Goal: Task Accomplishment & Management: Manage account settings

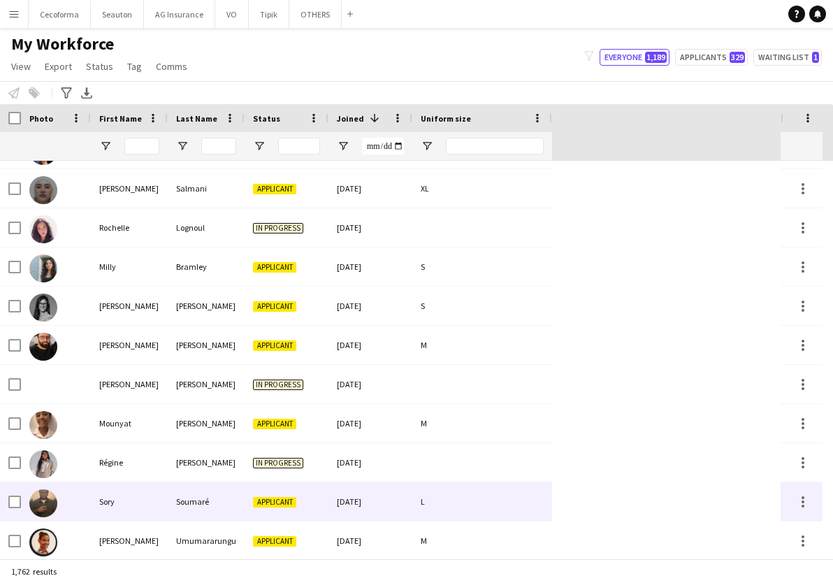
scroll to position [7269, 0]
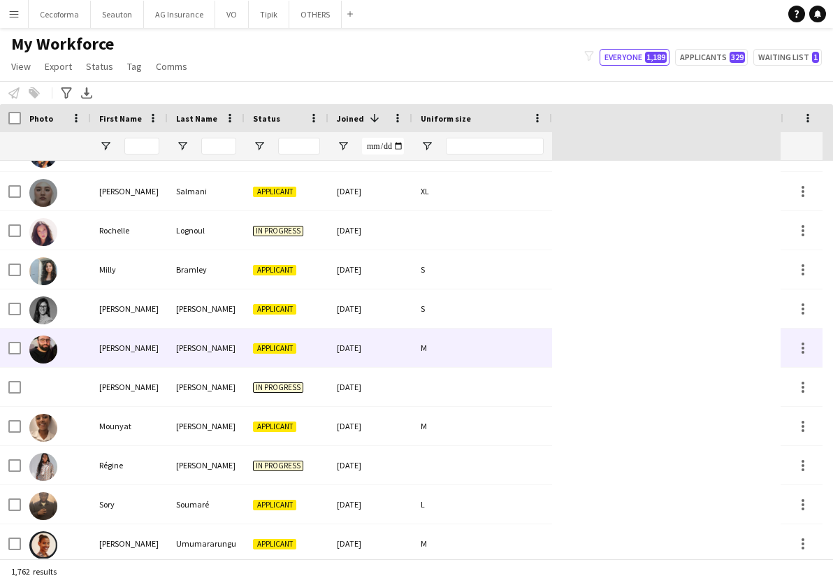
click at [101, 356] on div "[PERSON_NAME]" at bounding box center [129, 347] width 77 height 38
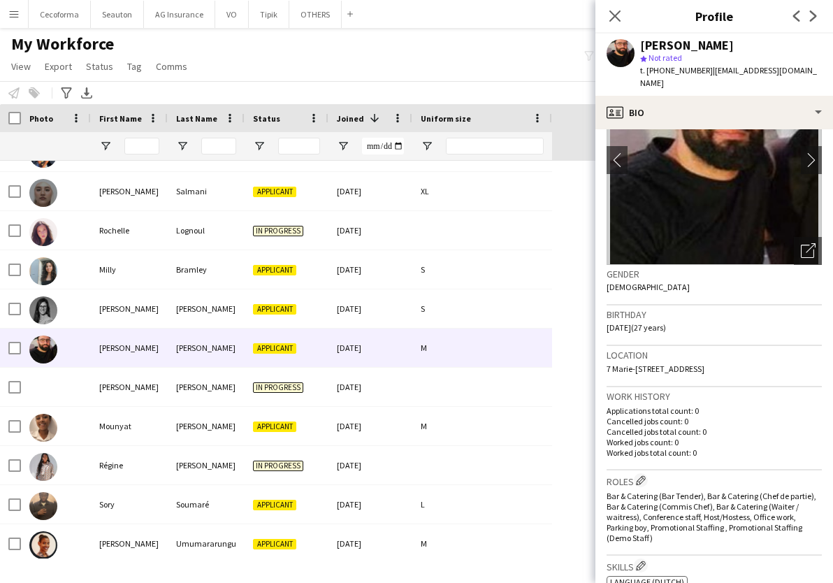
scroll to position [0, 0]
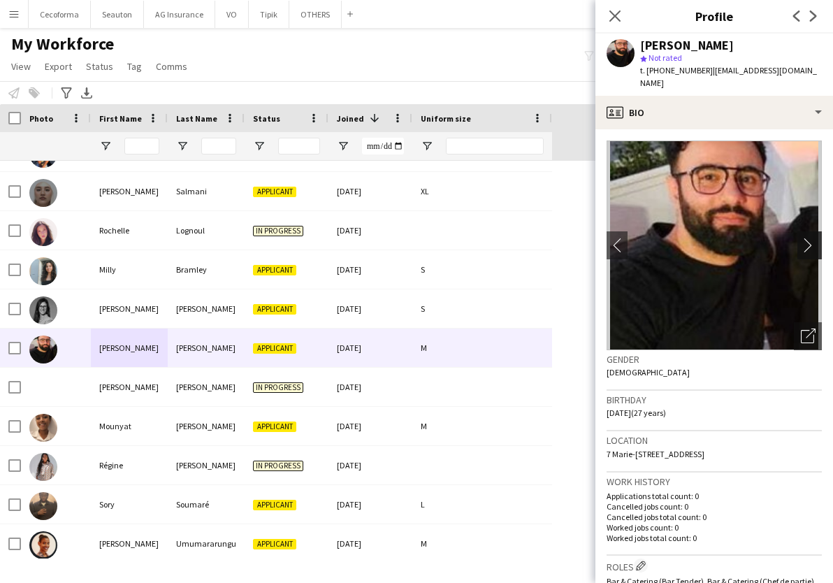
click at [801, 238] on app-icon "chevron-right" at bounding box center [812, 245] width 22 height 15
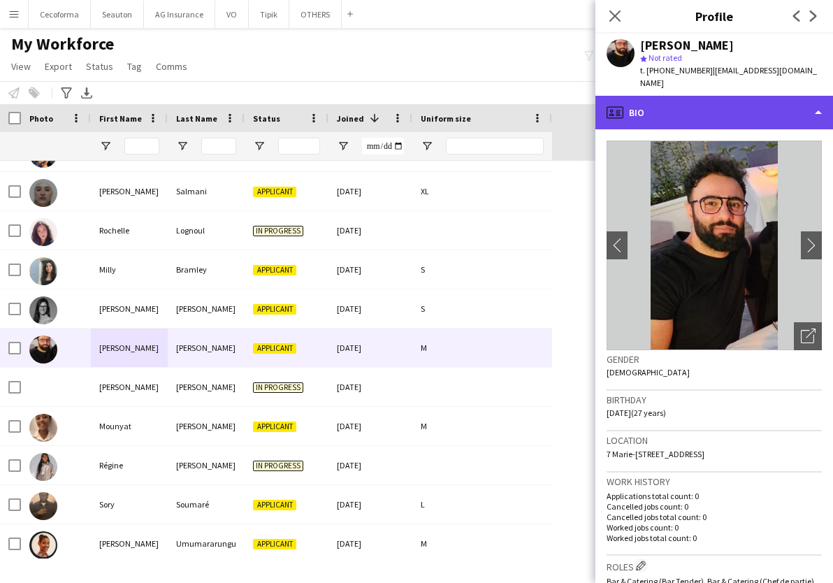
click at [743, 108] on div "profile Bio" at bounding box center [714, 113] width 238 height 34
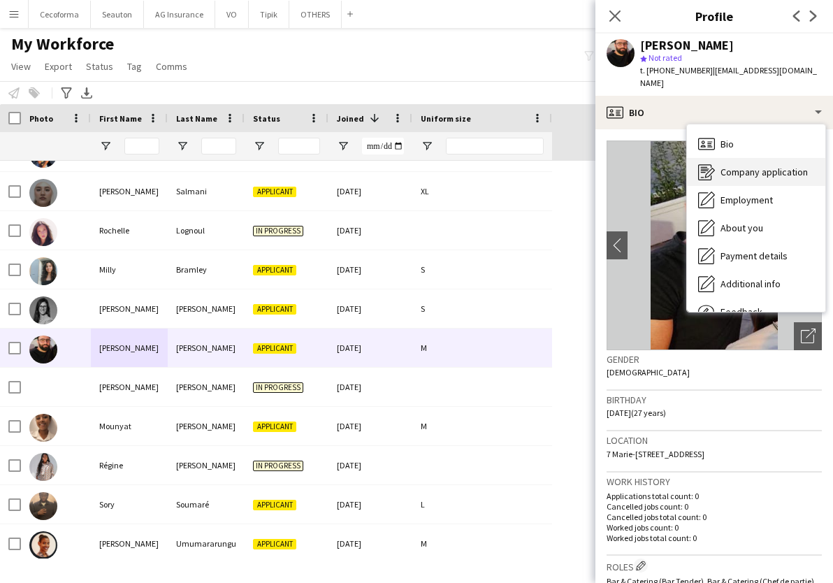
click at [746, 166] on span "Company application" at bounding box center [764, 172] width 87 height 13
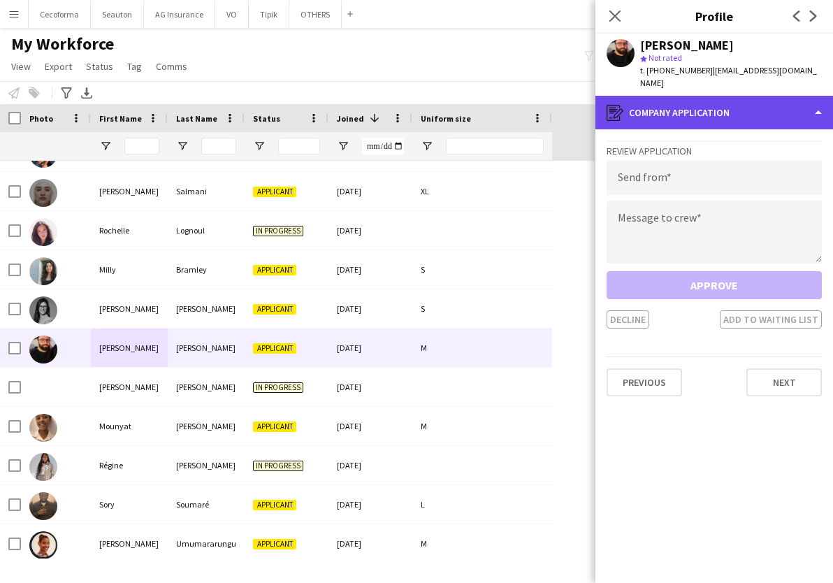
click at [711, 100] on div "register Company application" at bounding box center [714, 113] width 238 height 34
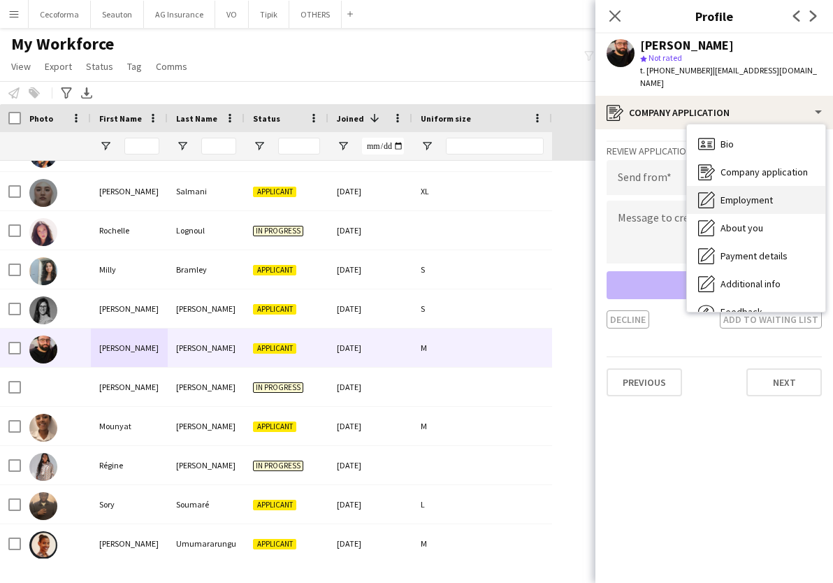
click at [750, 194] on span "Employment" at bounding box center [747, 200] width 52 height 13
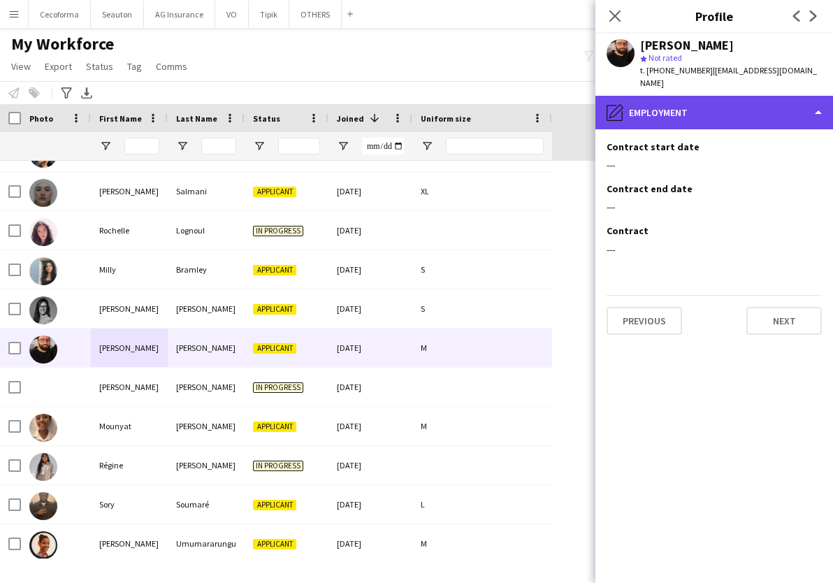
click at [703, 96] on div "pencil4 Employment" at bounding box center [714, 113] width 238 height 34
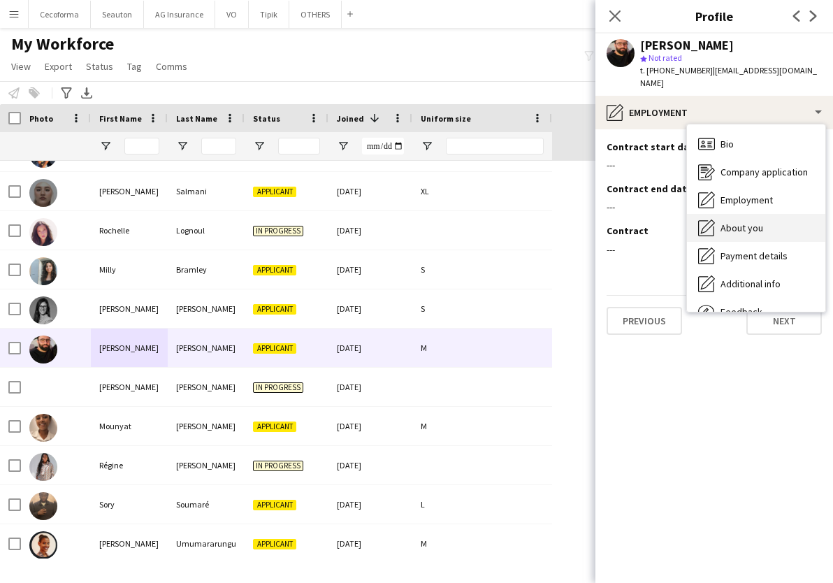
click at [772, 221] on div "About you About you" at bounding box center [756, 228] width 138 height 28
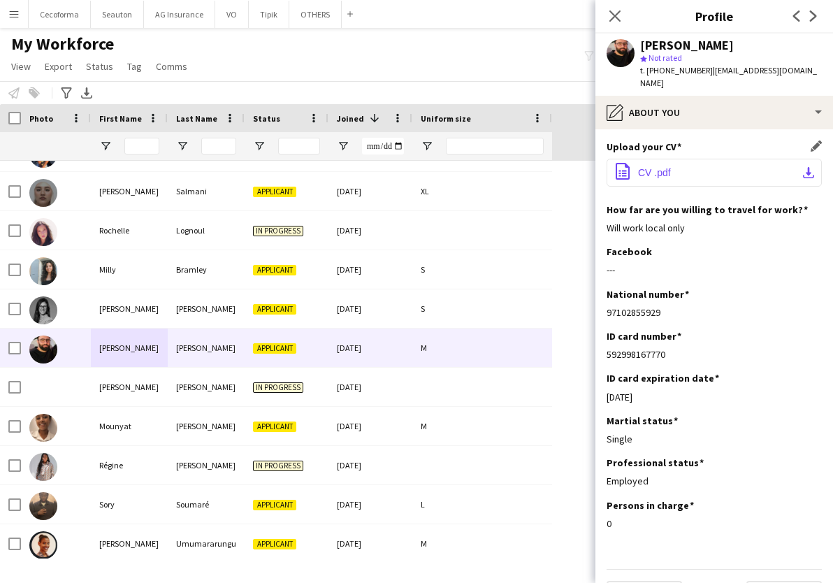
click at [660, 167] on span "CV .pdf" at bounding box center [654, 172] width 33 height 11
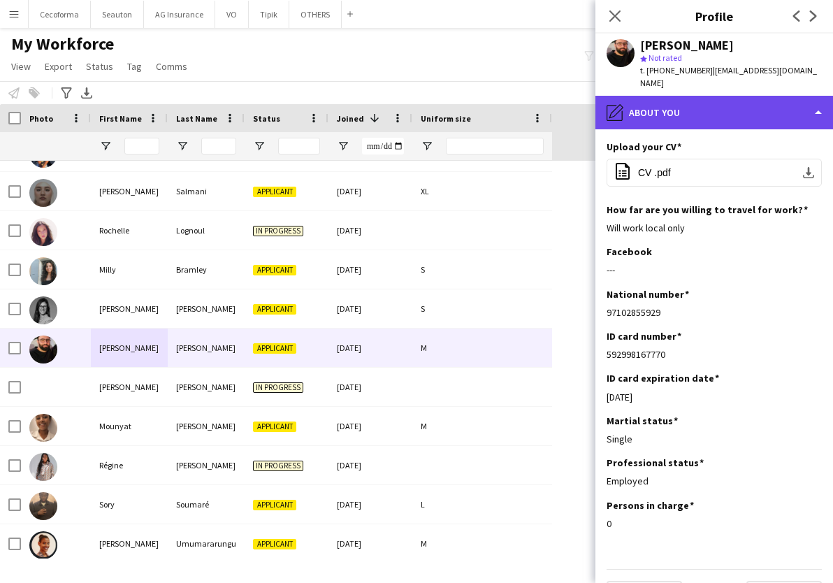
click at [713, 105] on div "pencil4 About you" at bounding box center [714, 113] width 238 height 34
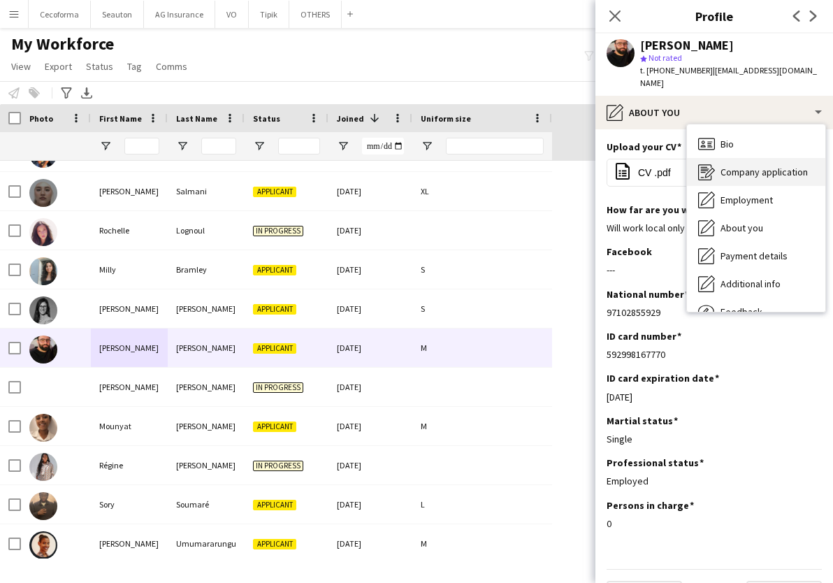
click at [751, 166] on span "Company application" at bounding box center [764, 172] width 87 height 13
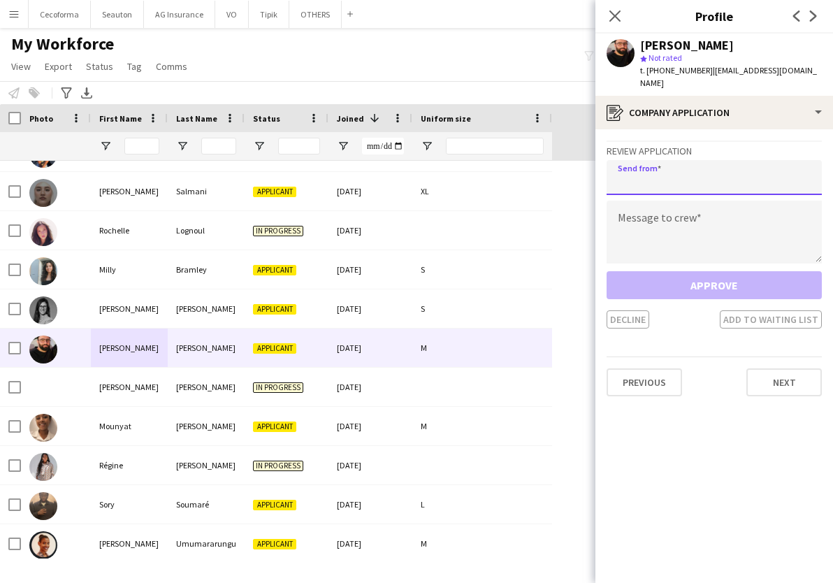
click at [697, 173] on input "email" at bounding box center [714, 177] width 215 height 35
type input "**********"
click at [689, 201] on textarea at bounding box center [714, 232] width 215 height 63
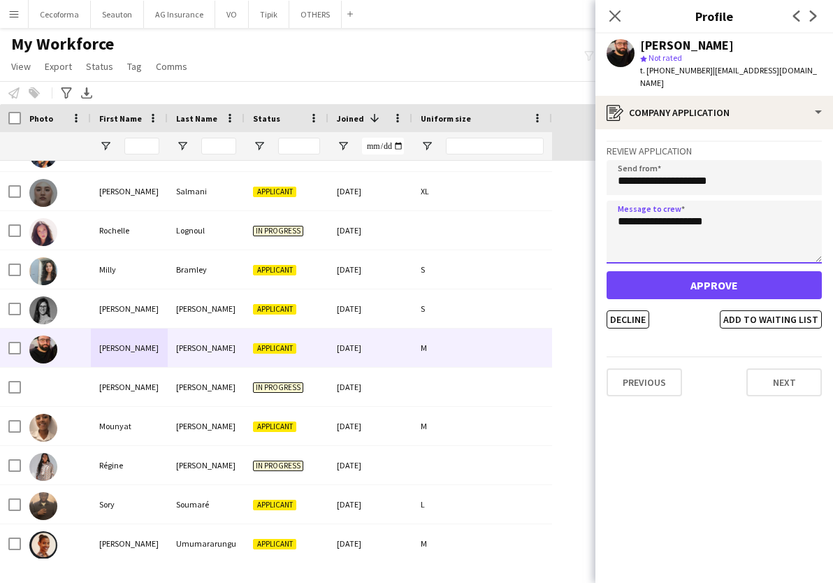
type textarea "**********"
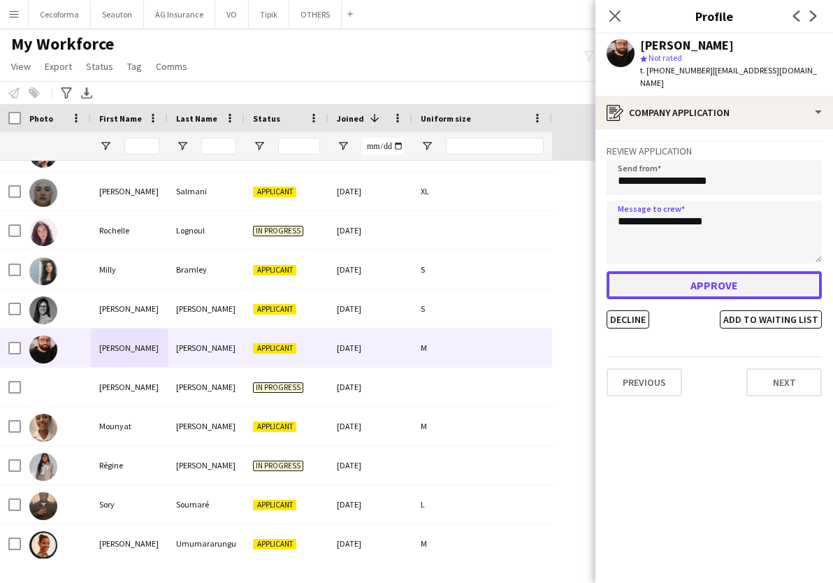
click at [681, 275] on button "Approve" at bounding box center [714, 285] width 215 height 28
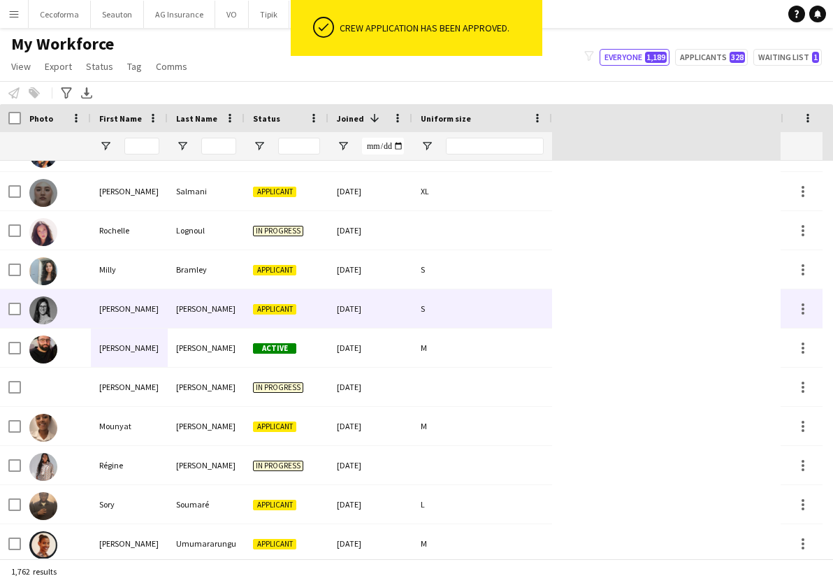
click at [85, 317] on div at bounding box center [56, 308] width 70 height 38
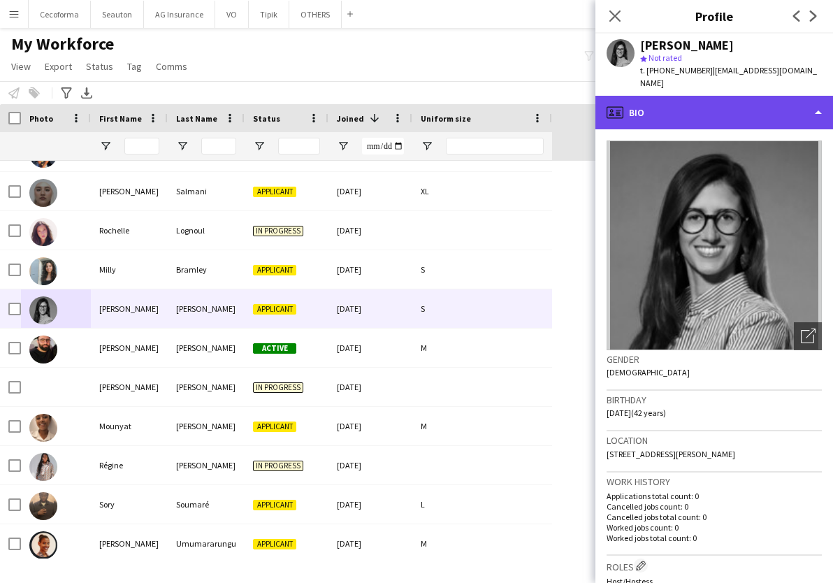
click at [697, 120] on div "profile Bio" at bounding box center [714, 113] width 238 height 34
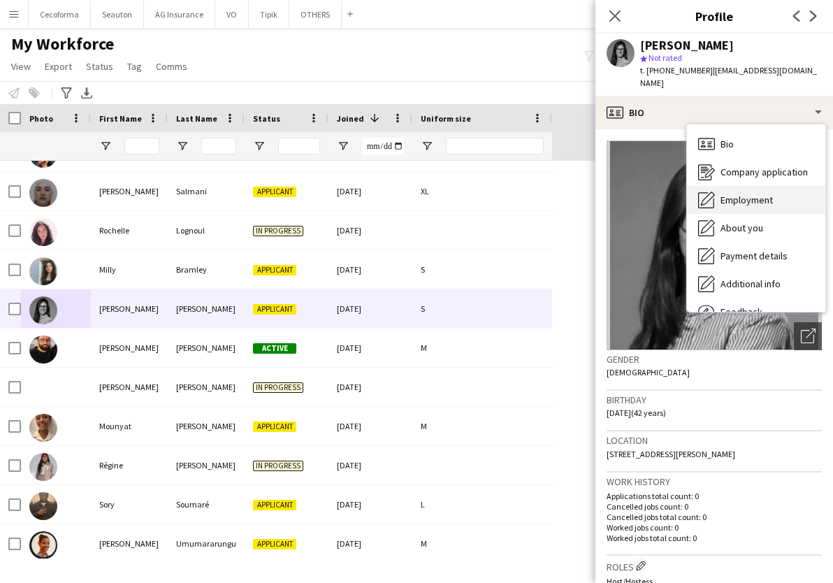
click at [723, 205] on span "Employment" at bounding box center [747, 200] width 52 height 13
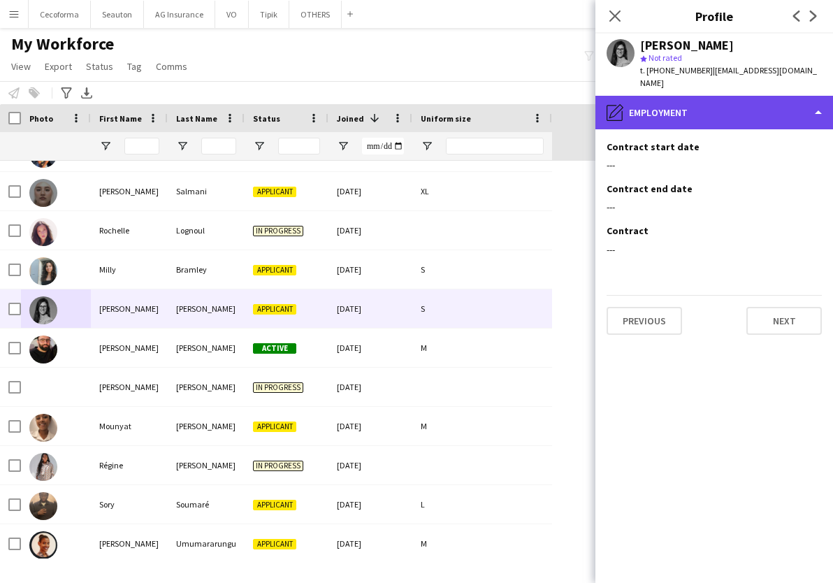
drag, startPoint x: 691, startPoint y: 112, endPoint x: 693, endPoint y: 119, distance: 7.1
click at [691, 112] on div "pencil4 Employment" at bounding box center [714, 113] width 238 height 34
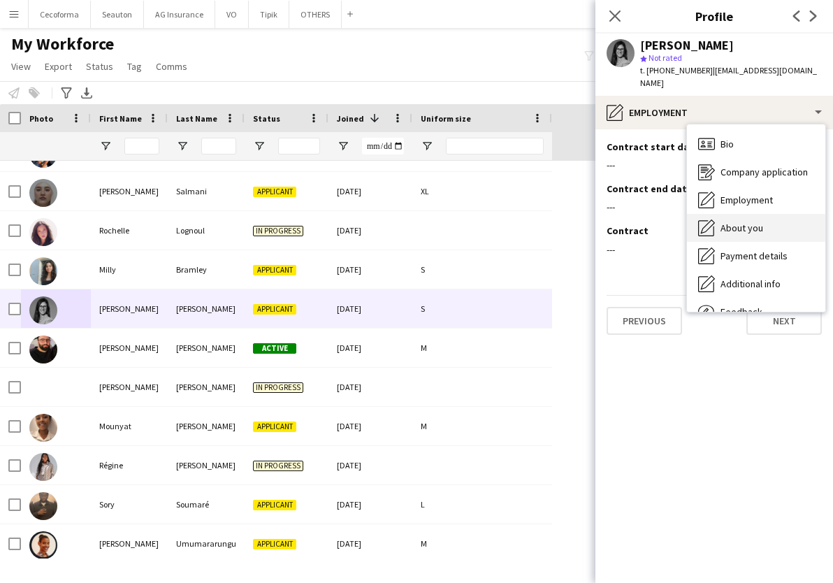
click at [738, 231] on span "About you" at bounding box center [742, 228] width 43 height 13
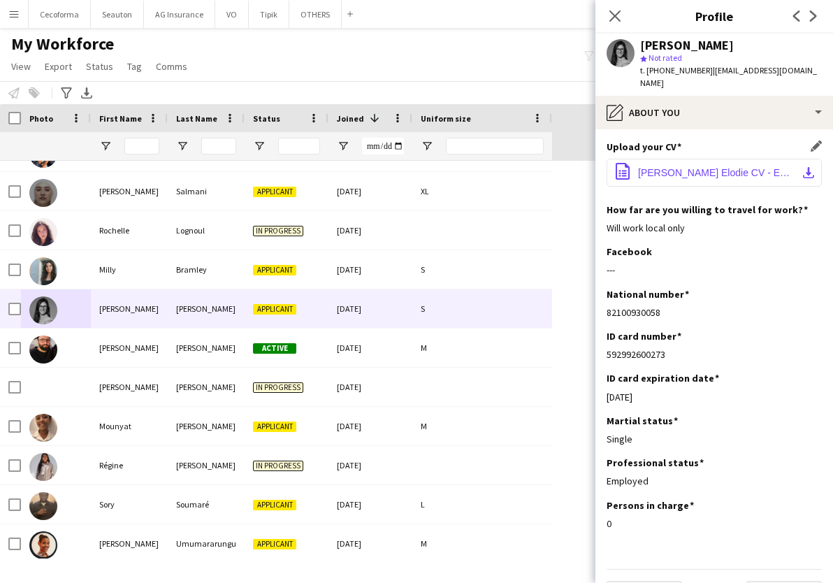
click at [687, 171] on span "Van Cauwenberghe Elodie CV - EN.pdf" at bounding box center [717, 172] width 158 height 11
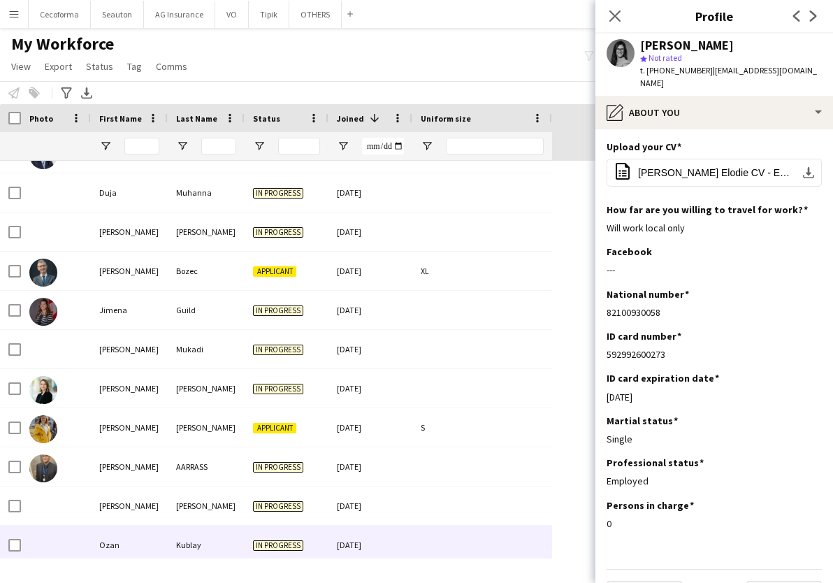
scroll to position [2752, 0]
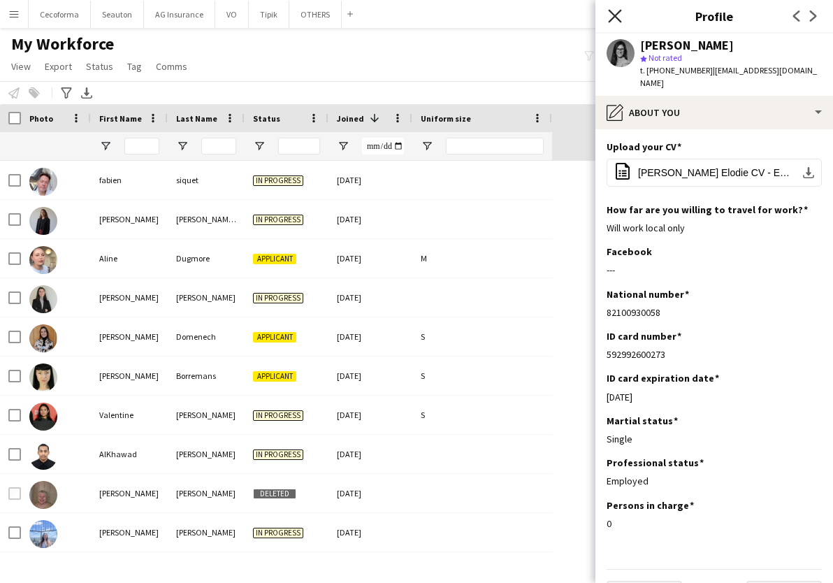
click at [612, 13] on icon at bounding box center [614, 15] width 13 height 13
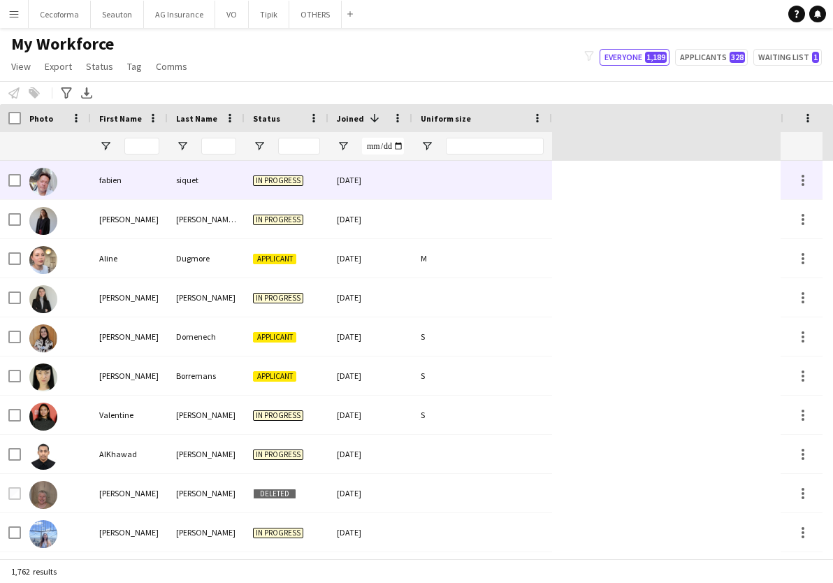
click at [121, 180] on div "fabien" at bounding box center [129, 180] width 77 height 38
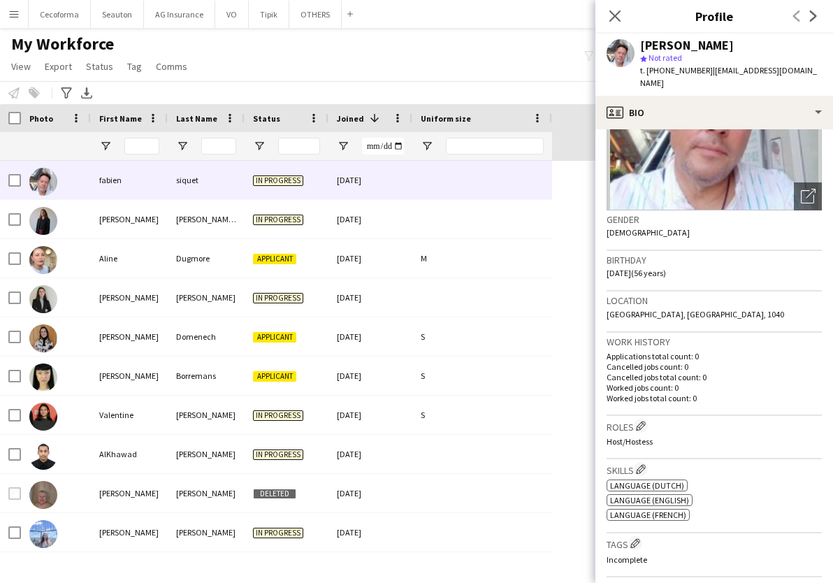
scroll to position [26, 0]
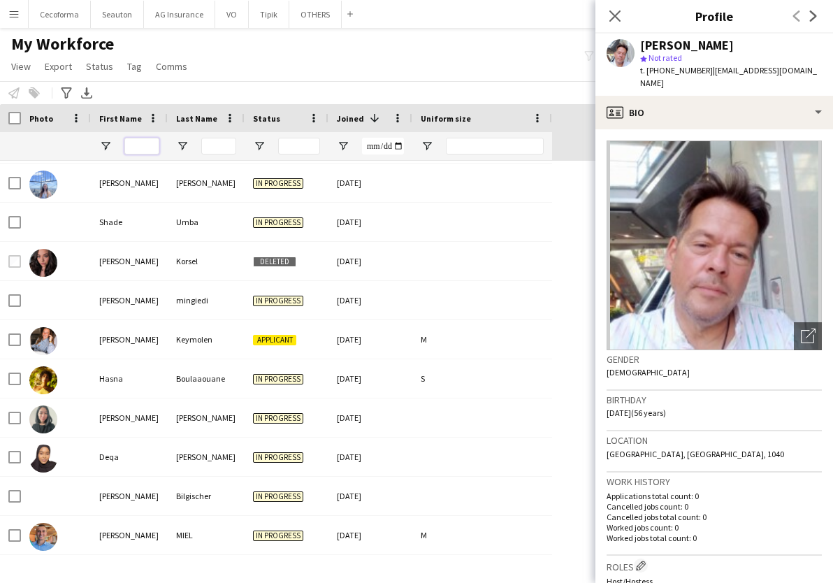
click at [137, 149] on input "First Name Filter Input" at bounding box center [141, 146] width 35 height 17
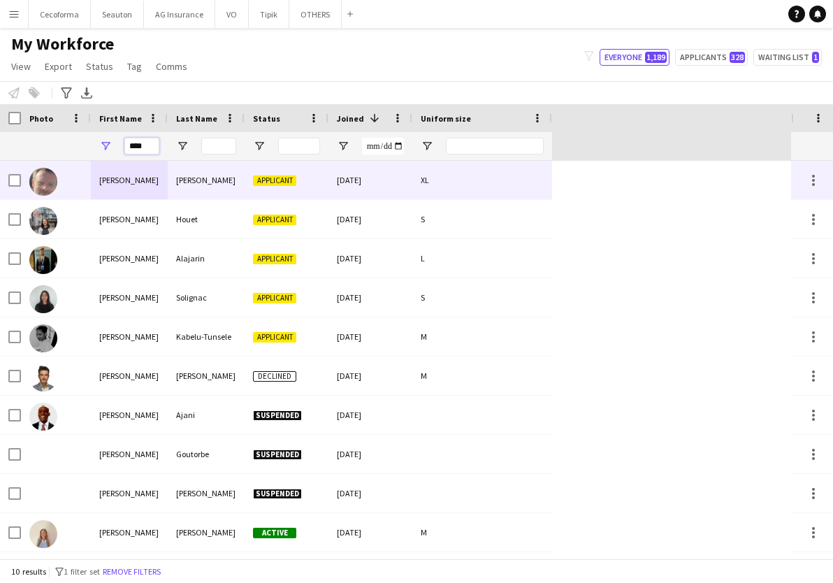
type input "****"
click at [128, 168] on div "Mathieu" at bounding box center [129, 180] width 77 height 38
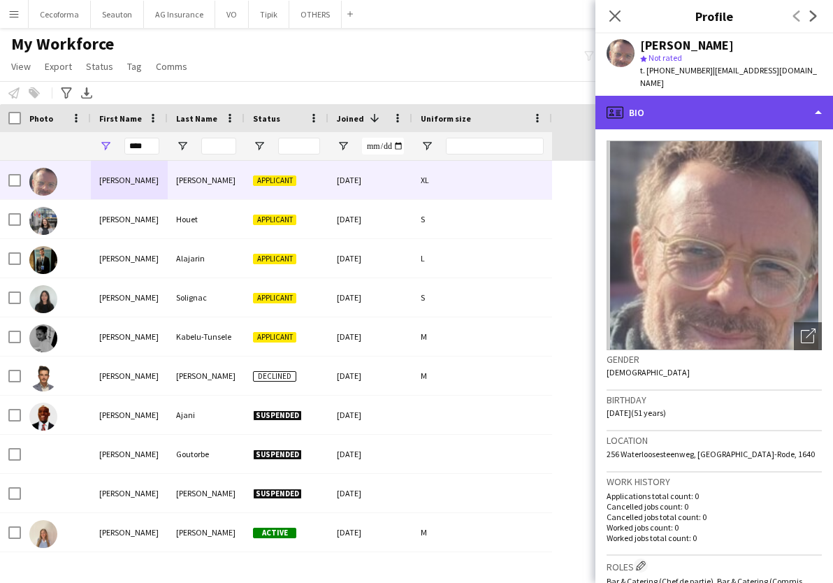
click at [647, 96] on div "profile Bio" at bounding box center [714, 113] width 238 height 34
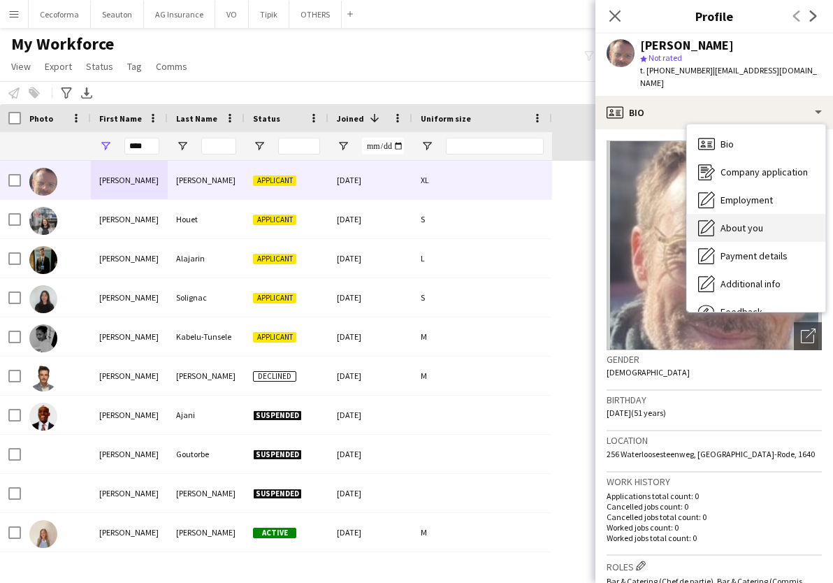
click at [752, 222] on span "About you" at bounding box center [742, 228] width 43 height 13
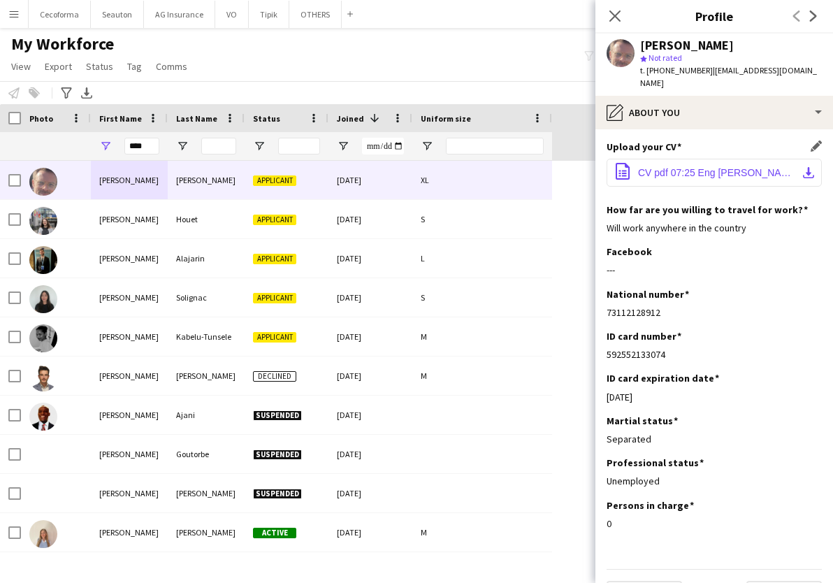
click at [721, 167] on span "CV pdf 07:25 Eng Mathieu Verbrugge.pdf" at bounding box center [717, 172] width 158 height 11
drag, startPoint x: 129, startPoint y: 146, endPoint x: 185, endPoint y: 143, distance: 56.7
click at [185, 143] on div "****" at bounding box center [276, 146] width 552 height 28
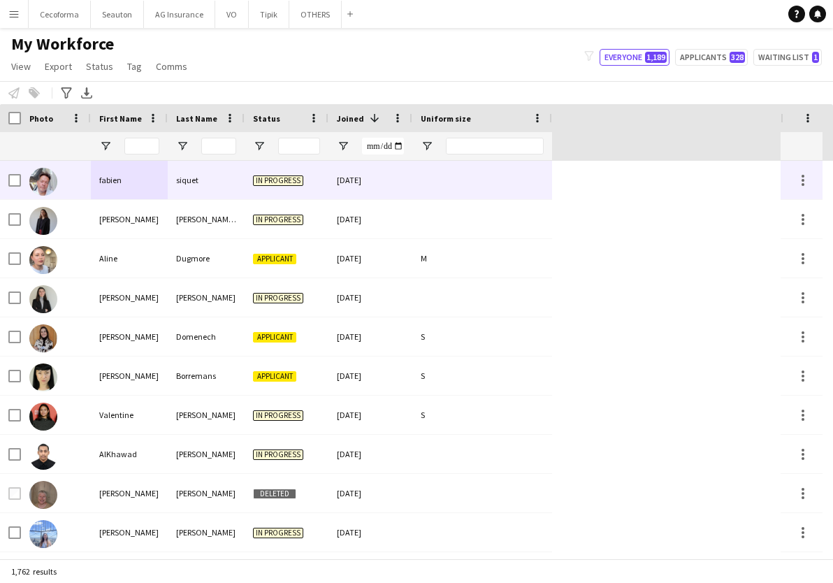
click at [127, 194] on div "fabien" at bounding box center [129, 180] width 77 height 38
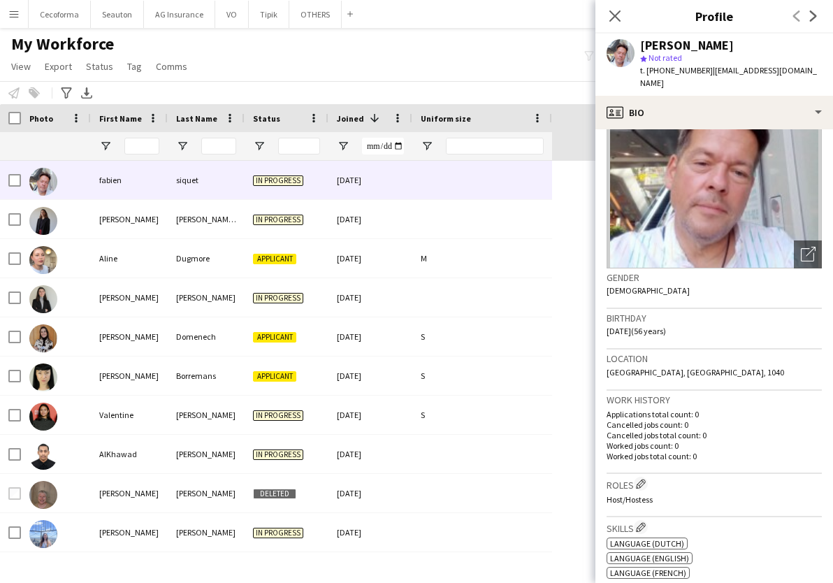
scroll to position [0, 0]
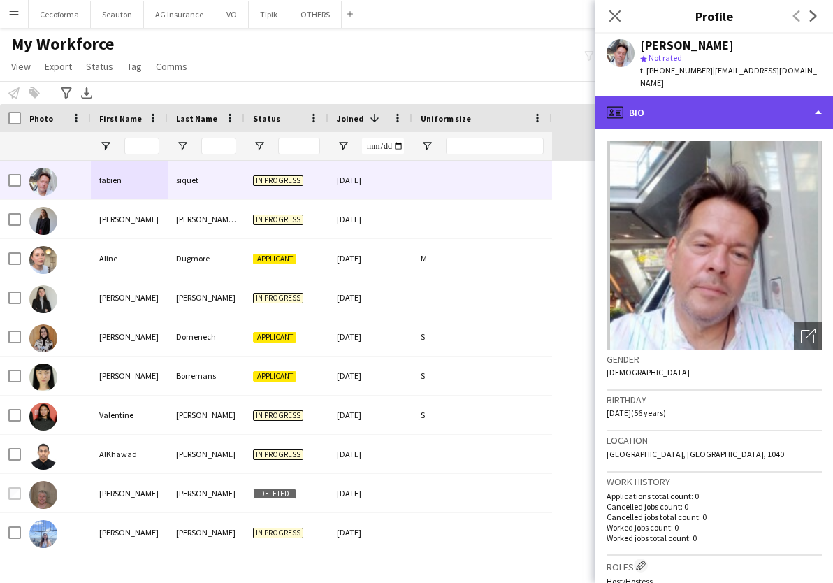
click at [658, 100] on div "profile Bio" at bounding box center [714, 113] width 238 height 34
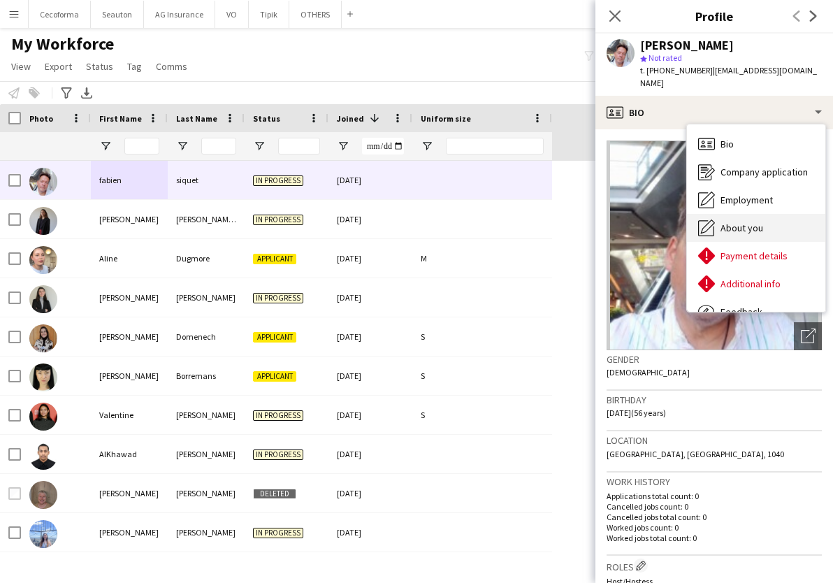
click at [756, 222] on span "About you" at bounding box center [742, 228] width 43 height 13
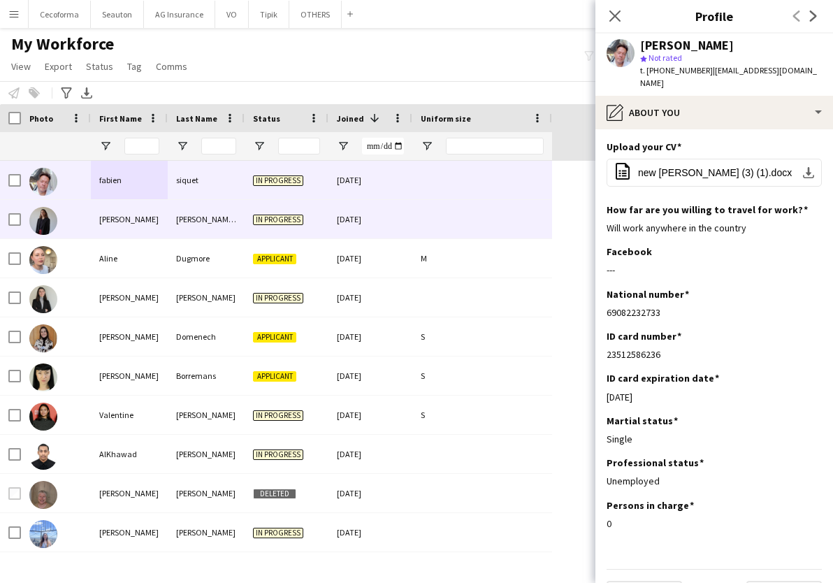
click at [117, 229] on div "Raquel" at bounding box center [129, 219] width 77 height 38
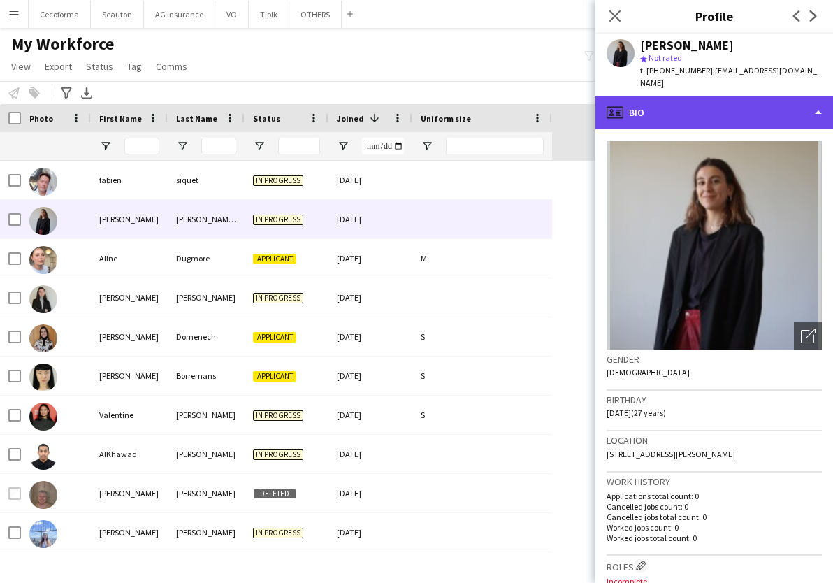
click at [691, 108] on div "profile Bio" at bounding box center [714, 113] width 238 height 34
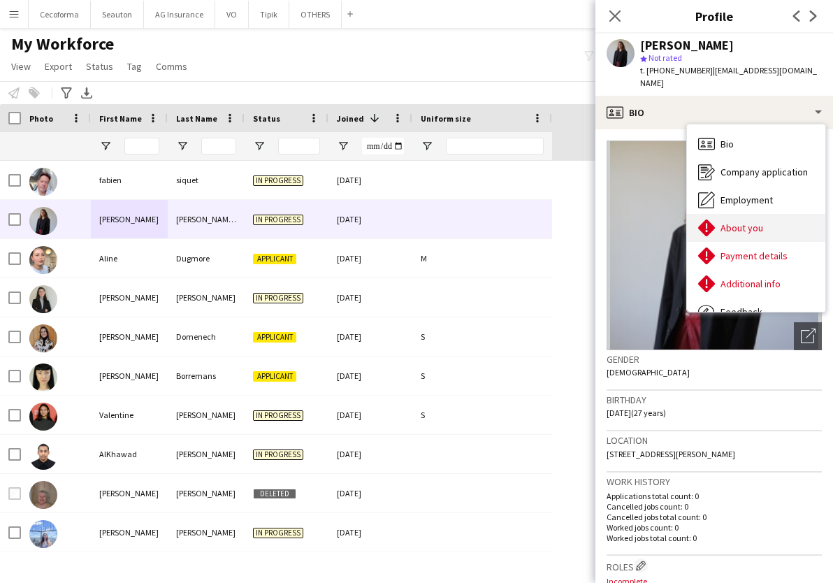
click at [760, 222] on span "About you" at bounding box center [742, 228] width 43 height 13
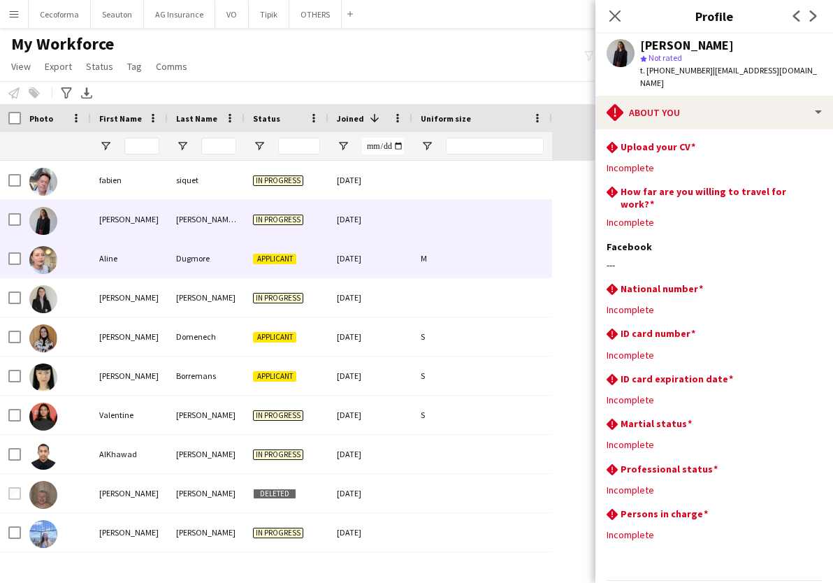
click at [117, 263] on div "Aline" at bounding box center [129, 258] width 77 height 38
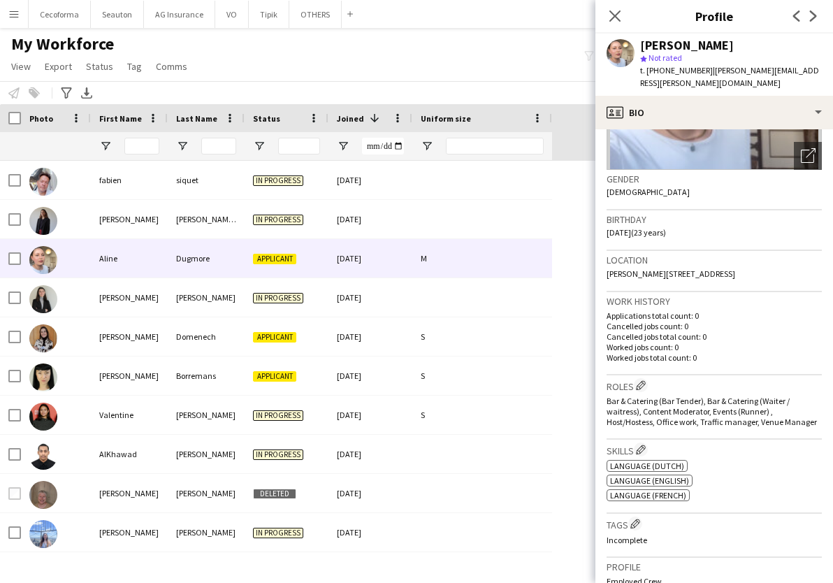
scroll to position [210, 0]
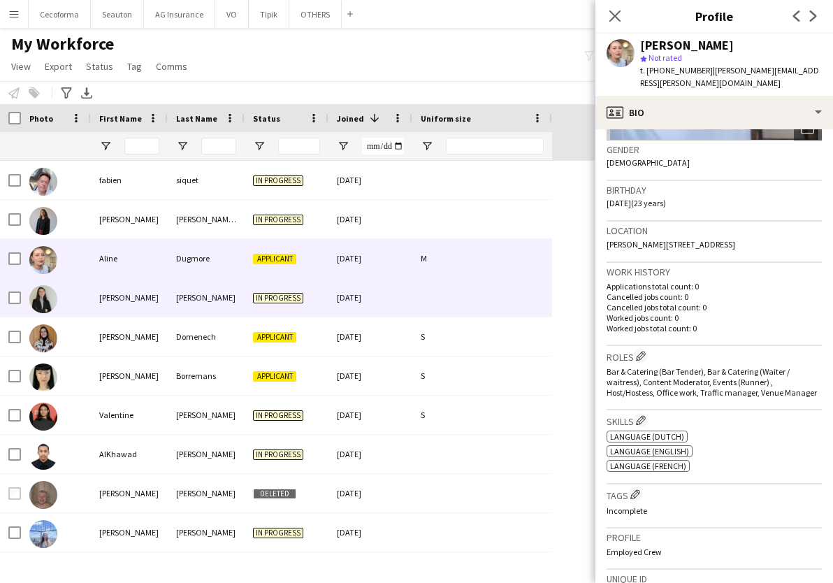
click at [110, 303] on div "Célia" at bounding box center [129, 297] width 77 height 38
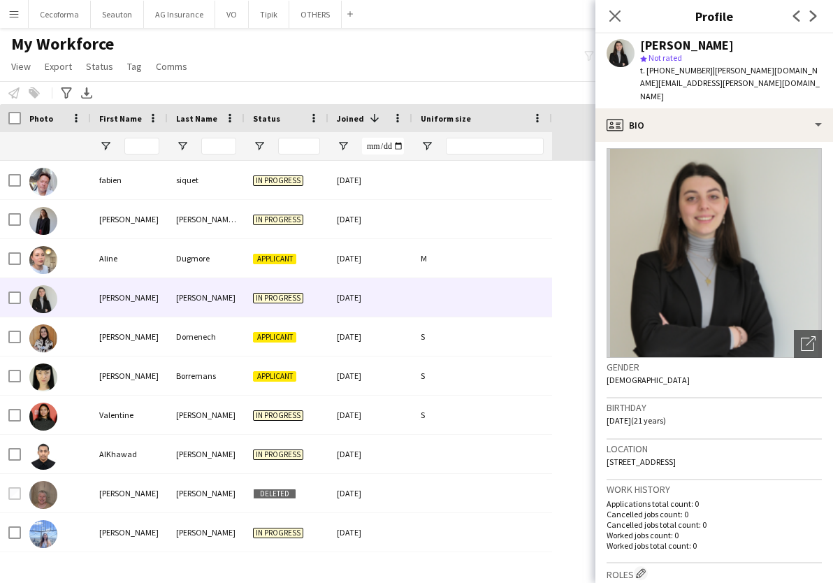
scroll to position [0, 0]
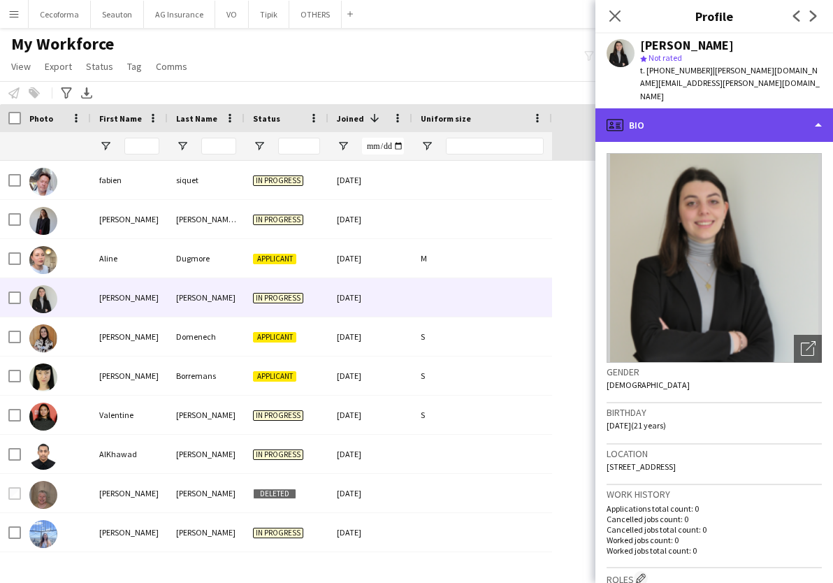
click at [696, 108] on div "profile Bio" at bounding box center [714, 125] width 238 height 34
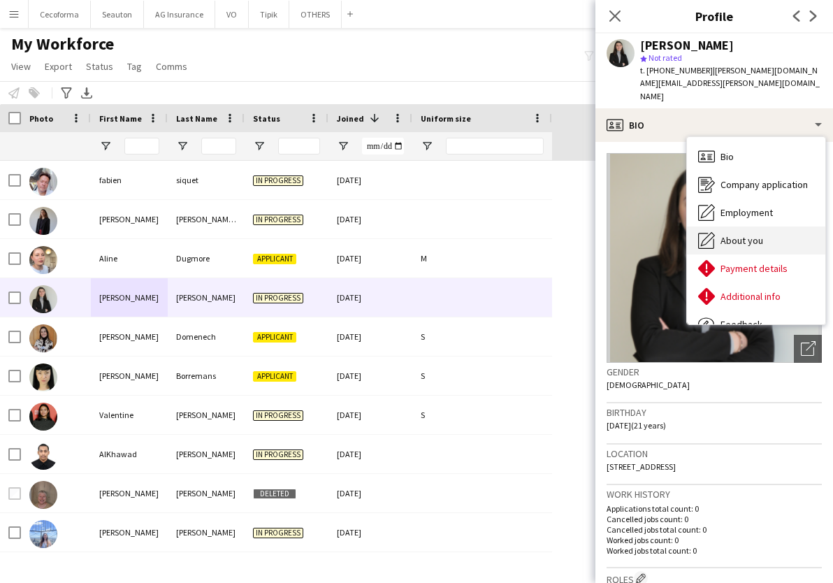
click at [758, 234] on span "About you" at bounding box center [742, 240] width 43 height 13
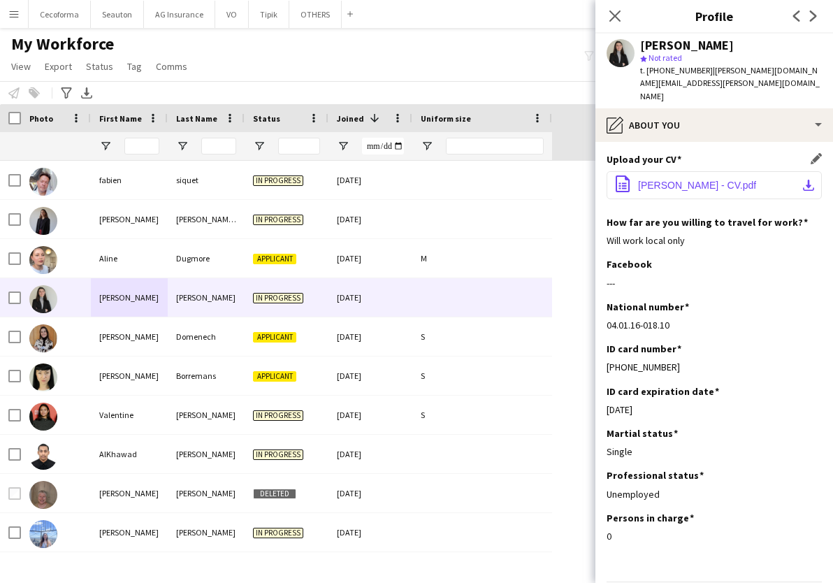
click at [649, 180] on span "Celia Zocco - CV.pdf" at bounding box center [697, 185] width 118 height 11
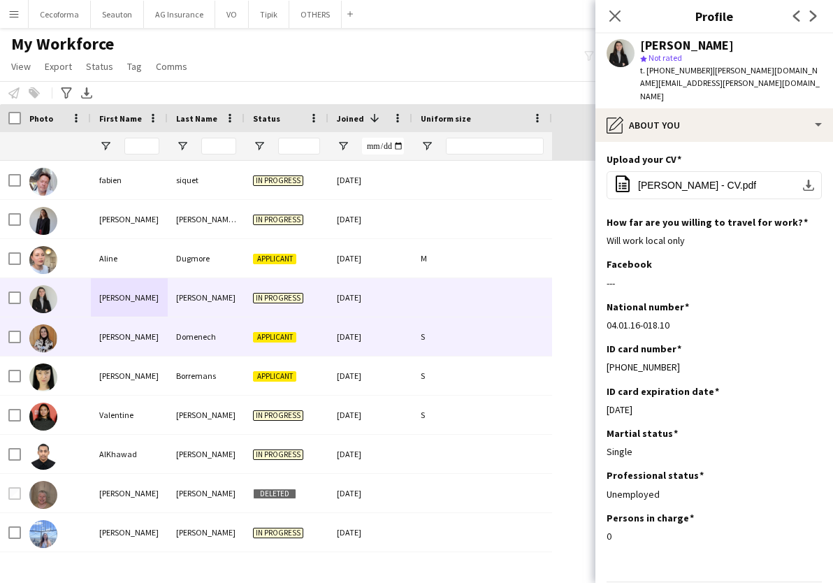
click at [110, 334] on div "Irene" at bounding box center [129, 336] width 77 height 38
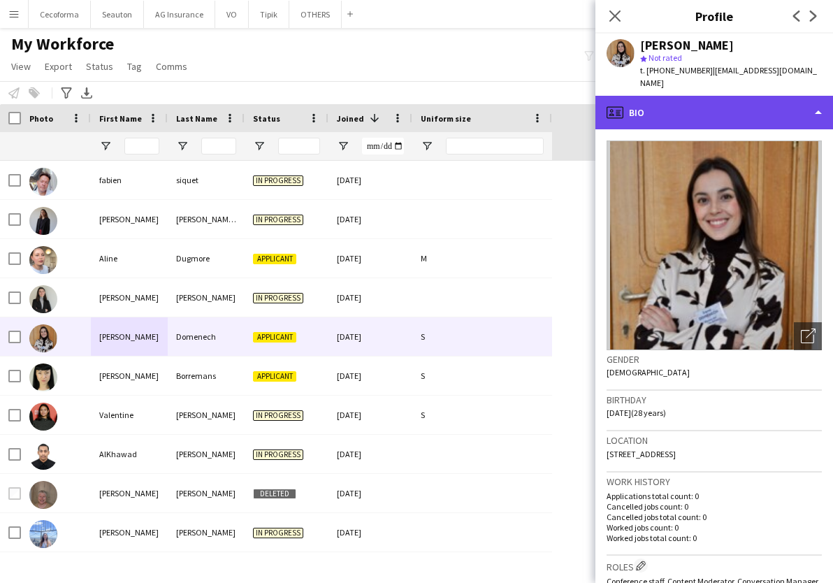
click at [693, 96] on div "profile Bio" at bounding box center [714, 113] width 238 height 34
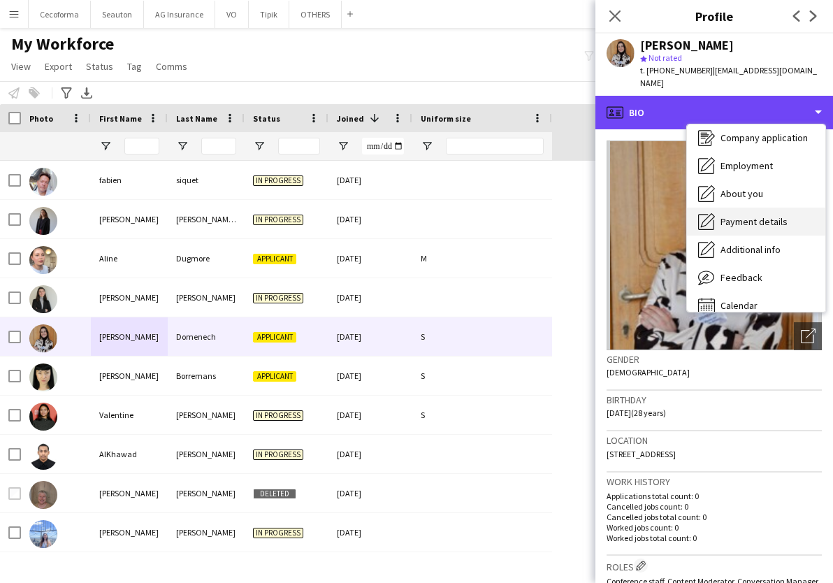
scroll to position [48, 0]
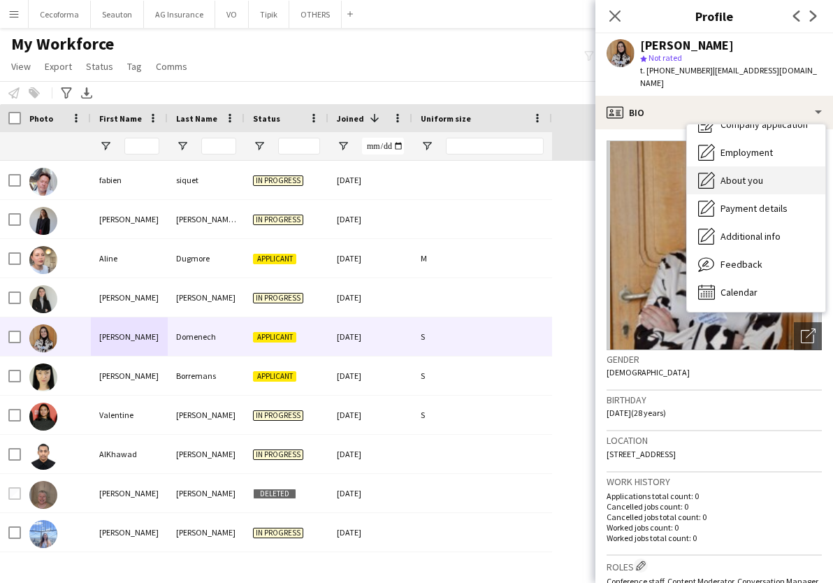
click at [758, 174] on span "About you" at bounding box center [742, 180] width 43 height 13
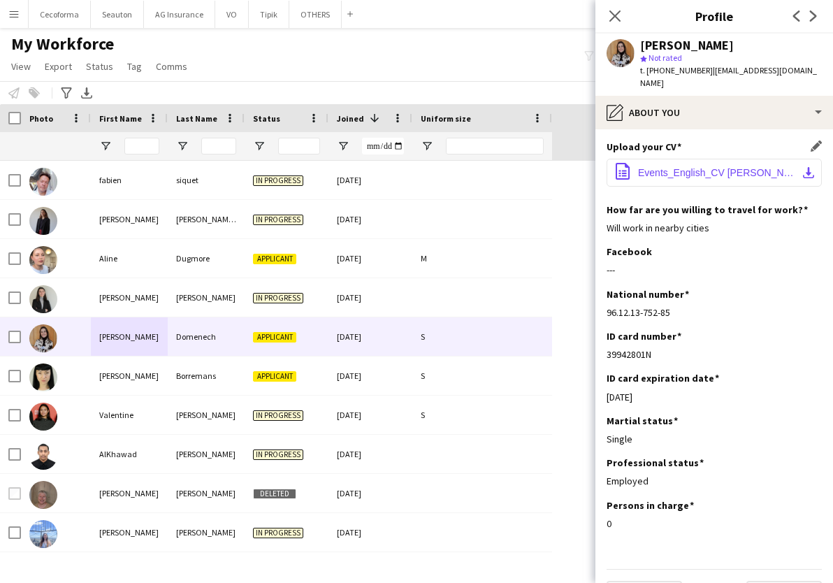
click at [703, 167] on span "Events_English_CV Irene Domènech Comella.pdf" at bounding box center [717, 172] width 158 height 11
click at [463, 64] on div "My Workforce View Views Default view New view Update view Delete view Edit name…" at bounding box center [416, 58] width 833 height 48
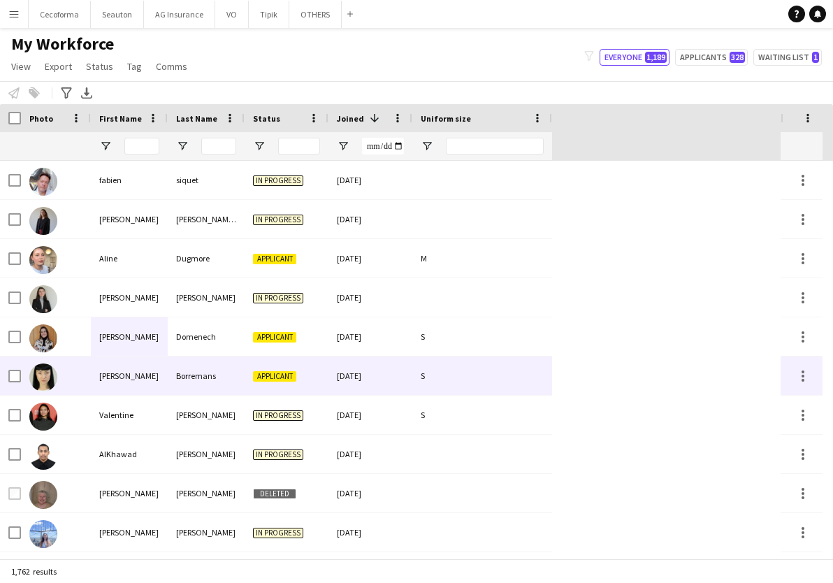
click at [138, 384] on div "Laura" at bounding box center [129, 375] width 77 height 38
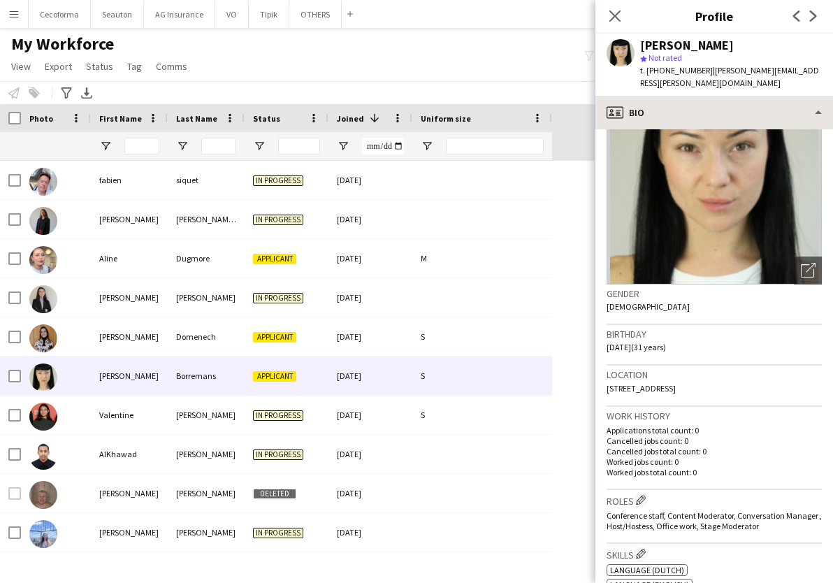
scroll to position [0, 0]
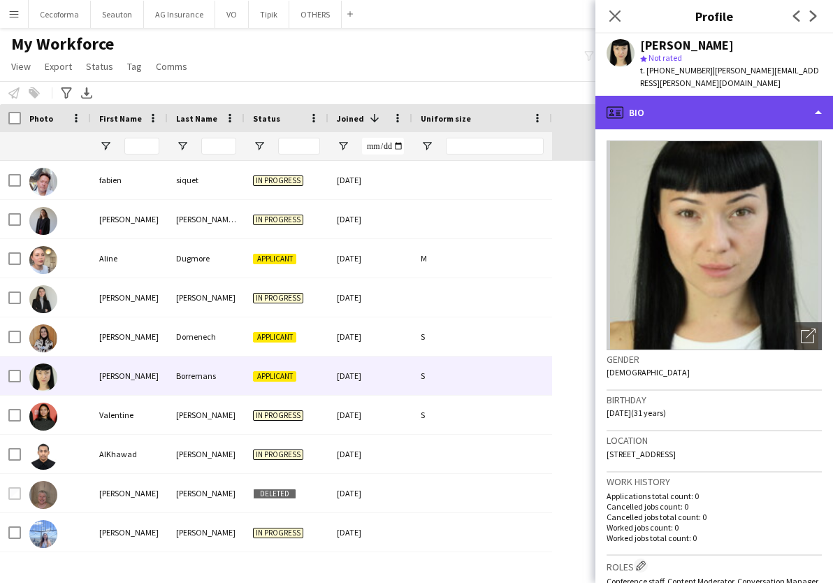
click at [667, 96] on div "profile Bio" at bounding box center [714, 113] width 238 height 34
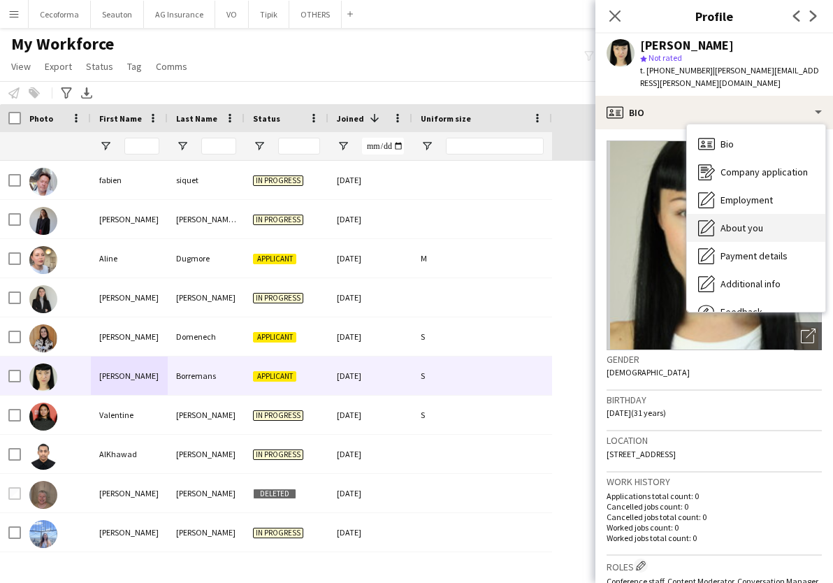
click at [746, 222] on span "About you" at bounding box center [742, 228] width 43 height 13
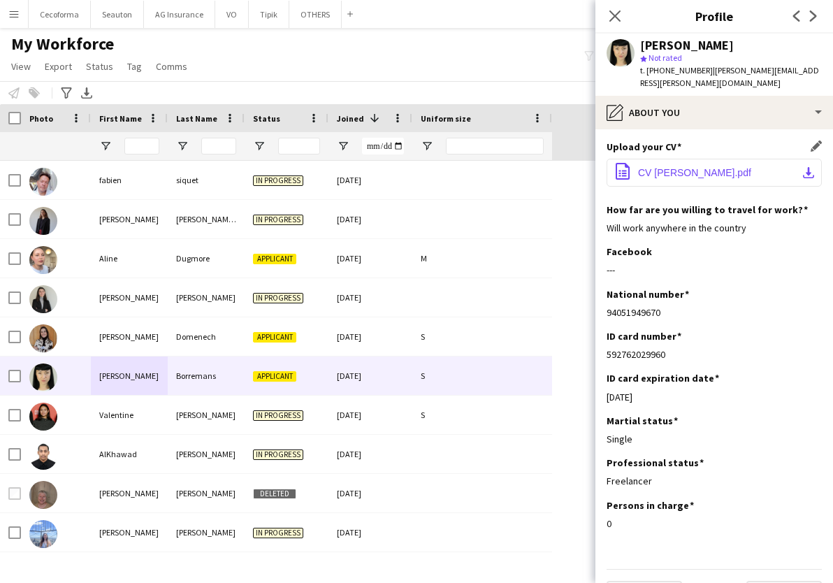
click at [700, 167] on span "CV Laura Borremans.pdf" at bounding box center [694, 172] width 113 height 11
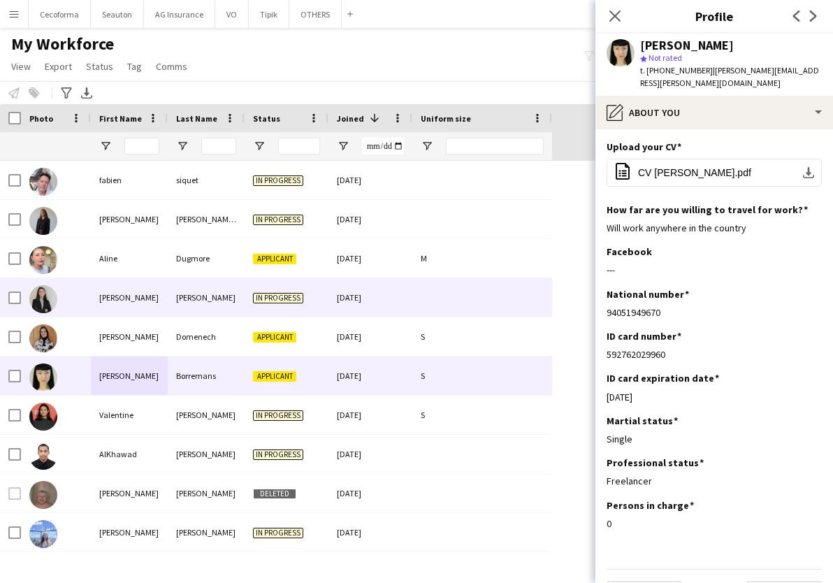
click at [194, 303] on div "Zocco" at bounding box center [206, 297] width 77 height 38
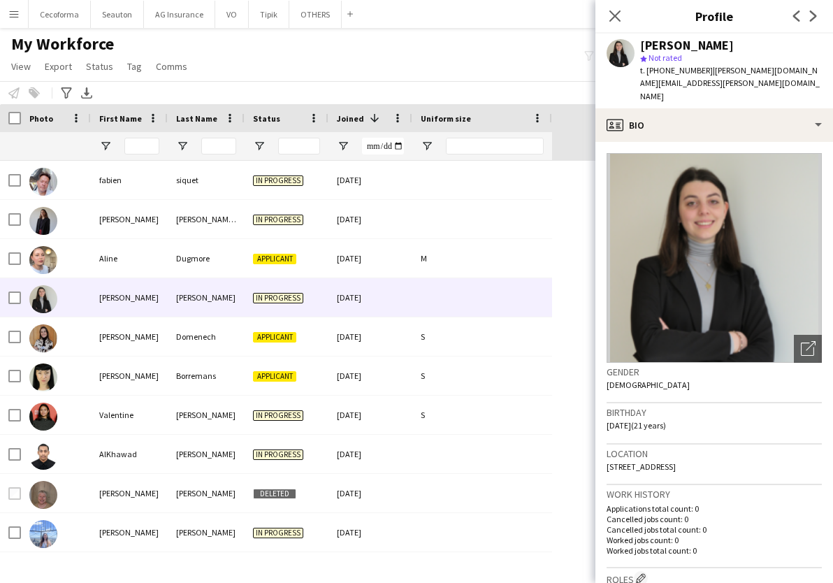
scroll to position [70, 0]
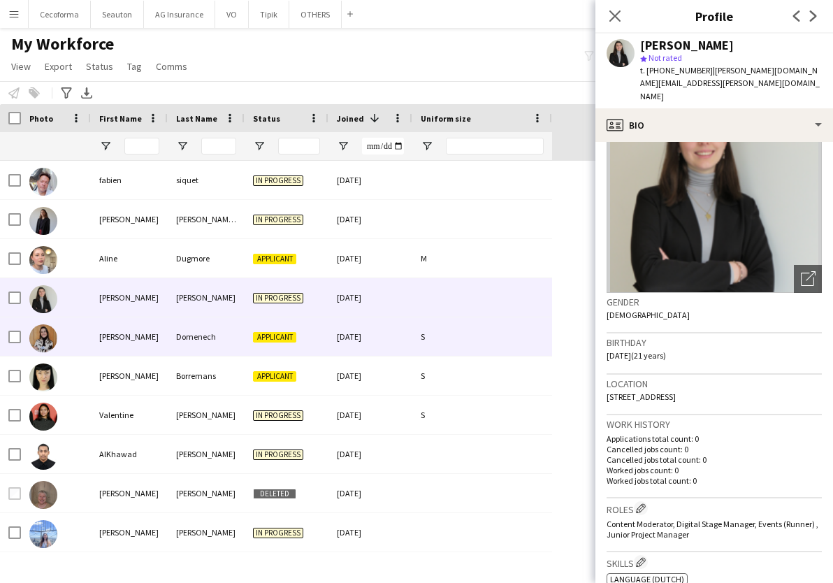
click at [200, 346] on div "Domenech" at bounding box center [206, 336] width 77 height 38
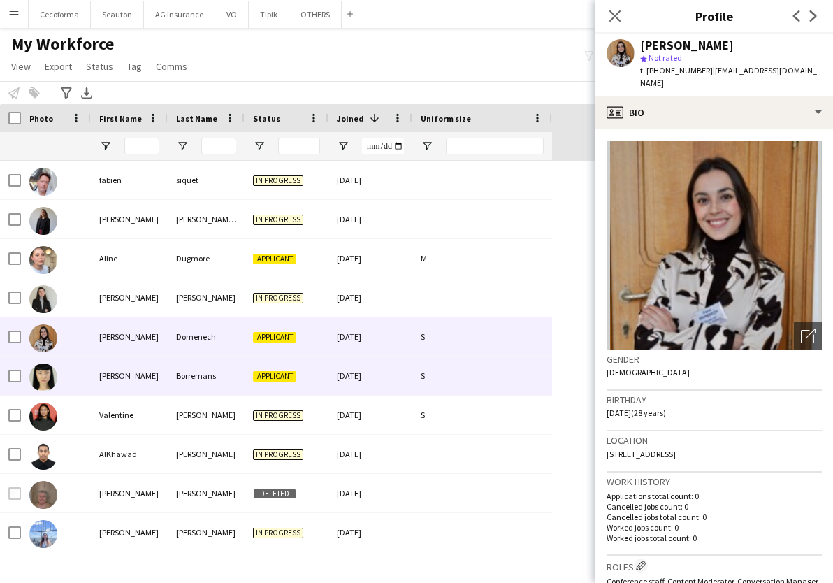
click at [196, 377] on div "Borremans" at bounding box center [206, 375] width 77 height 38
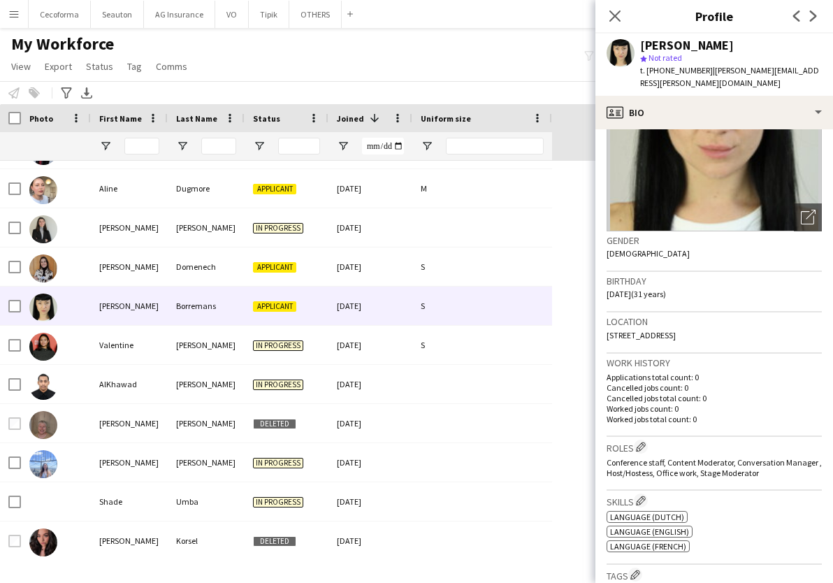
scroll to position [140, 0]
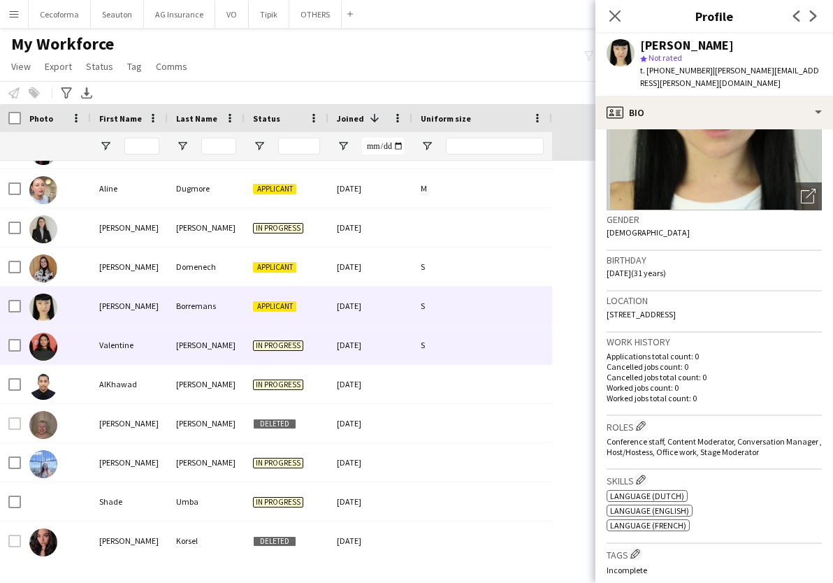
click at [160, 342] on div "Valentine" at bounding box center [129, 345] width 77 height 38
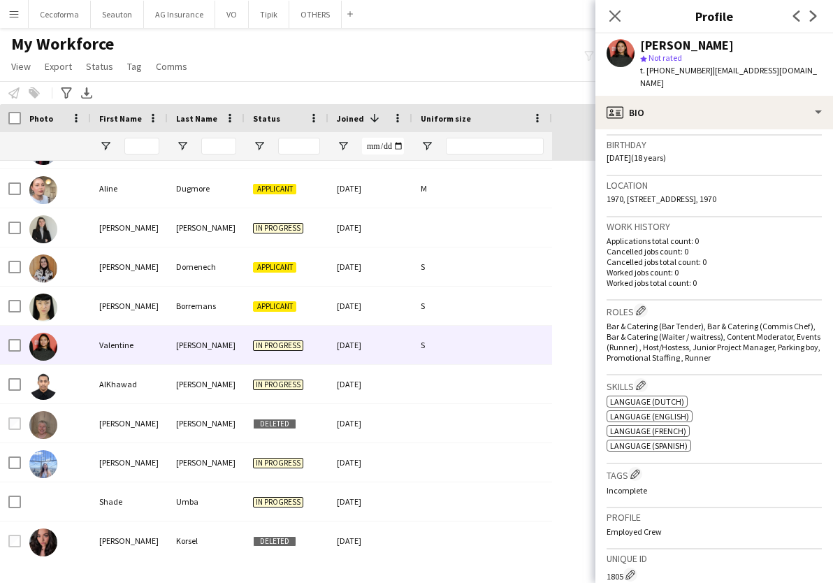
scroll to position [280, 0]
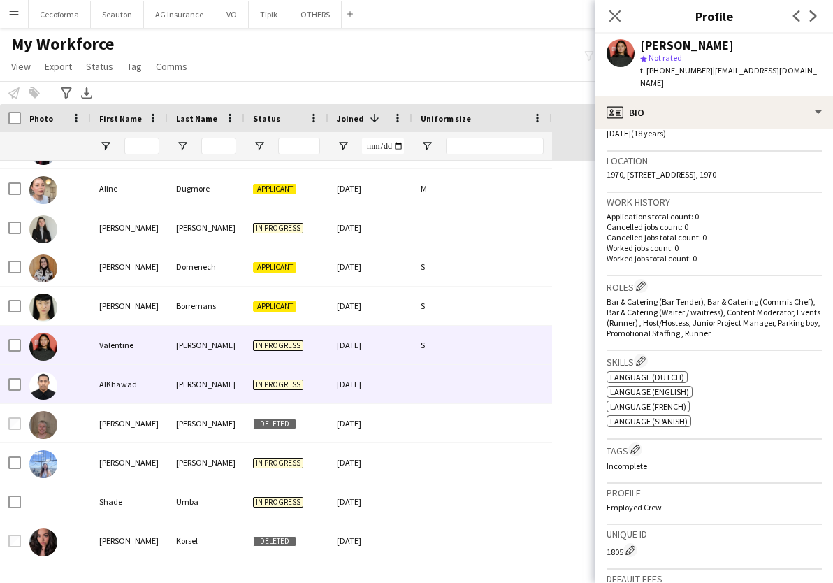
click at [95, 383] on div "AlKhawad" at bounding box center [129, 384] width 77 height 38
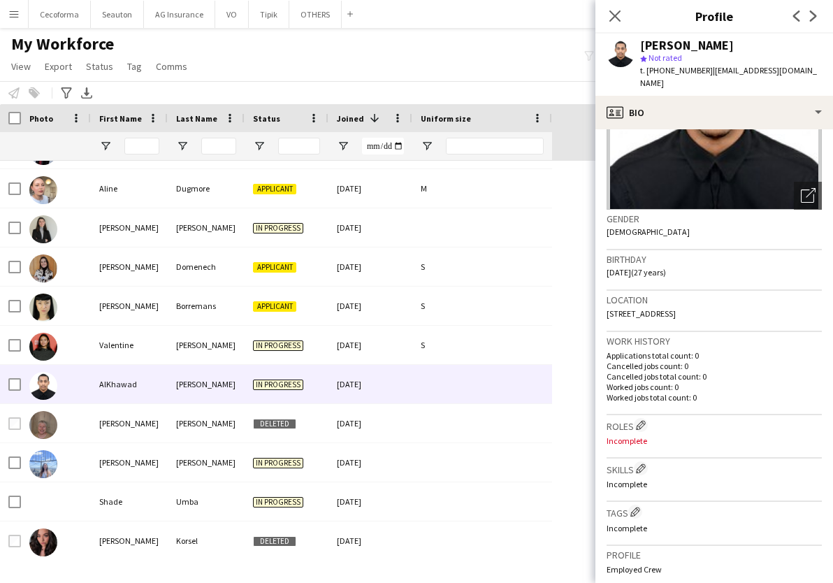
scroll to position [0, 0]
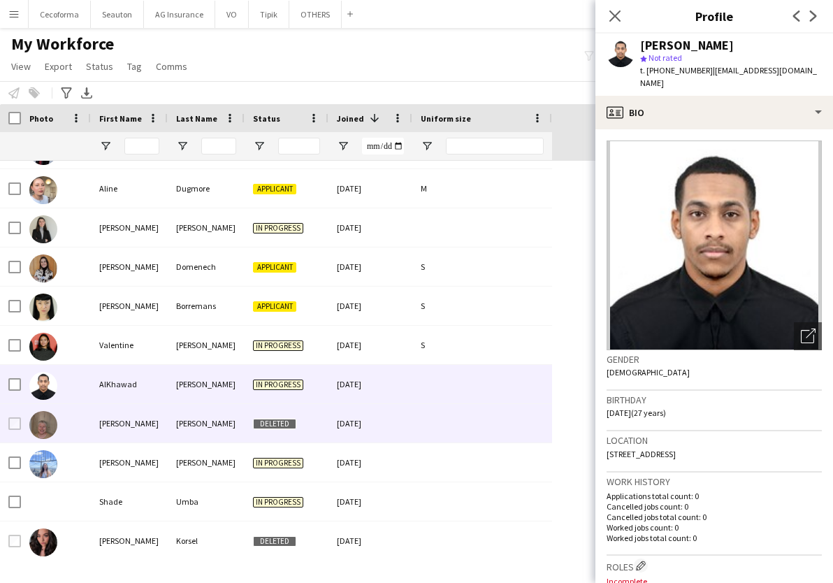
click at [107, 425] on div "Daniel" at bounding box center [129, 423] width 77 height 38
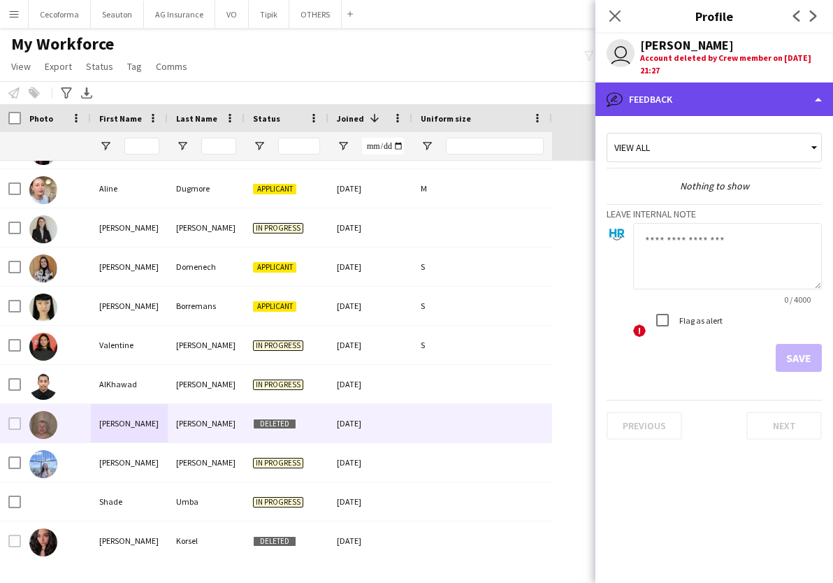
click at [664, 97] on div "bubble-pencil Feedback" at bounding box center [714, 99] width 238 height 34
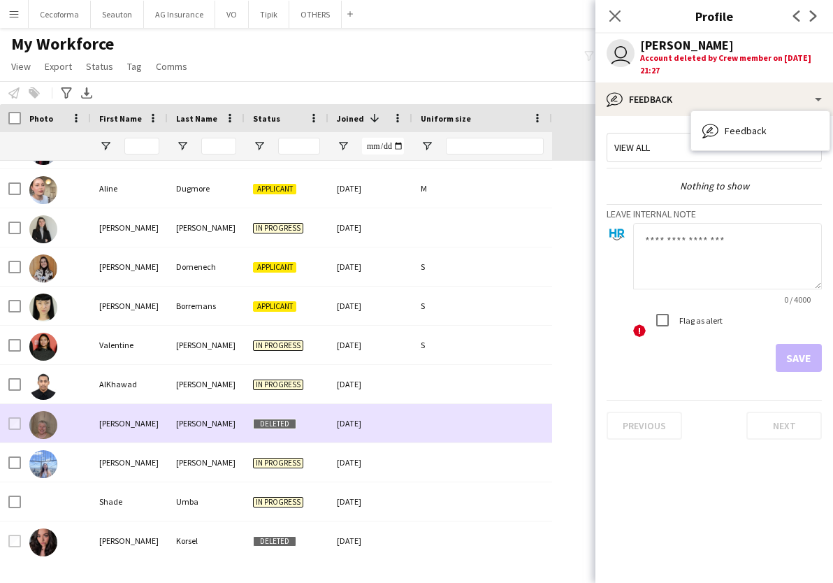
click at [43, 417] on img at bounding box center [43, 425] width 28 height 28
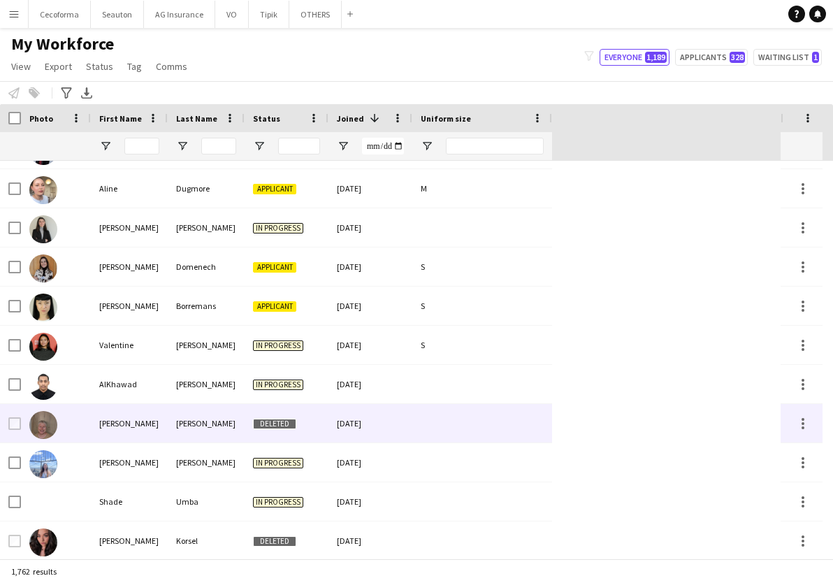
click at [43, 417] on img at bounding box center [43, 425] width 28 height 28
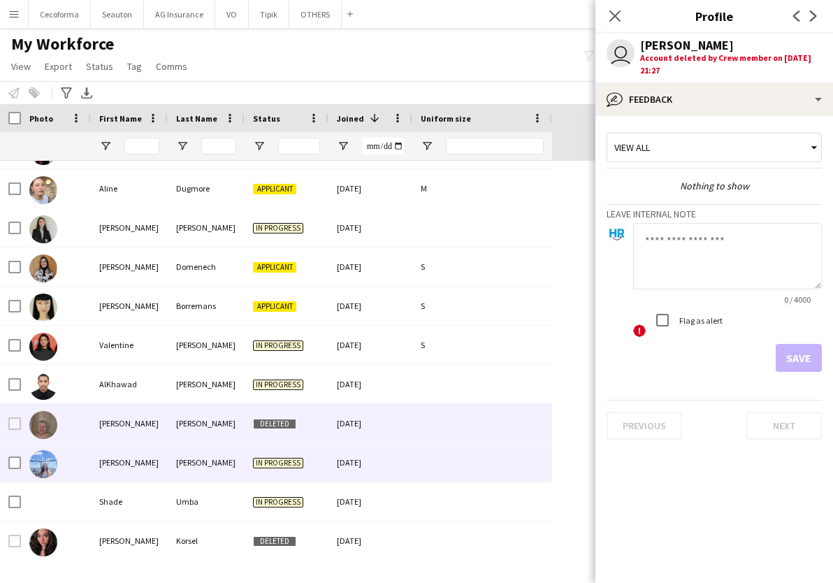
click at [101, 468] on div "Anastasia" at bounding box center [129, 462] width 77 height 38
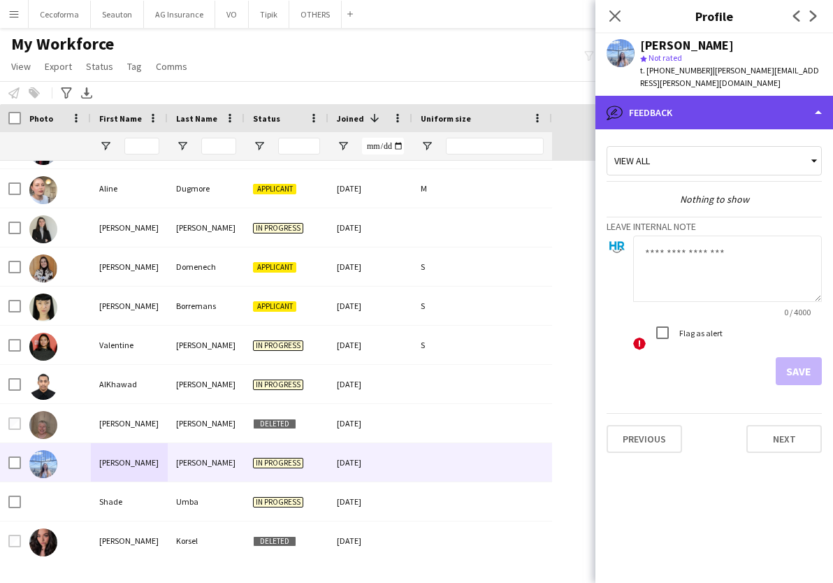
click at [650, 107] on div "bubble-pencil Feedback" at bounding box center [714, 113] width 238 height 34
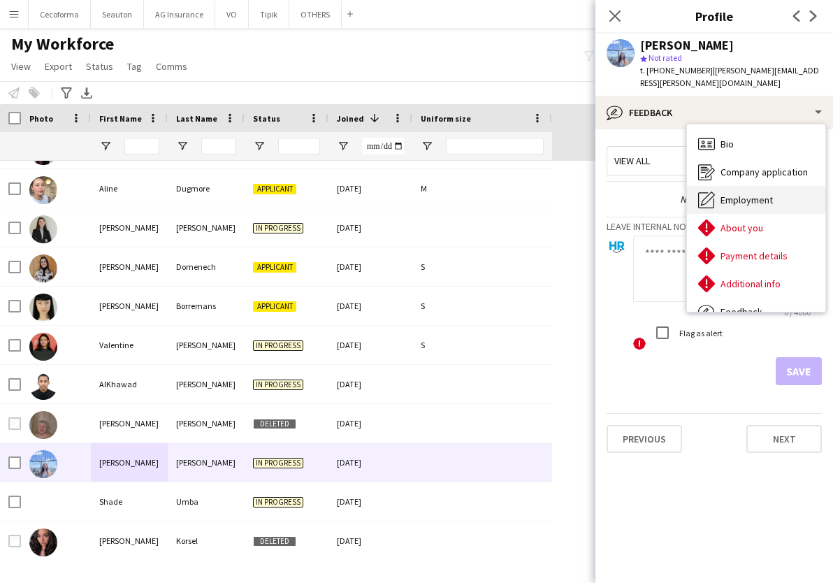
click at [743, 186] on div "Employment Employment" at bounding box center [756, 200] width 138 height 28
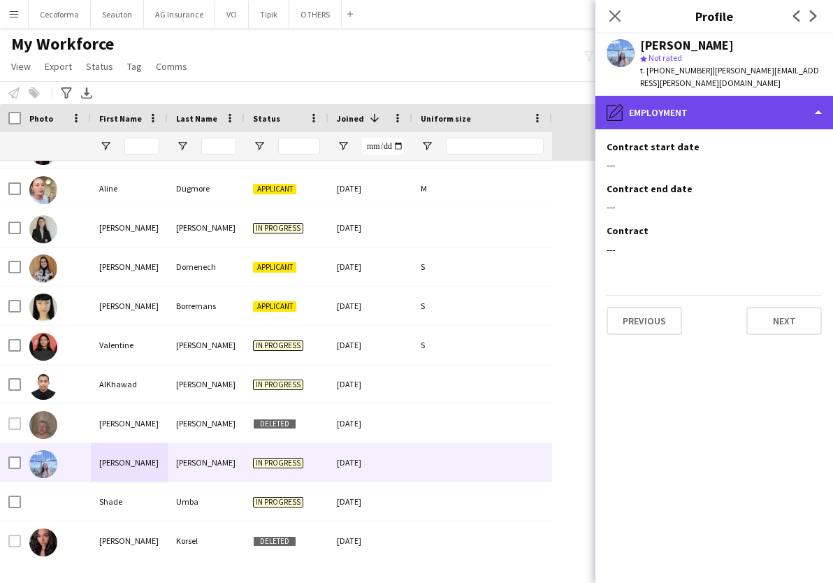
drag, startPoint x: 693, startPoint y: 91, endPoint x: 700, endPoint y: 96, distance: 8.4
click at [692, 96] on div "pencil4 Employment" at bounding box center [714, 113] width 238 height 34
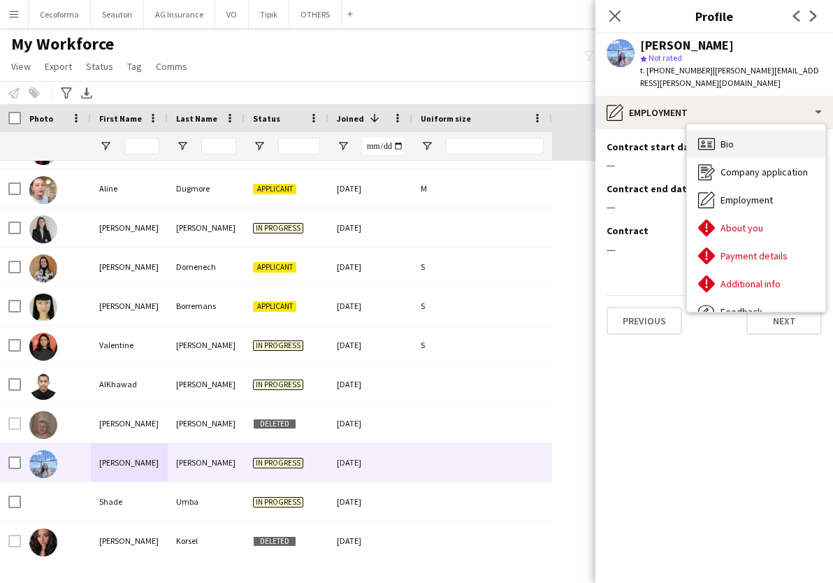
click at [742, 140] on div "Bio Bio" at bounding box center [756, 144] width 138 height 28
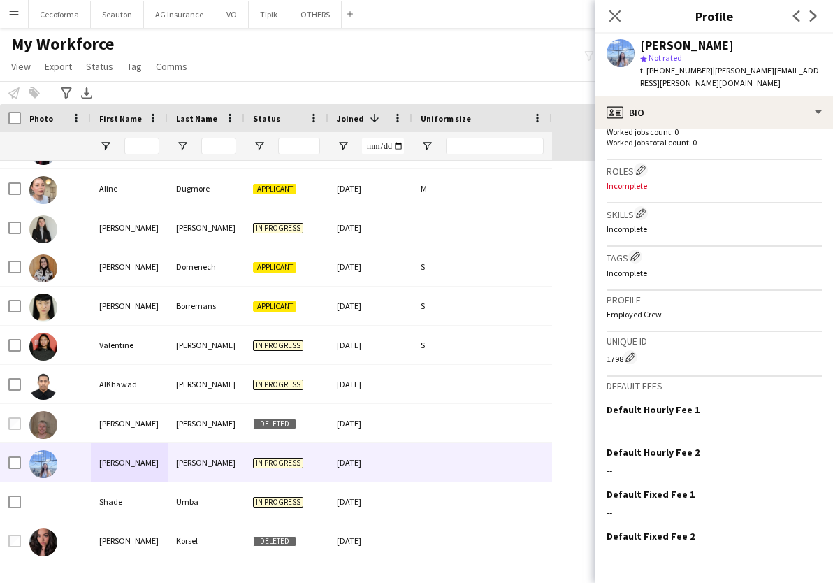
scroll to position [419, 0]
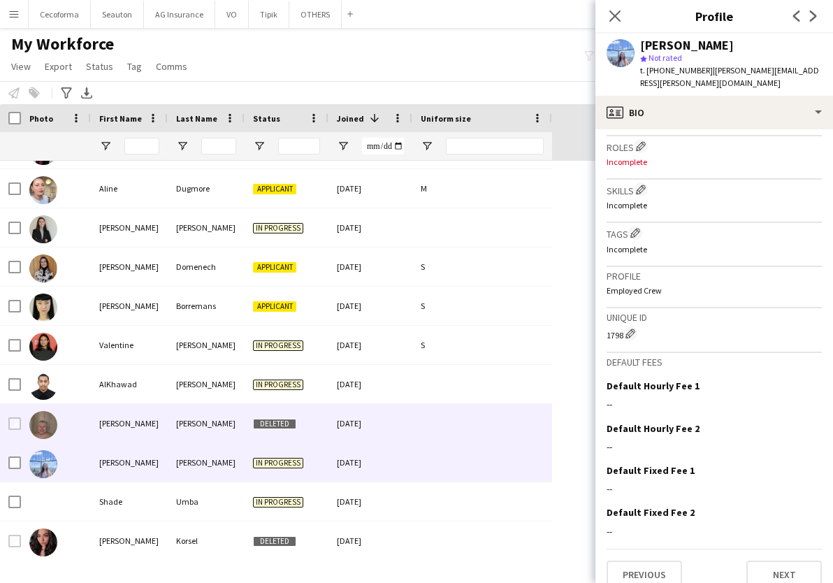
click at [126, 433] on div "Daniel" at bounding box center [129, 423] width 77 height 38
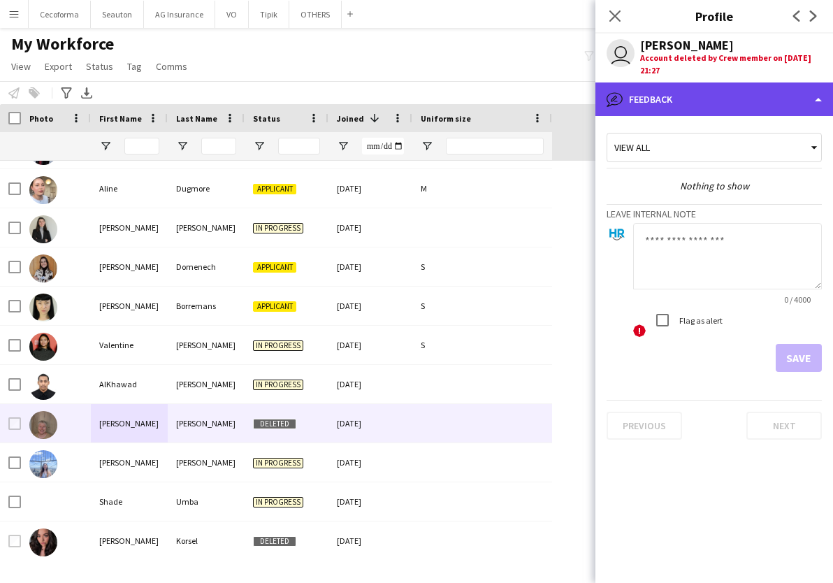
click at [659, 104] on div "bubble-pencil Feedback" at bounding box center [714, 99] width 238 height 34
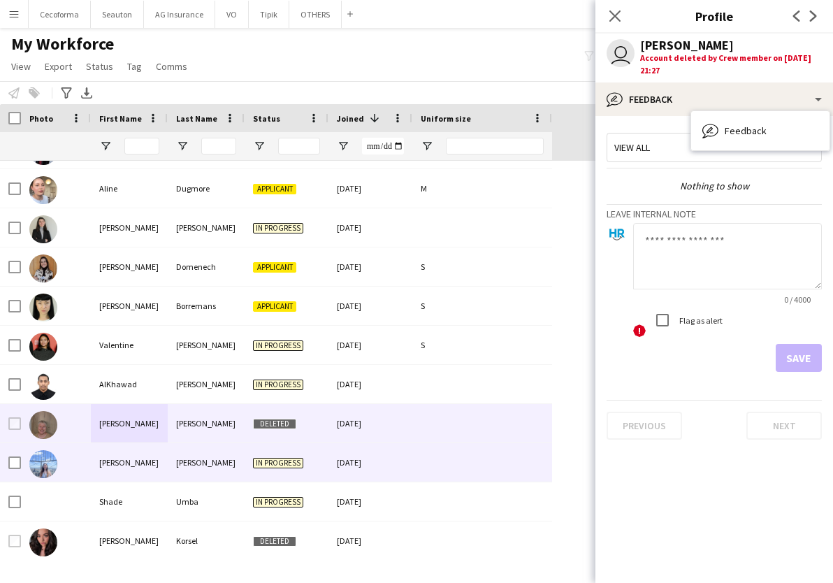
click at [102, 457] on div "Anastasia" at bounding box center [129, 462] width 77 height 38
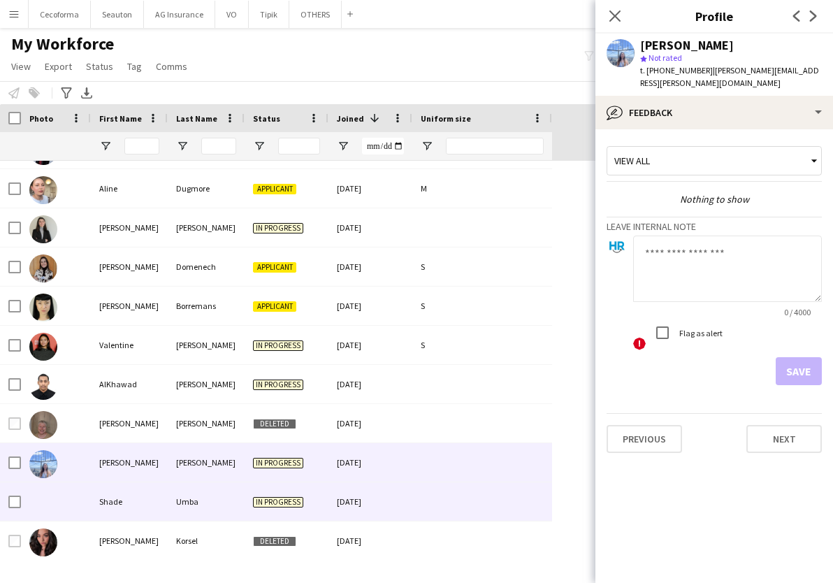
click at [125, 503] on div "Shade" at bounding box center [129, 501] width 77 height 38
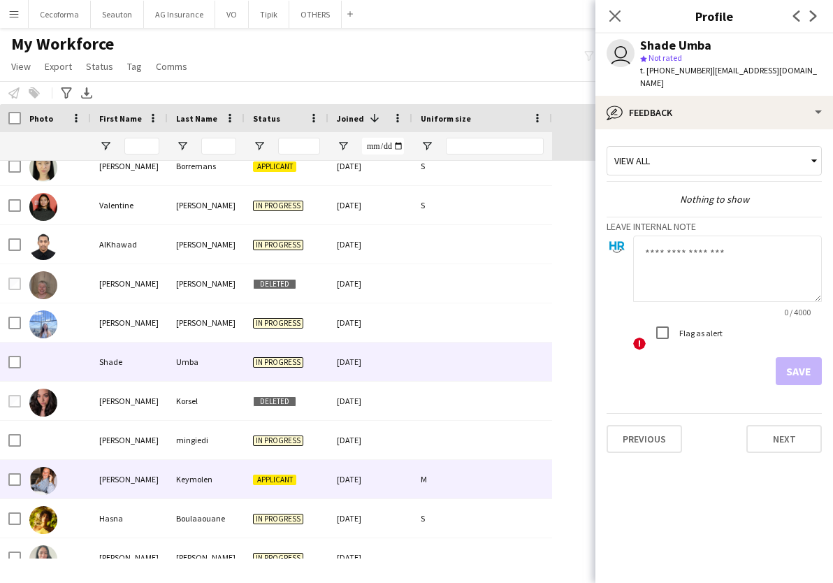
scroll to position [210, 0]
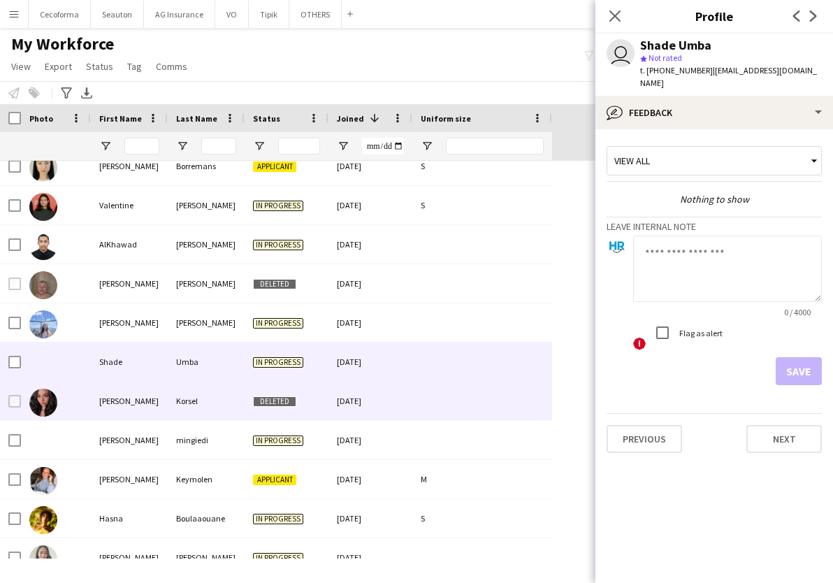
click at [133, 405] on div "Kirsten" at bounding box center [129, 401] width 77 height 38
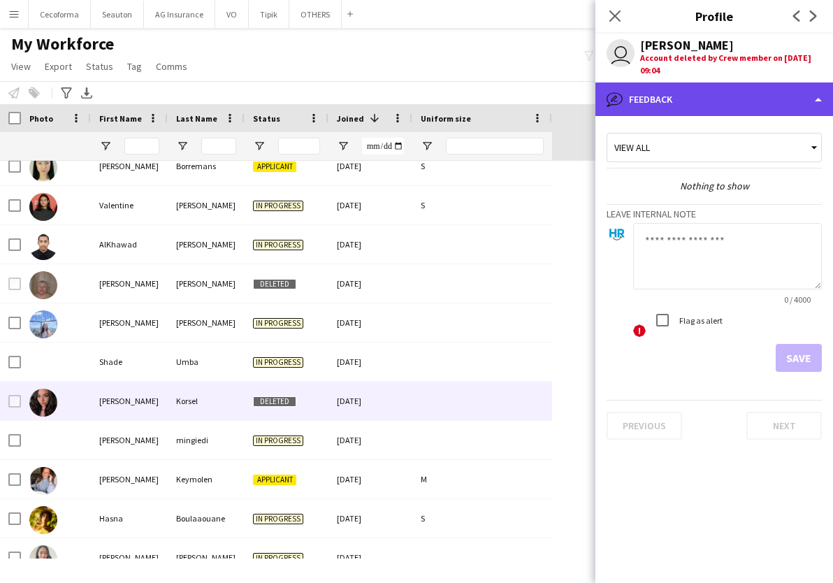
click at [677, 98] on div "bubble-pencil Feedback" at bounding box center [714, 99] width 238 height 34
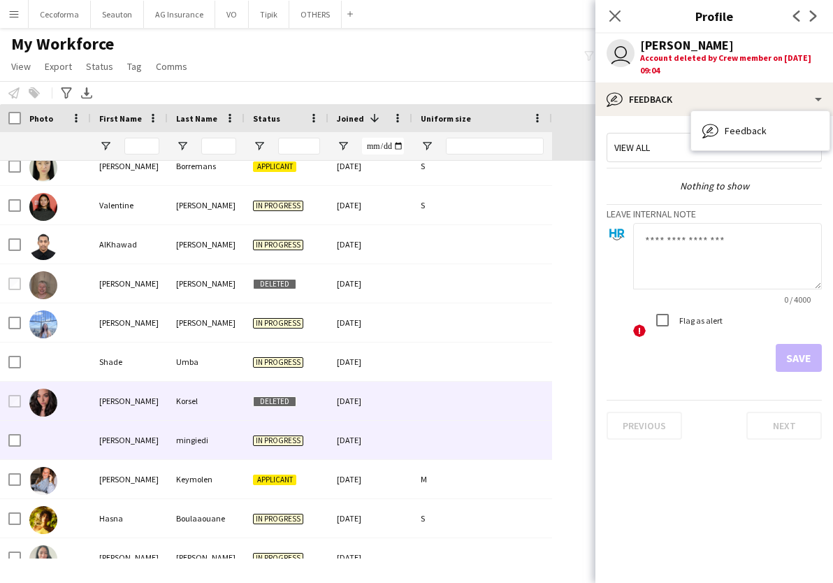
click at [120, 431] on div "Maisha" at bounding box center [129, 440] width 77 height 38
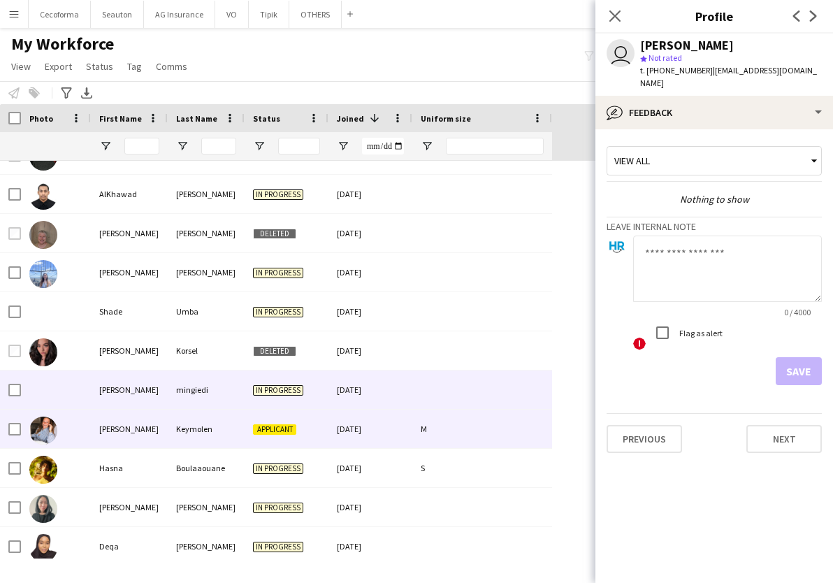
scroll to position [280, 0]
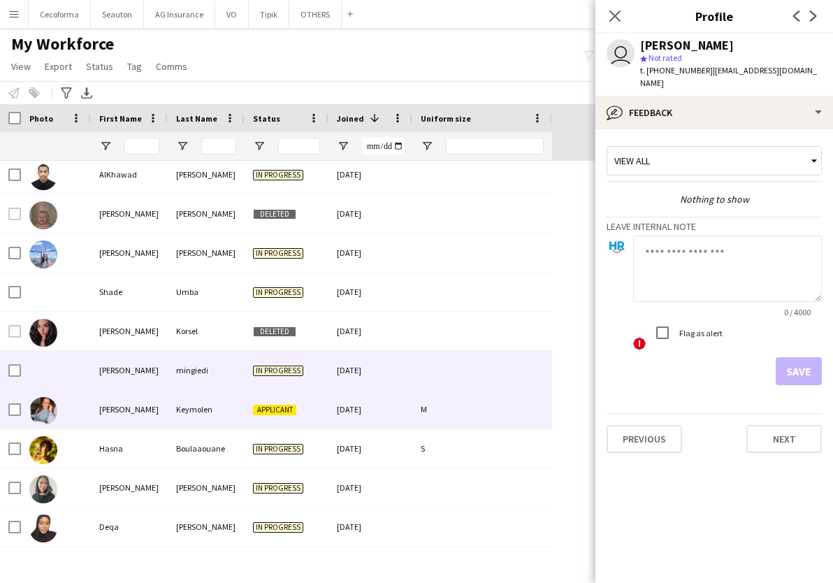
click at [119, 421] on div "Camille" at bounding box center [129, 409] width 77 height 38
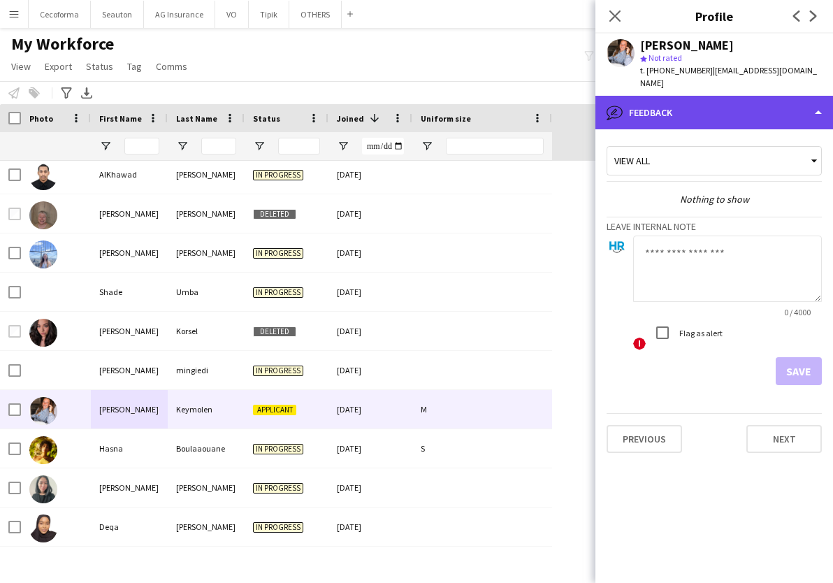
click at [701, 96] on div "bubble-pencil Feedback" at bounding box center [714, 113] width 238 height 34
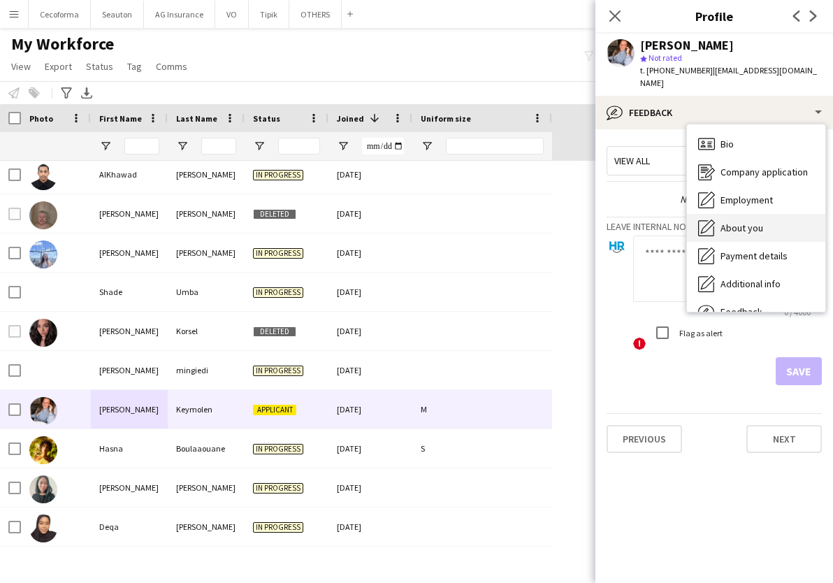
click at [744, 222] on span "About you" at bounding box center [742, 228] width 43 height 13
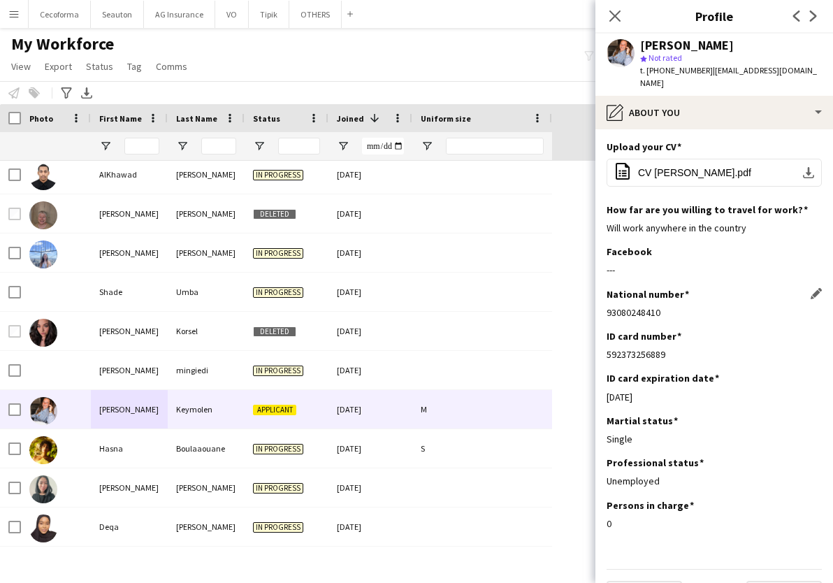
scroll to position [24, 0]
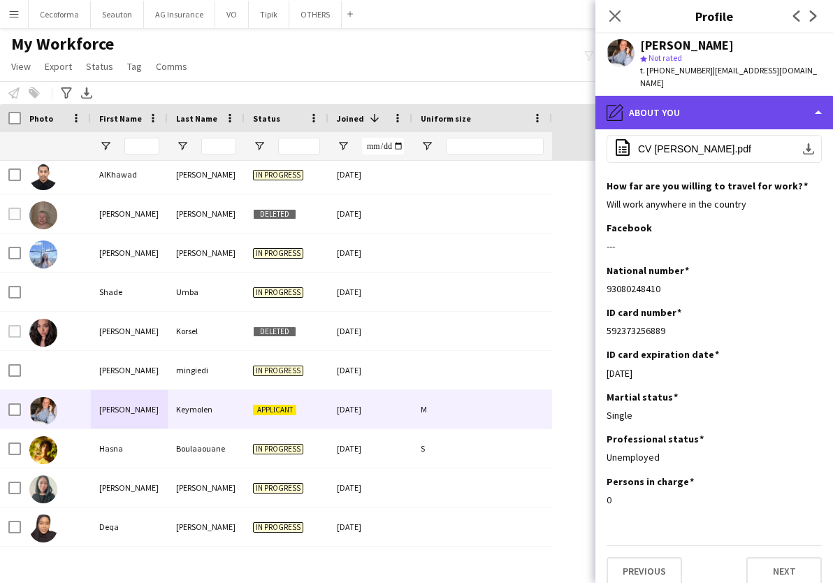
click at [704, 101] on div "pencil4 About you" at bounding box center [714, 113] width 238 height 34
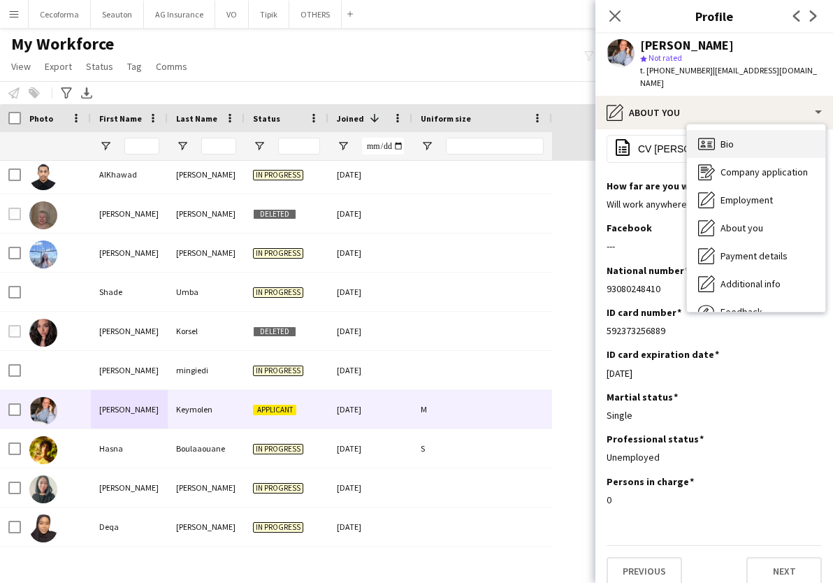
click at [715, 138] on icon "Bio" at bounding box center [706, 144] width 17 height 17
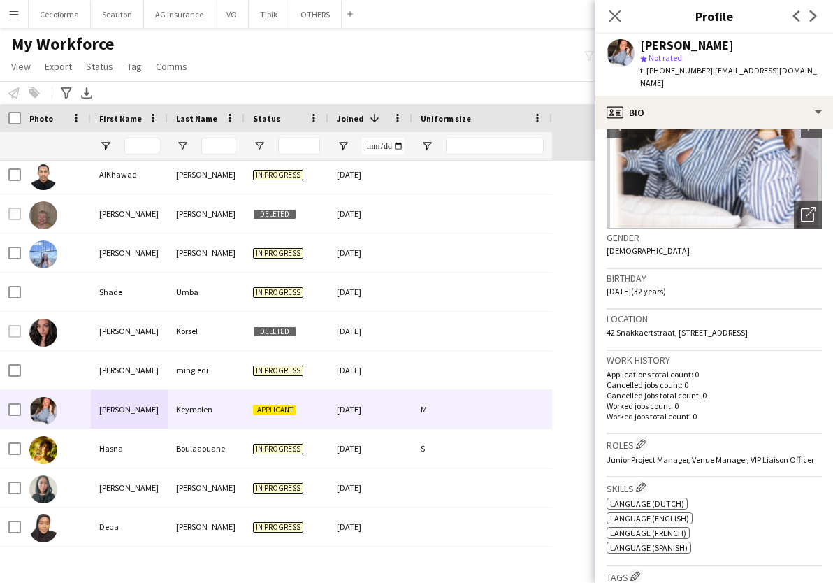
scroll to position [70, 0]
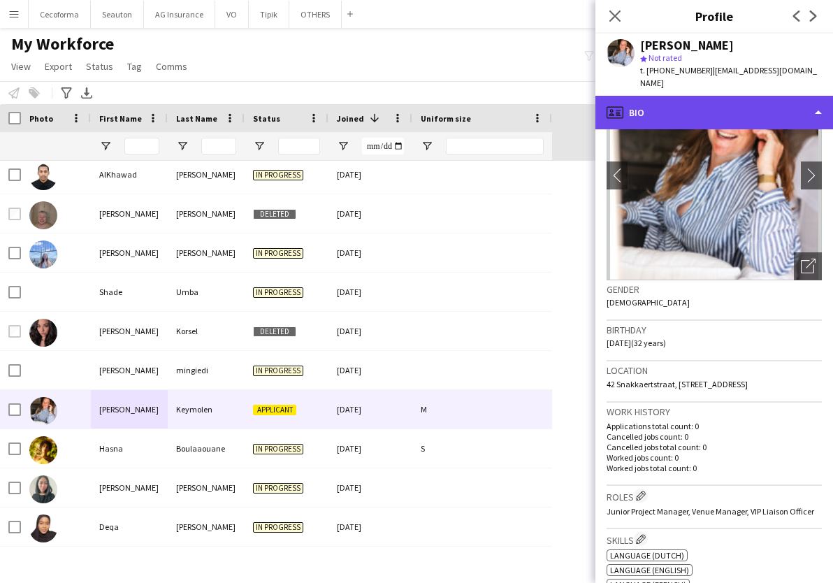
click at [666, 106] on div "profile Bio" at bounding box center [714, 113] width 238 height 34
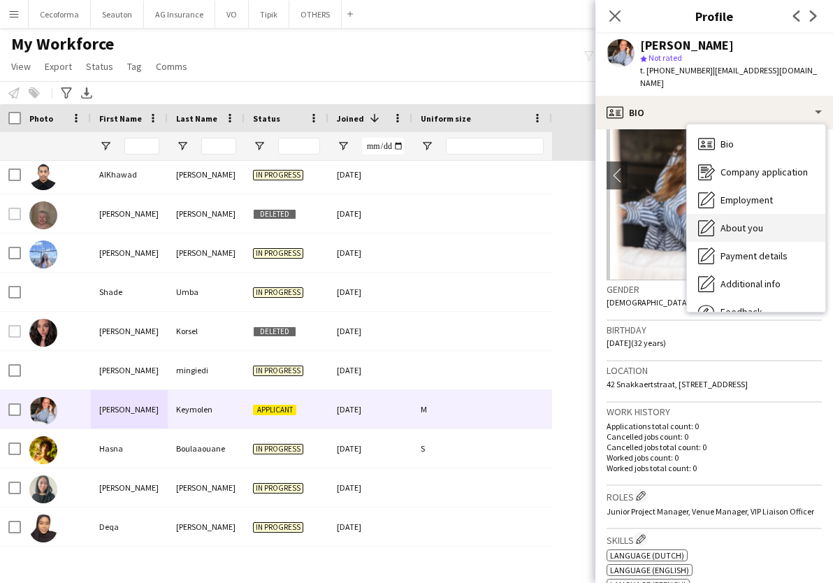
click at [768, 214] on div "About you About you" at bounding box center [756, 228] width 138 height 28
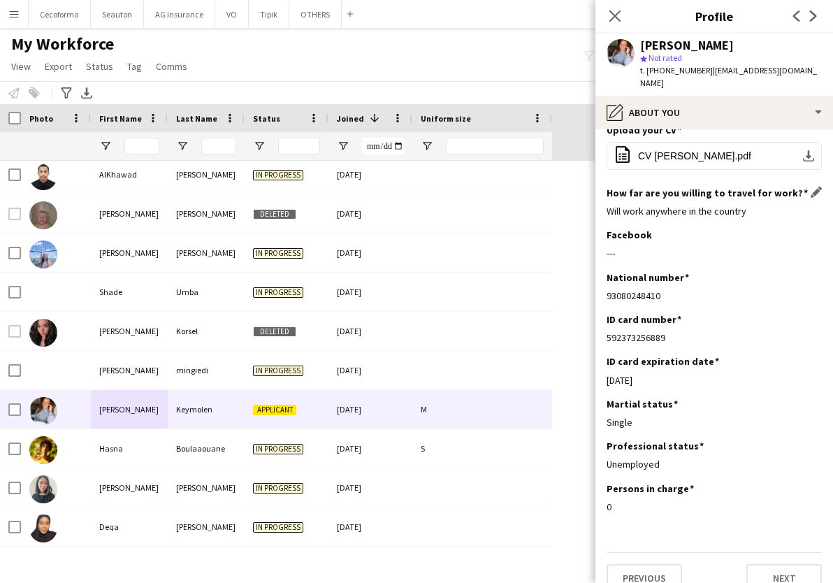
scroll to position [24, 0]
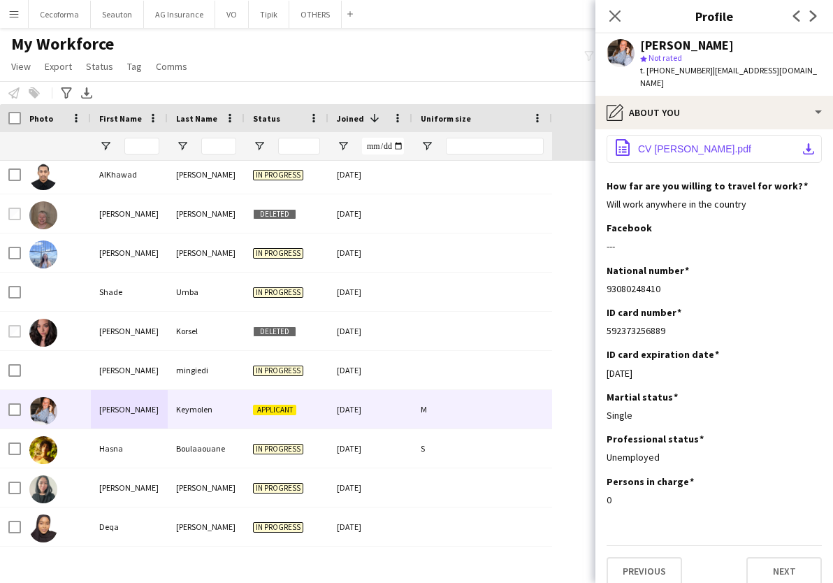
click at [699, 143] on span "CV Camille Keymolen.pdf" at bounding box center [694, 148] width 113 height 11
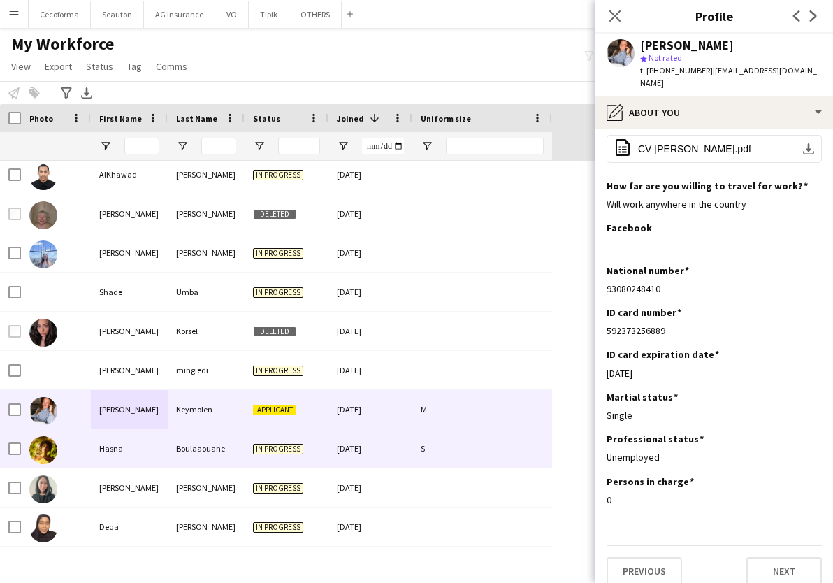
click at [138, 441] on div "Hasna" at bounding box center [129, 448] width 77 height 38
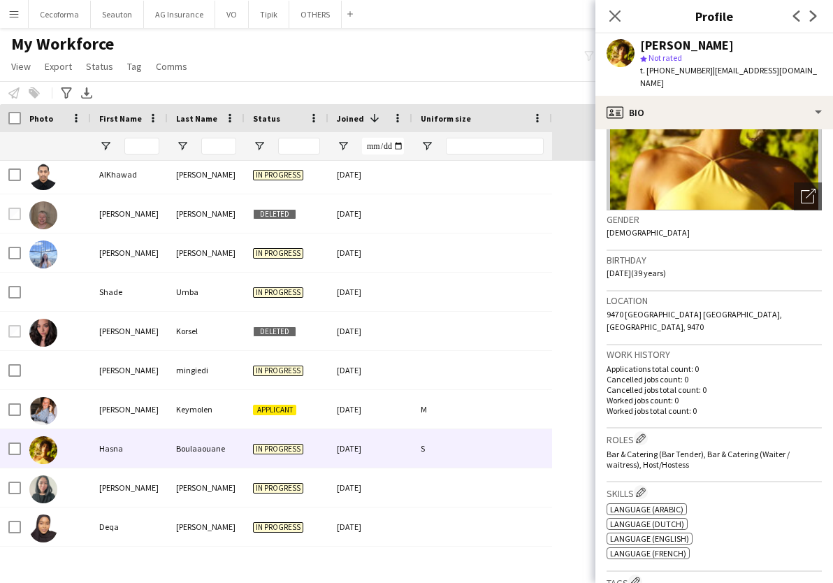
scroll to position [0, 0]
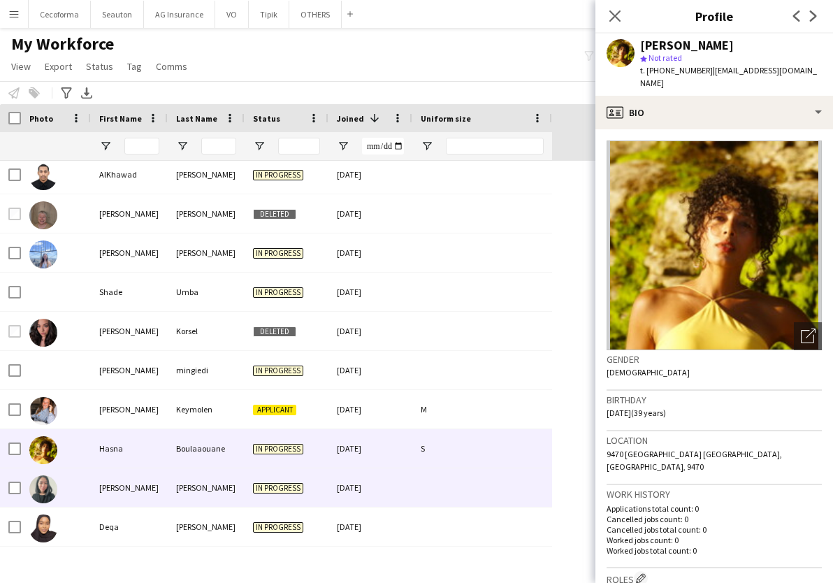
click at [127, 486] on div "Shella" at bounding box center [129, 487] width 77 height 38
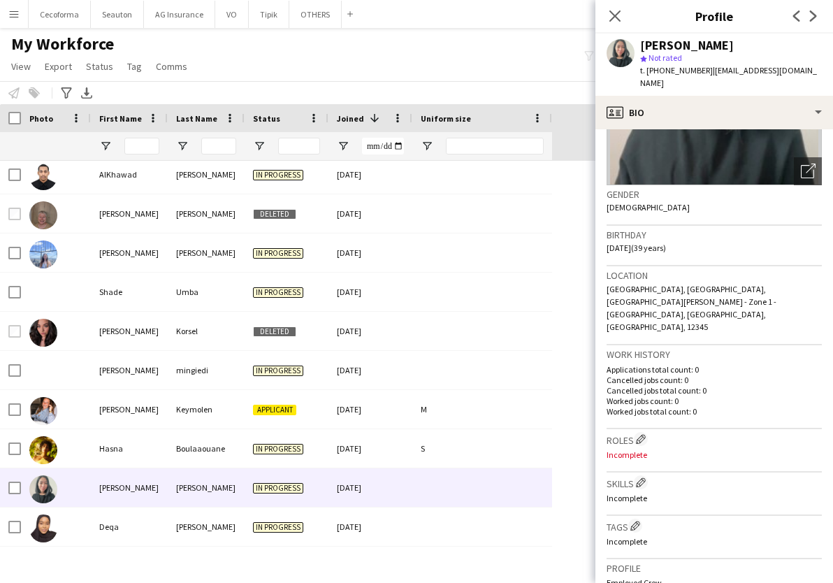
scroll to position [210, 0]
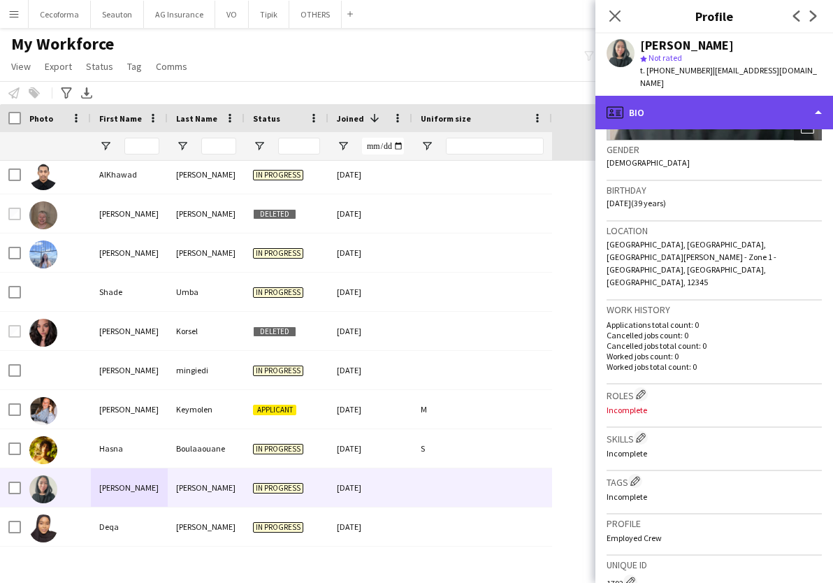
click at [649, 101] on div "profile Bio" at bounding box center [714, 113] width 238 height 34
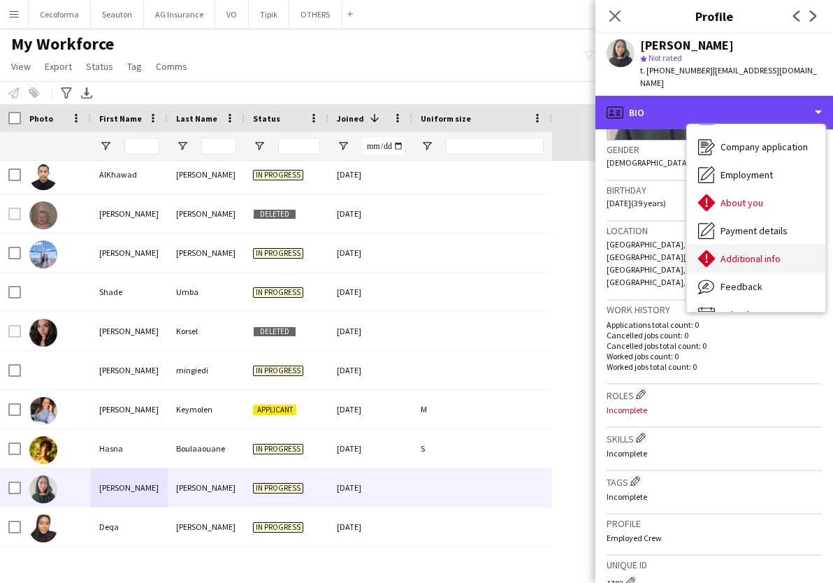
scroll to position [48, 0]
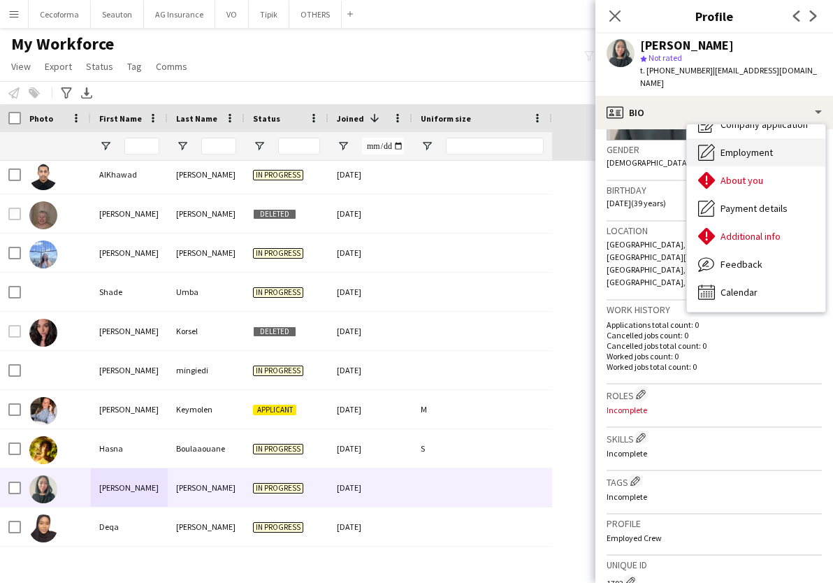
click at [738, 138] on div "Employment Employment" at bounding box center [756, 152] width 138 height 28
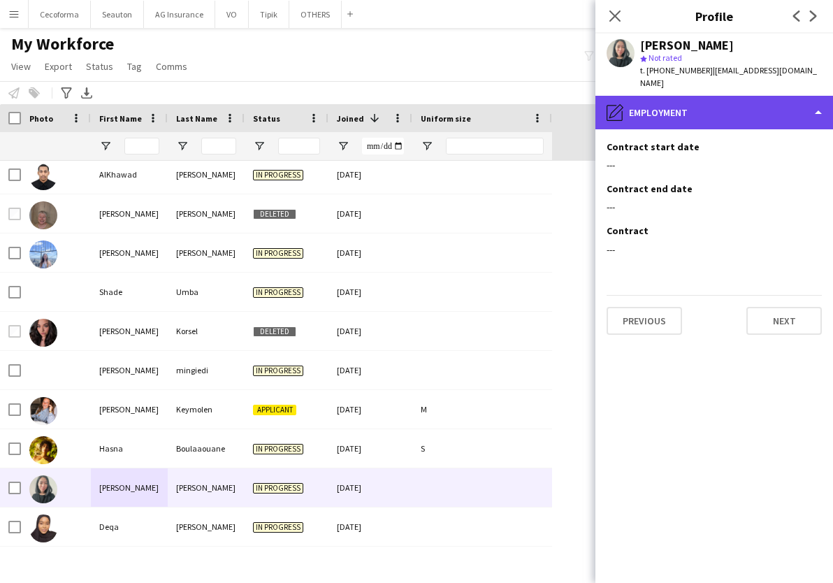
click at [725, 96] on div "pencil4 Employment" at bounding box center [714, 113] width 238 height 34
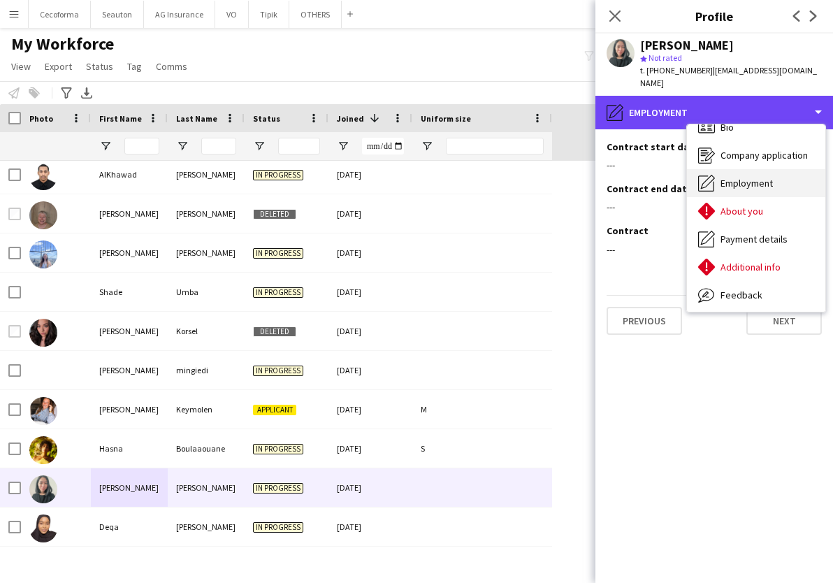
scroll to position [0, 0]
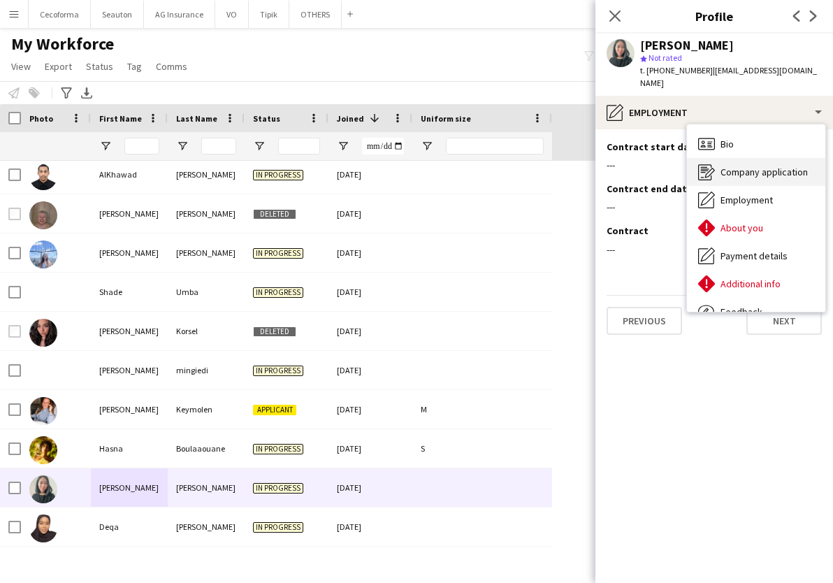
click at [737, 166] on span "Company application" at bounding box center [764, 172] width 87 height 13
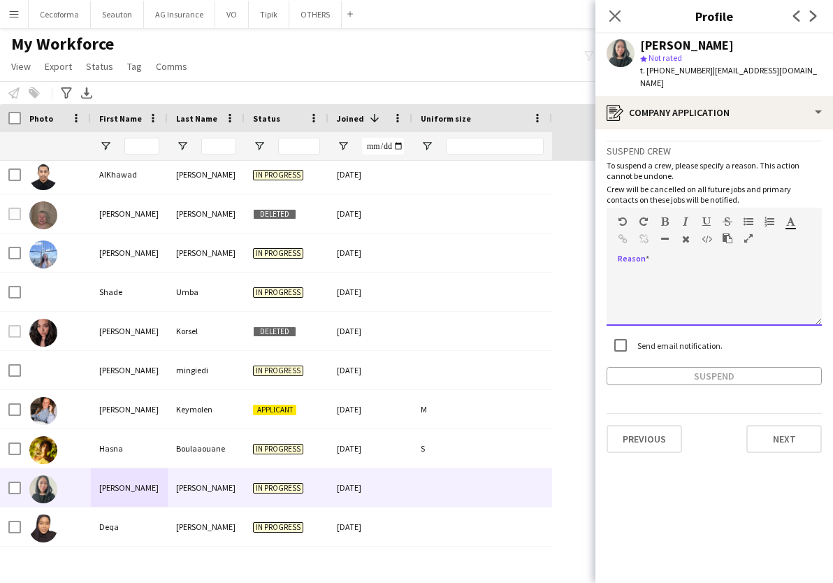
click at [673, 270] on div at bounding box center [714, 298] width 215 height 56
click at [662, 340] on label "Send email notification." at bounding box center [679, 345] width 88 height 10
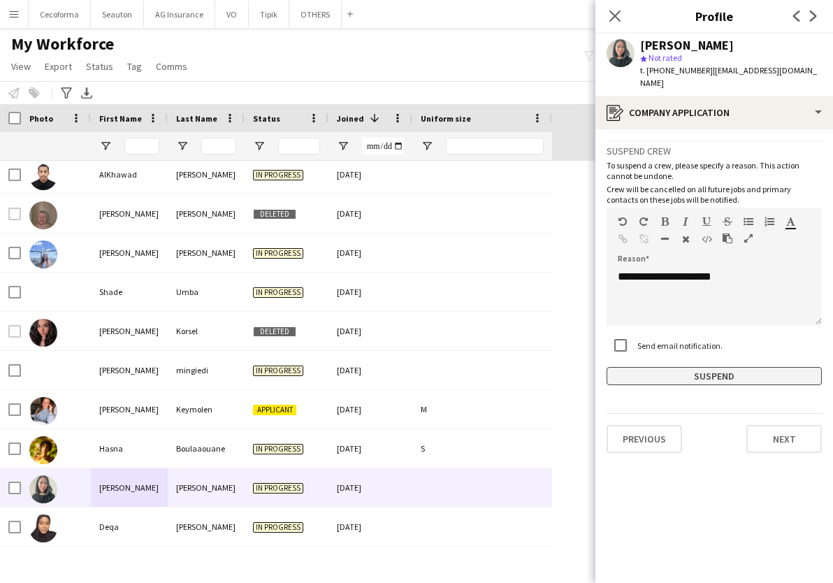
click at [684, 367] on button "Suspend" at bounding box center [714, 376] width 215 height 18
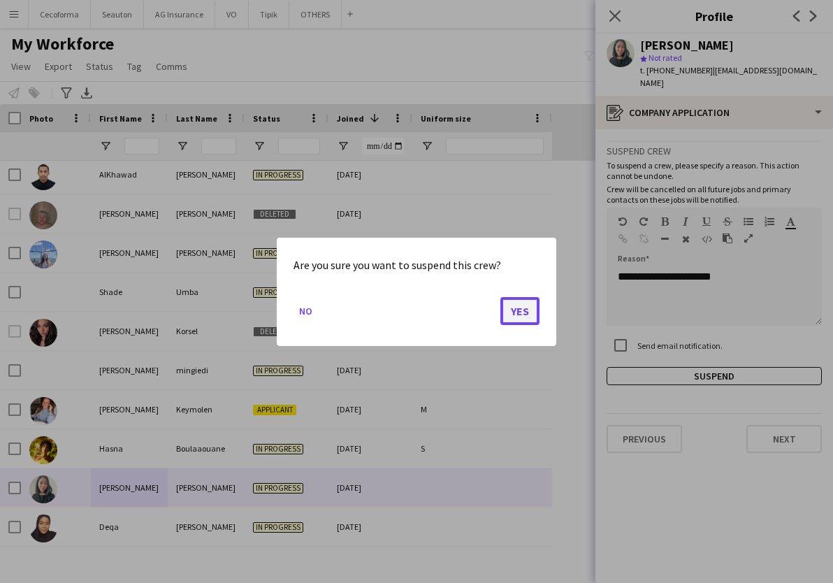
click at [523, 312] on button "Yes" at bounding box center [519, 310] width 39 height 28
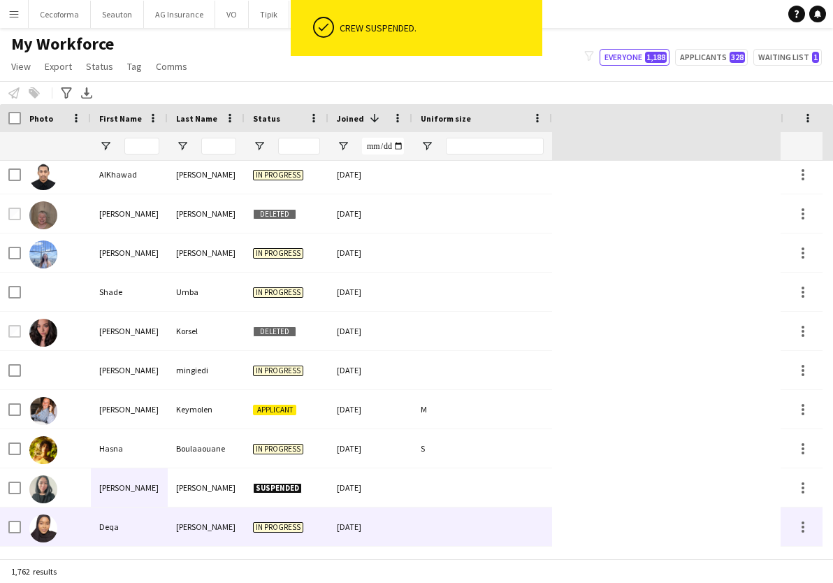
click at [108, 516] on div "Deqa" at bounding box center [129, 526] width 77 height 38
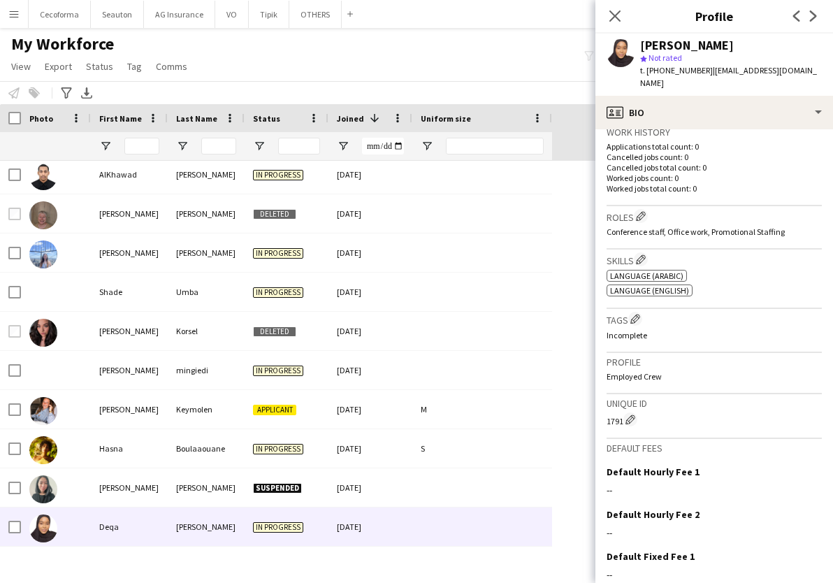
scroll to position [210, 0]
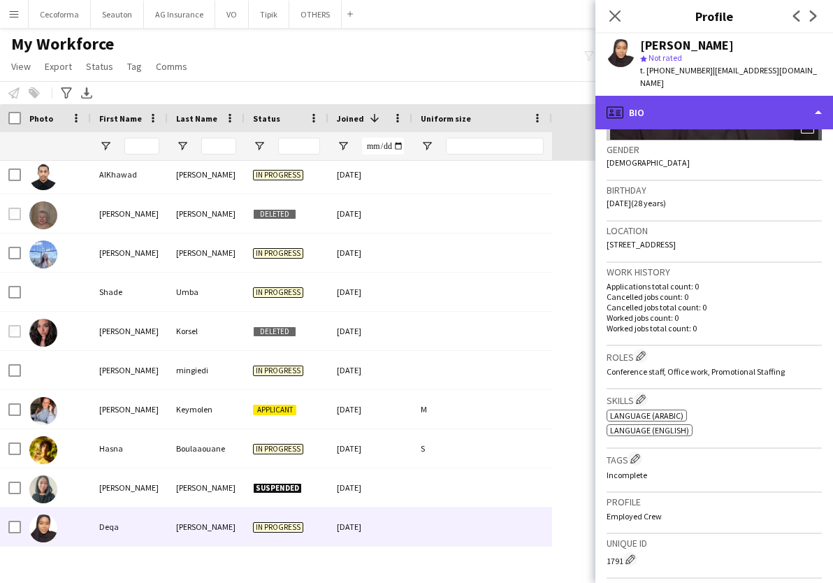
click at [712, 101] on div "profile Bio" at bounding box center [714, 113] width 238 height 34
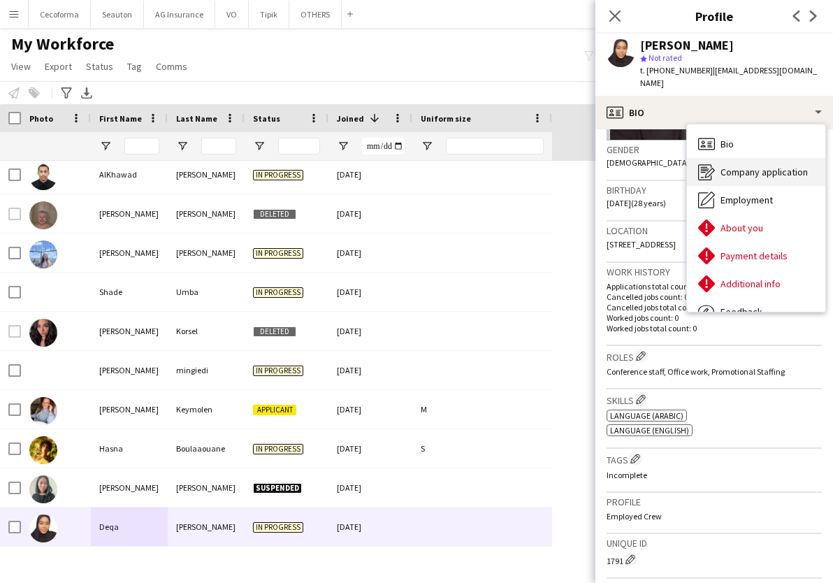
click at [754, 166] on span "Company application" at bounding box center [764, 172] width 87 height 13
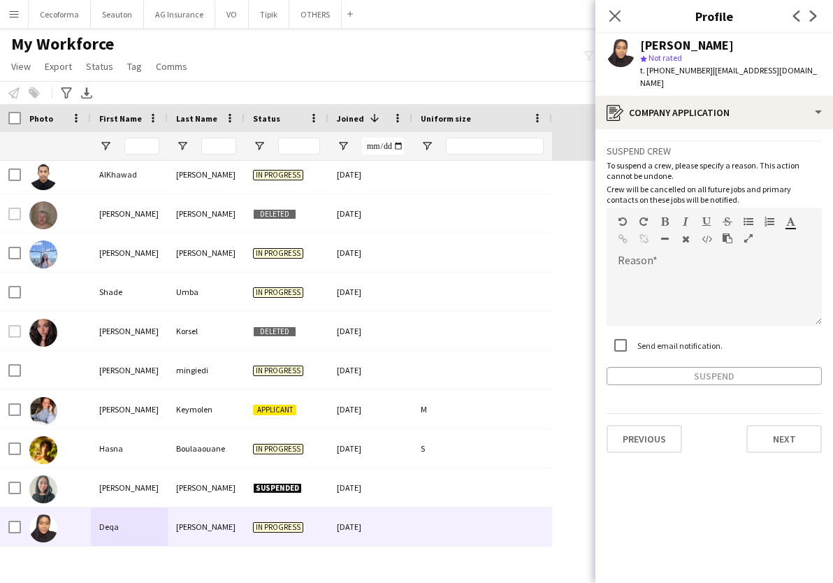
click at [648, 340] on div "Send email notification." at bounding box center [665, 345] width 116 height 28
click at [648, 340] on label "Send email notification." at bounding box center [679, 345] width 88 height 10
click at [670, 270] on div at bounding box center [714, 298] width 215 height 56
click at [727, 367] on button "Suspend" at bounding box center [714, 376] width 215 height 18
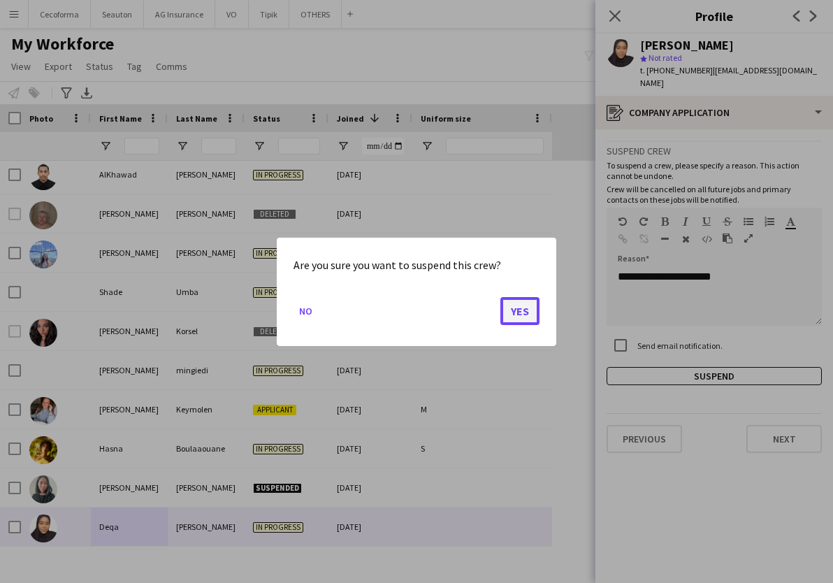
click at [514, 312] on button "Yes" at bounding box center [519, 310] width 39 height 28
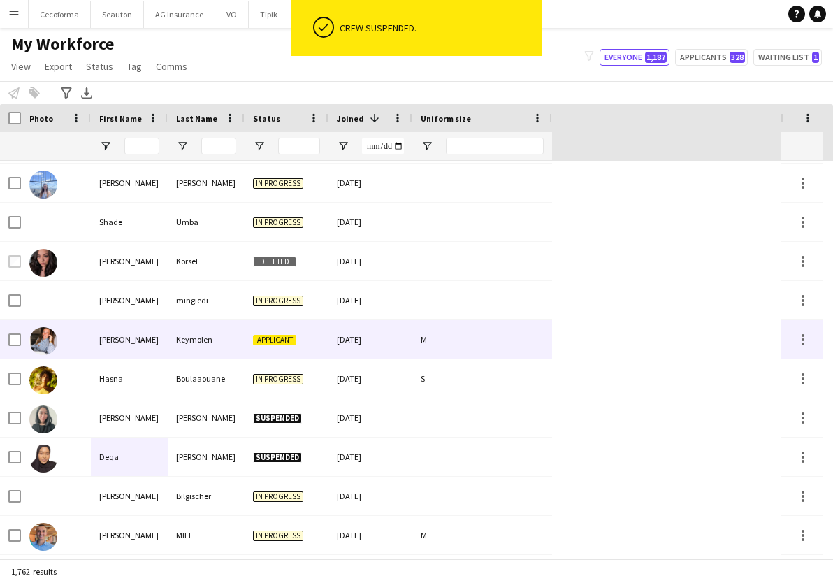
scroll to position [419, 0]
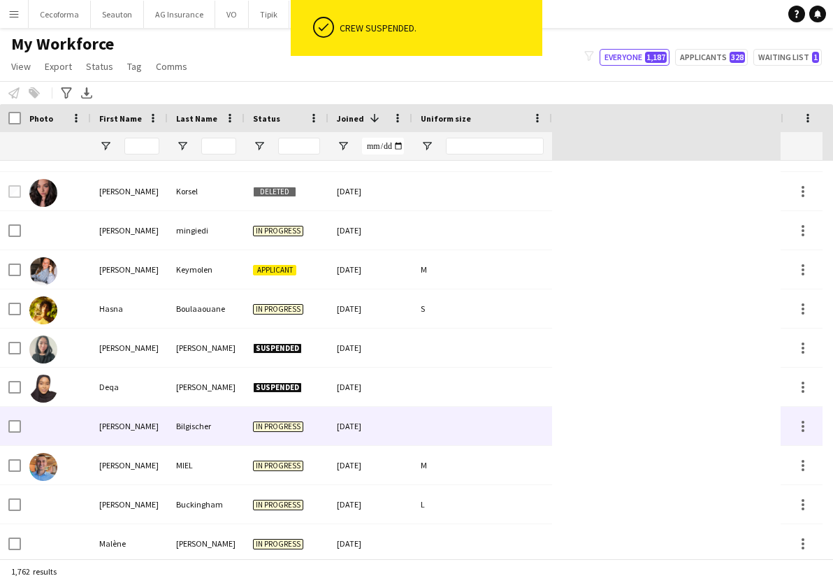
click at [179, 424] on div "Bilgischer" at bounding box center [206, 426] width 77 height 38
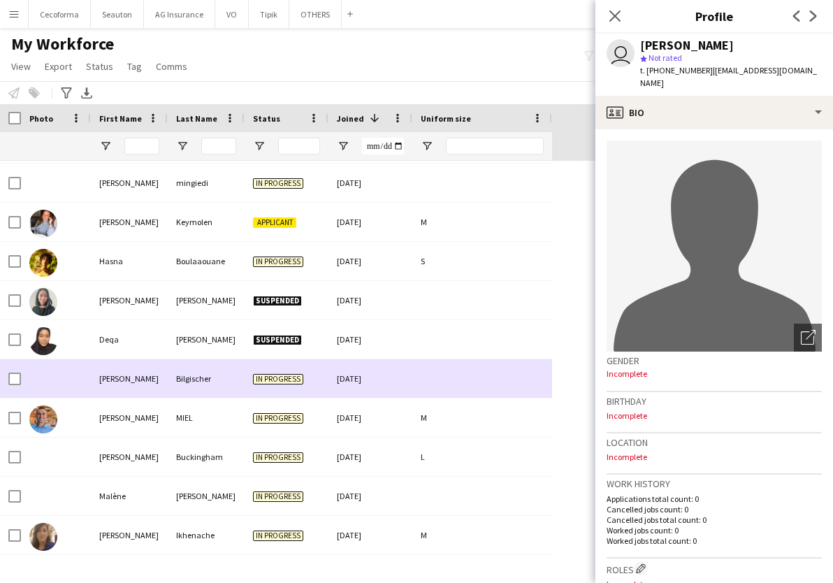
scroll to position [489, 0]
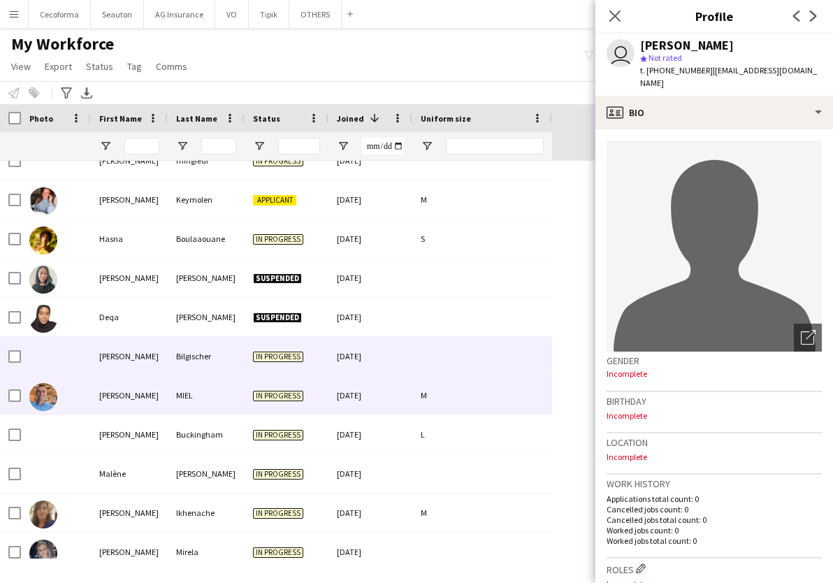
click at [156, 393] on div "Benjamin" at bounding box center [129, 395] width 77 height 38
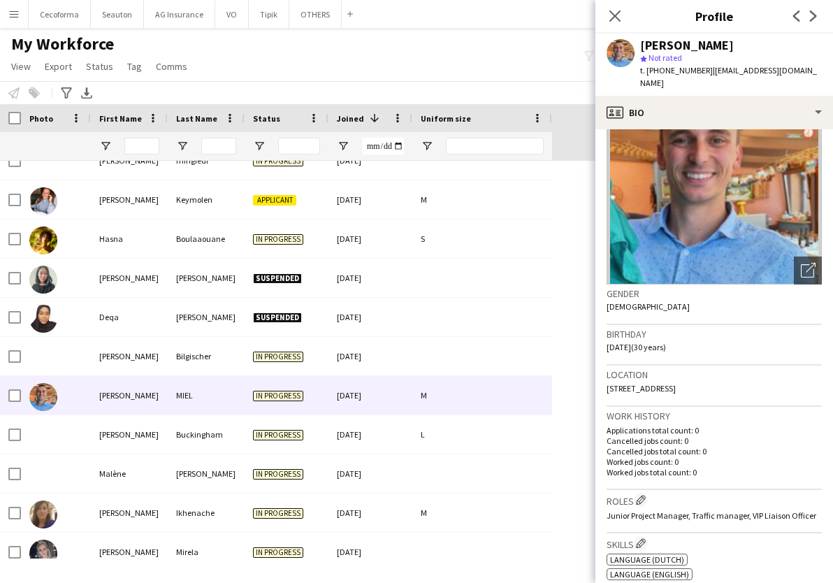
scroll to position [0, 0]
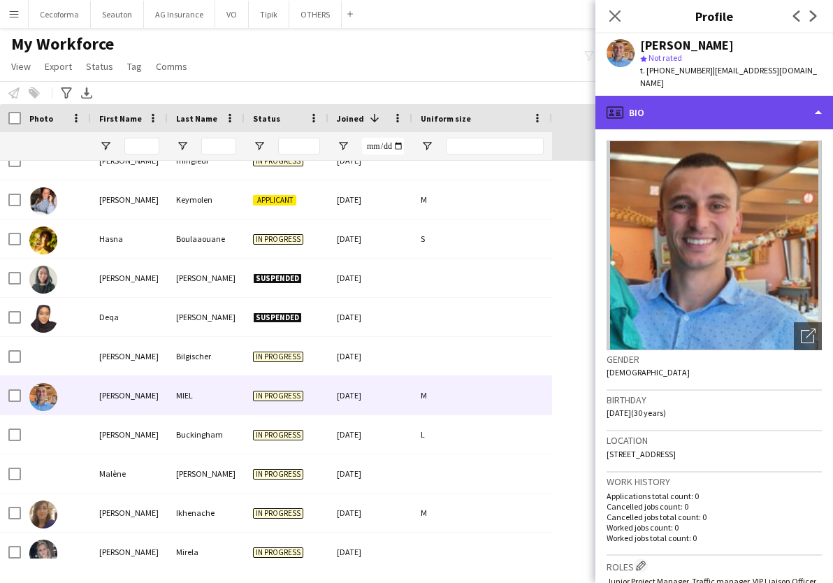
click at [670, 103] on div "profile Bio" at bounding box center [714, 113] width 238 height 34
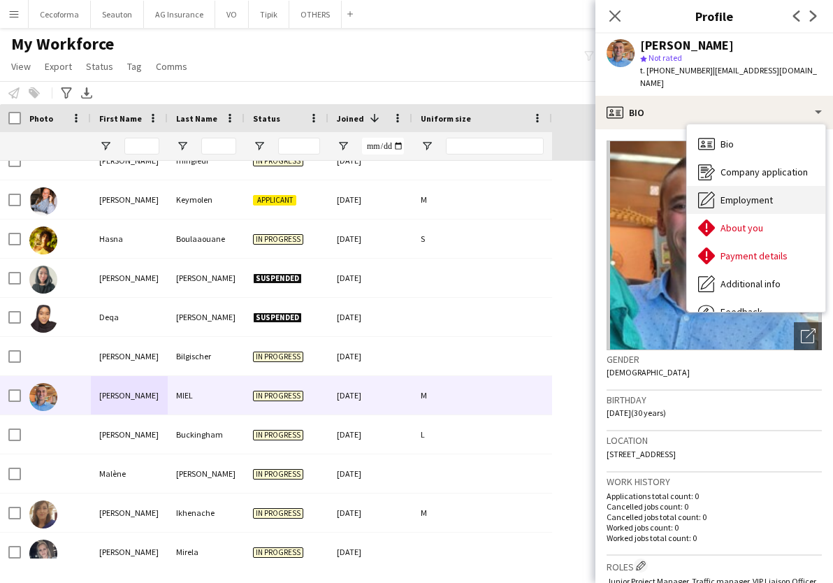
click at [755, 195] on div "Employment Employment" at bounding box center [756, 200] width 138 height 28
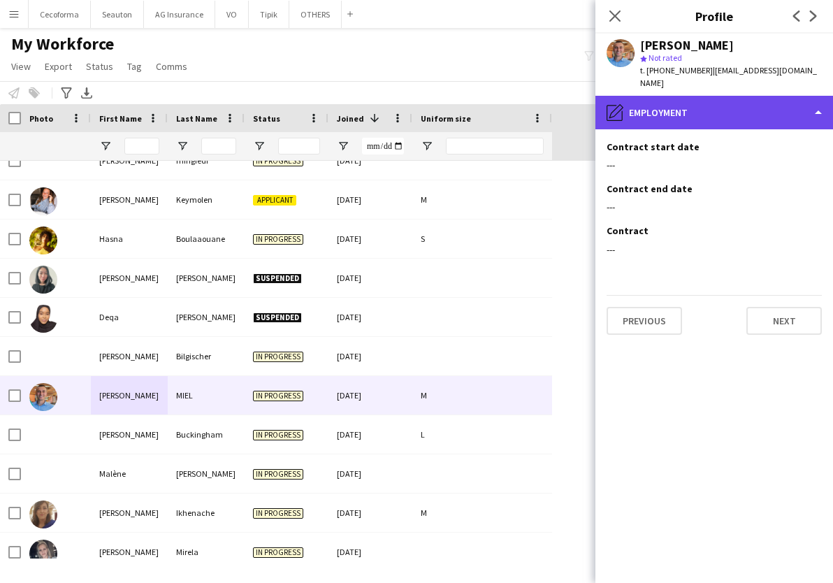
click at [700, 103] on div "pencil4 Employment" at bounding box center [714, 113] width 238 height 34
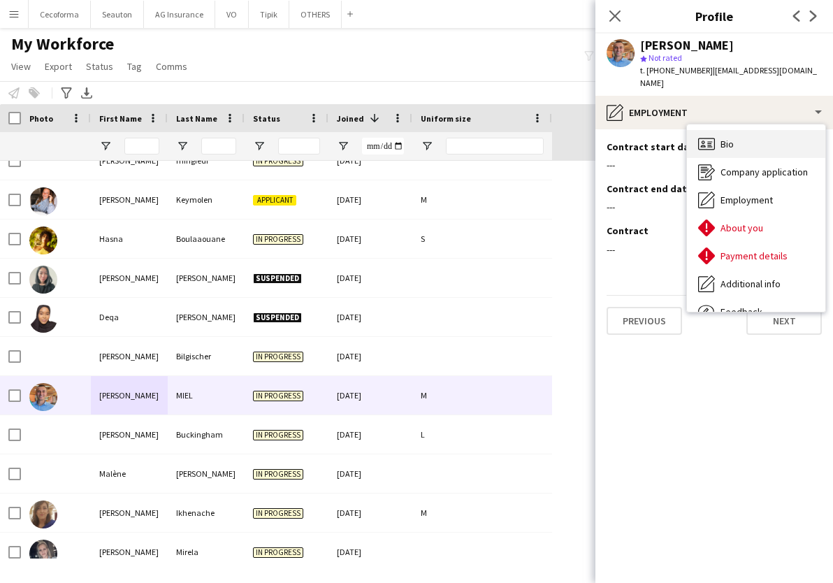
click at [731, 138] on span "Bio" at bounding box center [727, 144] width 13 height 13
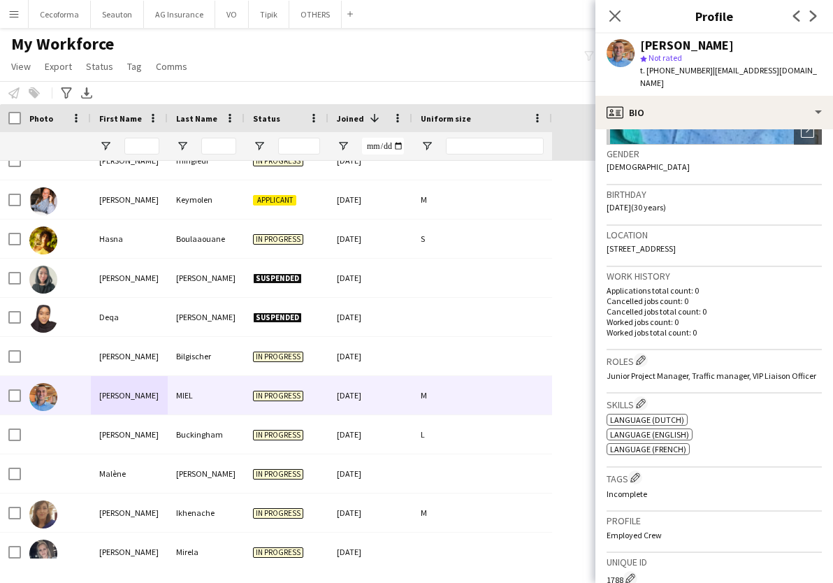
scroll to position [140, 0]
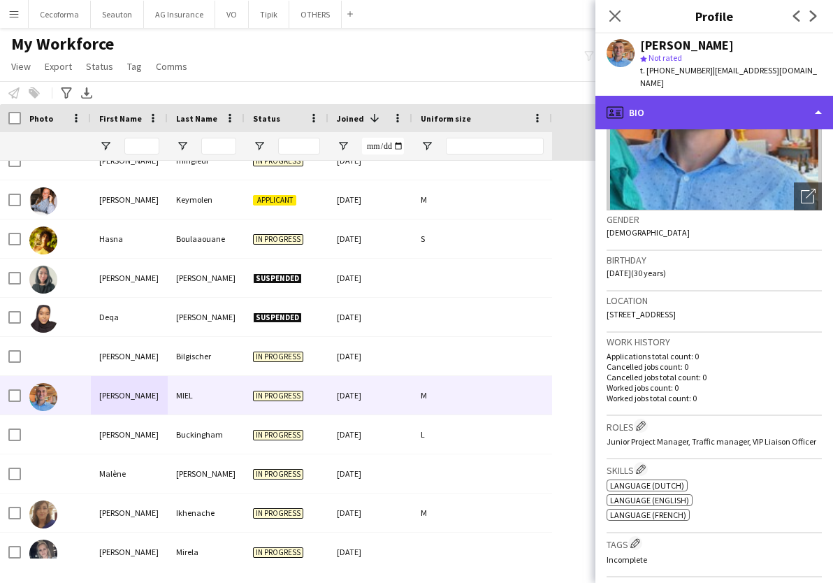
click at [668, 106] on div "profile Bio" at bounding box center [714, 113] width 238 height 34
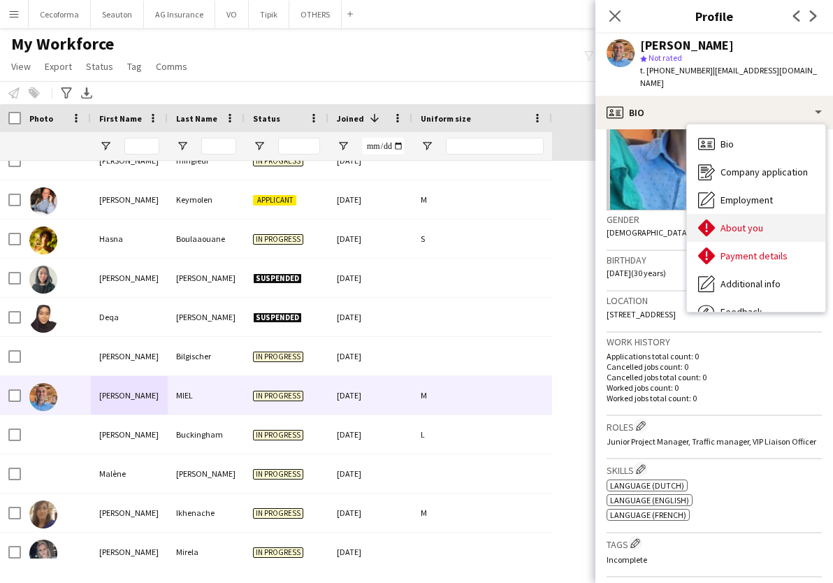
click at [748, 222] on span "About you" at bounding box center [742, 228] width 43 height 13
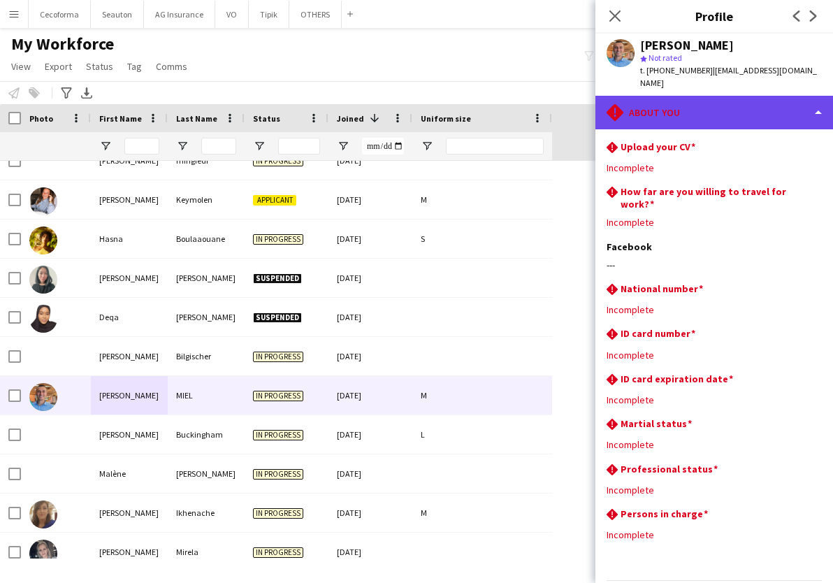
click at [665, 96] on div "rhombus-alert About you" at bounding box center [714, 113] width 238 height 34
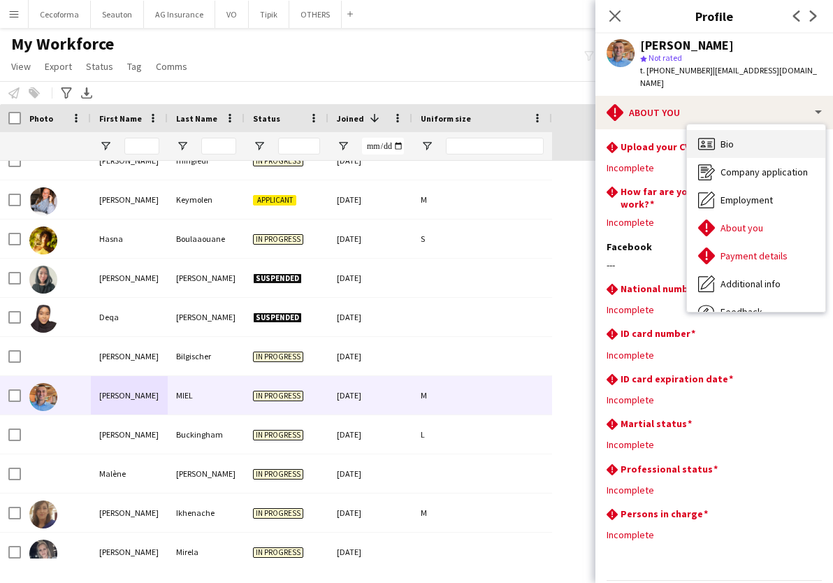
click at [737, 132] on div "Bio Bio" at bounding box center [756, 144] width 138 height 28
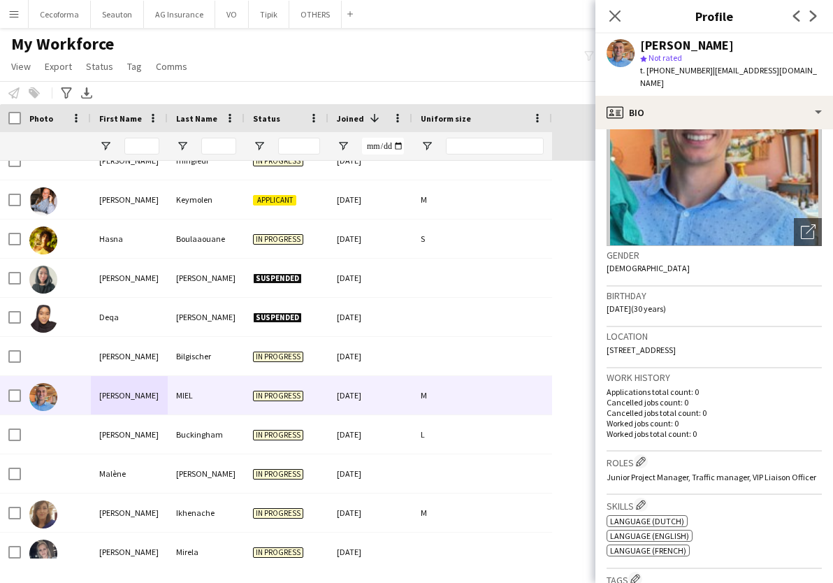
scroll to position [70, 0]
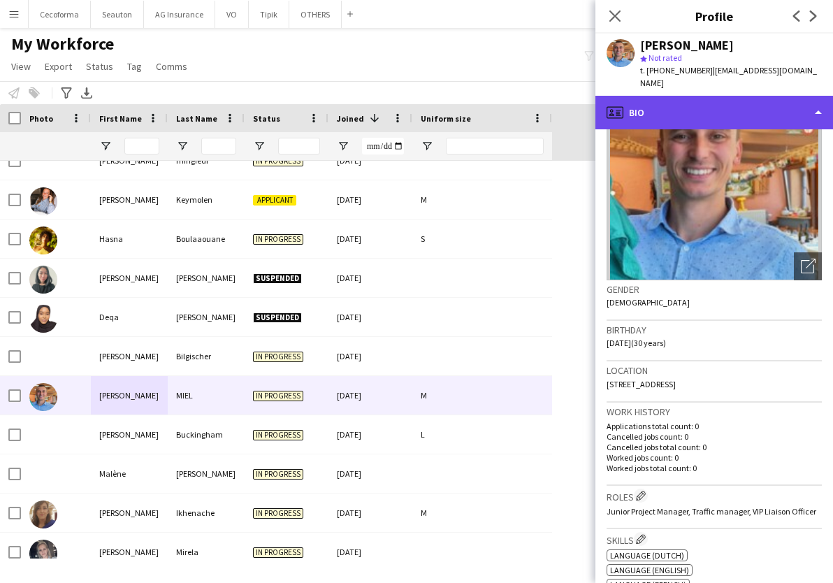
click at [711, 98] on div "profile Bio" at bounding box center [714, 113] width 238 height 34
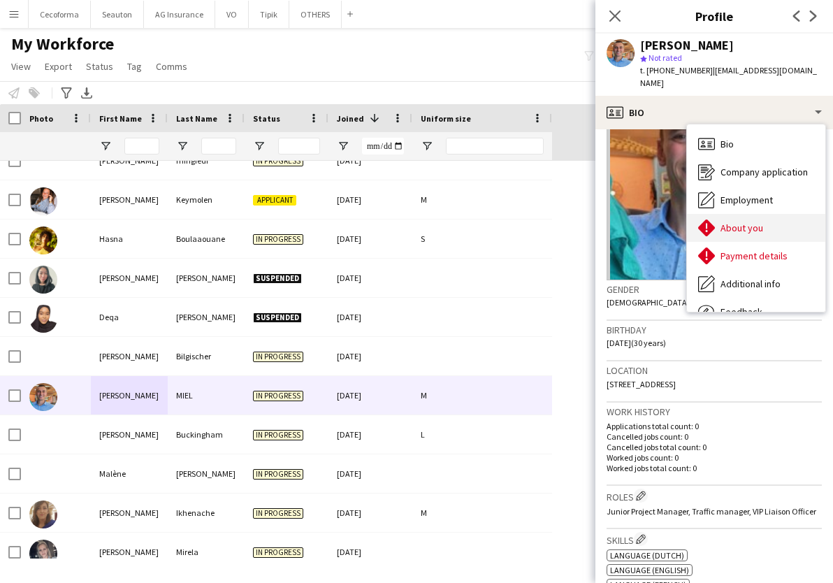
click at [756, 224] on div "About you About you" at bounding box center [756, 228] width 138 height 28
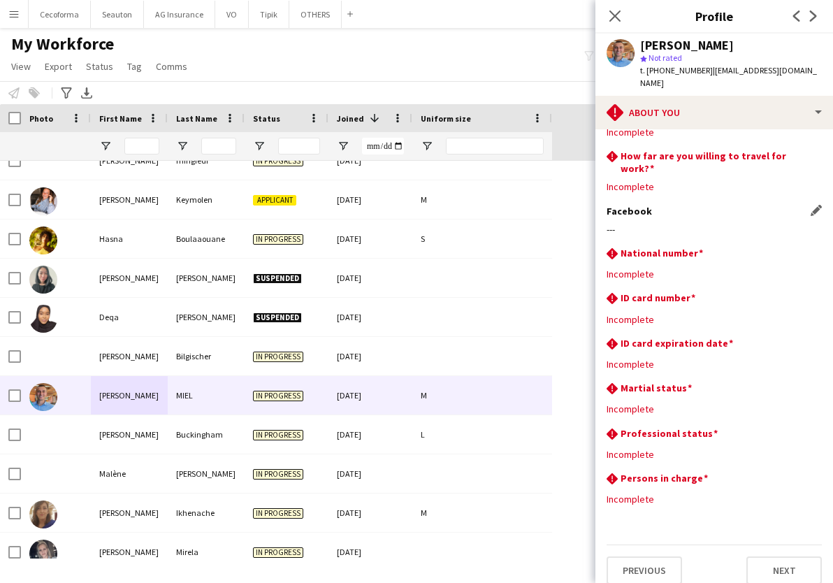
scroll to position [0, 0]
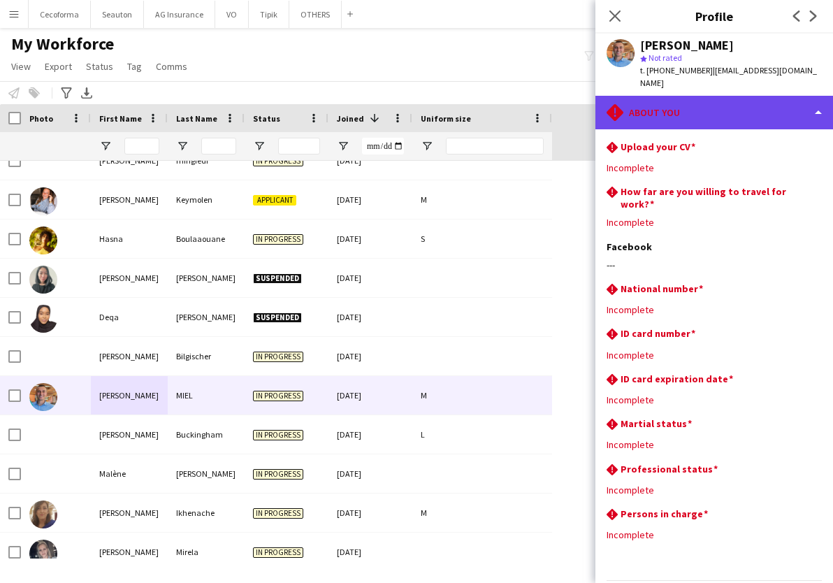
click at [688, 102] on div "rhombus-alert About you" at bounding box center [714, 113] width 238 height 34
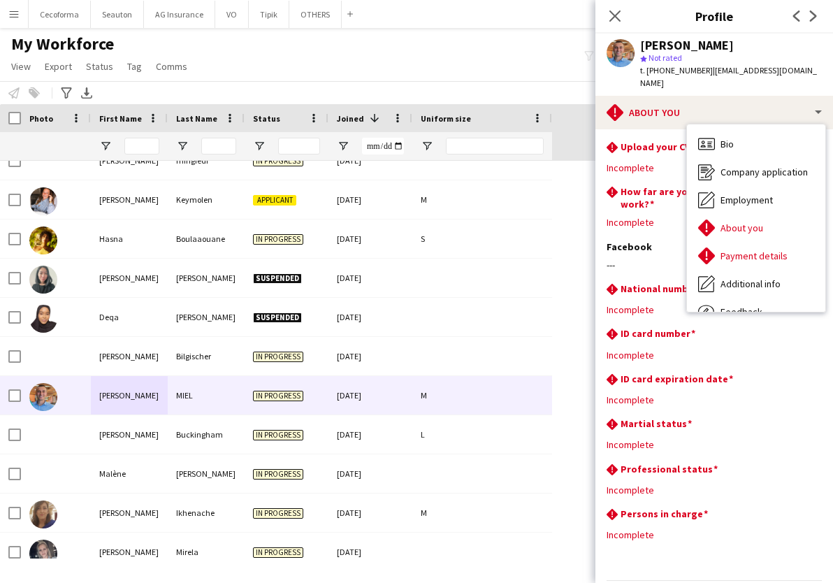
drag, startPoint x: 700, startPoint y: 72, endPoint x: 781, endPoint y: 65, distance: 81.4
click at [781, 65] on div "Benjamin MIEL star Not rated t. +32470075172 | b.miel@outlook.com" at bounding box center [714, 65] width 238 height 62
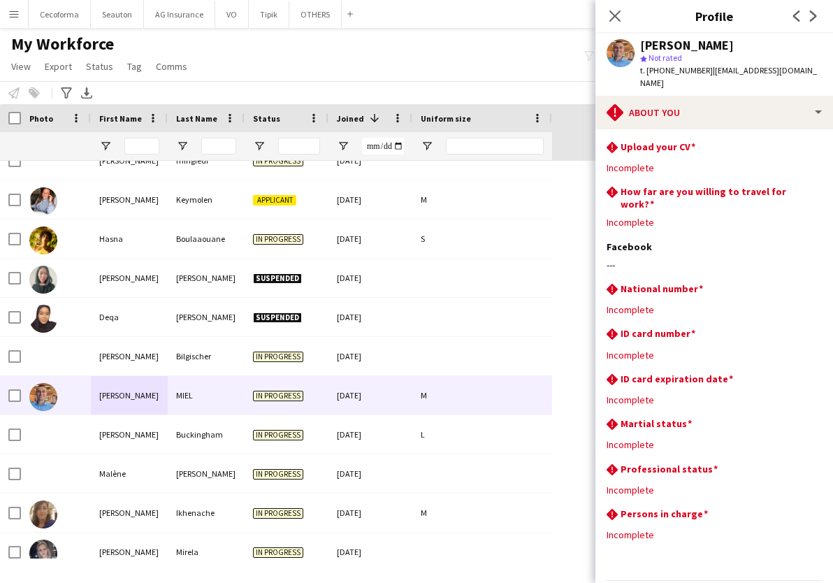
copy span "b.miel@outlook.com"
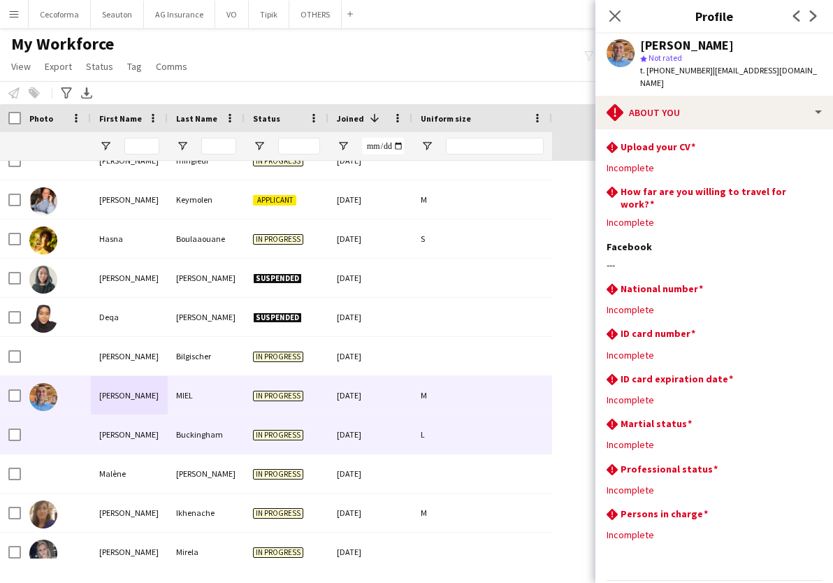
click at [173, 421] on div "Buckingham" at bounding box center [206, 434] width 77 height 38
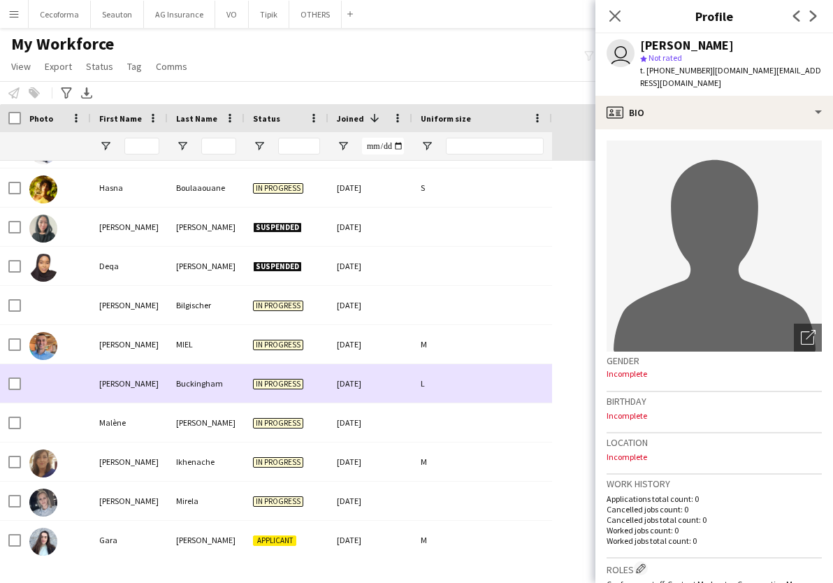
scroll to position [559, 0]
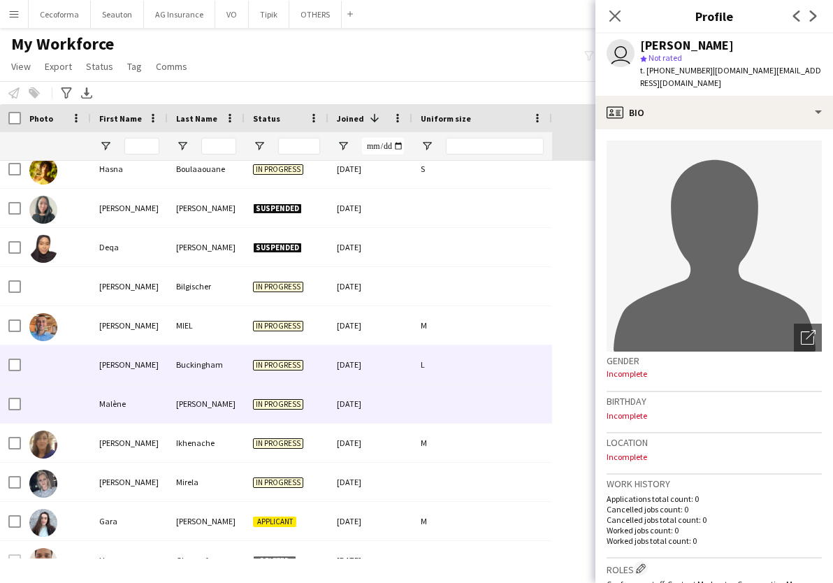
click at [141, 414] on div "Malène" at bounding box center [129, 403] width 77 height 38
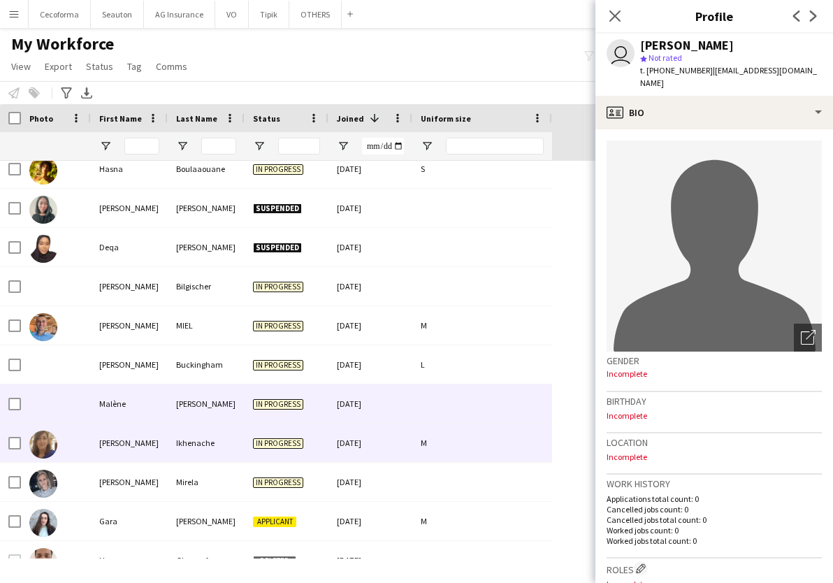
click at [144, 446] on div "Nadia" at bounding box center [129, 443] width 77 height 38
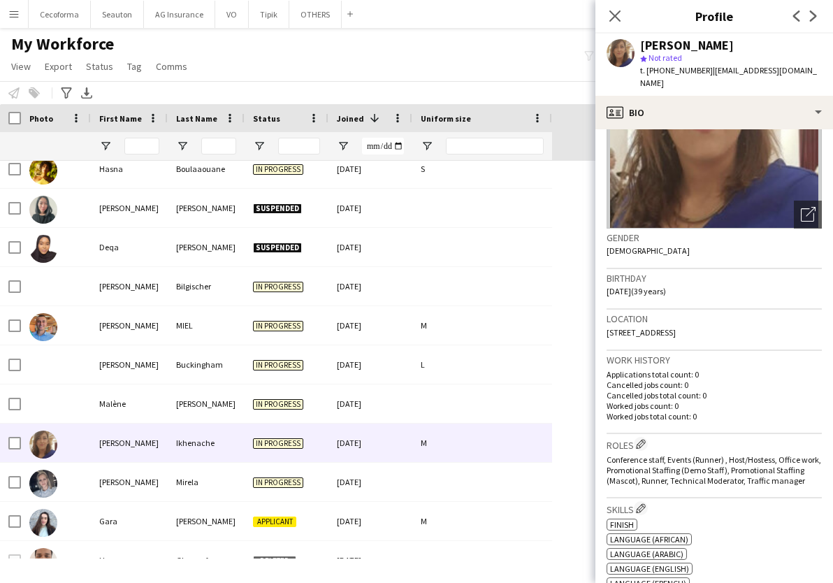
scroll to position [140, 0]
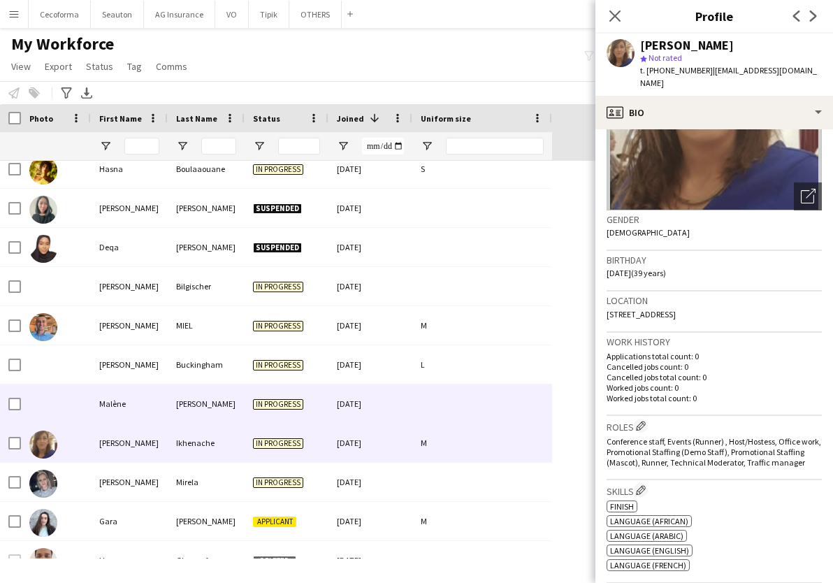
click at [182, 406] on div "Labay" at bounding box center [206, 403] width 77 height 38
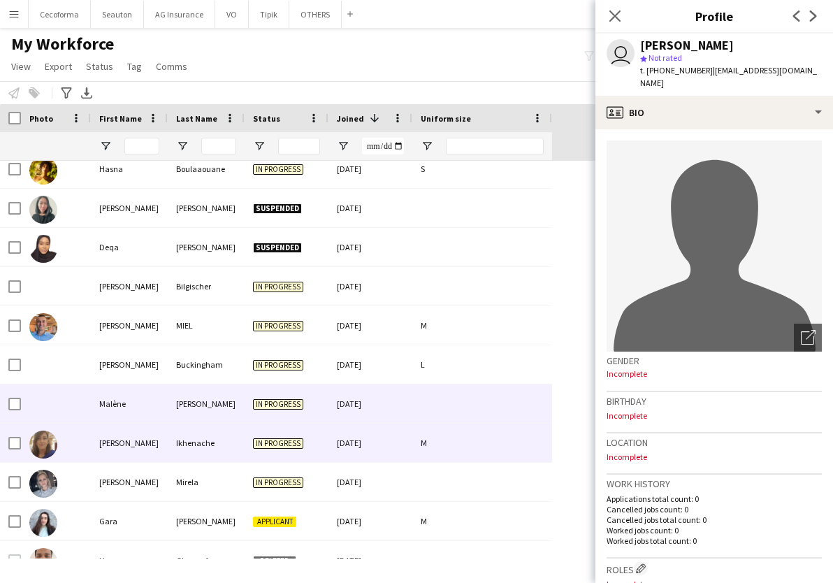
click at [179, 445] on div "Ikhenache" at bounding box center [206, 443] width 77 height 38
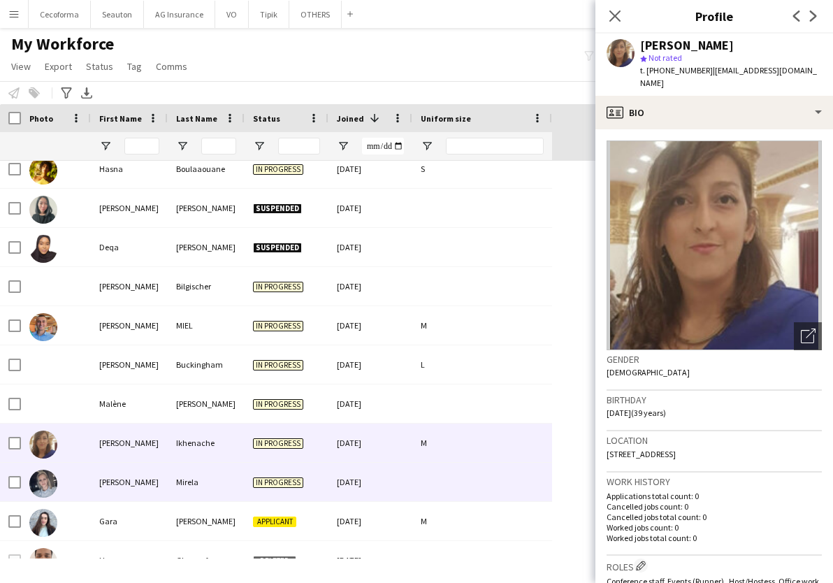
click at [158, 474] on div "Stan" at bounding box center [129, 482] width 77 height 38
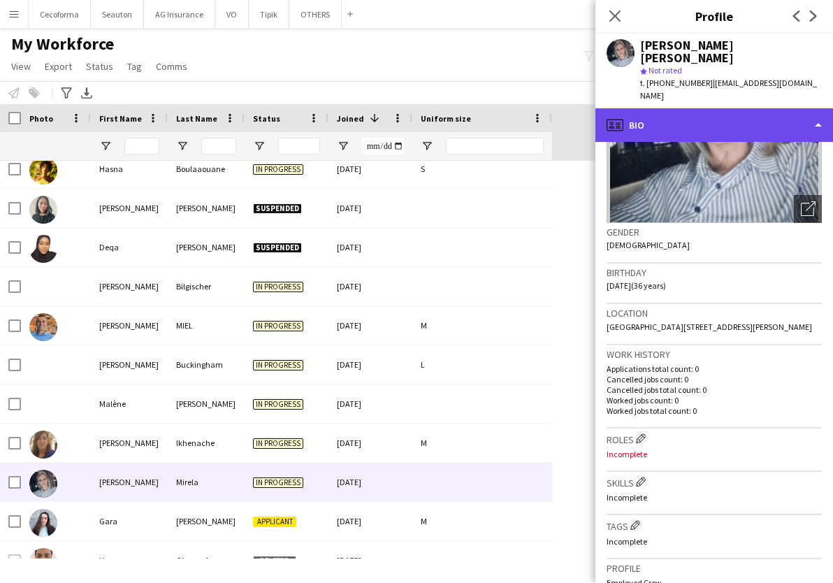
click at [660, 108] on div "profile Bio" at bounding box center [714, 125] width 238 height 34
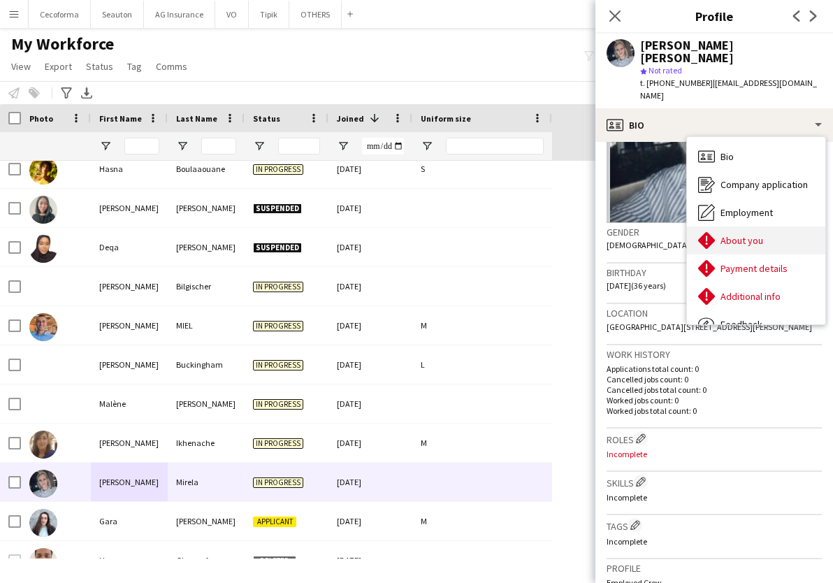
click at [751, 234] on span "About you" at bounding box center [742, 240] width 43 height 13
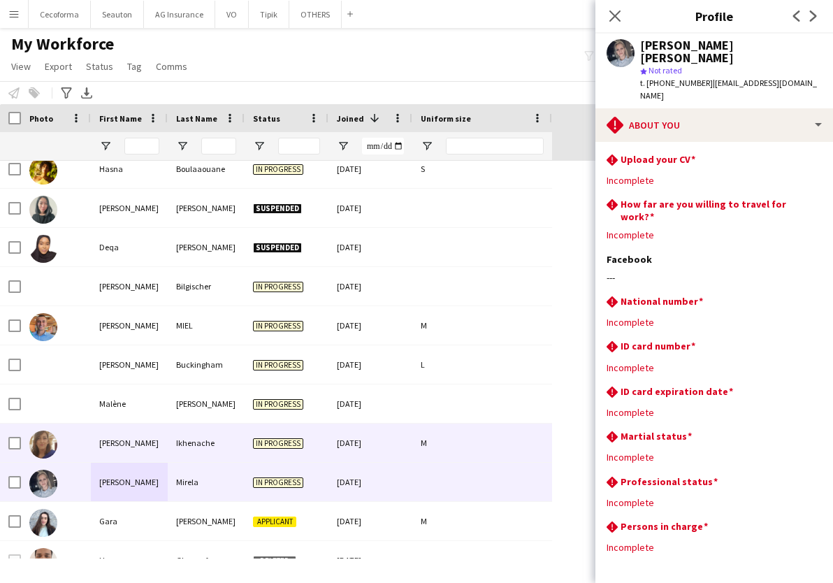
scroll to position [629, 0]
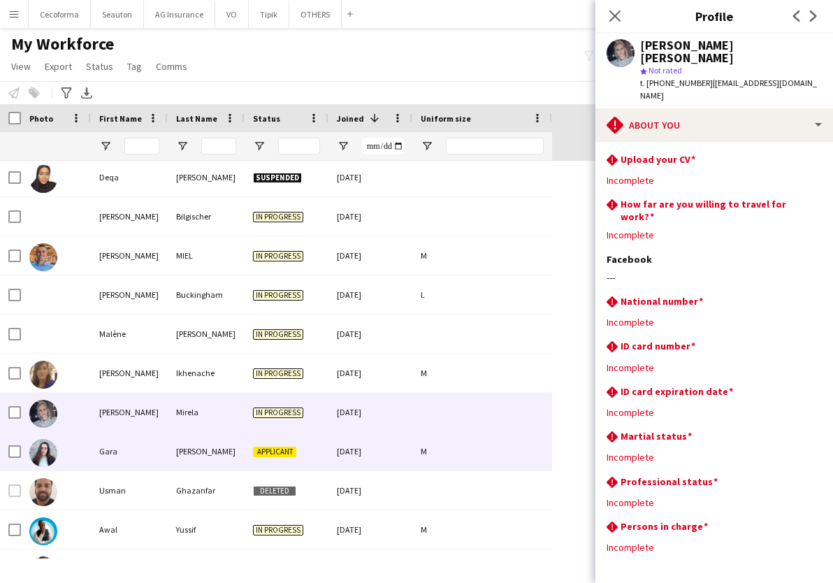
click at [149, 459] on div "Gara" at bounding box center [129, 451] width 77 height 38
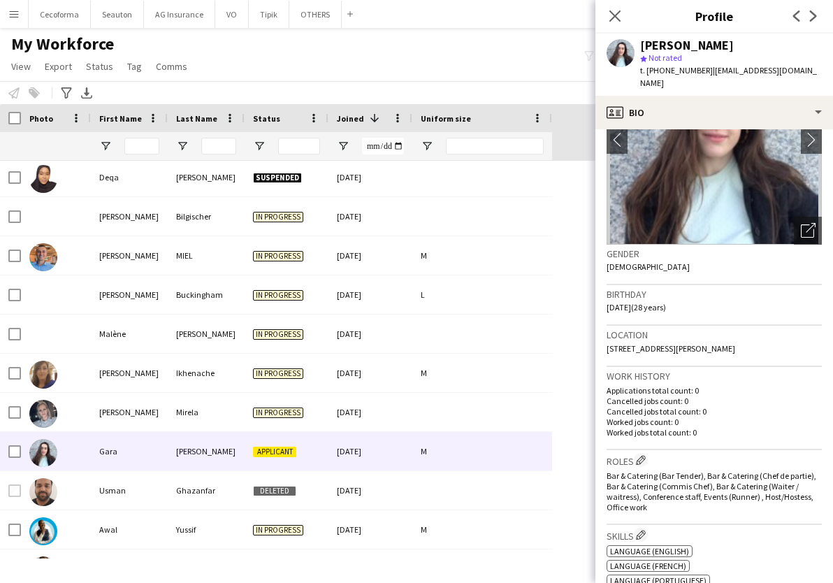
scroll to position [0, 0]
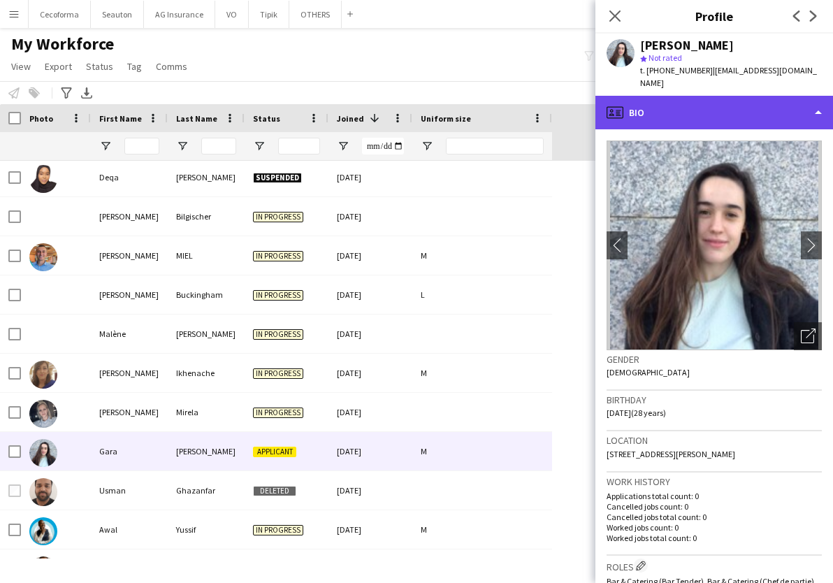
click at [685, 116] on div "profile Bio" at bounding box center [714, 113] width 238 height 34
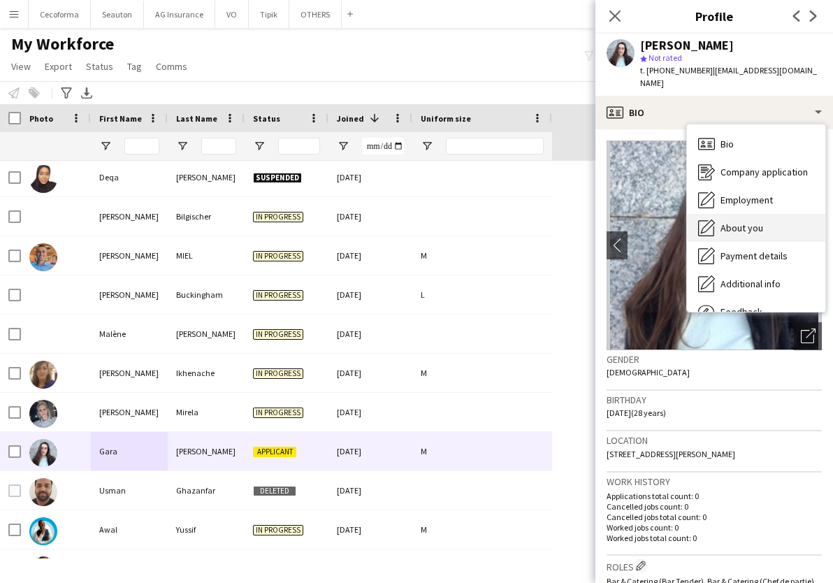
click at [751, 225] on span "About you" at bounding box center [742, 228] width 43 height 13
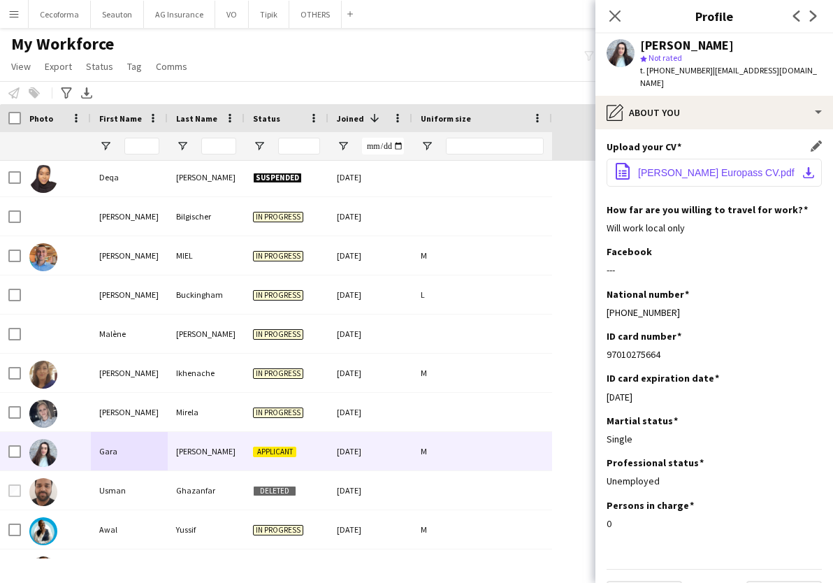
click at [702, 178] on span "Gara López Europass CV.pdf" at bounding box center [716, 172] width 157 height 11
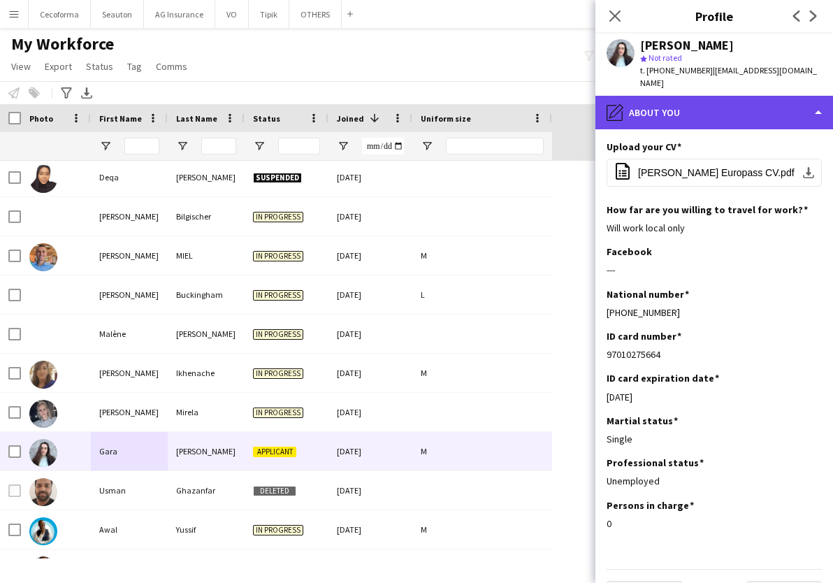
click at [655, 108] on div "pencil4 About you" at bounding box center [714, 113] width 238 height 34
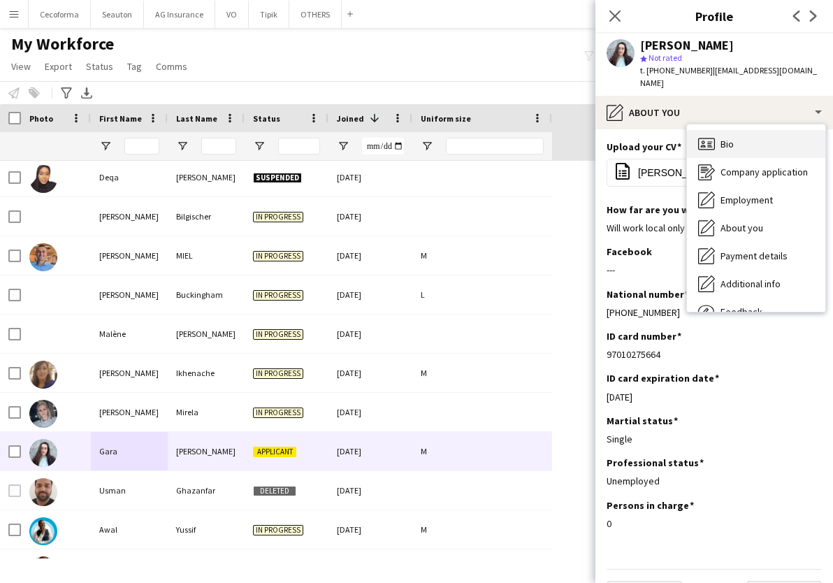
click at [725, 145] on span "Bio" at bounding box center [727, 144] width 13 height 13
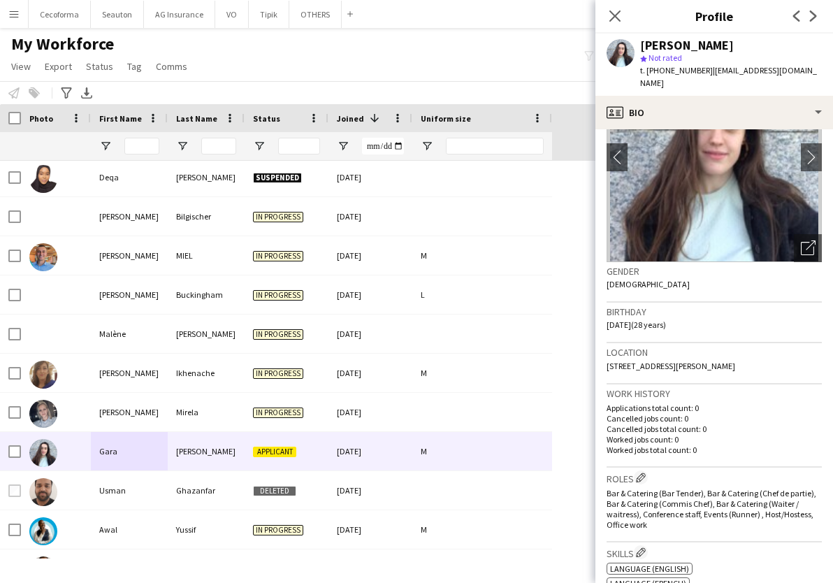
scroll to position [140, 0]
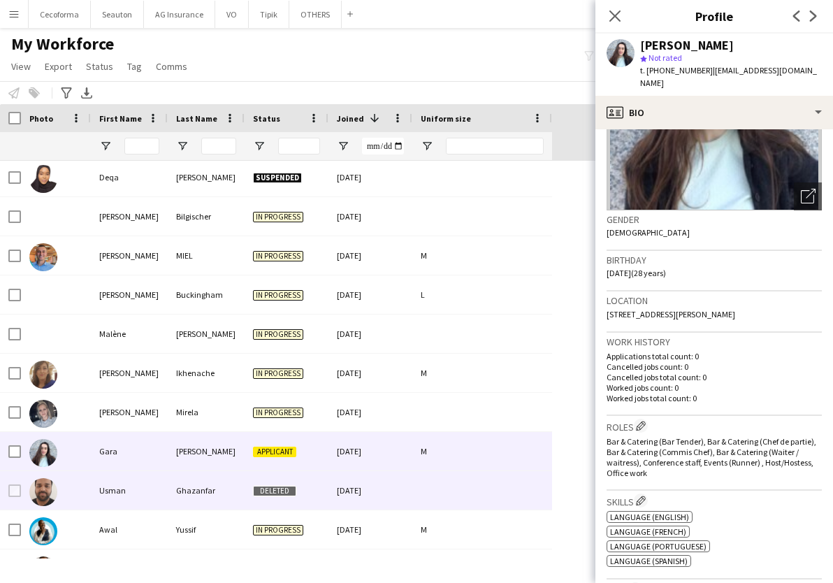
click at [171, 486] on div "Ghazanfar" at bounding box center [206, 490] width 77 height 38
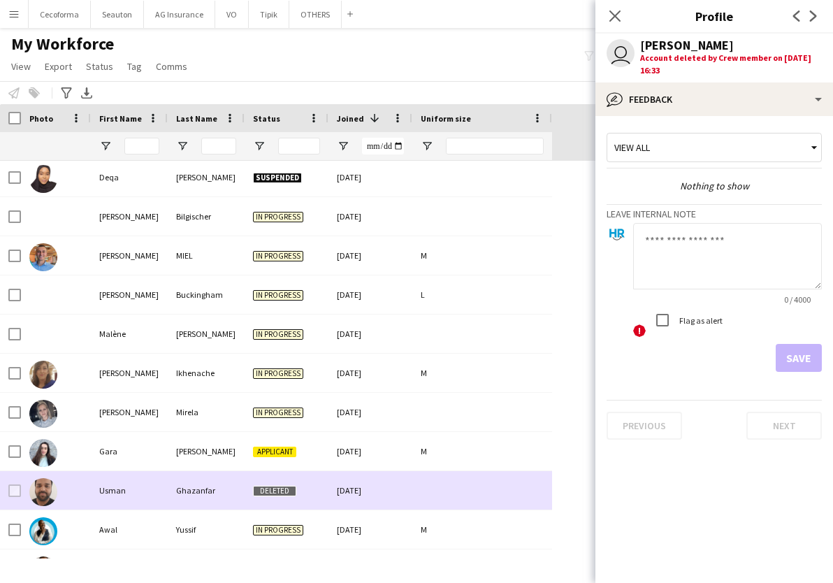
scroll to position [699, 0]
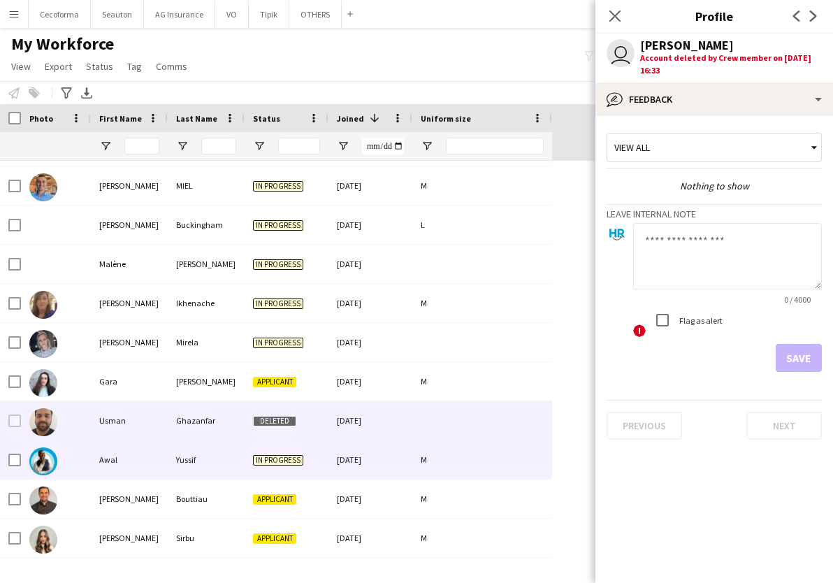
click at [167, 465] on div "Awal" at bounding box center [129, 459] width 77 height 38
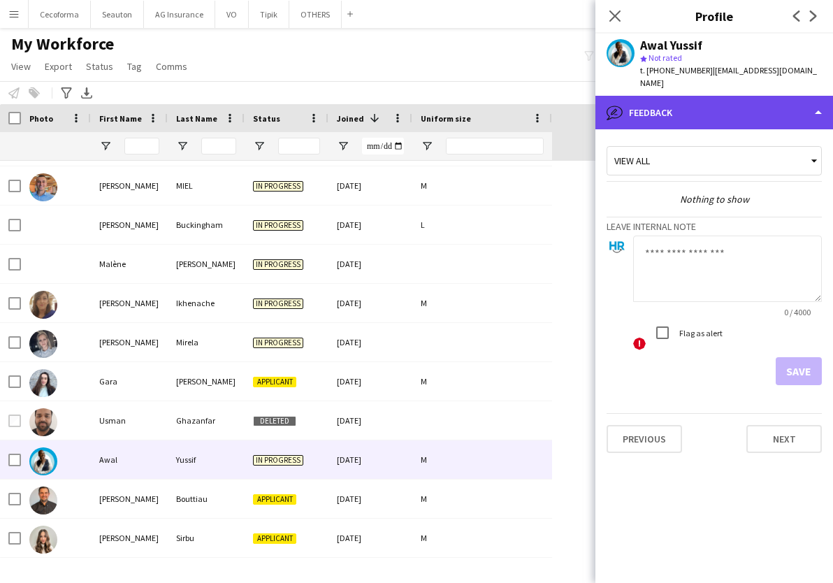
click at [737, 96] on div "bubble-pencil Feedback" at bounding box center [714, 113] width 238 height 34
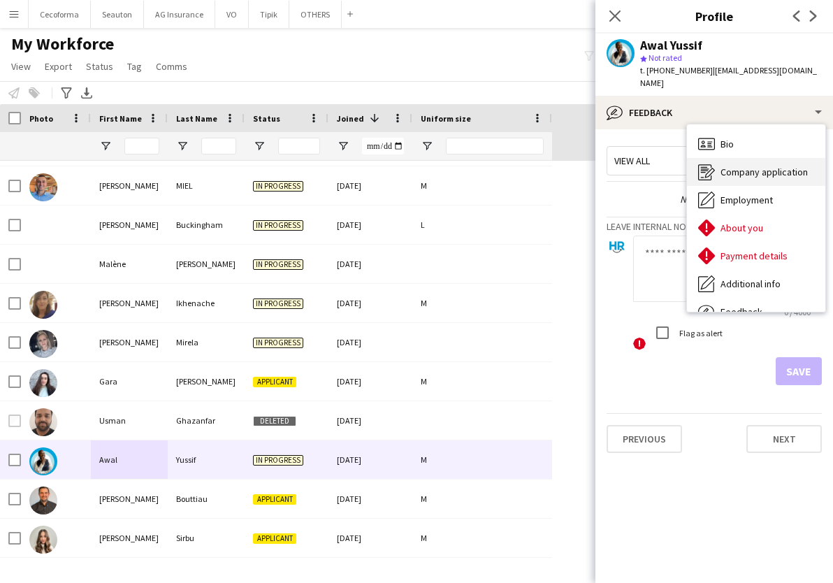
click at [743, 166] on span "Company application" at bounding box center [764, 172] width 87 height 13
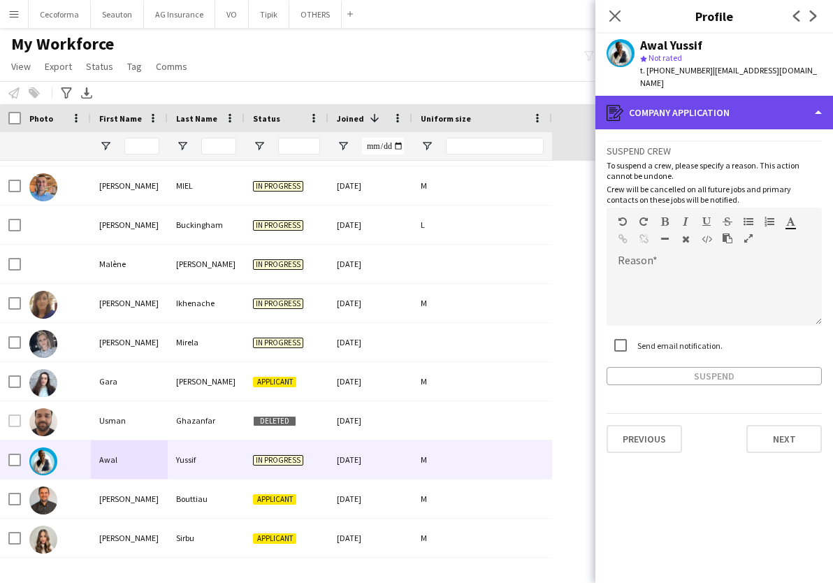
click at [716, 96] on div "register Company application" at bounding box center [714, 113] width 238 height 34
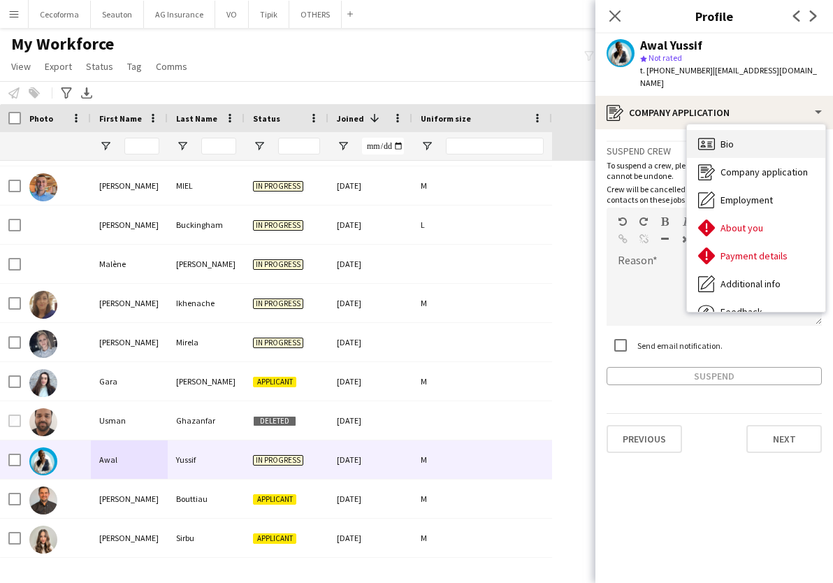
click at [713, 136] on icon "Bio" at bounding box center [706, 144] width 17 height 17
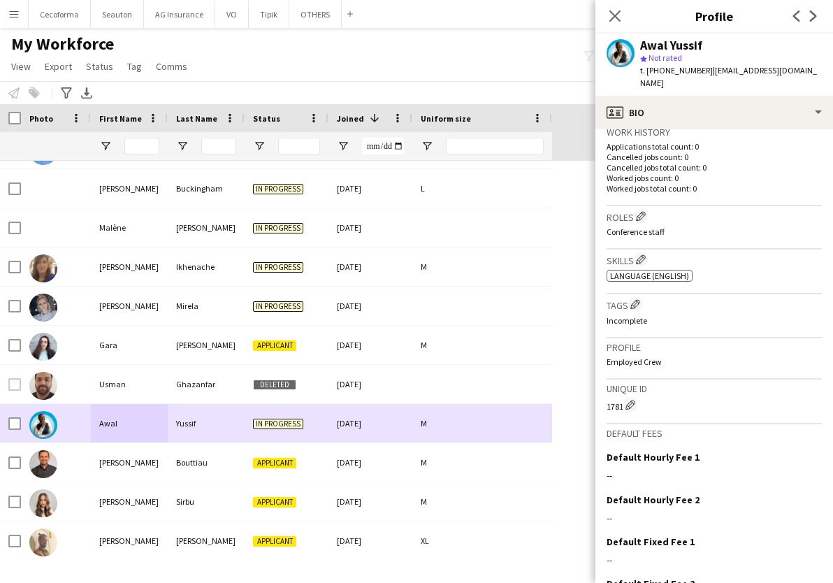
scroll to position [769, 0]
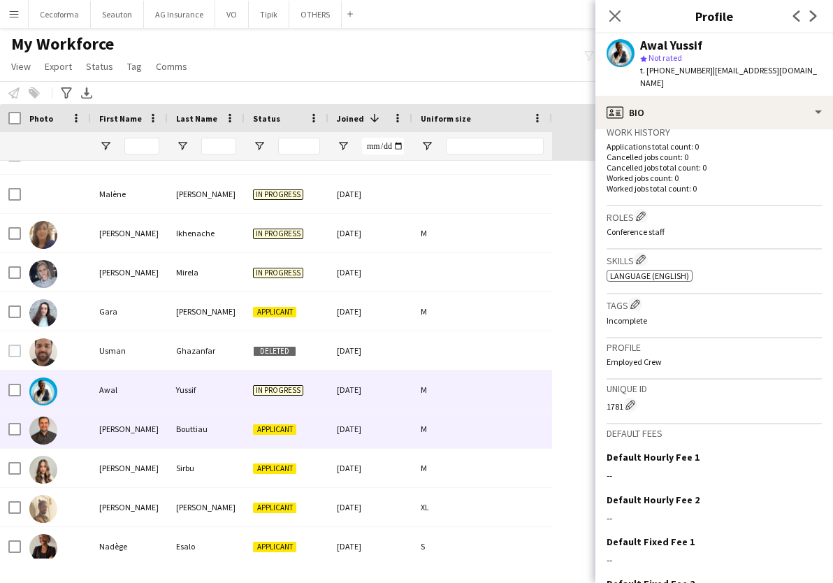
click at [119, 445] on div "Dylan" at bounding box center [129, 429] width 77 height 38
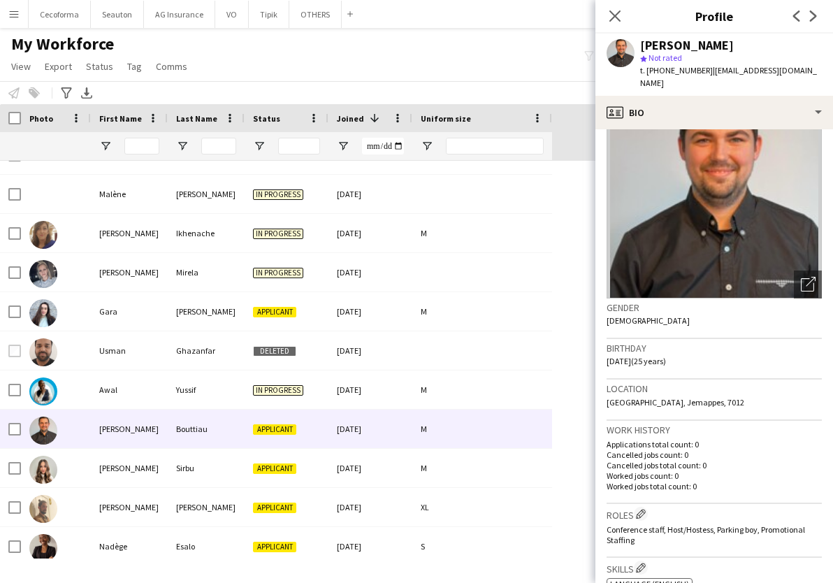
scroll to position [0, 0]
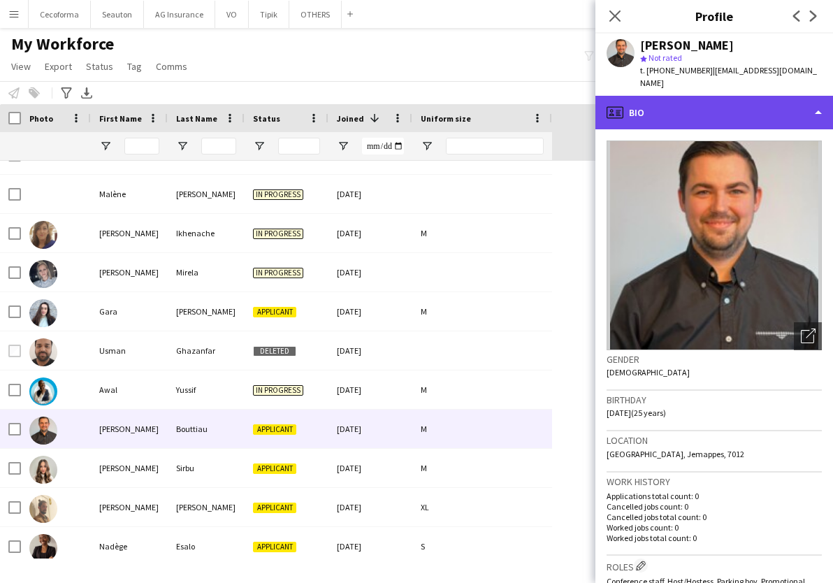
click at [685, 99] on div "profile Bio" at bounding box center [714, 113] width 238 height 34
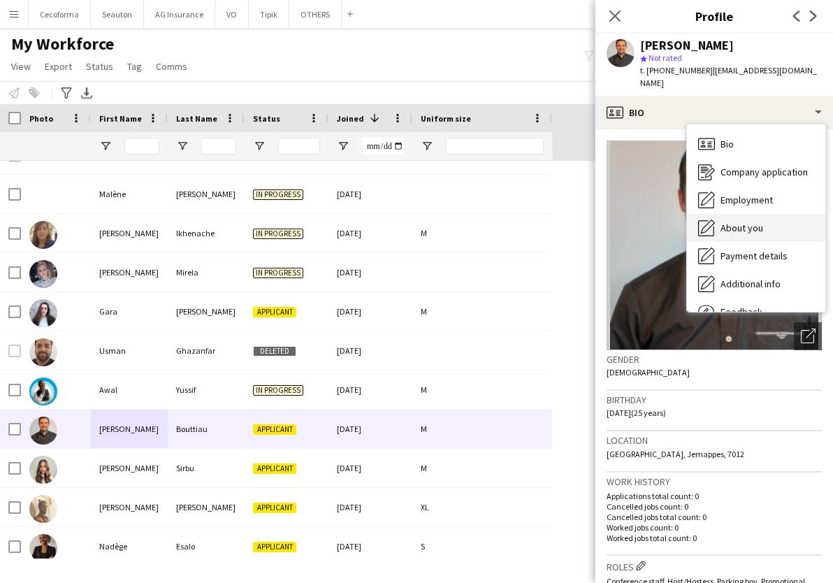
click at [744, 222] on span "About you" at bounding box center [742, 228] width 43 height 13
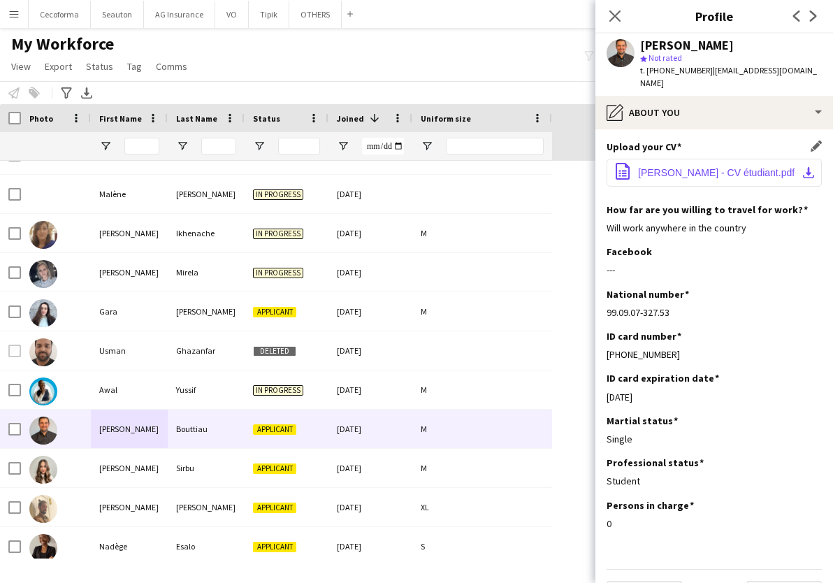
click at [711, 167] on span "Bouttiau Dylan - CV étudiant.pdf" at bounding box center [716, 172] width 157 height 11
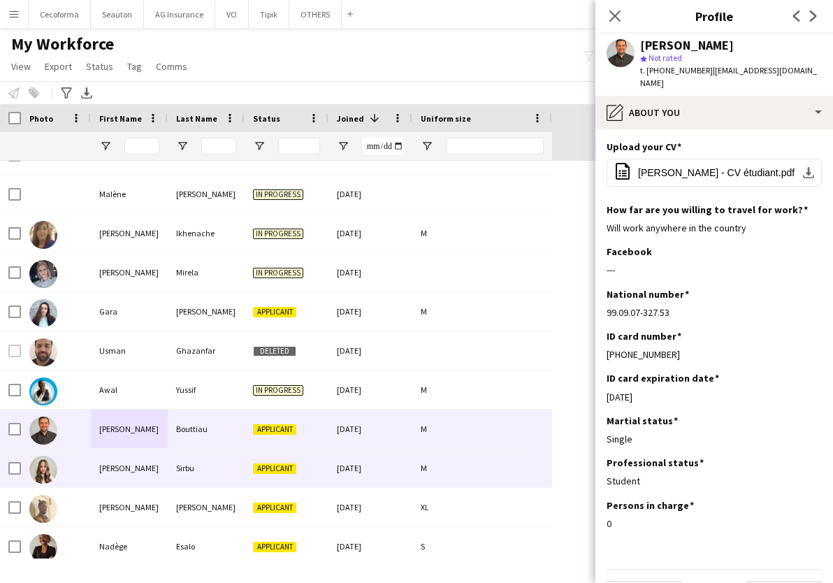
click at [117, 470] on div "Natalia" at bounding box center [129, 468] width 77 height 38
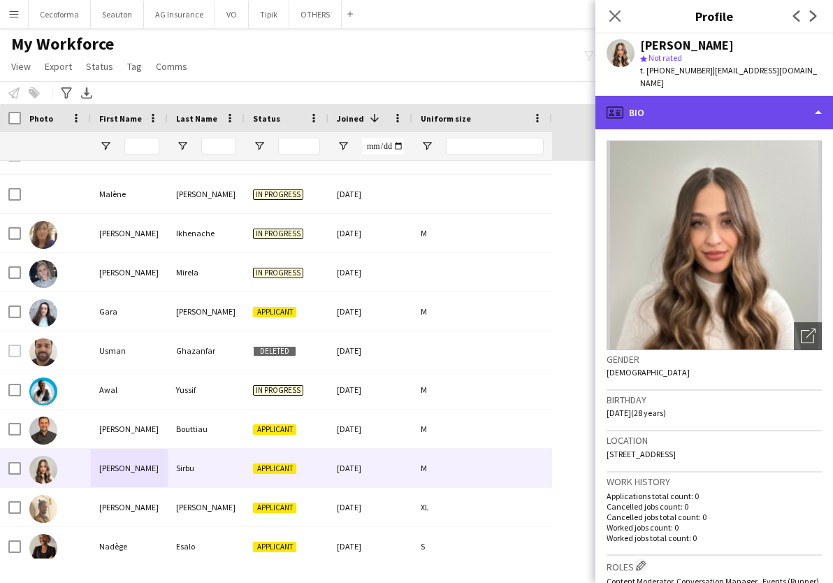
click at [658, 108] on div "profile Bio" at bounding box center [714, 113] width 238 height 34
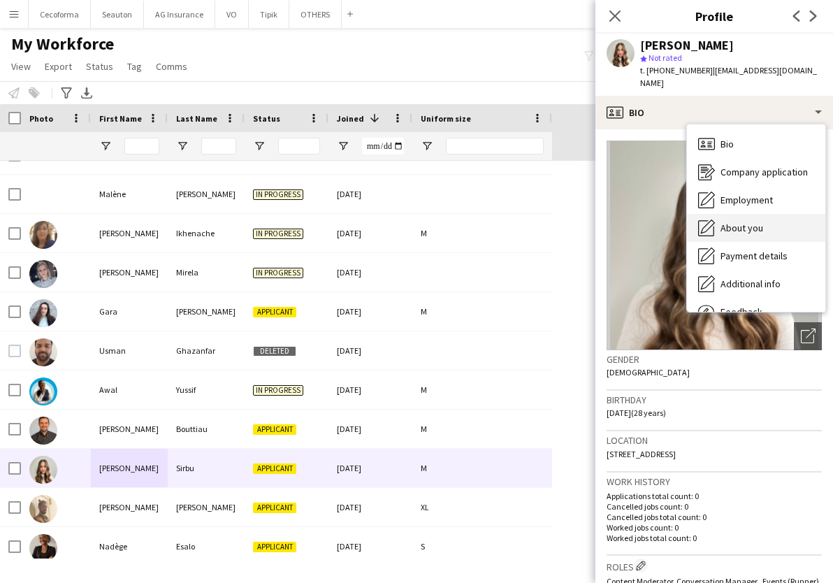
click at [747, 222] on span "About you" at bounding box center [742, 228] width 43 height 13
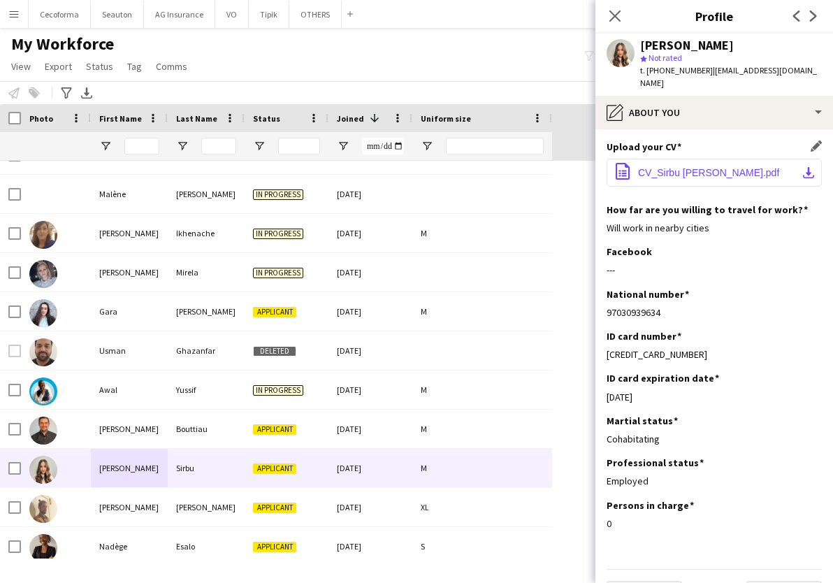
click at [705, 167] on span "CV_Sirbu Natalia.pdf" at bounding box center [708, 172] width 141 height 11
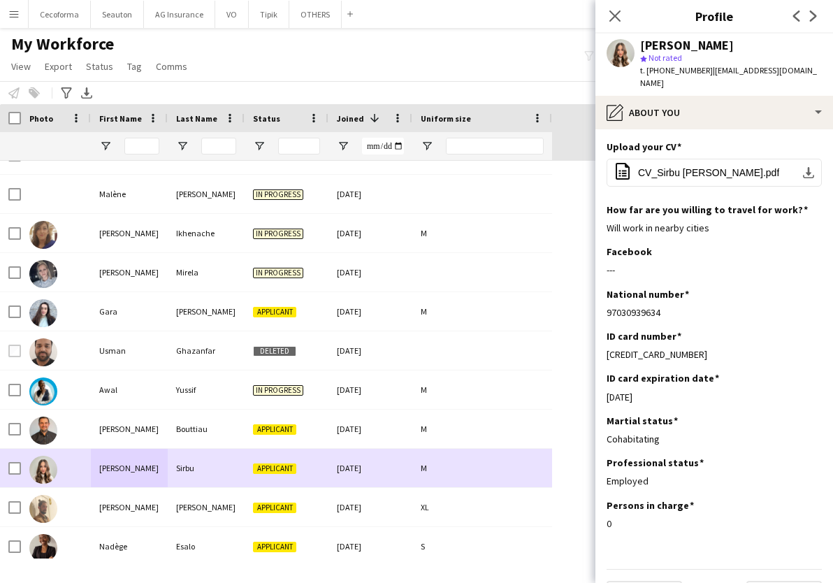
drag, startPoint x: 211, startPoint y: 461, endPoint x: 565, endPoint y: 218, distance: 429.2
click at [211, 461] on div "Sirbu" at bounding box center [206, 468] width 77 height 38
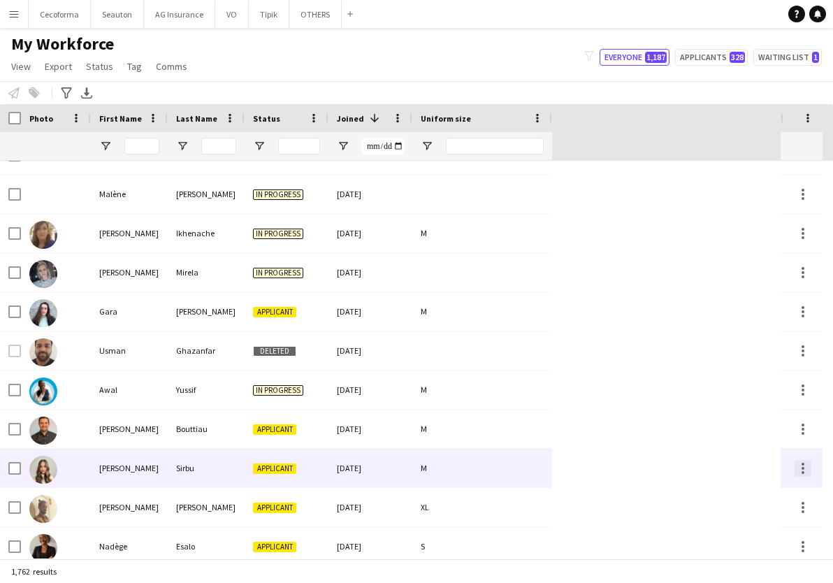
click at [804, 475] on div at bounding box center [803, 468] width 17 height 17
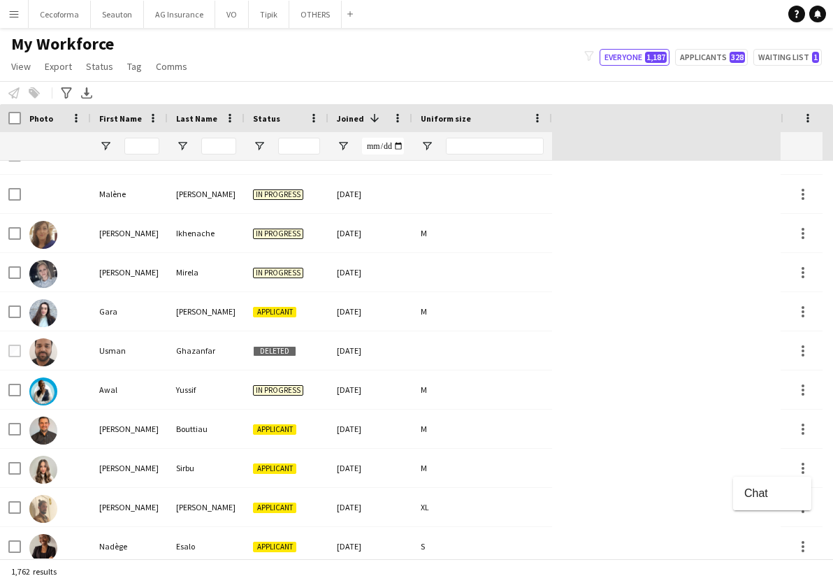
click at [111, 465] on div at bounding box center [416, 291] width 833 height 583
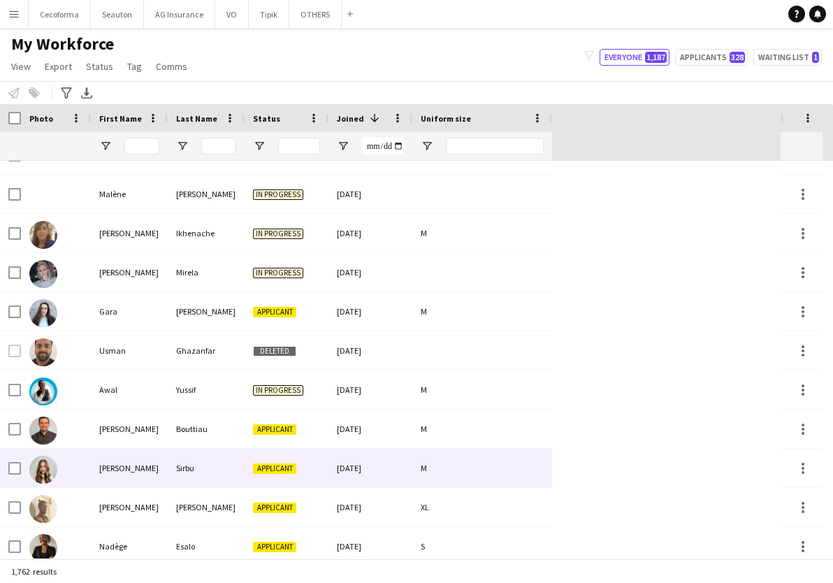
click at [111, 465] on div "Natalia" at bounding box center [129, 468] width 77 height 38
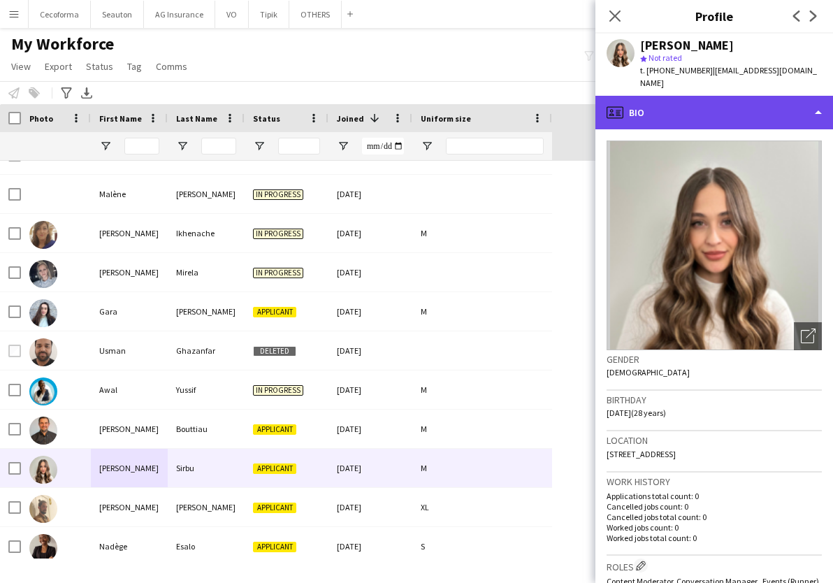
click at [710, 96] on div "profile Bio" at bounding box center [714, 113] width 238 height 34
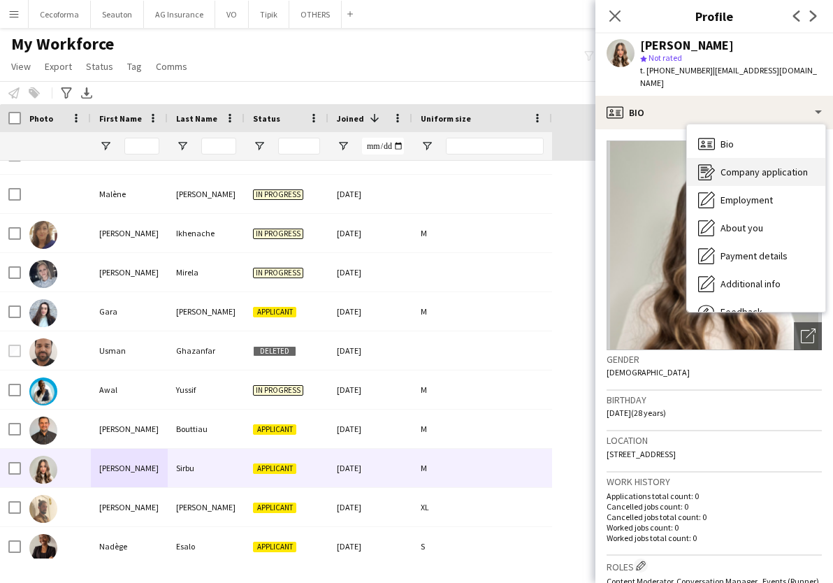
click at [775, 166] on span "Company application" at bounding box center [764, 172] width 87 height 13
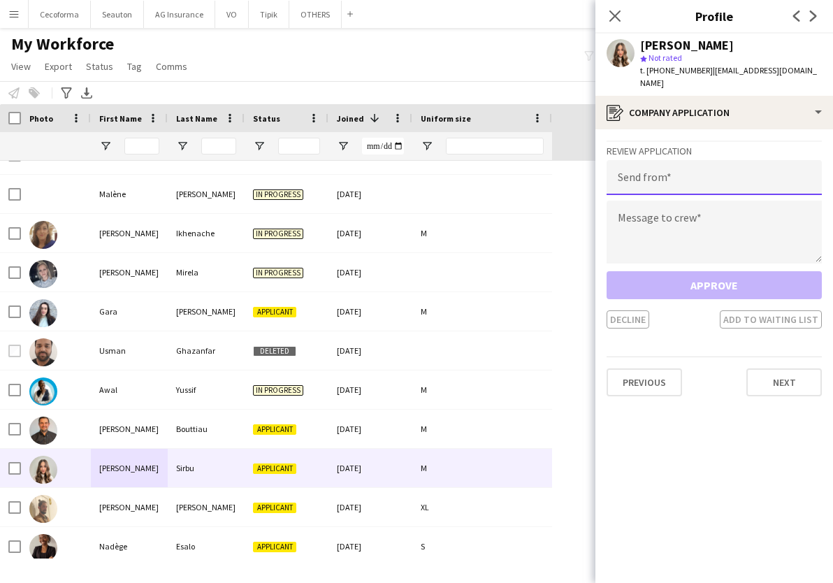
click at [723, 171] on input "email" at bounding box center [714, 177] width 215 height 35
type input "**********"
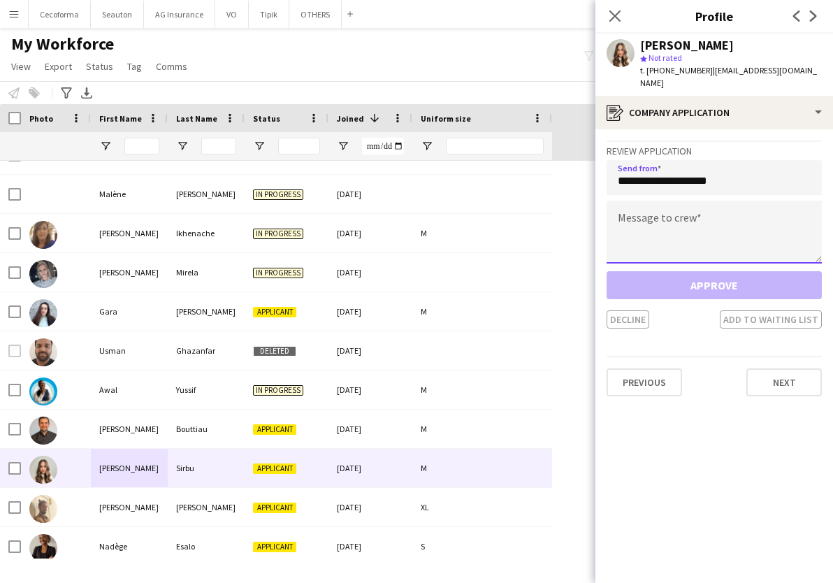
click at [721, 201] on textarea at bounding box center [714, 232] width 215 height 63
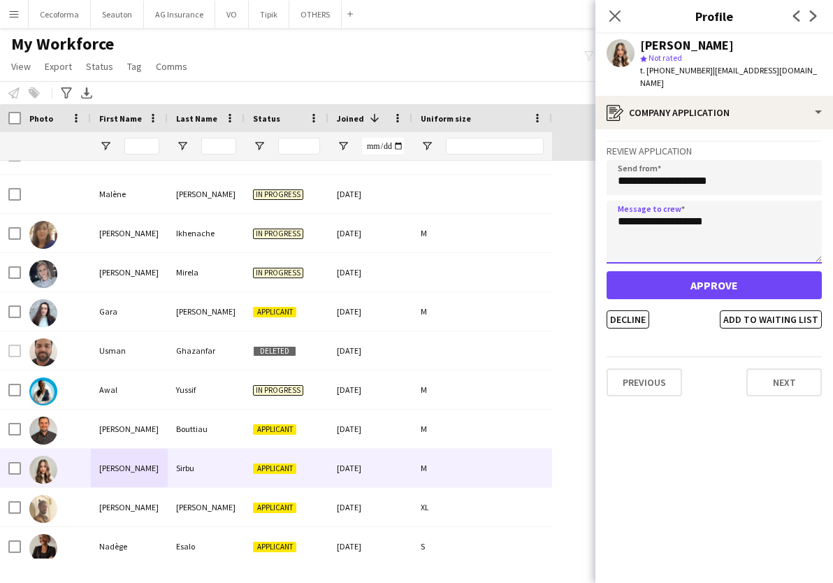
type textarea "**********"
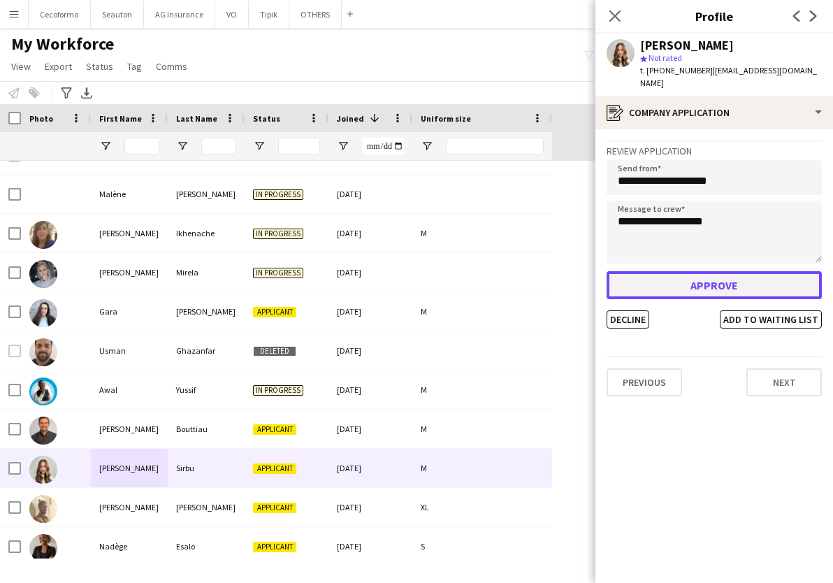
click at [706, 271] on button "Approve" at bounding box center [714, 285] width 215 height 28
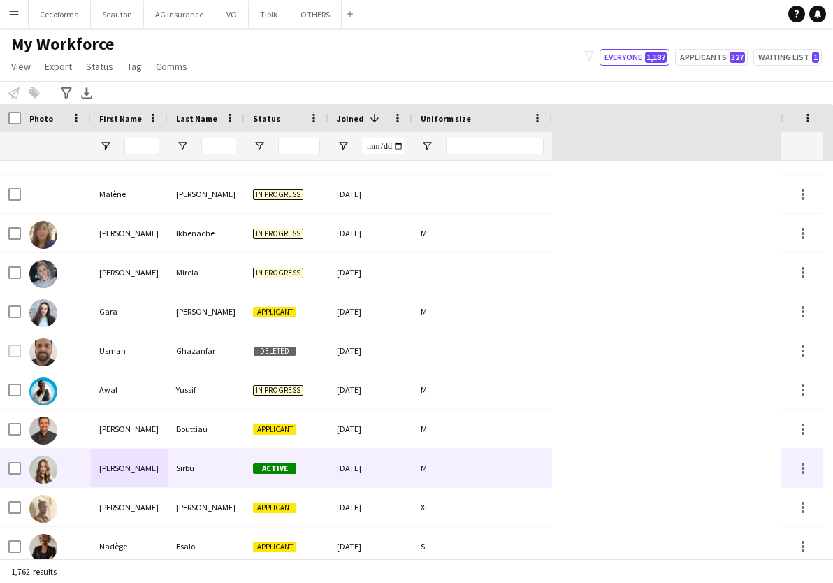
click at [129, 467] on div "Natalia" at bounding box center [129, 468] width 77 height 38
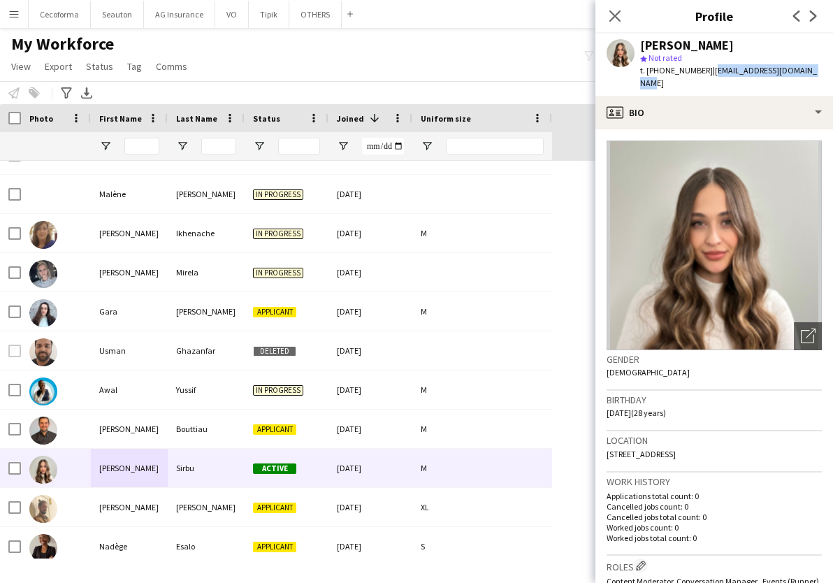
drag, startPoint x: 800, startPoint y: 68, endPoint x: 704, endPoint y: 75, distance: 96.7
click at [704, 75] on div "Natalia Sirbu star Not rated t. +32489712797 | sirbu.natalia@hotmail.com" at bounding box center [714, 65] width 238 height 62
copy span "sirbu.natalia@hotmail.com"
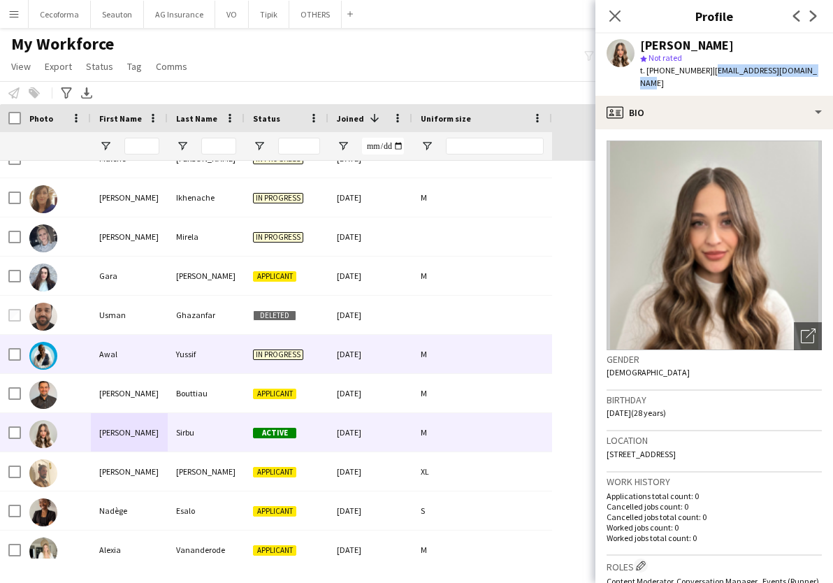
scroll to position [839, 0]
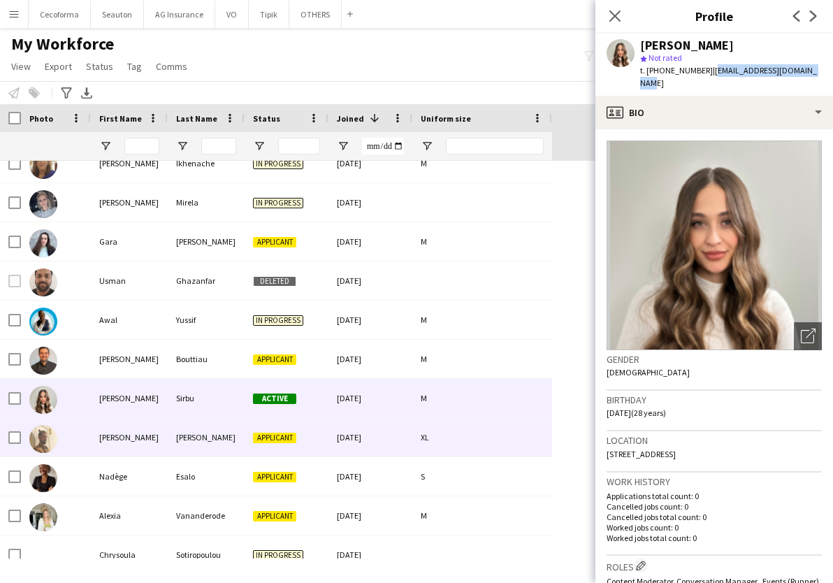
click at [180, 449] on div "Reinhard" at bounding box center [206, 437] width 77 height 38
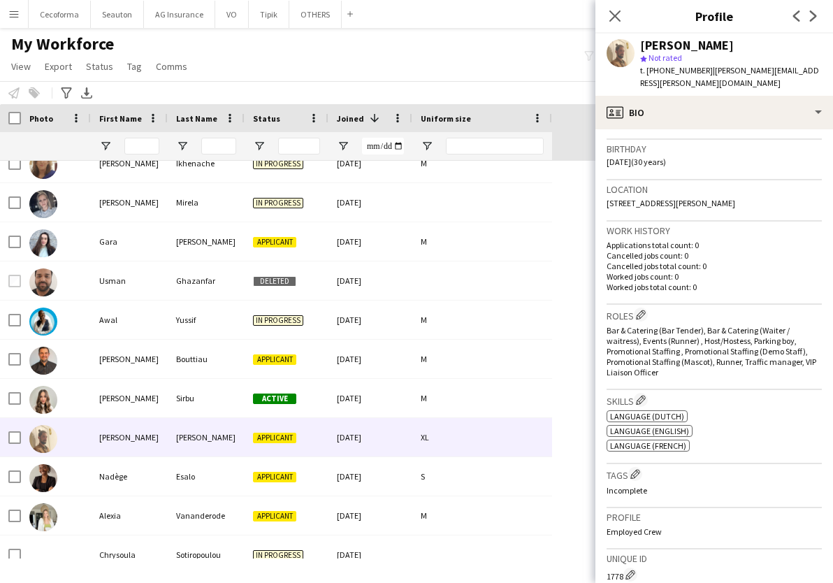
scroll to position [217, 0]
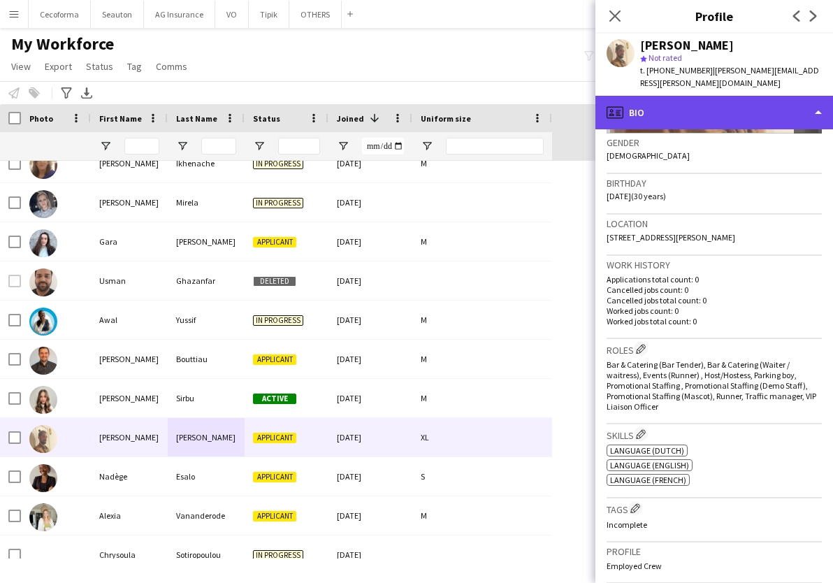
click at [654, 96] on div "profile Bio" at bounding box center [714, 113] width 238 height 34
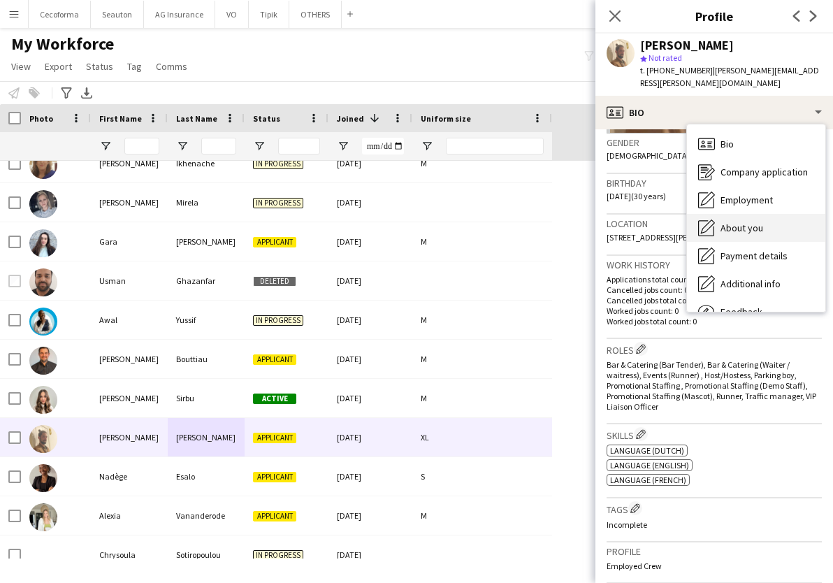
click at [757, 222] on span "About you" at bounding box center [742, 228] width 43 height 13
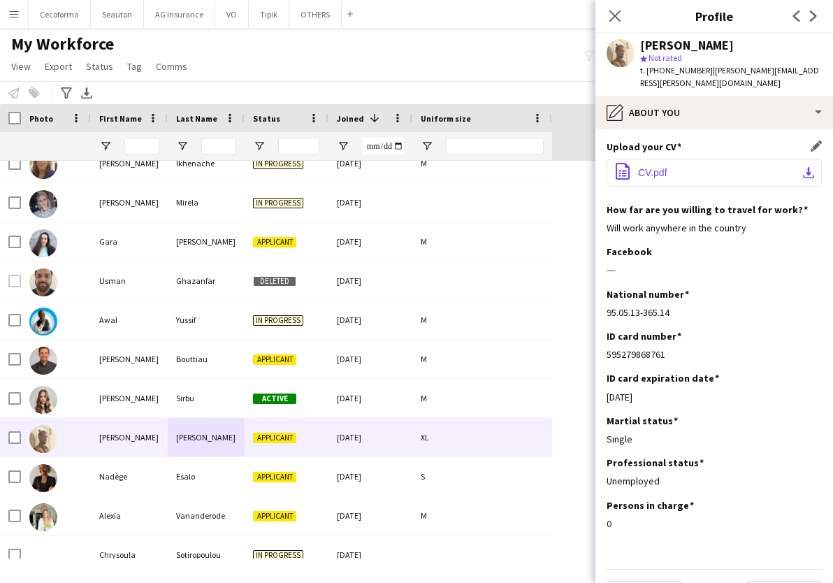
click at [652, 167] on span "CV.pdf" at bounding box center [652, 172] width 29 height 11
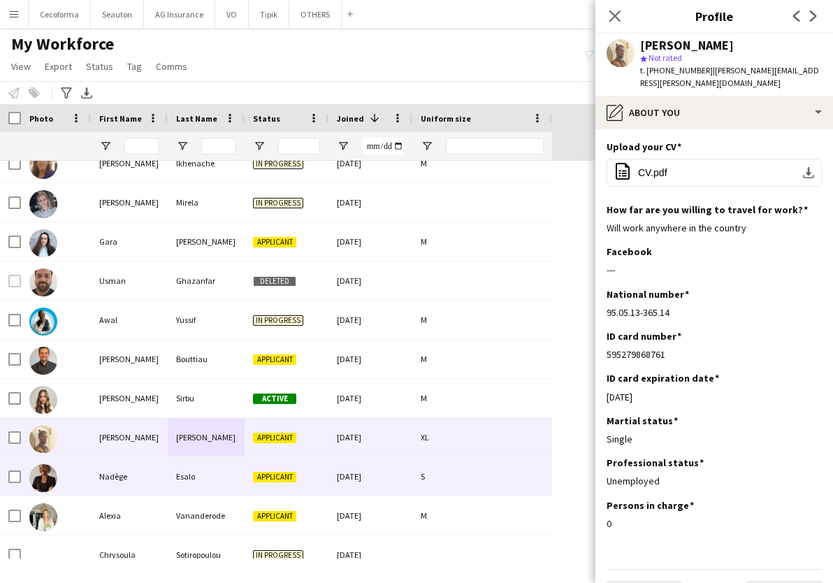
click at [138, 470] on div "Nadège" at bounding box center [129, 476] width 77 height 38
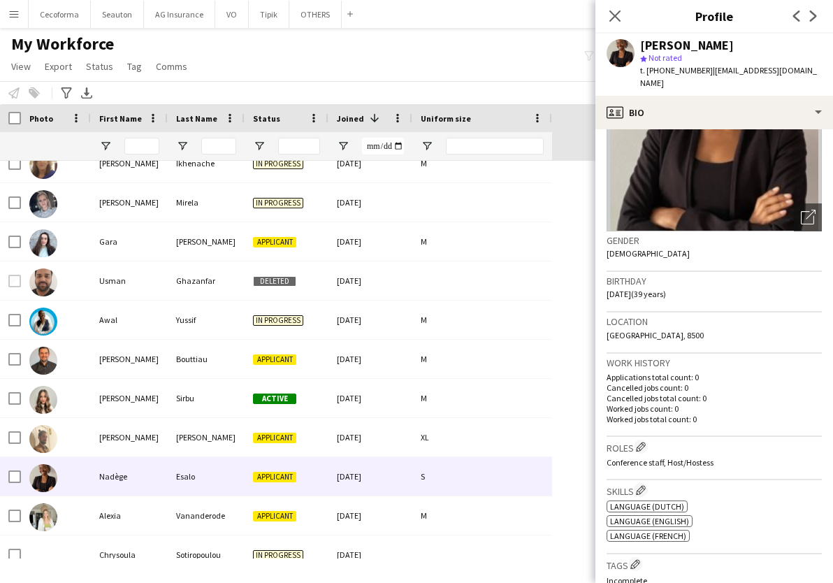
scroll to position [140, 0]
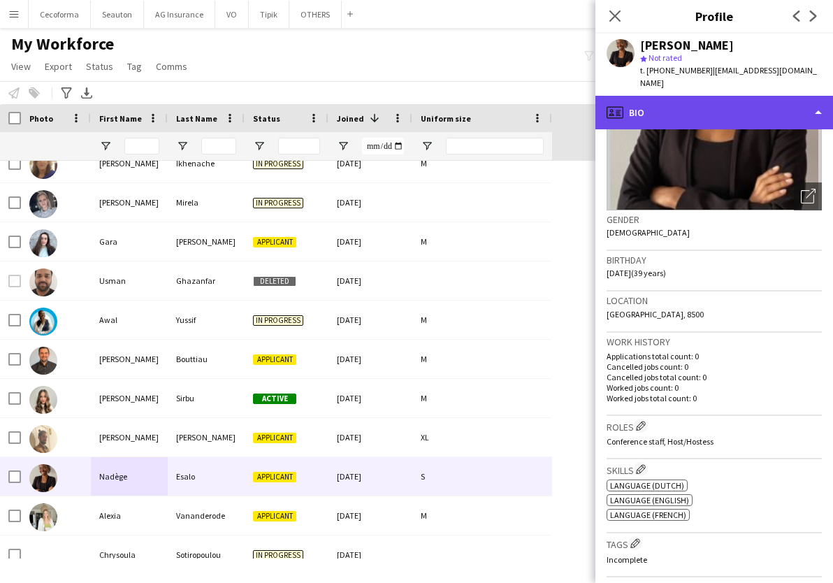
click at [662, 98] on div "profile Bio" at bounding box center [714, 113] width 238 height 34
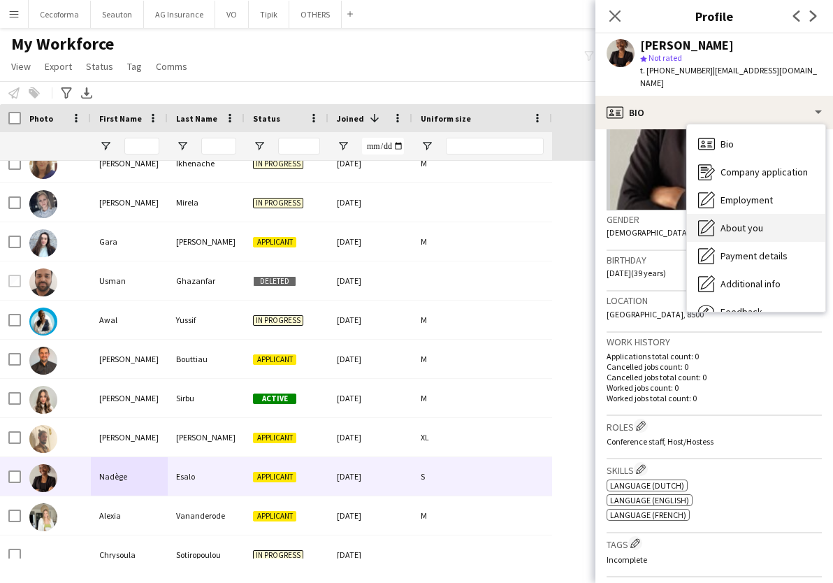
click at [763, 220] on div "About you About you" at bounding box center [756, 228] width 138 height 28
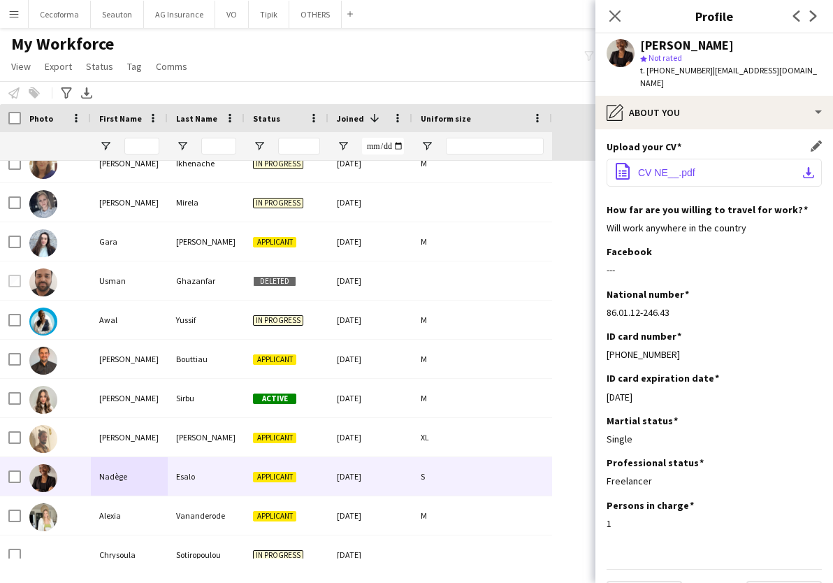
click at [657, 167] on span "CV NE__.pdf" at bounding box center [666, 172] width 57 height 11
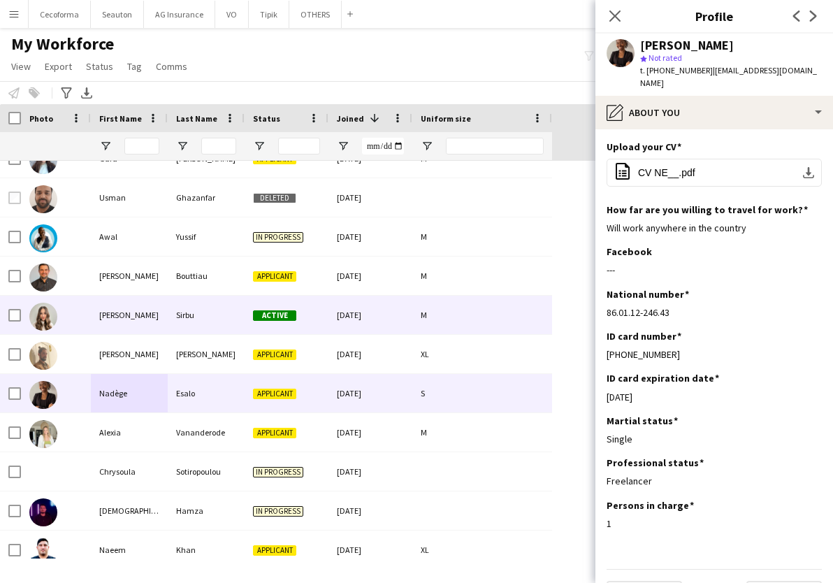
scroll to position [978, 0]
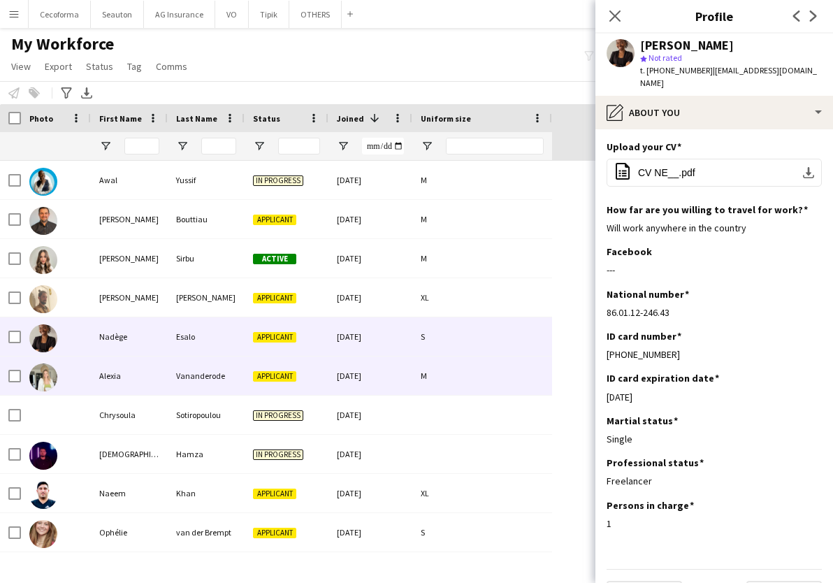
click at [171, 370] on div "Vananderode" at bounding box center [206, 375] width 77 height 38
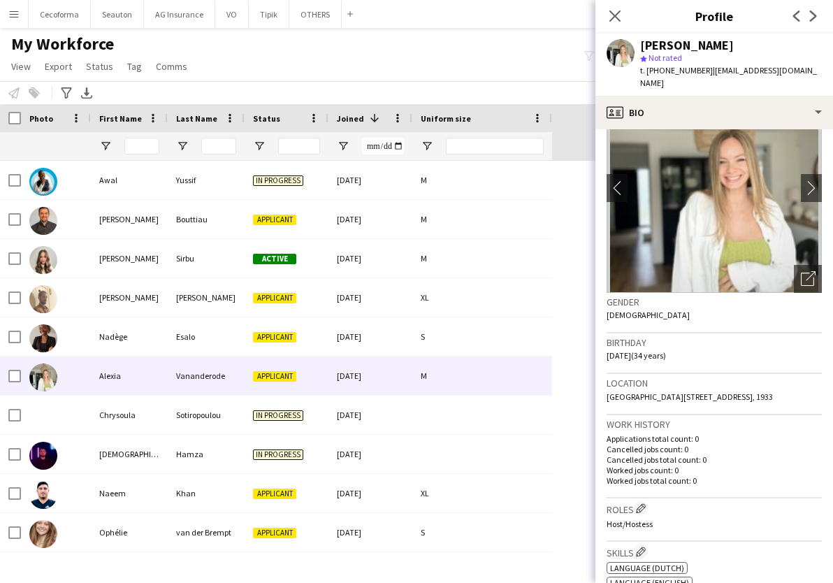
scroll to position [0, 0]
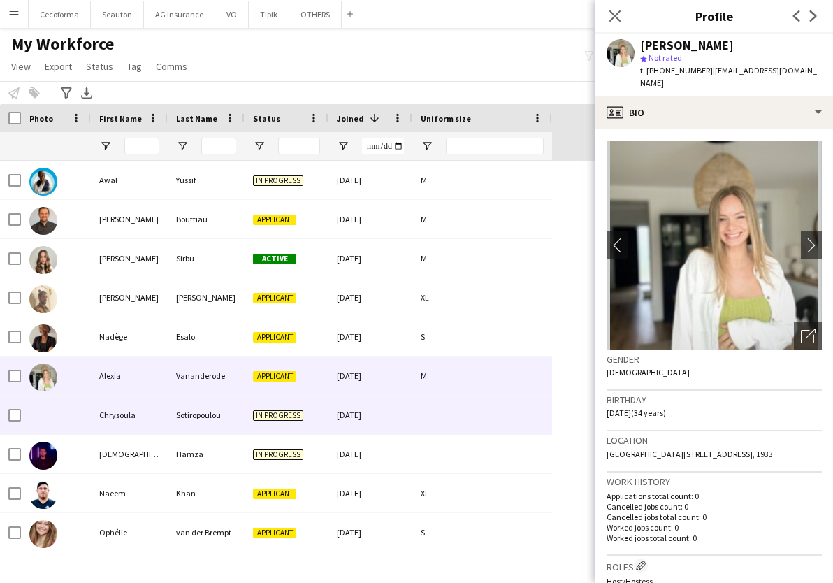
click at [139, 410] on div "Chrysoula" at bounding box center [129, 415] width 77 height 38
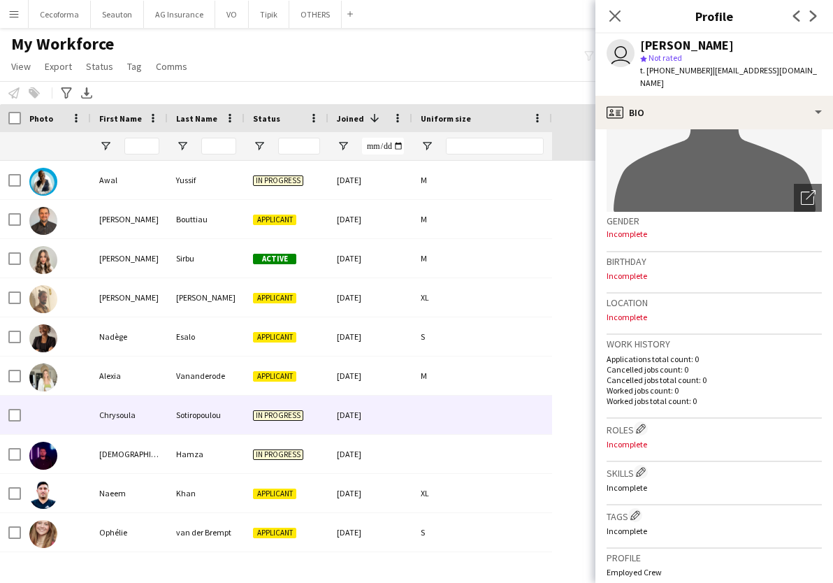
scroll to position [280, 0]
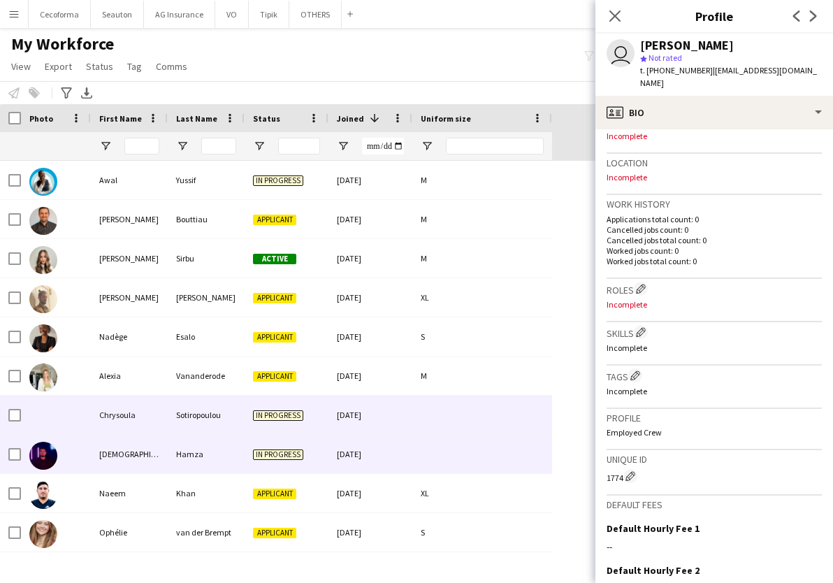
click at [173, 457] on div "Hamza" at bounding box center [206, 454] width 77 height 38
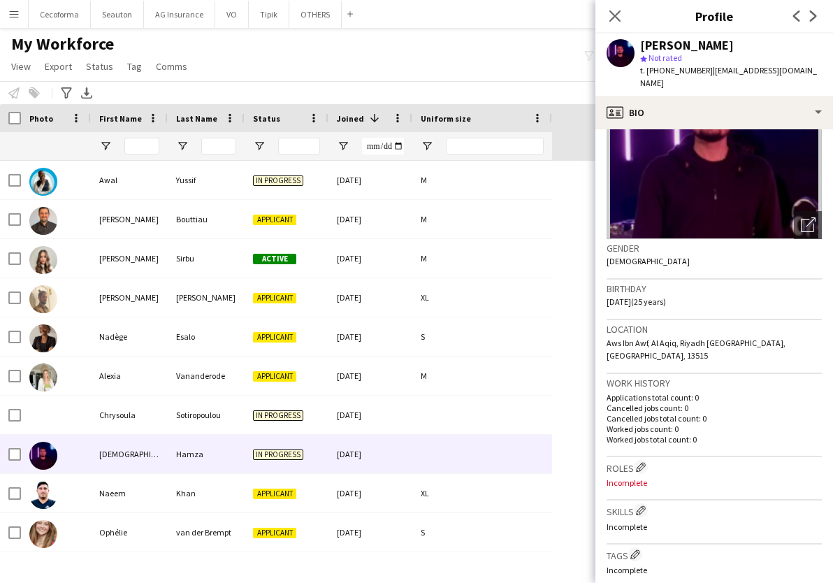
scroll to position [140, 0]
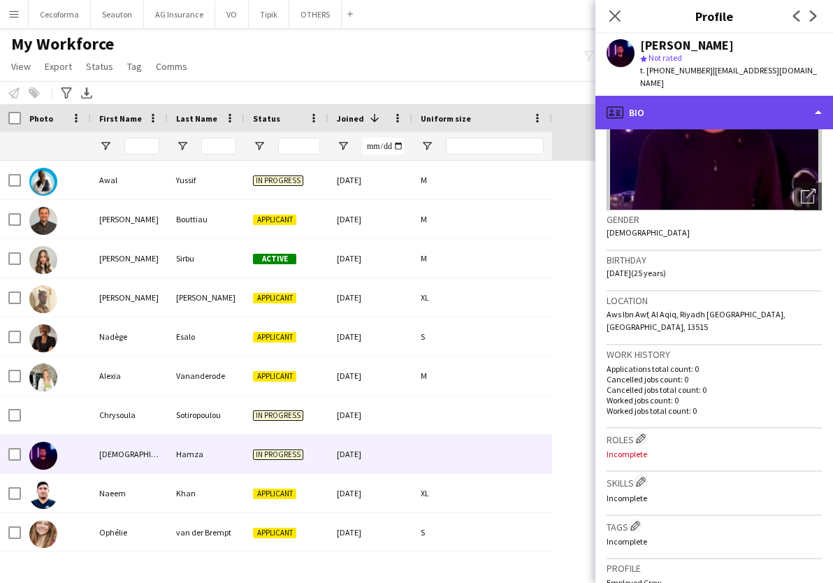
click at [711, 96] on div "profile Bio" at bounding box center [714, 113] width 238 height 34
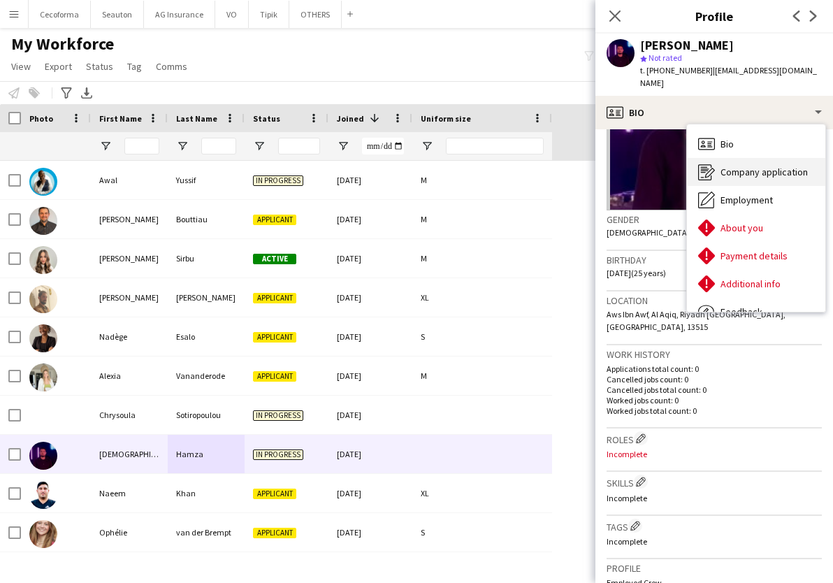
click at [762, 158] on div "Company application Company application" at bounding box center [756, 172] width 138 height 28
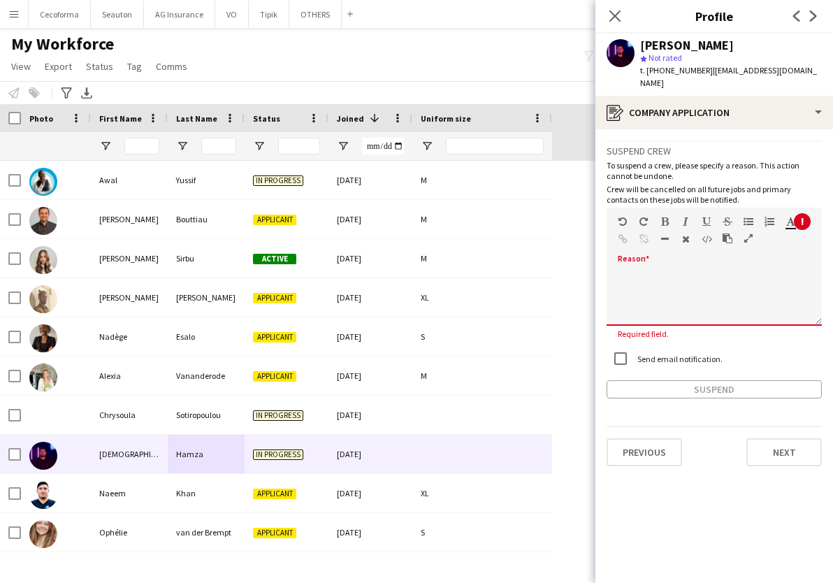
click at [679, 260] on div at bounding box center [714, 293] width 215 height 66
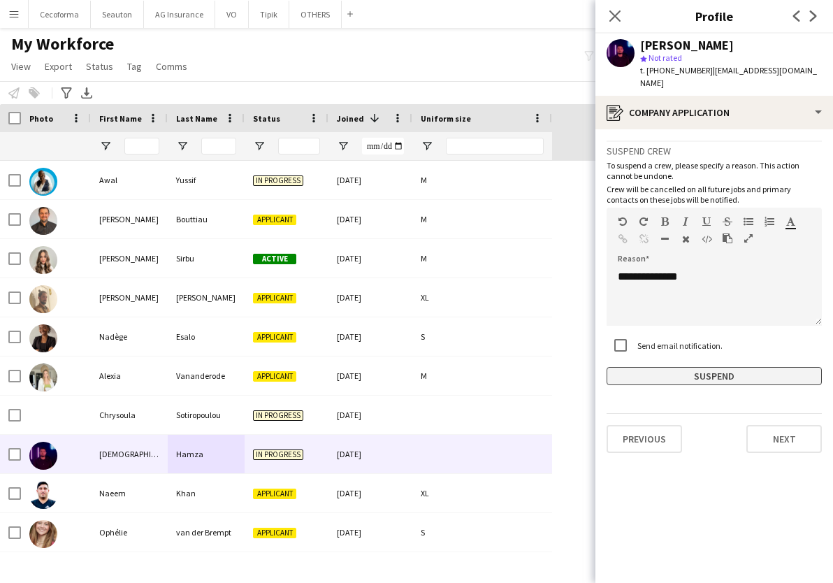
click at [649, 367] on button "Suspend" at bounding box center [714, 376] width 215 height 18
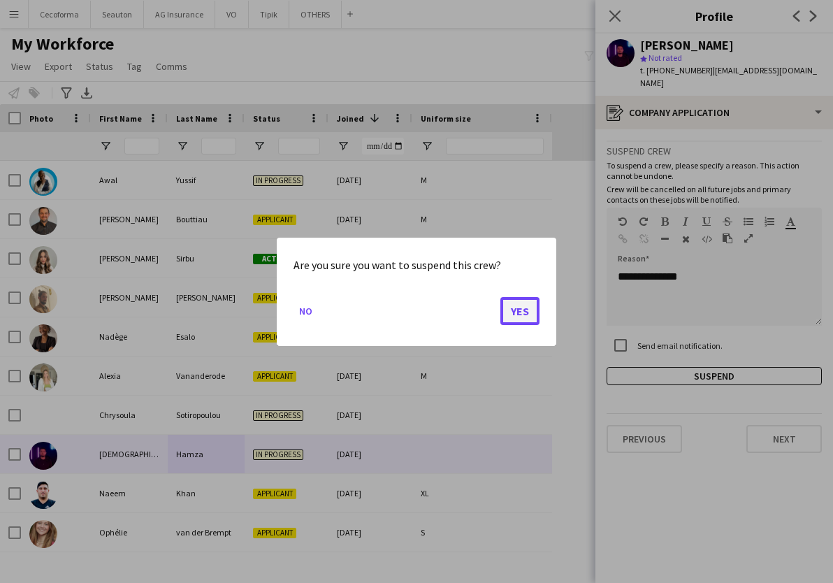
click at [533, 314] on button "Yes" at bounding box center [519, 310] width 39 height 28
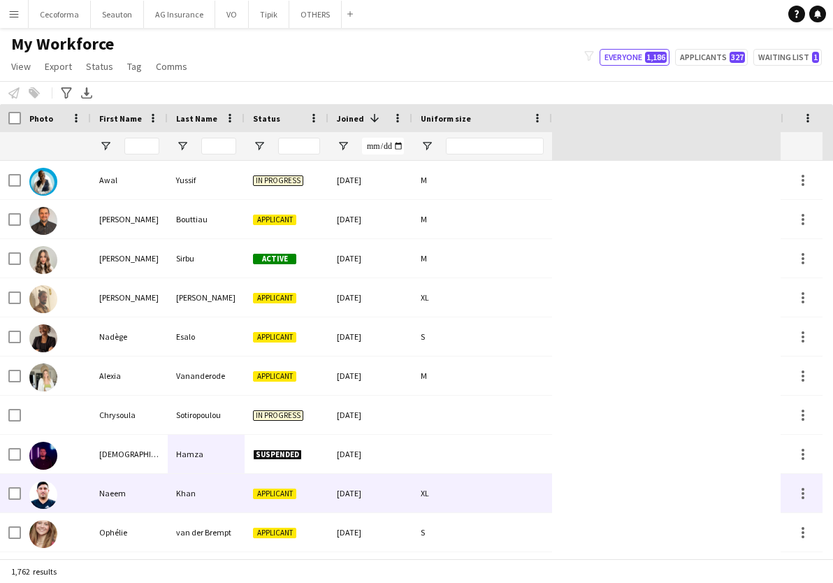
click at [138, 495] on div "Naeem" at bounding box center [129, 493] width 77 height 38
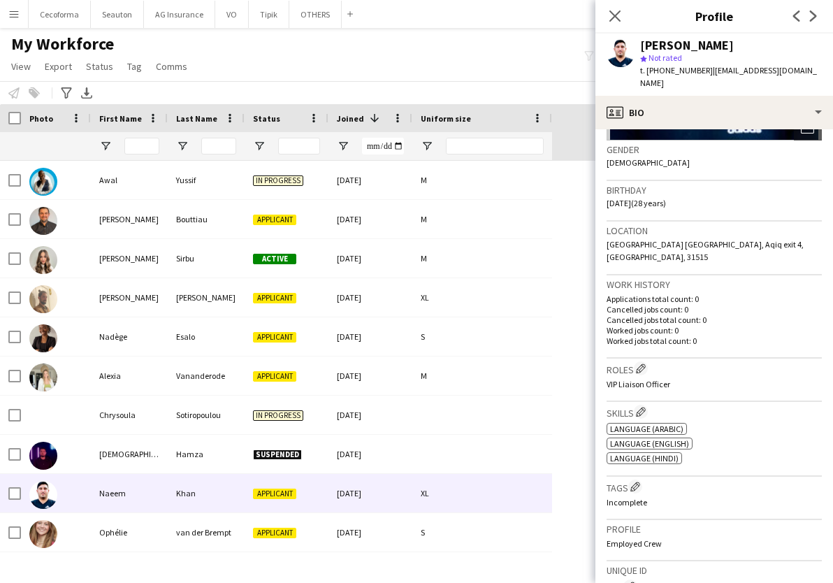
scroll to position [0, 0]
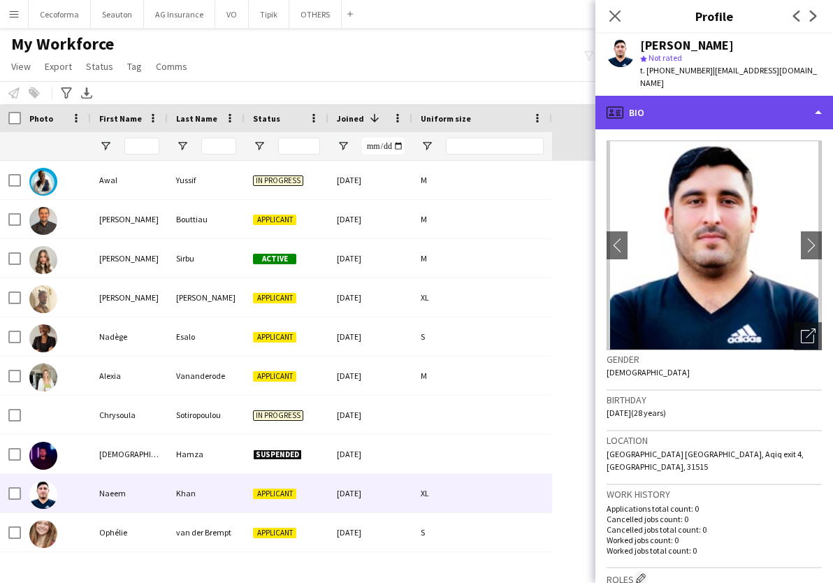
click at [730, 110] on div "profile Bio" at bounding box center [714, 113] width 238 height 34
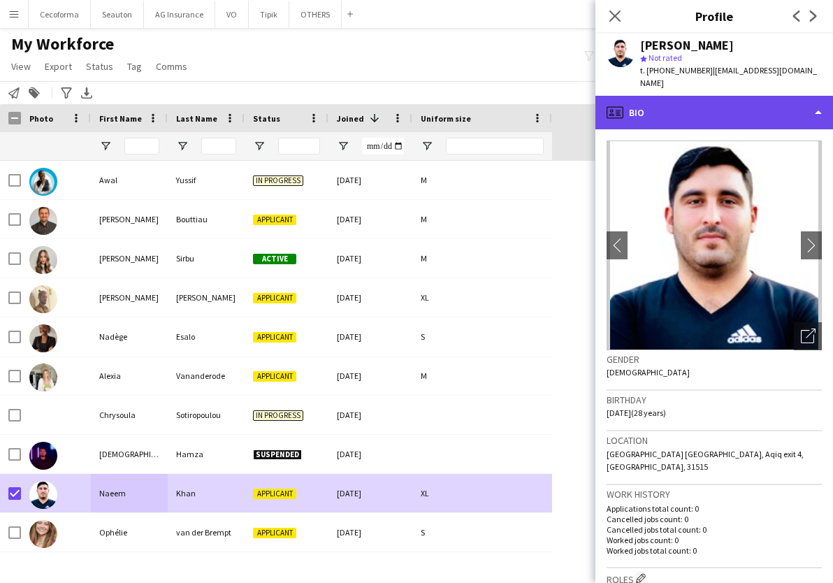
click at [679, 102] on div "profile Bio" at bounding box center [714, 113] width 238 height 34
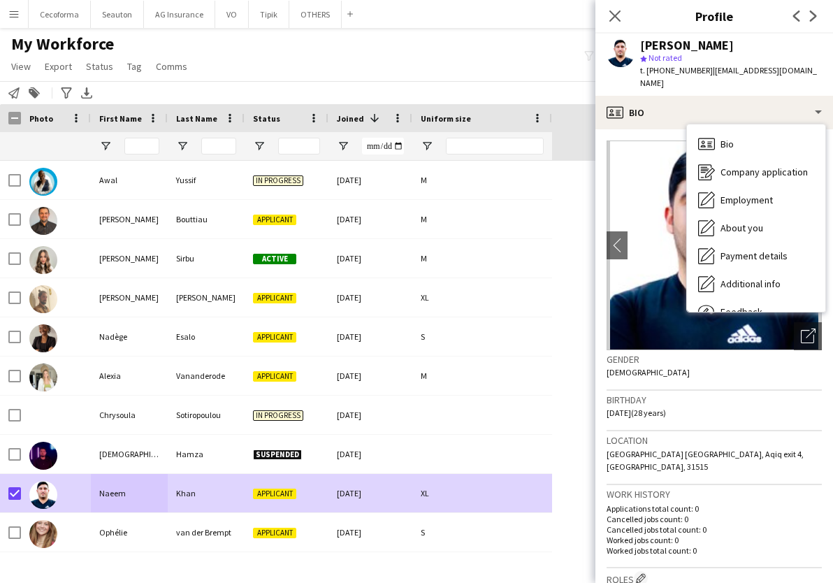
click at [505, 41] on div "My Workforce View Views Default view New view Update view Delete view Edit name…" at bounding box center [416, 58] width 833 height 48
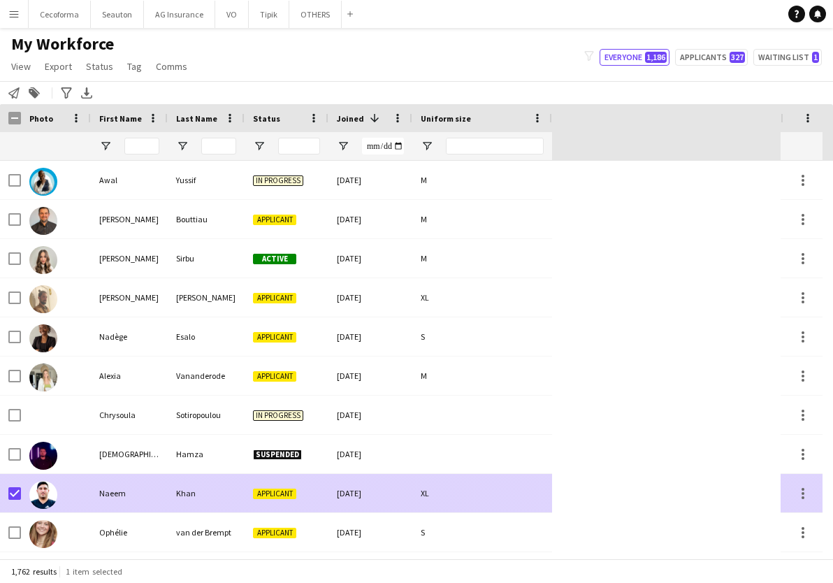
click at [314, 498] on div "Applicant" at bounding box center [287, 493] width 84 height 38
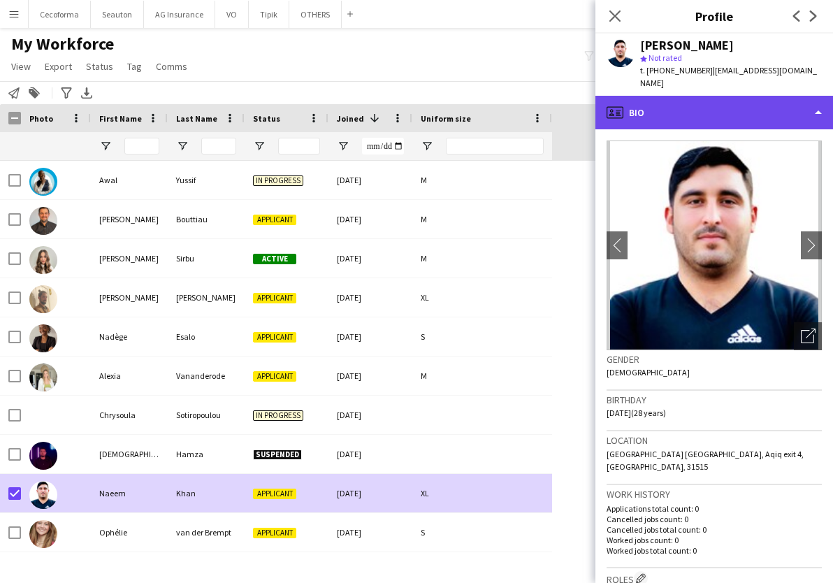
click at [735, 103] on div "profile Bio" at bounding box center [714, 113] width 238 height 34
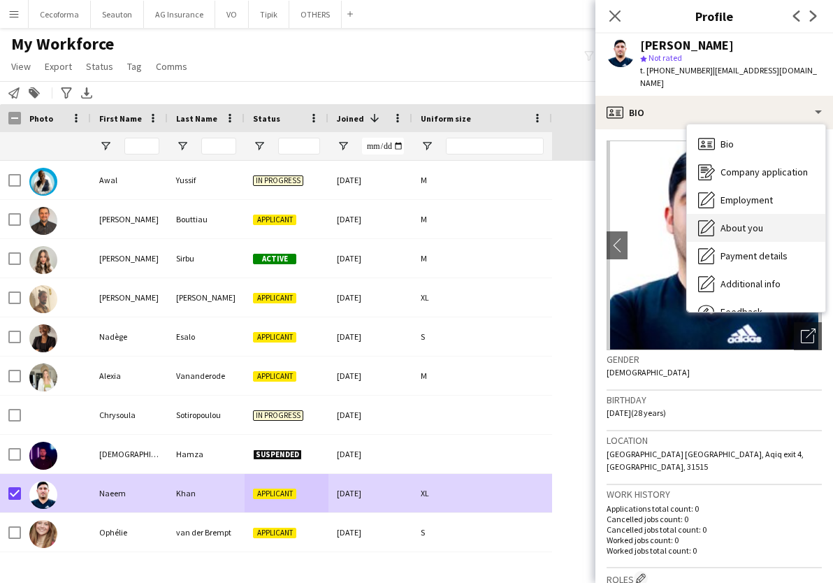
click at [744, 222] on span "About you" at bounding box center [742, 228] width 43 height 13
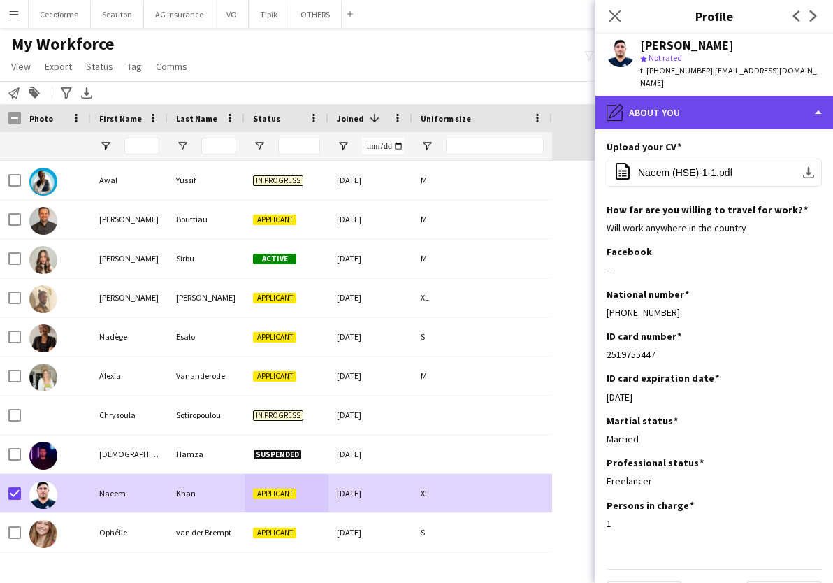
click at [698, 98] on div "pencil4 About you" at bounding box center [714, 113] width 238 height 34
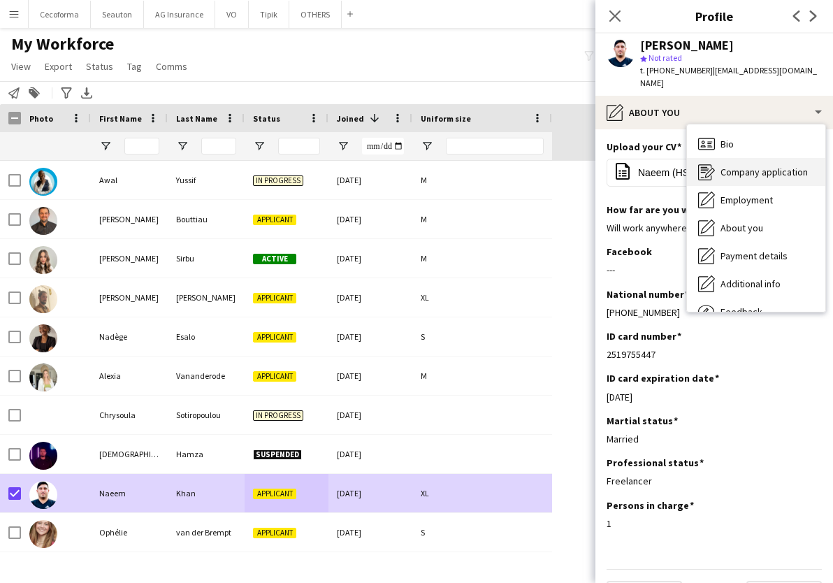
click at [755, 158] on div "Company application Company application" at bounding box center [756, 172] width 138 height 28
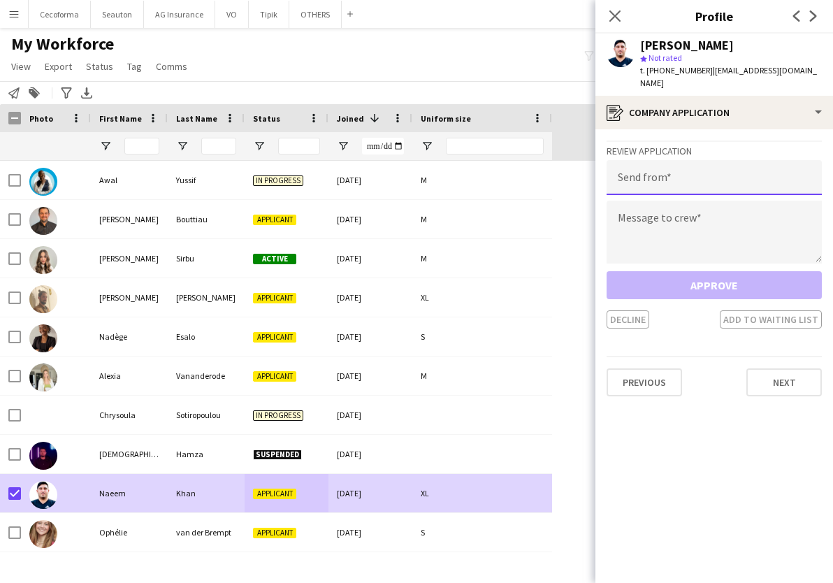
click at [721, 166] on input "email" at bounding box center [714, 177] width 215 height 35
type input "**********"
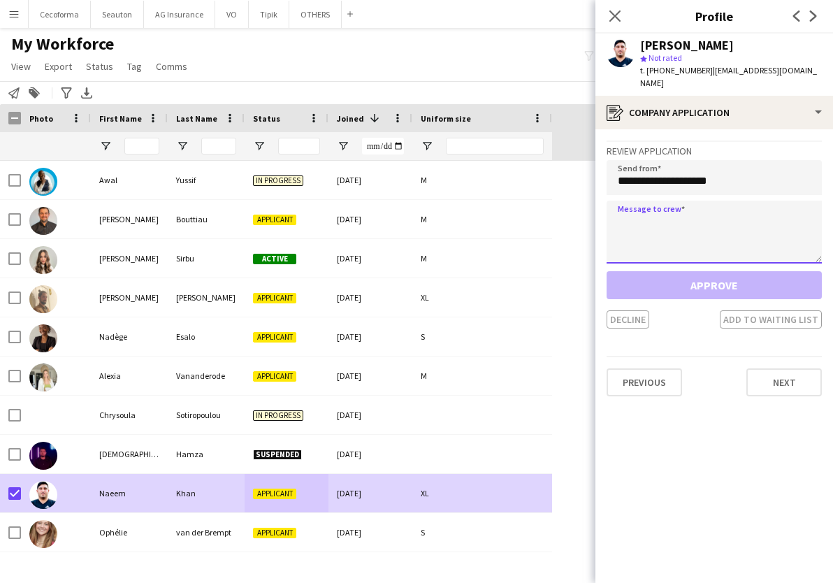
click at [702, 201] on textarea at bounding box center [714, 232] width 215 height 63
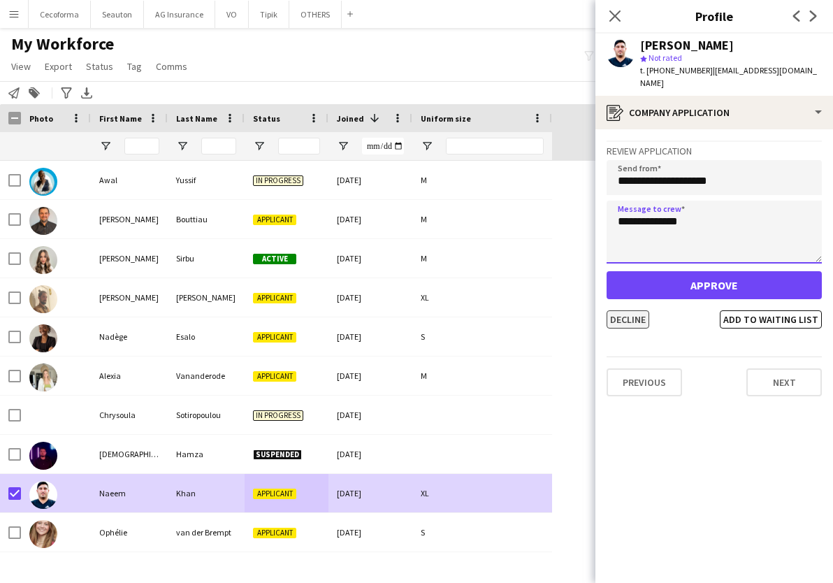
type textarea "**********"
click at [616, 313] on button "Decline" at bounding box center [628, 319] width 43 height 18
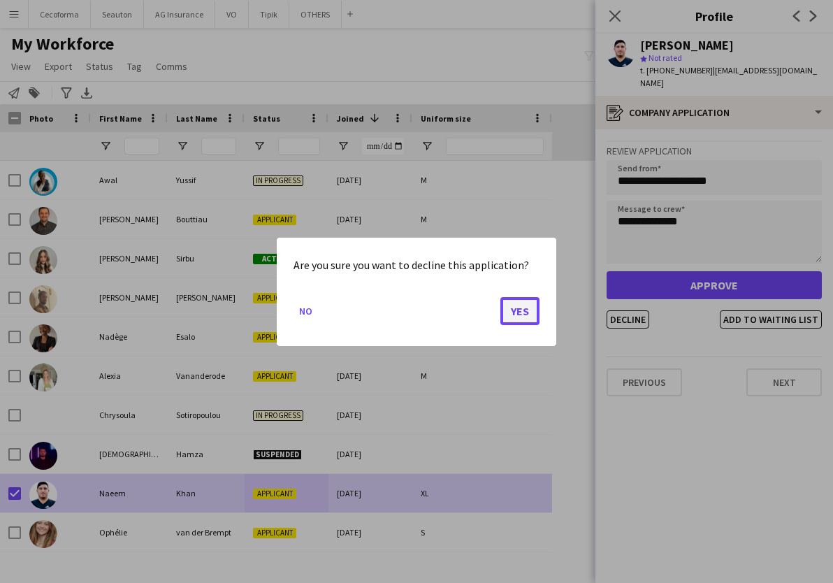
click at [522, 308] on button "Yes" at bounding box center [519, 310] width 39 height 28
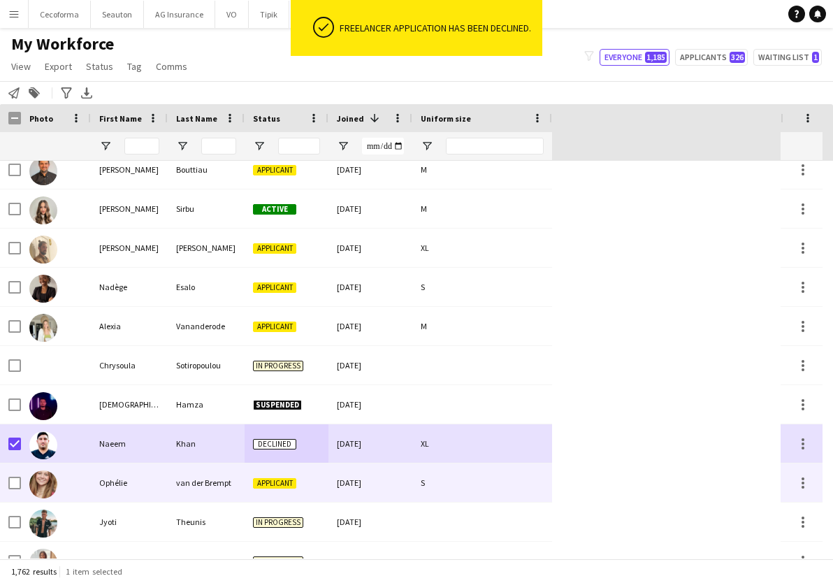
scroll to position [1048, 0]
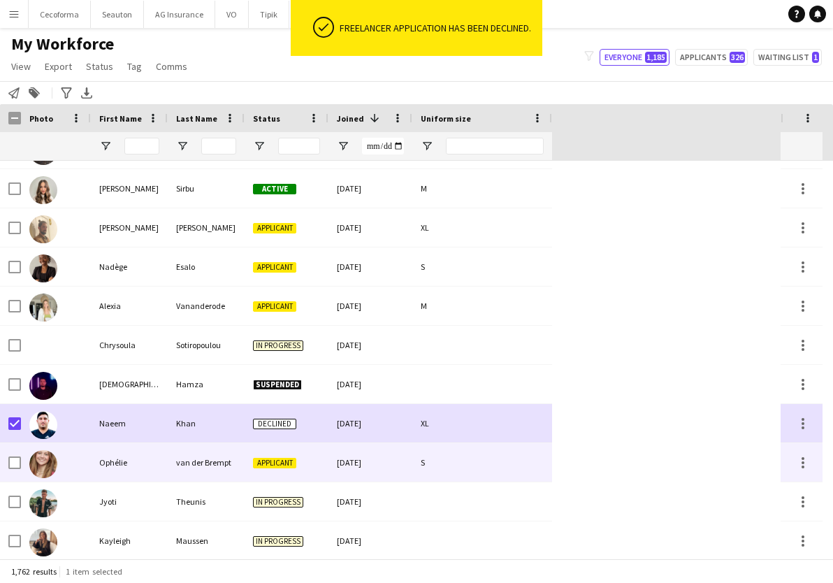
click at [222, 472] on div "van der Brempt" at bounding box center [206, 462] width 77 height 38
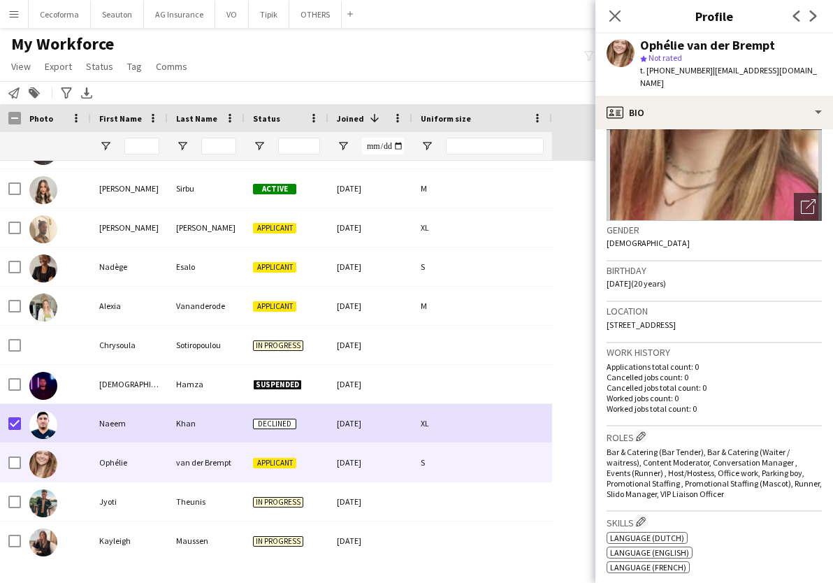
scroll to position [70, 0]
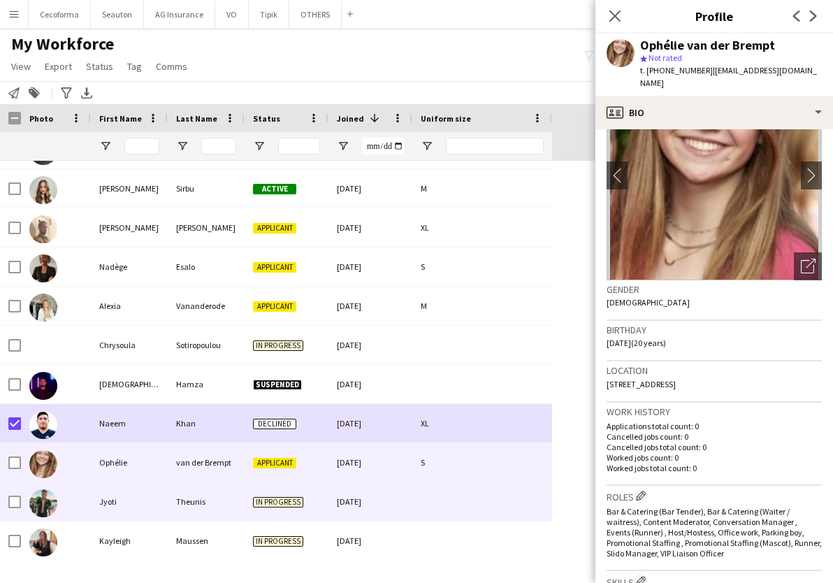
click at [178, 505] on div "Theunis" at bounding box center [206, 501] width 77 height 38
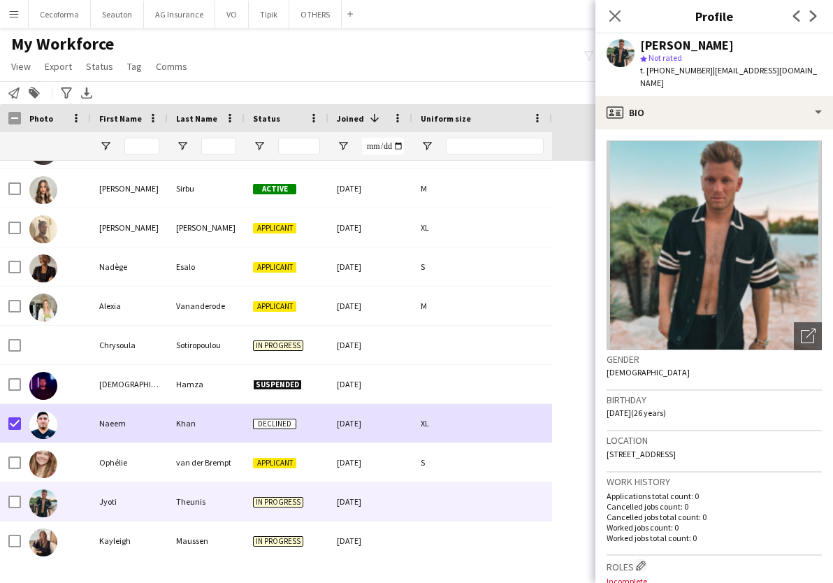
scroll to position [140, 0]
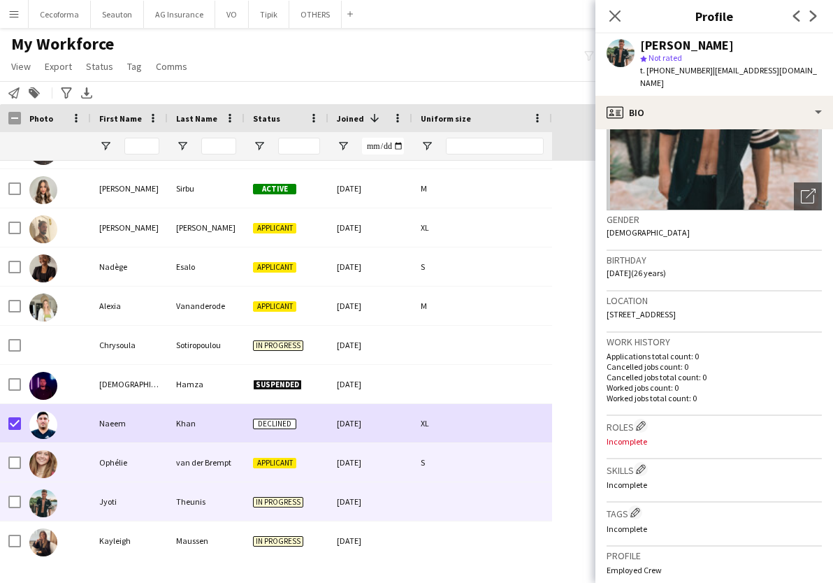
click at [133, 467] on div "Ophélie" at bounding box center [129, 462] width 77 height 38
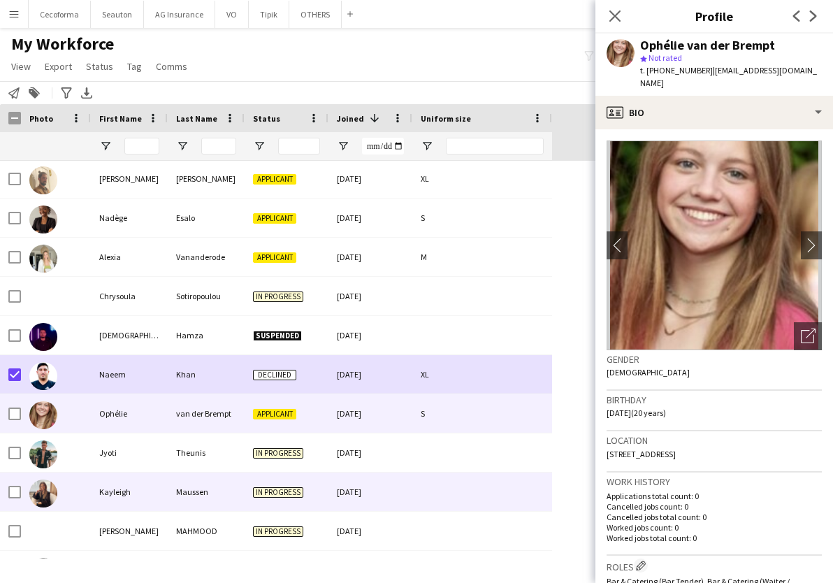
scroll to position [1118, 0]
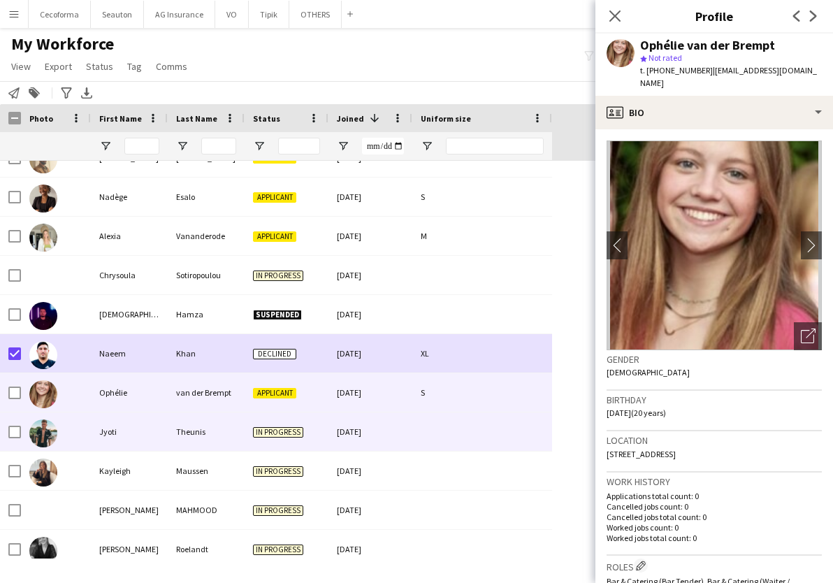
click at [132, 439] on div "Jyoti" at bounding box center [129, 431] width 77 height 38
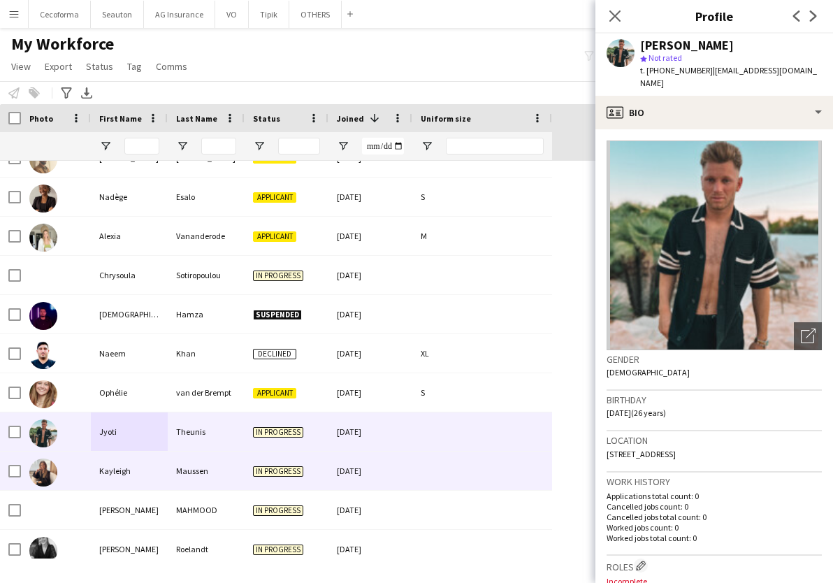
click at [114, 476] on div "Kayleigh" at bounding box center [129, 470] width 77 height 38
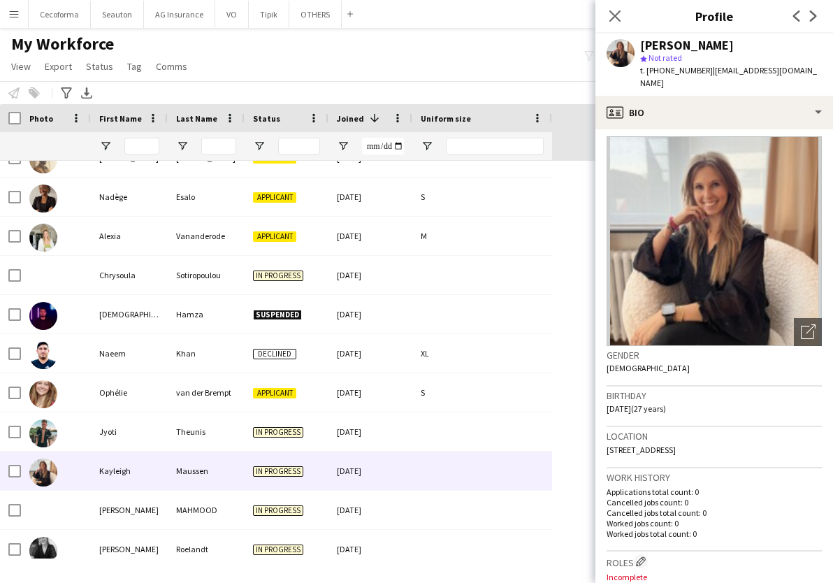
scroll to position [0, 0]
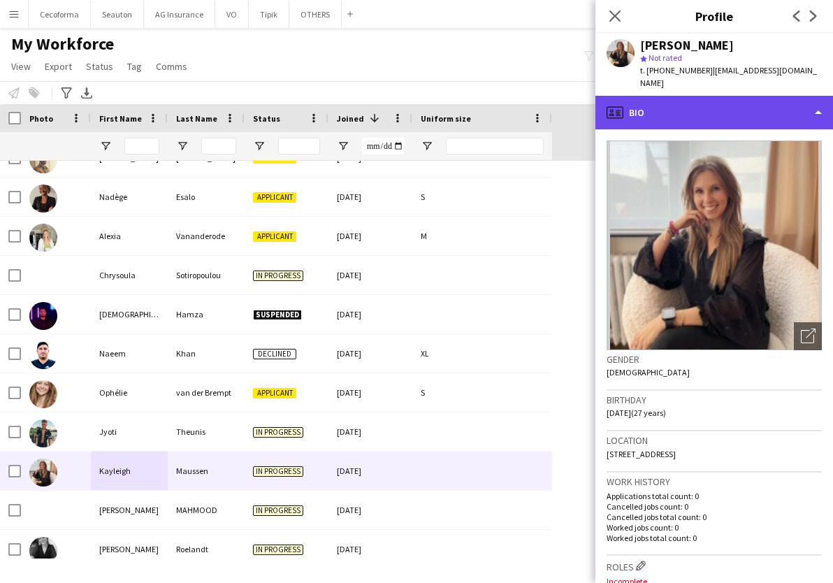
click at [684, 96] on div "profile Bio" at bounding box center [714, 113] width 238 height 34
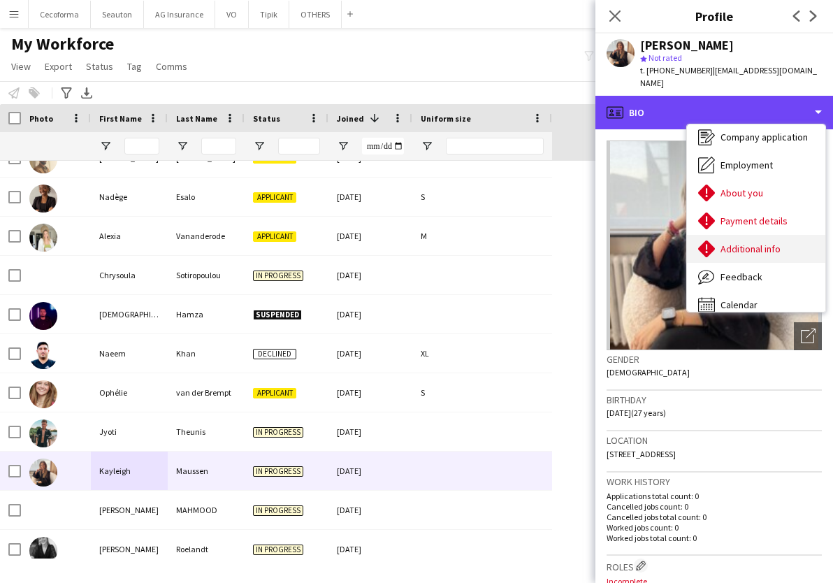
scroll to position [48, 0]
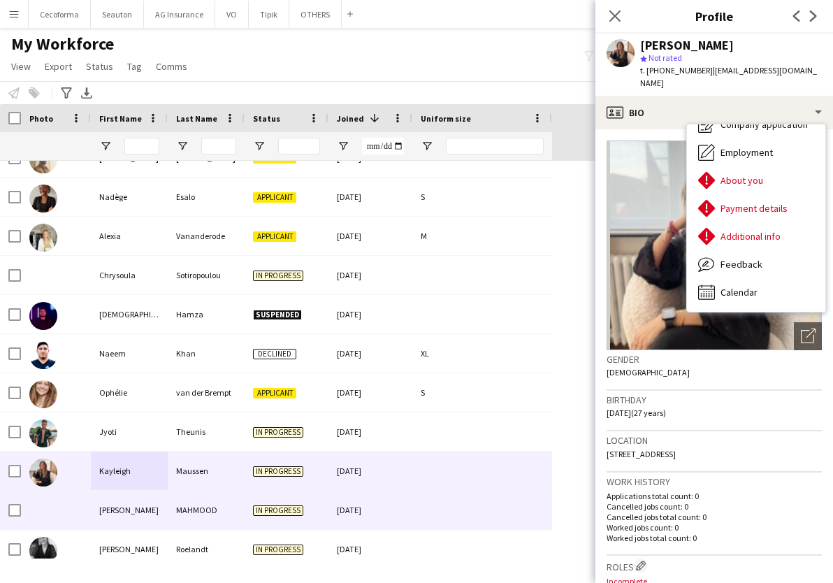
click at [93, 504] on div "Aleesha" at bounding box center [129, 510] width 77 height 38
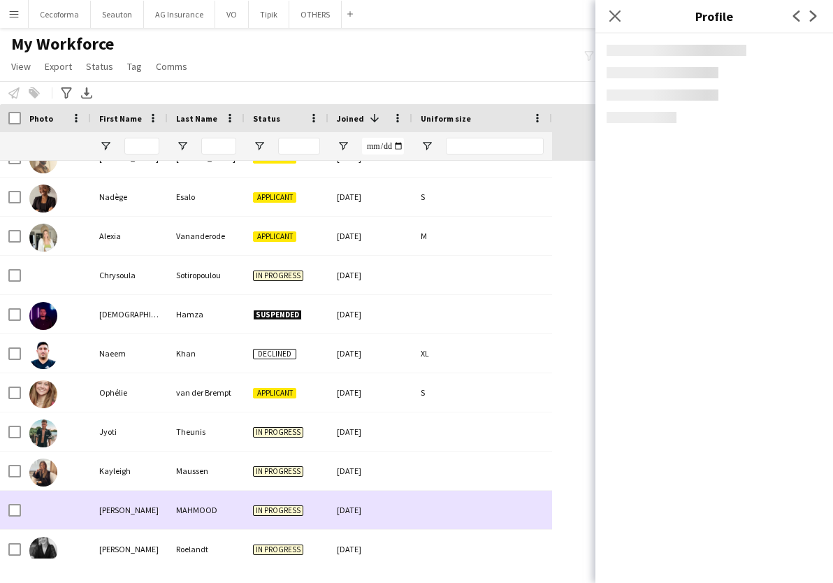
scroll to position [1188, 0]
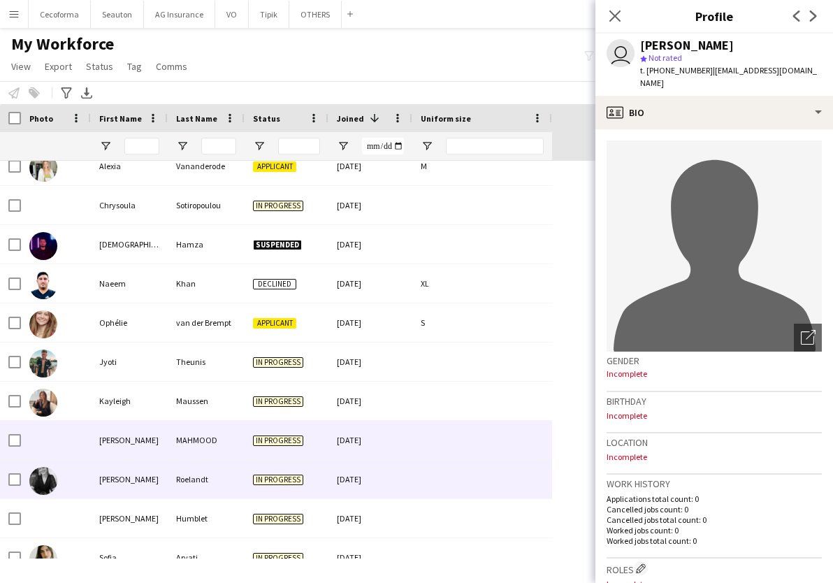
click at [99, 483] on div "Gabrielle" at bounding box center [129, 479] width 77 height 38
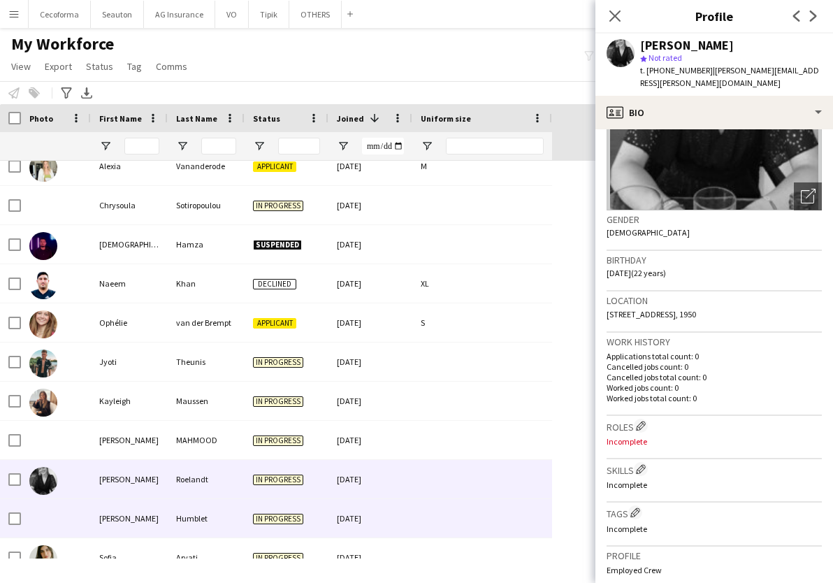
scroll to position [1258, 0]
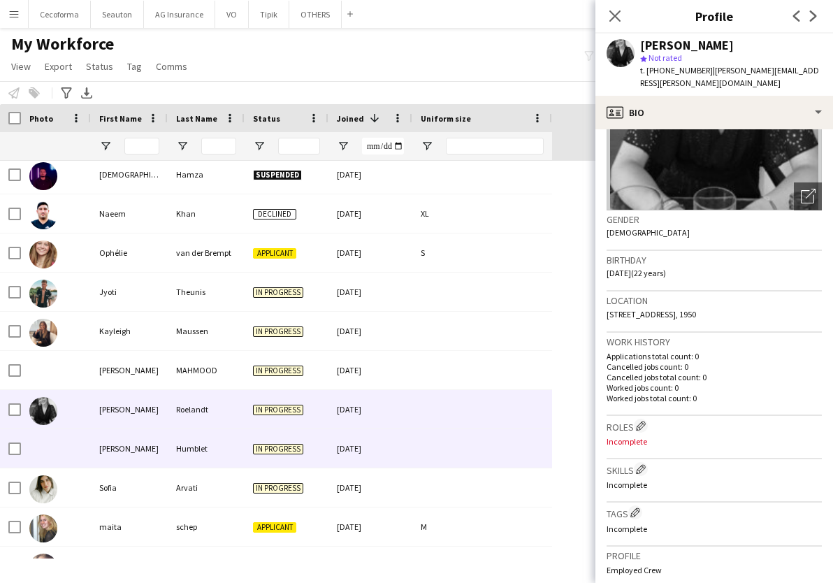
click at [122, 456] on div "Gina" at bounding box center [129, 448] width 77 height 38
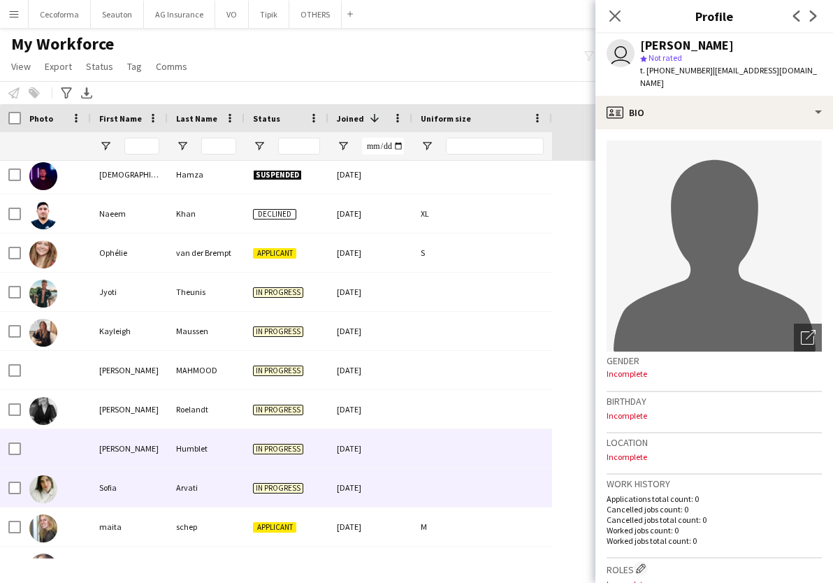
click at [127, 482] on div "Sofia" at bounding box center [129, 487] width 77 height 38
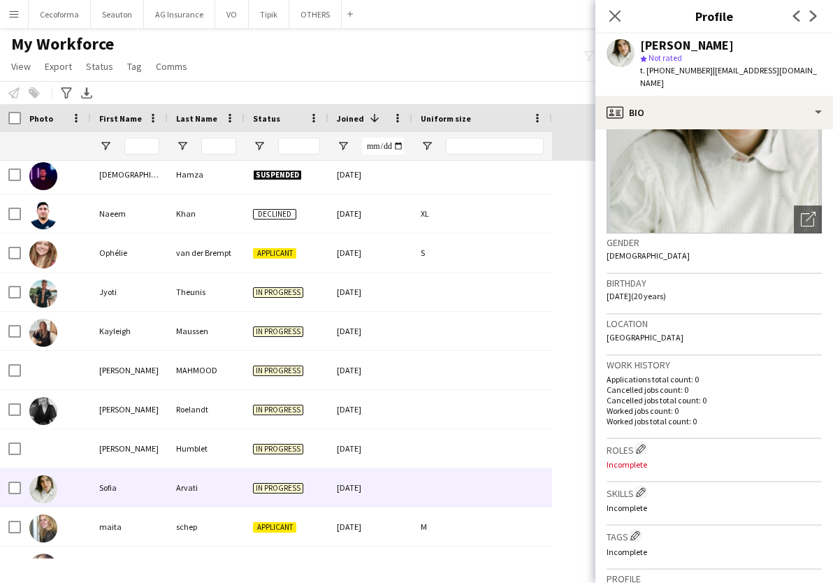
scroll to position [210, 0]
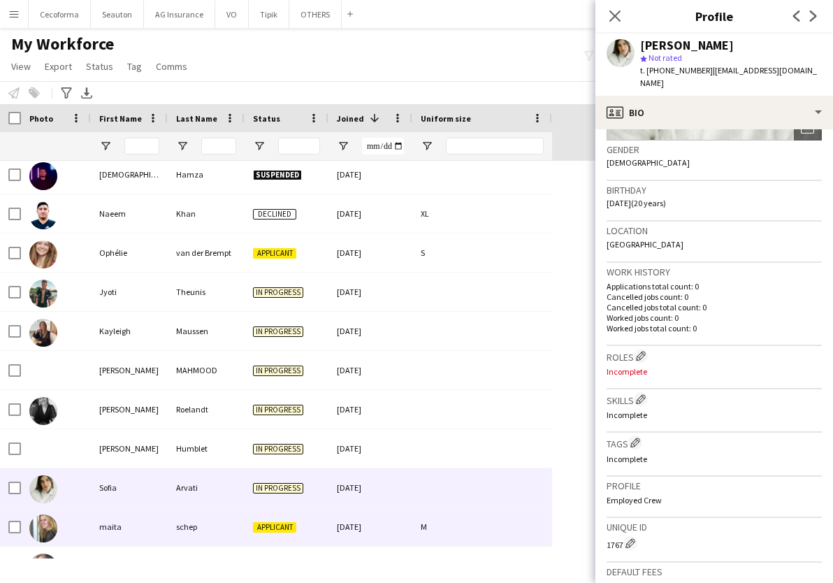
click at [165, 537] on div "maita" at bounding box center [129, 526] width 77 height 38
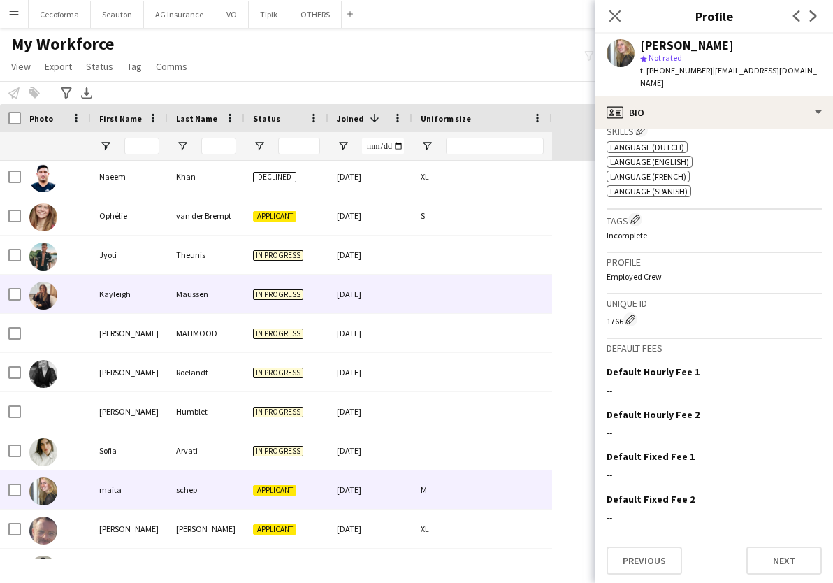
scroll to position [1328, 0]
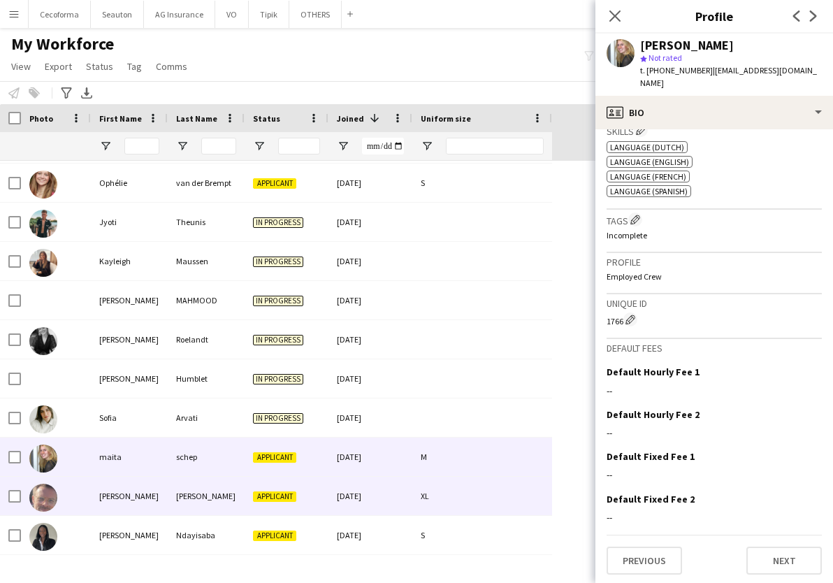
click at [177, 503] on div "Verbrugge" at bounding box center [206, 496] width 77 height 38
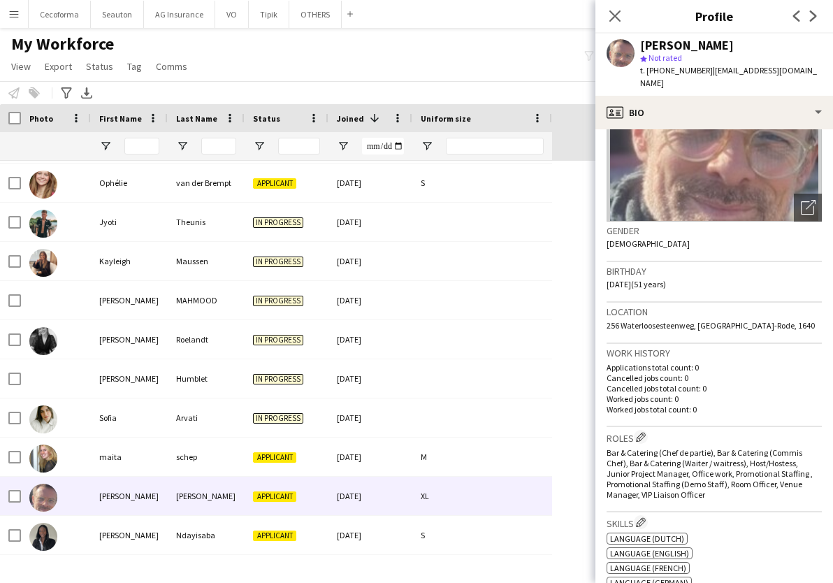
scroll to position [51, 0]
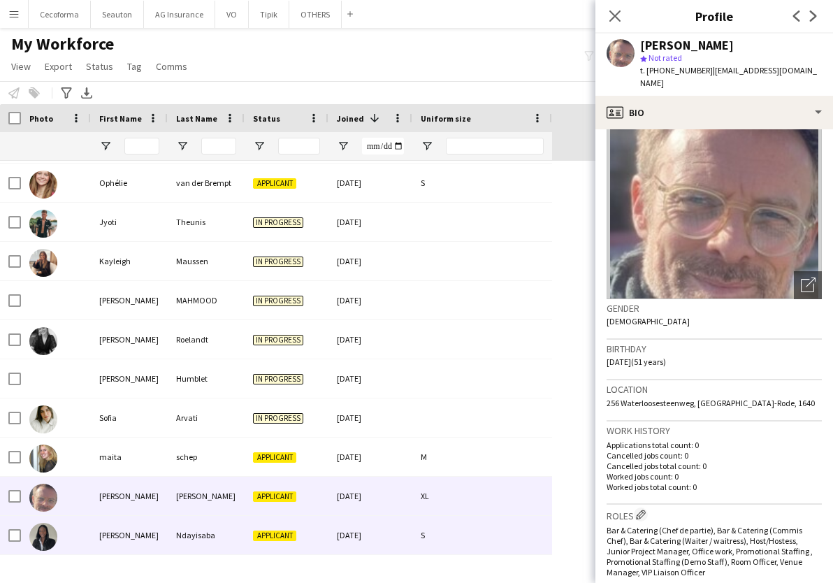
click at [70, 537] on div at bounding box center [56, 535] width 70 height 38
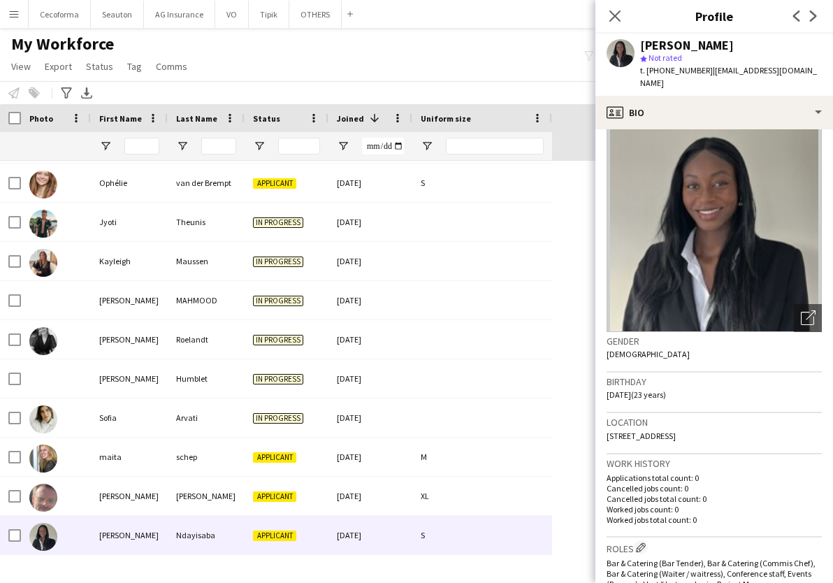
scroll to position [0, 0]
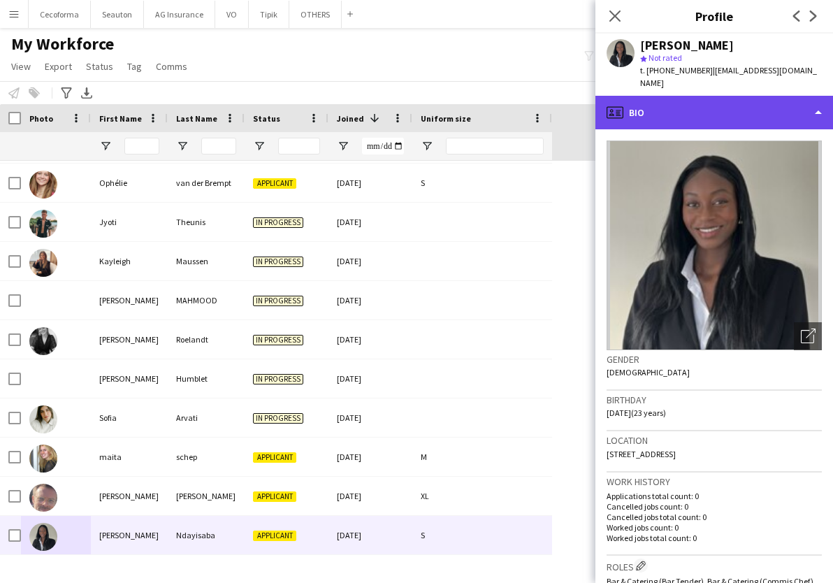
click at [695, 107] on div "profile Bio" at bounding box center [714, 113] width 238 height 34
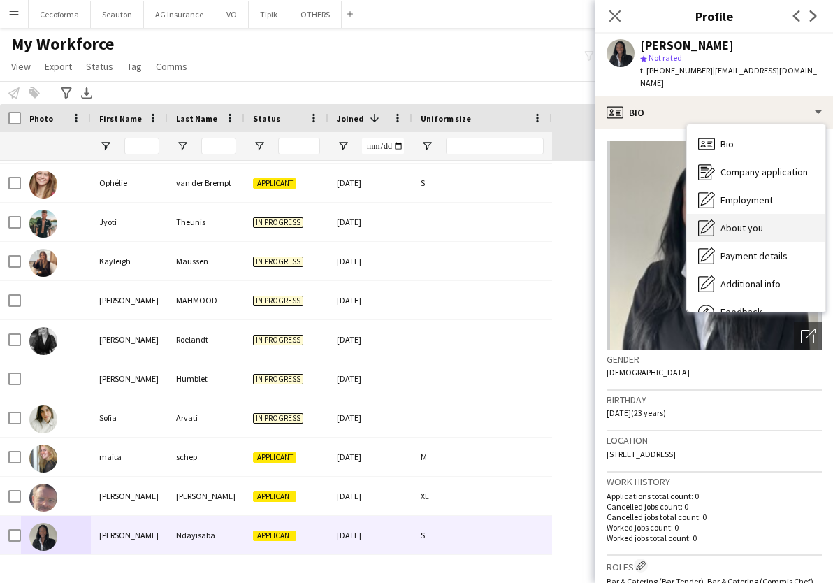
click at [735, 222] on span "About you" at bounding box center [742, 228] width 43 height 13
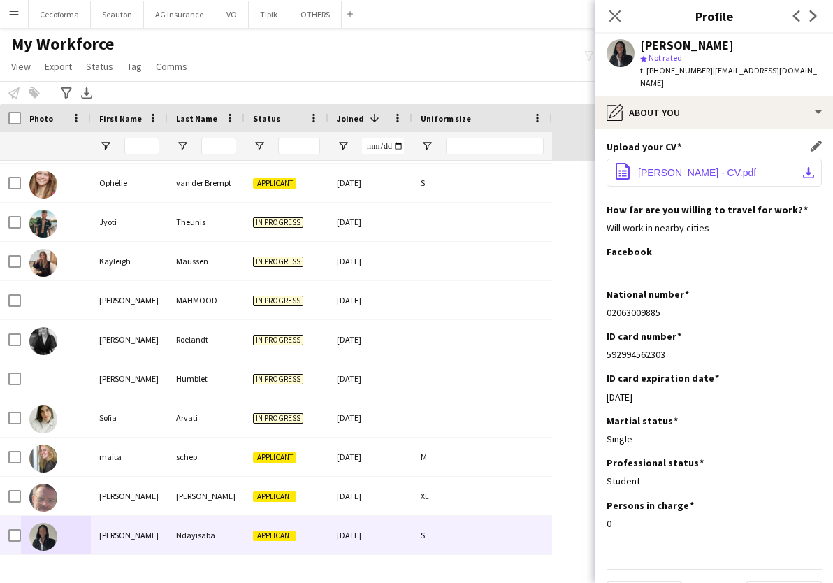
click at [689, 167] on span "Ndayisaba Miranda - CV.pdf" at bounding box center [697, 172] width 118 height 11
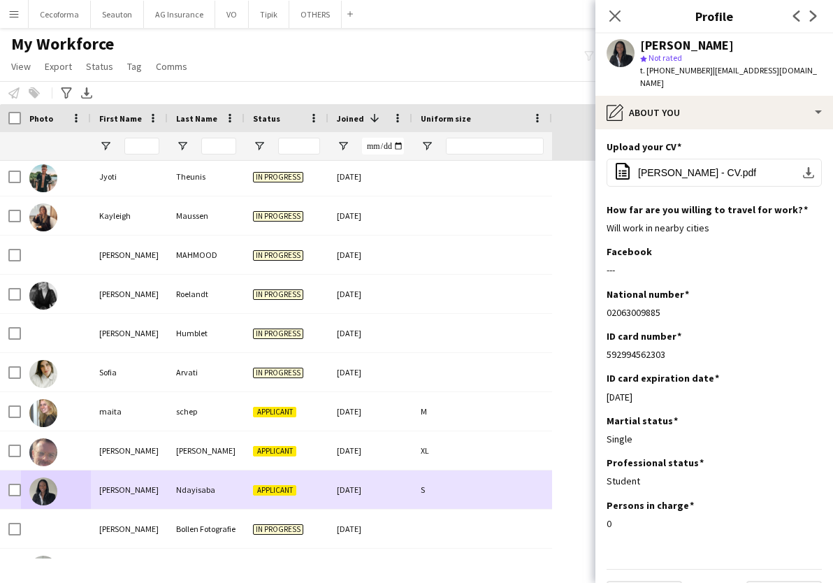
scroll to position [1398, 0]
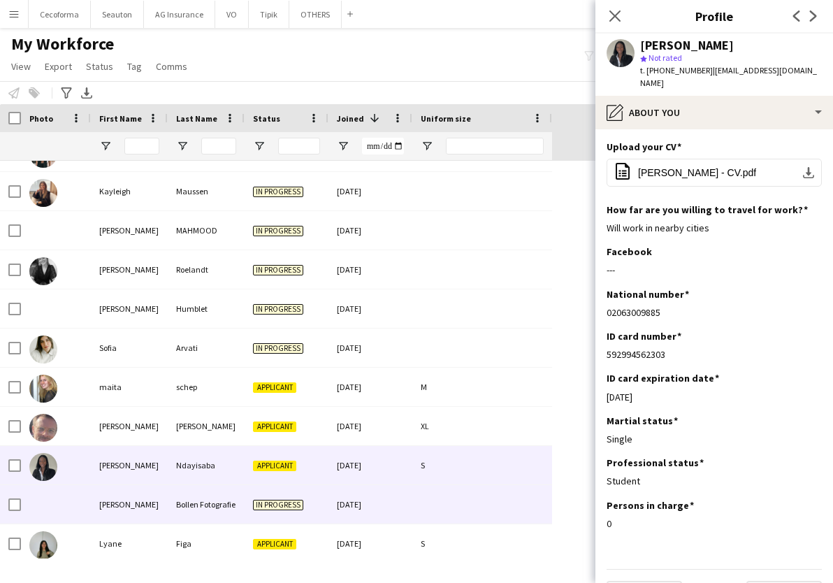
click at [85, 500] on div at bounding box center [56, 504] width 70 height 38
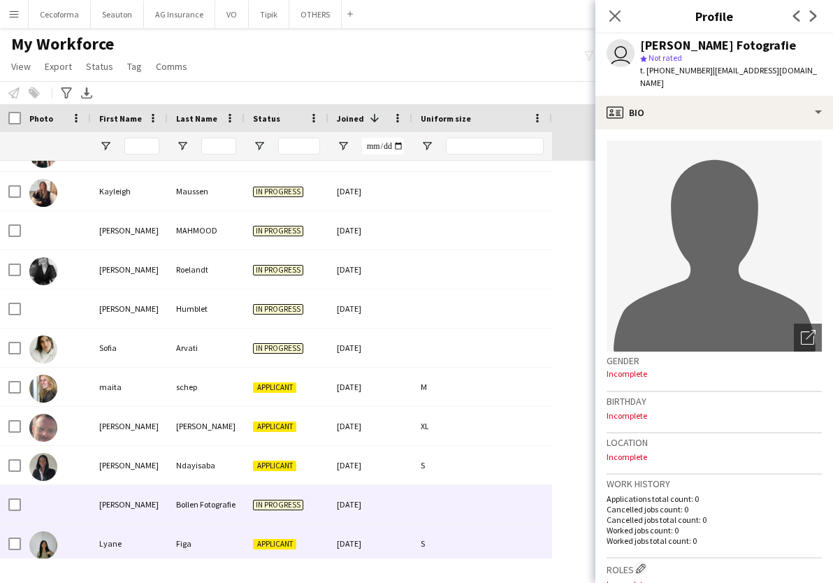
scroll to position [1468, 0]
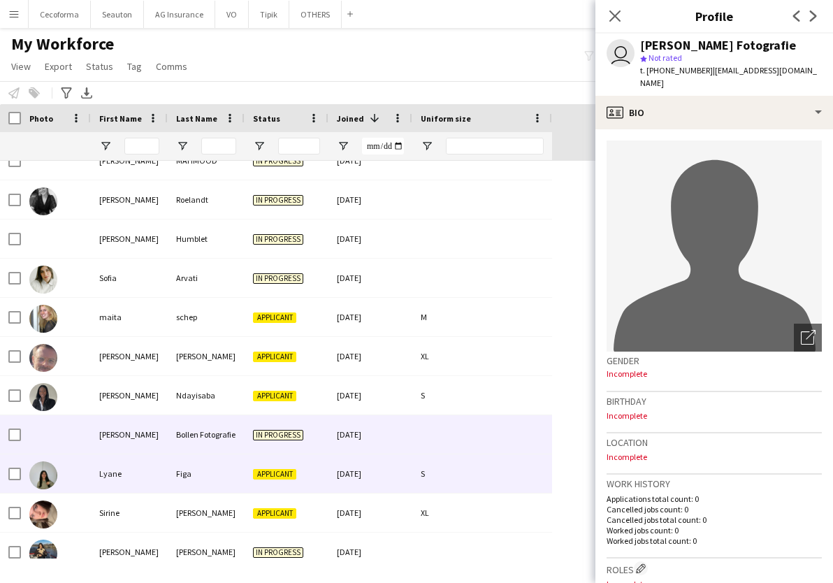
click at [100, 469] on div "Lyane" at bounding box center [129, 473] width 77 height 38
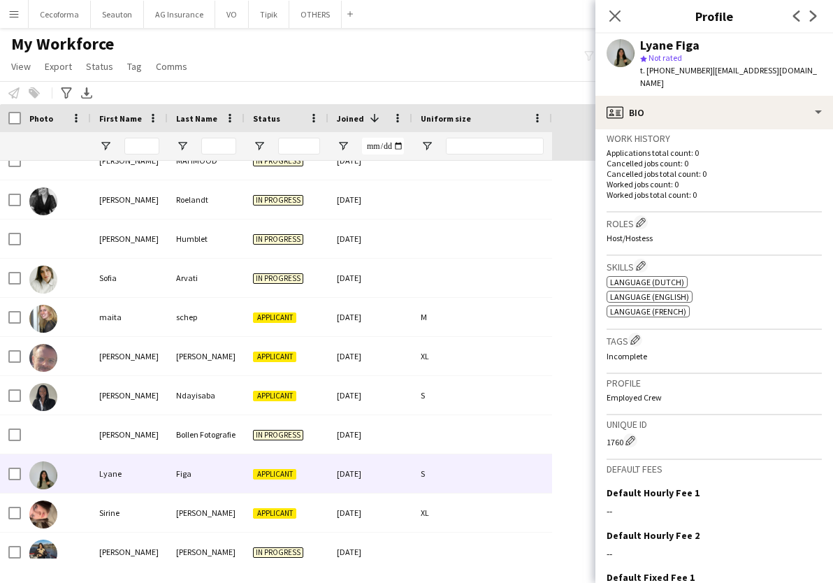
scroll to position [349, 0]
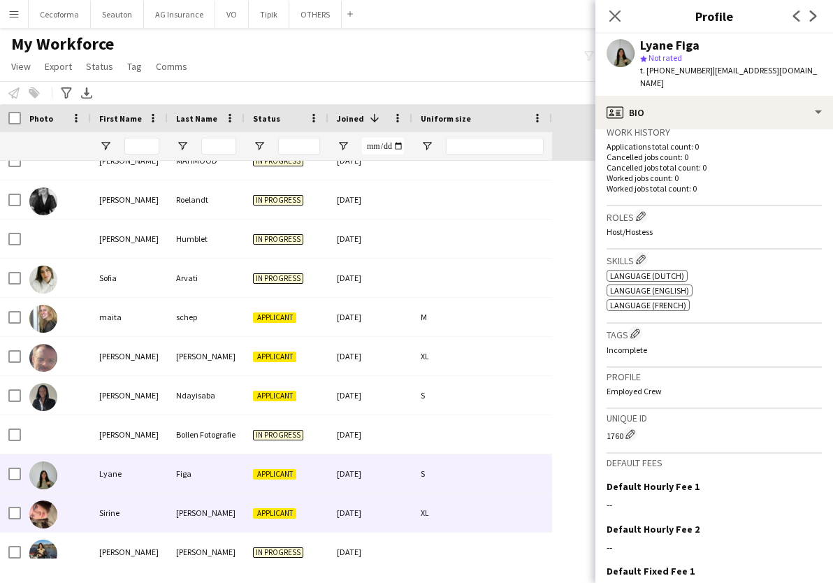
click at [147, 523] on div "Sirine" at bounding box center [129, 512] width 77 height 38
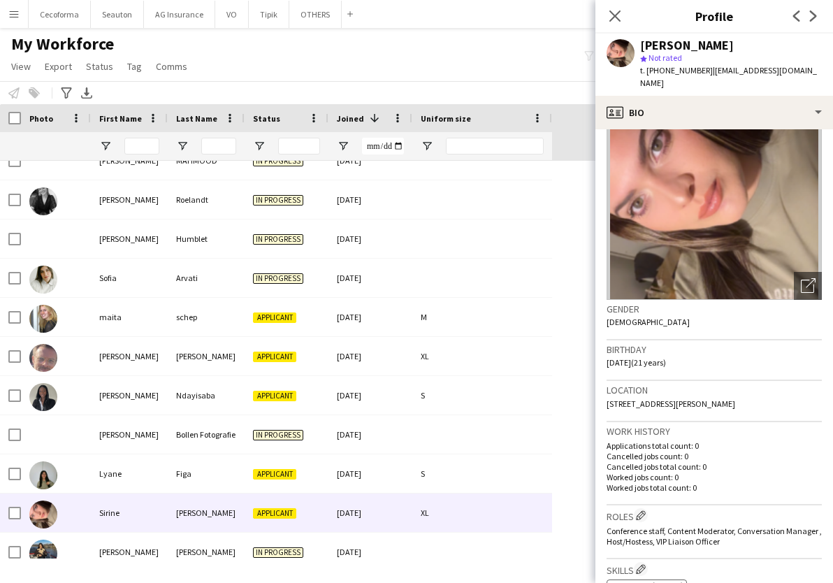
scroll to position [0, 0]
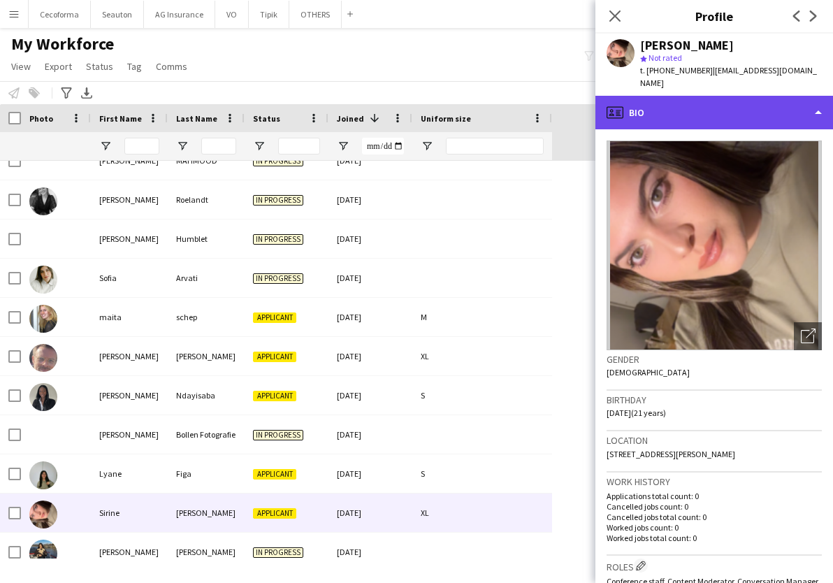
click at [652, 96] on div "profile Bio" at bounding box center [714, 113] width 238 height 34
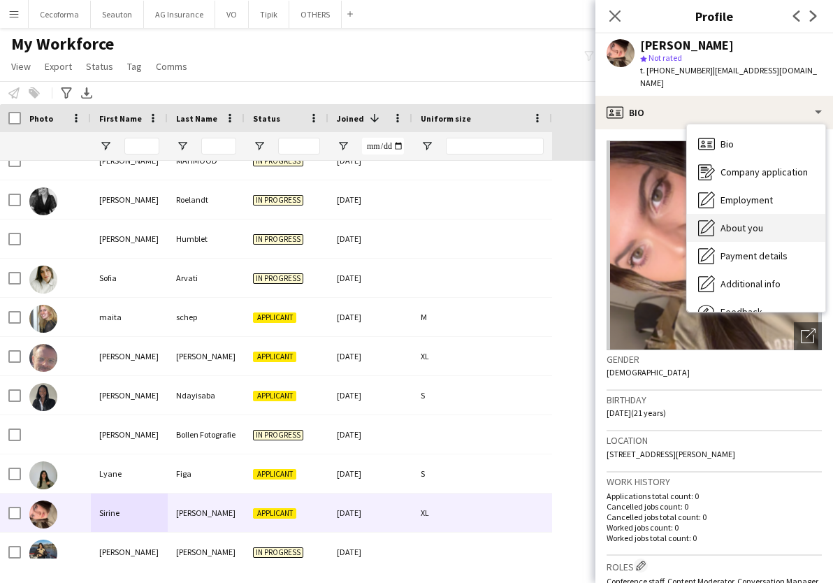
click at [742, 222] on span "About you" at bounding box center [742, 228] width 43 height 13
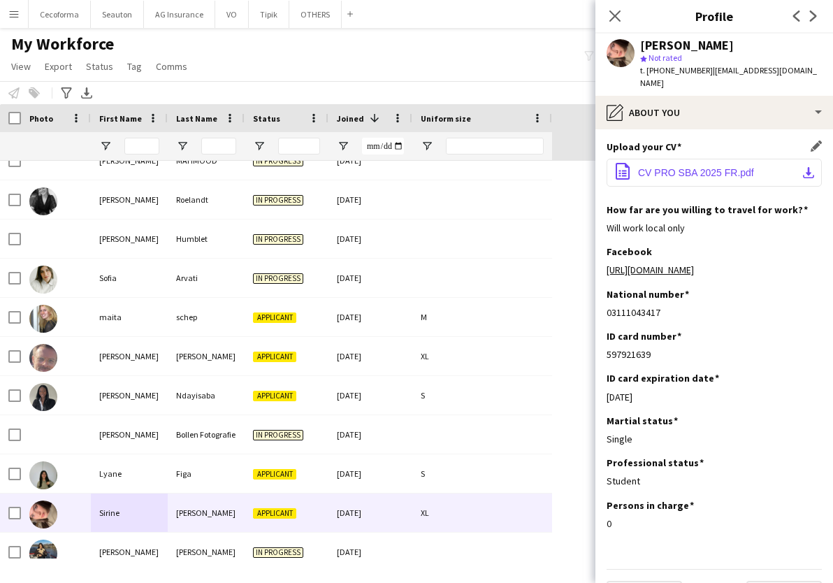
click at [696, 167] on span "CV PRO SBA 2025 FR.pdf" at bounding box center [696, 172] width 116 height 11
click at [651, 263] on link "https://www.facebook.com/share/19PZdjdXGF/?mibextid=wwXIfr" at bounding box center [650, 269] width 87 height 13
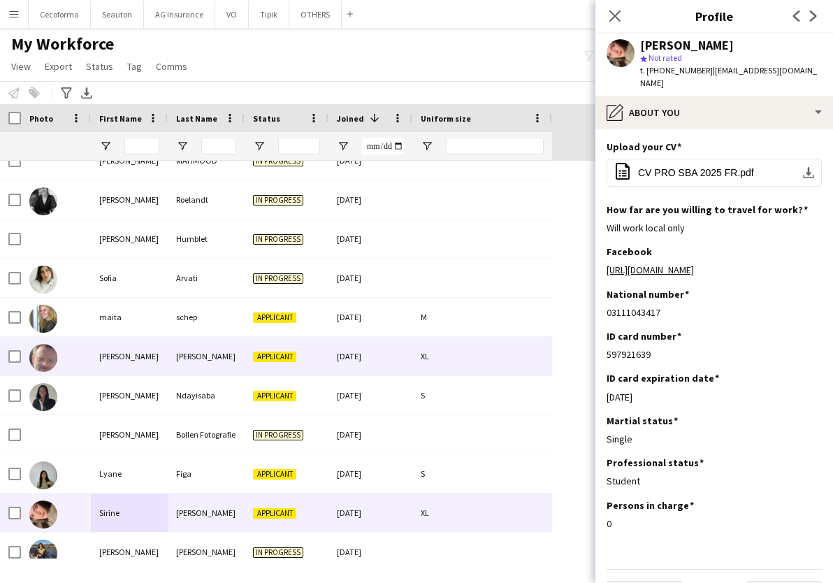
scroll to position [1538, 0]
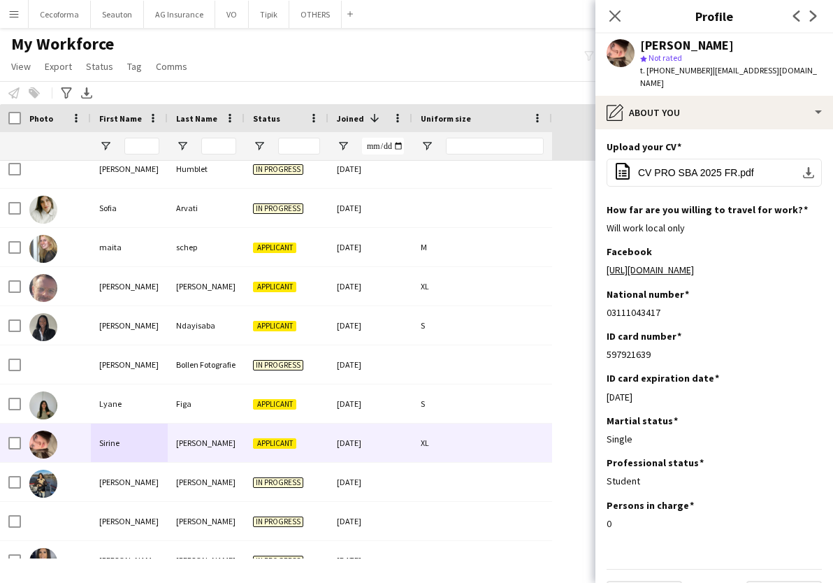
click at [464, 52] on div "My Workforce View Views Default view New view Update view Delete view Edit name…" at bounding box center [416, 58] width 833 height 48
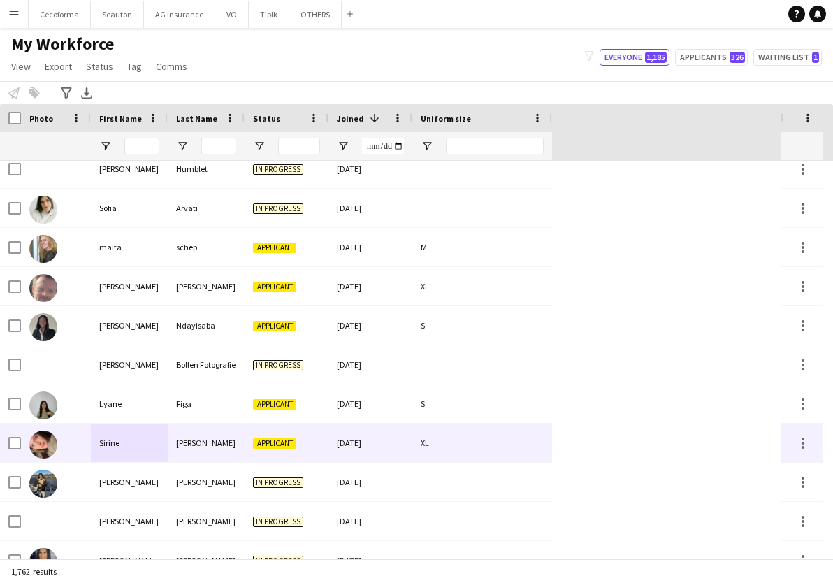
click at [162, 445] on div "Sirine" at bounding box center [129, 443] width 77 height 38
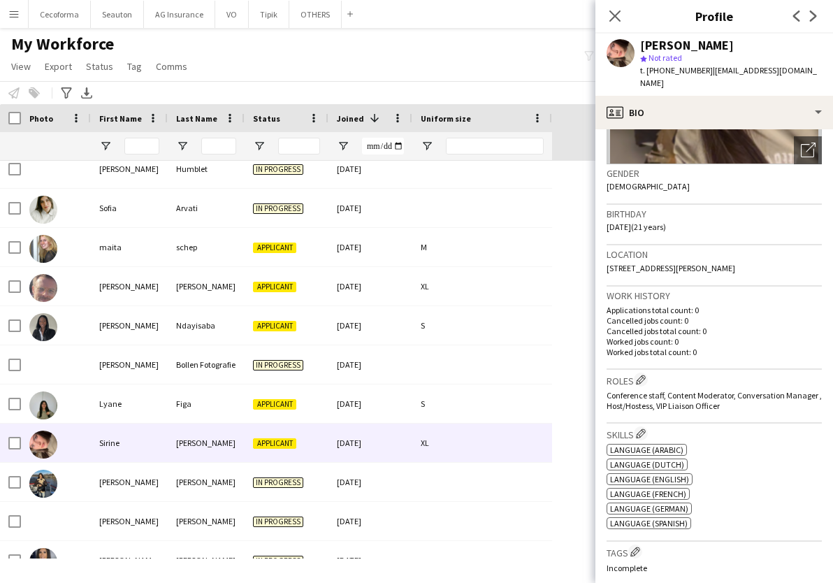
scroll to position [280, 0]
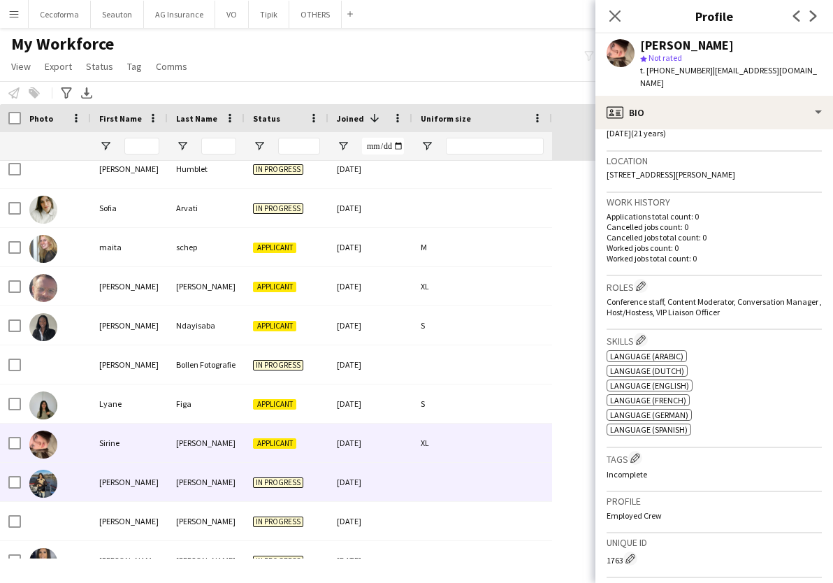
click at [174, 484] on div "Hovsepyan" at bounding box center [206, 482] width 77 height 38
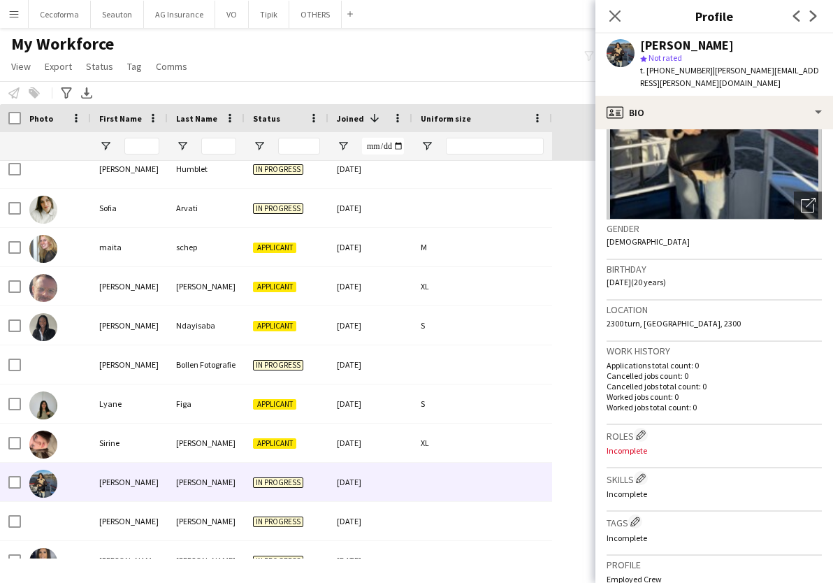
scroll to position [210, 0]
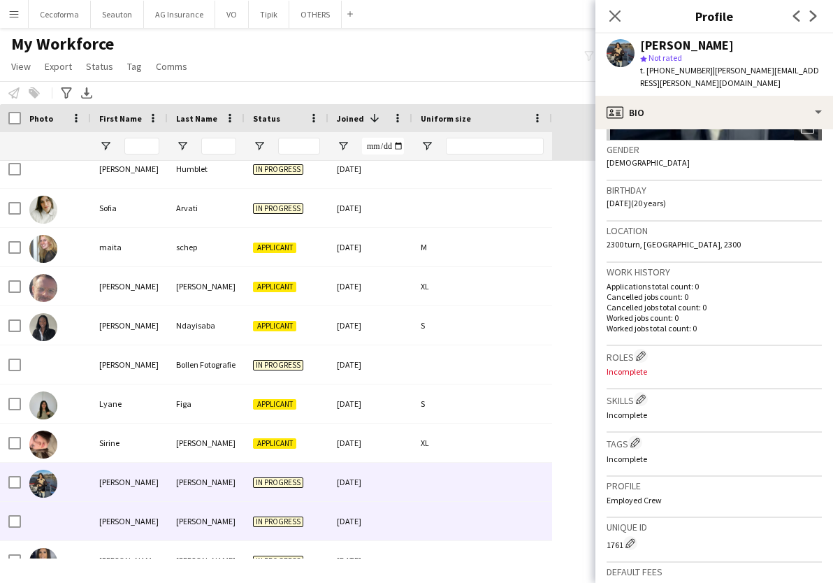
click at [194, 520] on div "De Bleser" at bounding box center [206, 521] width 77 height 38
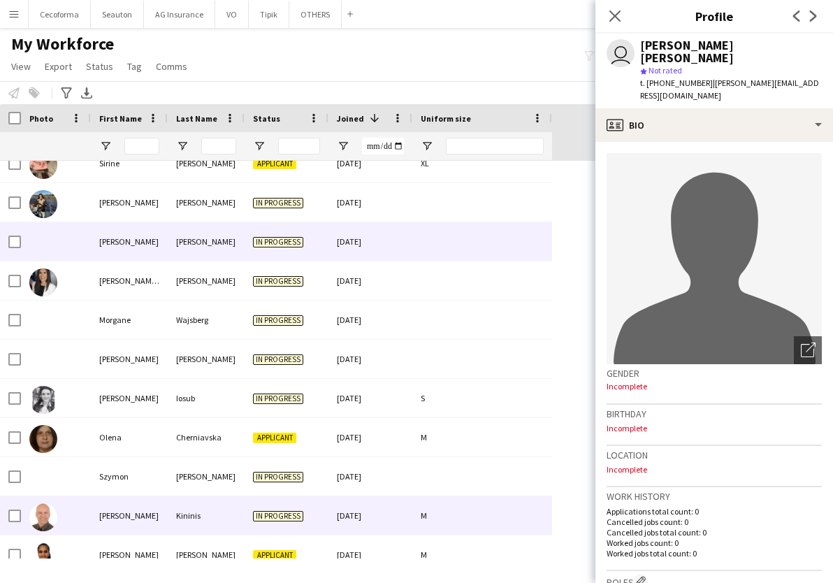
scroll to position [1817, 0]
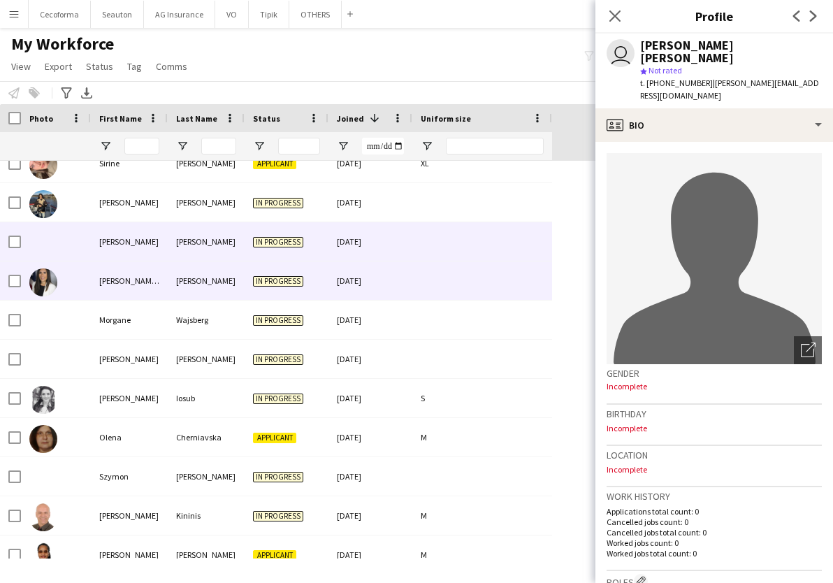
click at [129, 282] on div "Maria Brenda" at bounding box center [129, 280] width 77 height 38
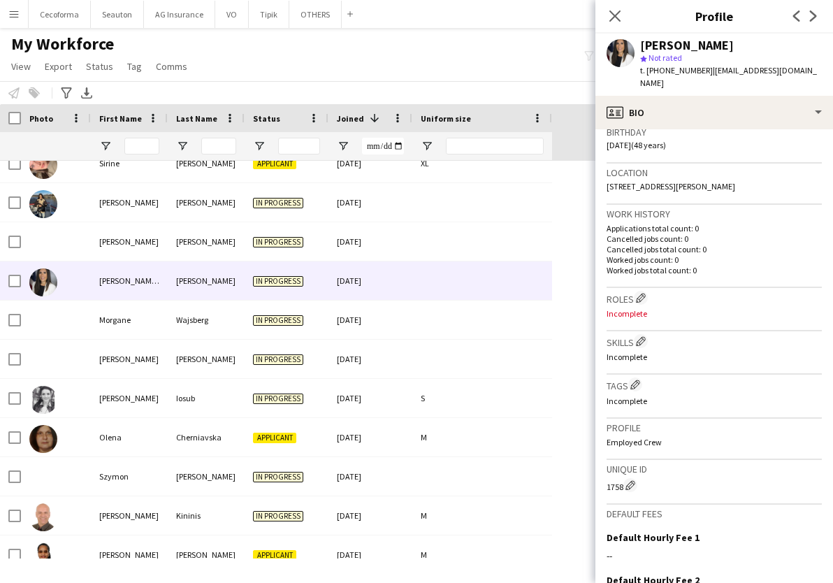
scroll to position [144, 0]
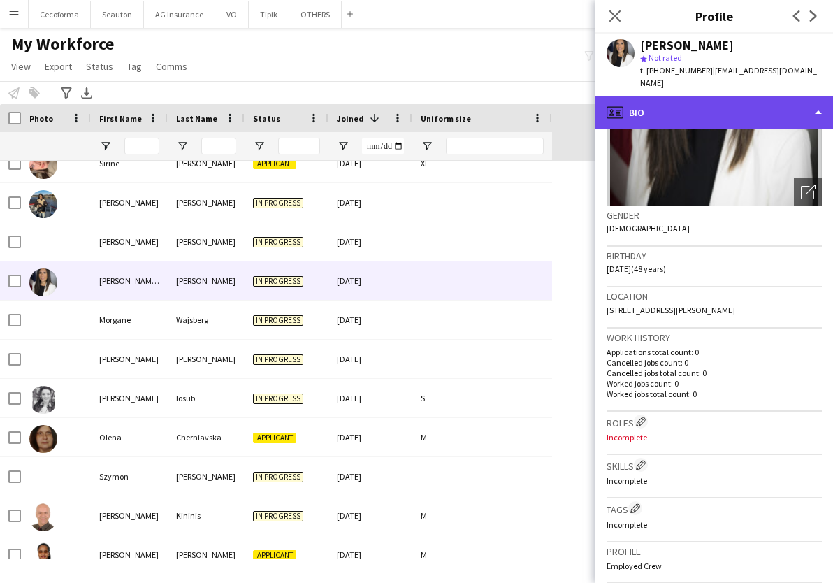
click at [694, 107] on div "profile Bio" at bounding box center [714, 113] width 238 height 34
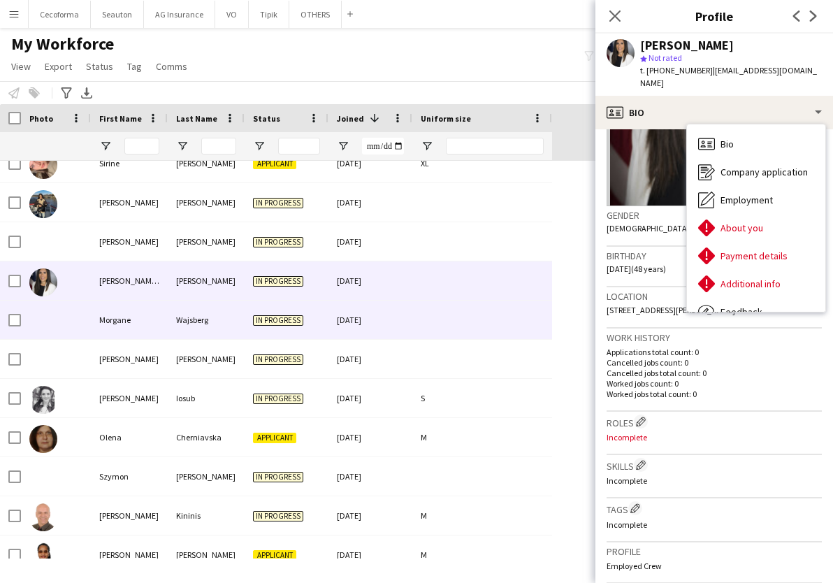
click at [196, 324] on div "Wajsberg" at bounding box center [206, 320] width 77 height 38
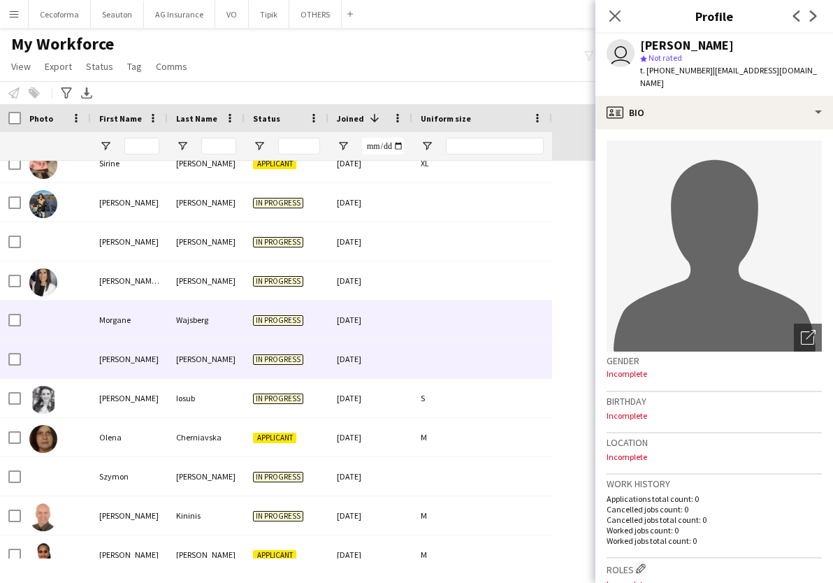
click at [134, 368] on div "Sonia" at bounding box center [129, 359] width 77 height 38
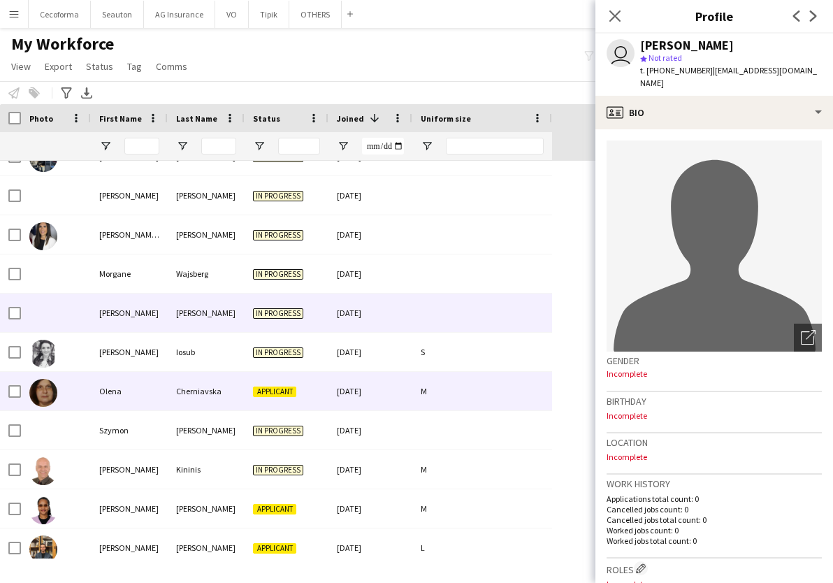
scroll to position [1887, 0]
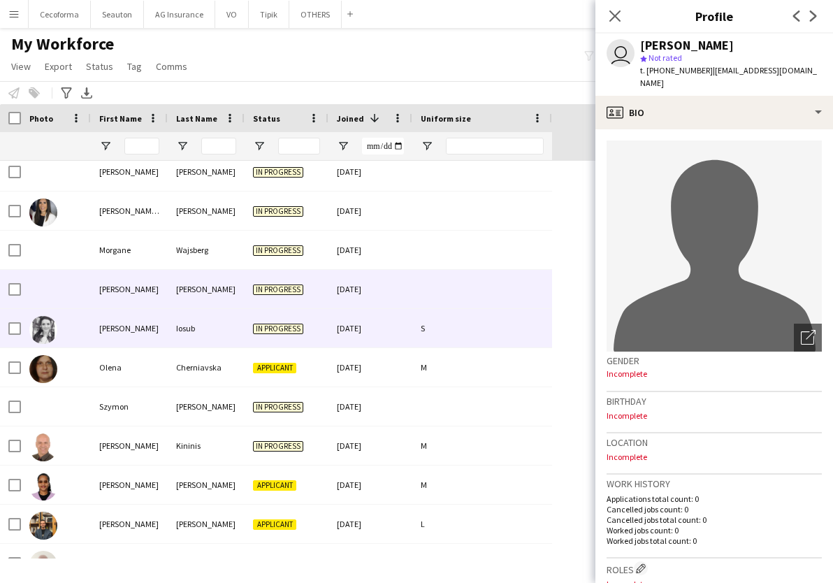
click at [131, 330] on div "Alexandra" at bounding box center [129, 328] width 77 height 38
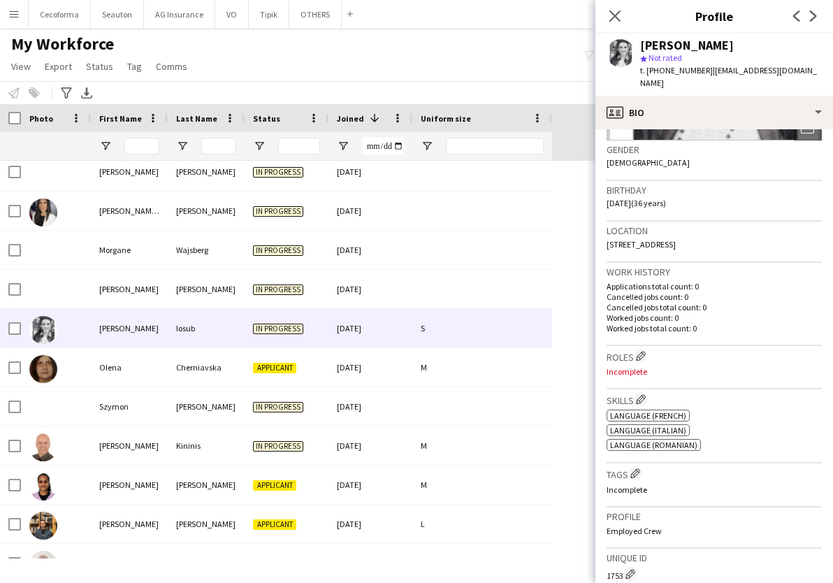
scroll to position [0, 0]
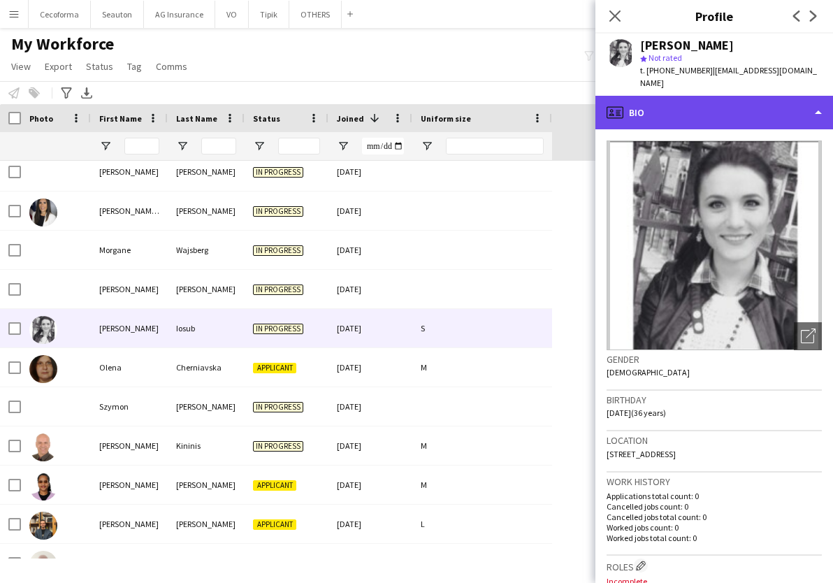
click at [660, 96] on div "profile Bio" at bounding box center [714, 113] width 238 height 34
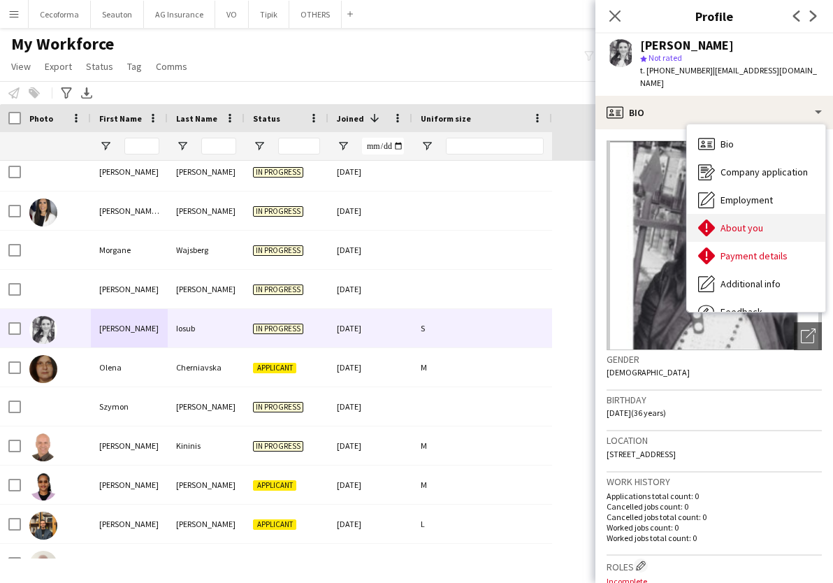
click at [738, 223] on div "About you About you" at bounding box center [756, 228] width 138 height 28
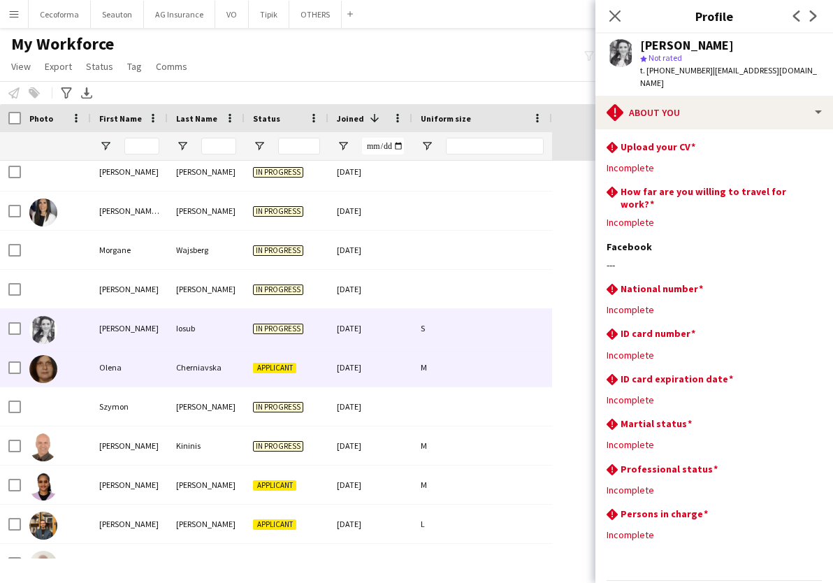
click at [120, 375] on div "Olena" at bounding box center [129, 367] width 77 height 38
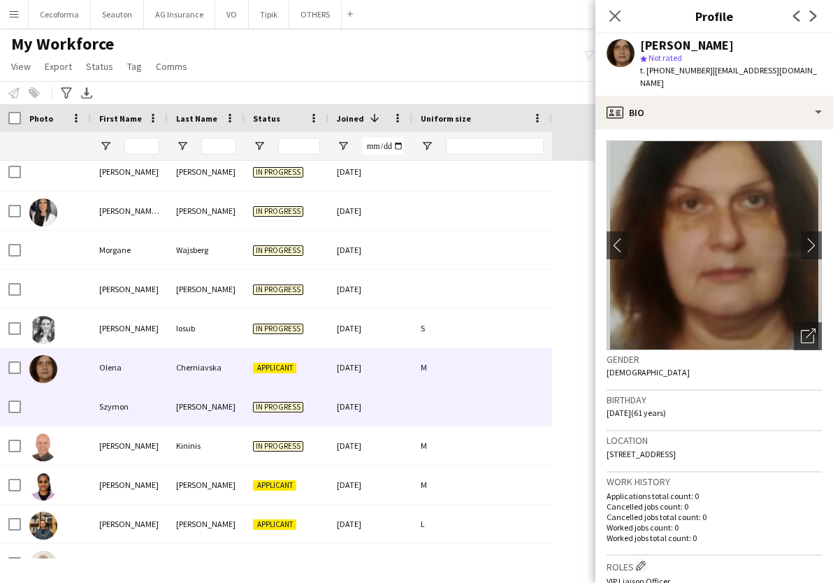
click at [133, 400] on div "Szymon" at bounding box center [129, 406] width 77 height 38
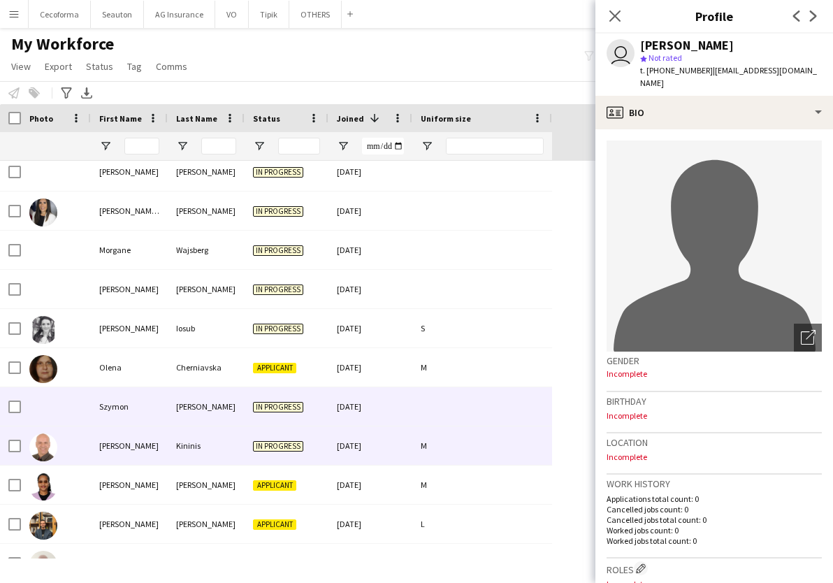
click at [140, 444] on div "Dimitris" at bounding box center [129, 445] width 77 height 38
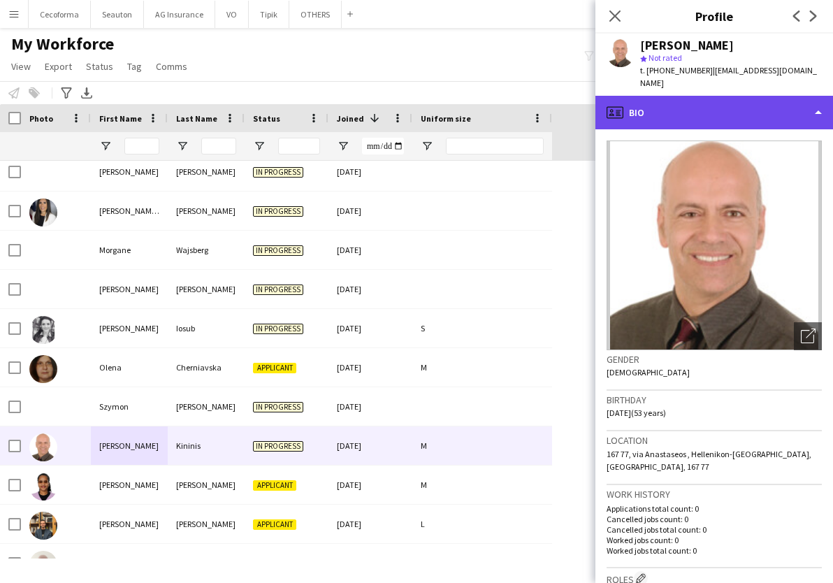
click at [634, 99] on div "profile Bio" at bounding box center [714, 113] width 238 height 34
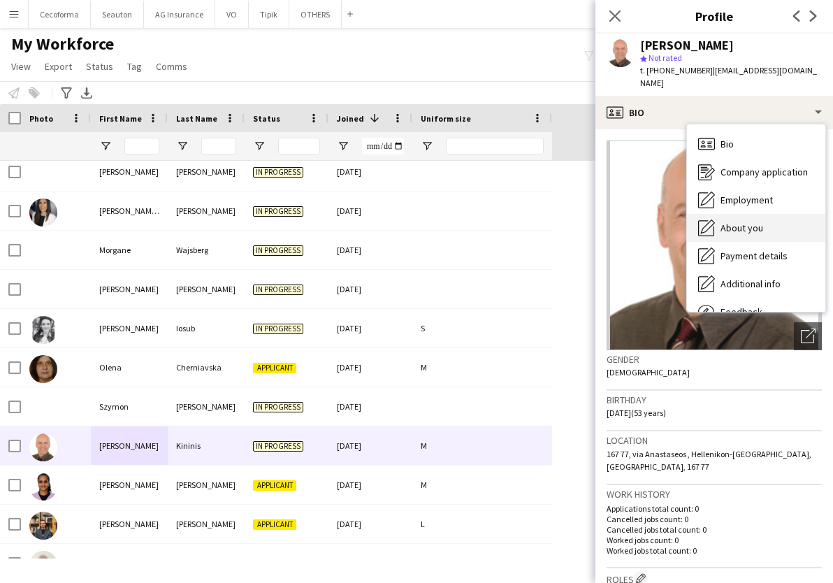
click at [734, 214] on div "About you About you" at bounding box center [756, 228] width 138 height 28
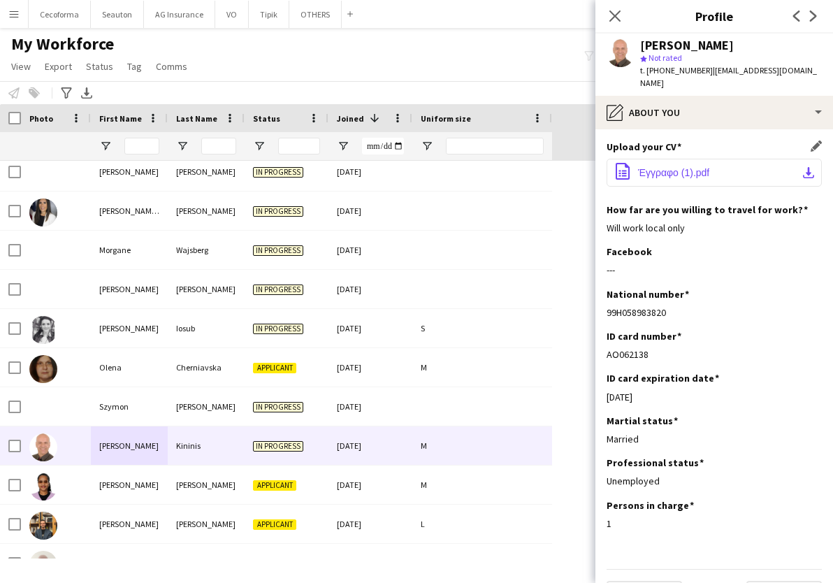
click at [679, 167] on span "Έγγραφο (1).pdf" at bounding box center [673, 172] width 71 height 11
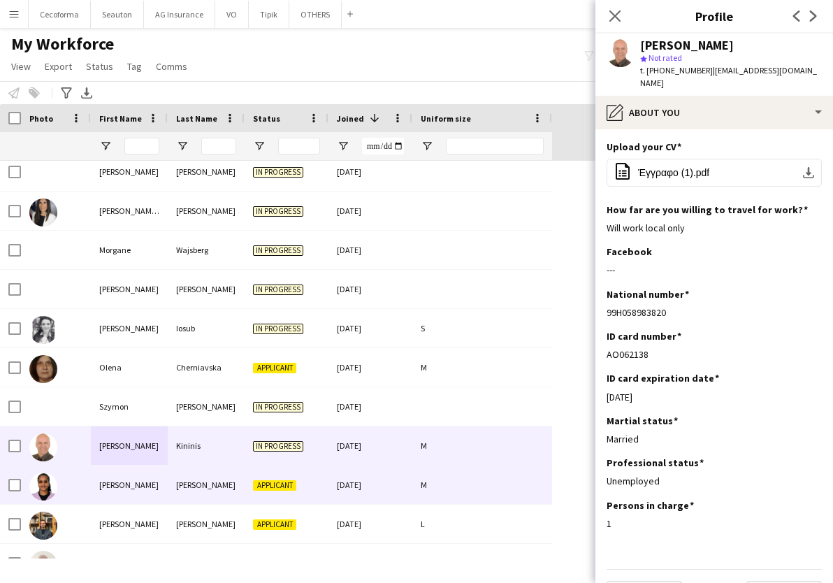
click at [165, 491] on div "Ntaganira" at bounding box center [129, 484] width 77 height 38
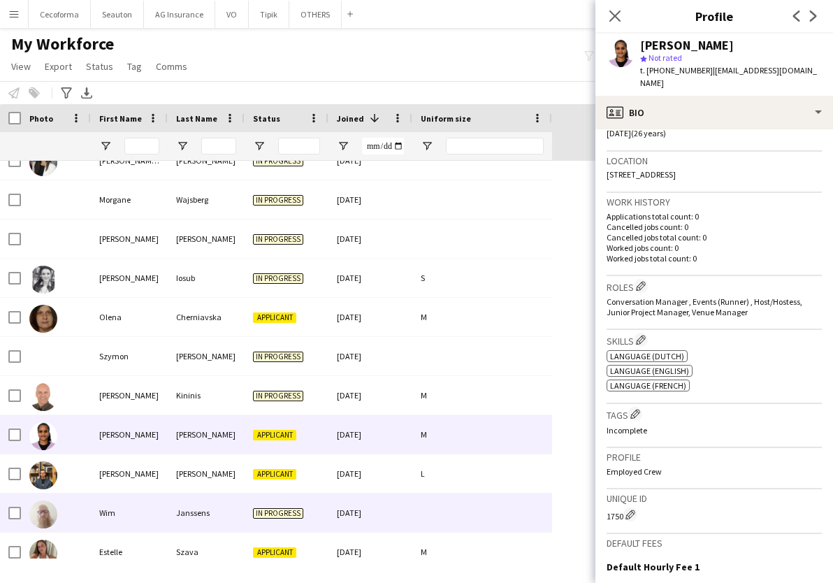
scroll to position [1957, 0]
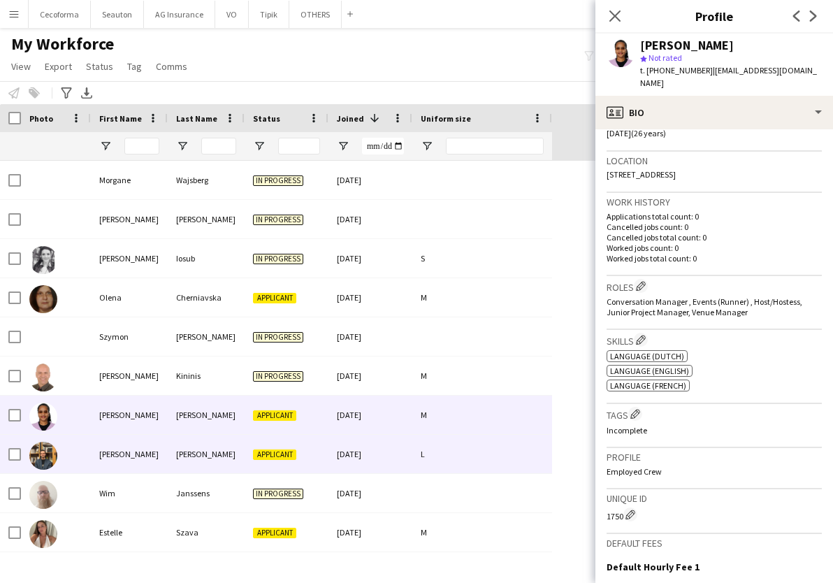
click at [154, 458] on div "Thibault" at bounding box center [129, 454] width 77 height 38
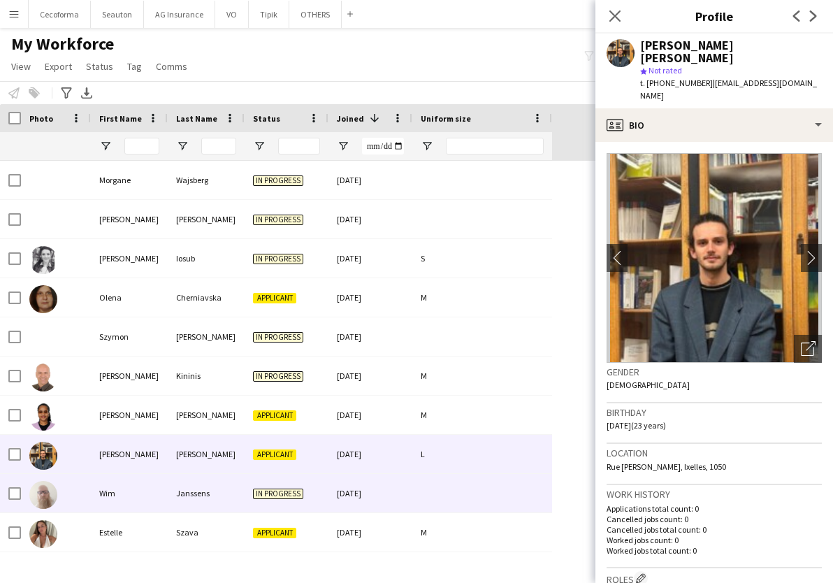
click at [143, 487] on div "Wim" at bounding box center [129, 493] width 77 height 38
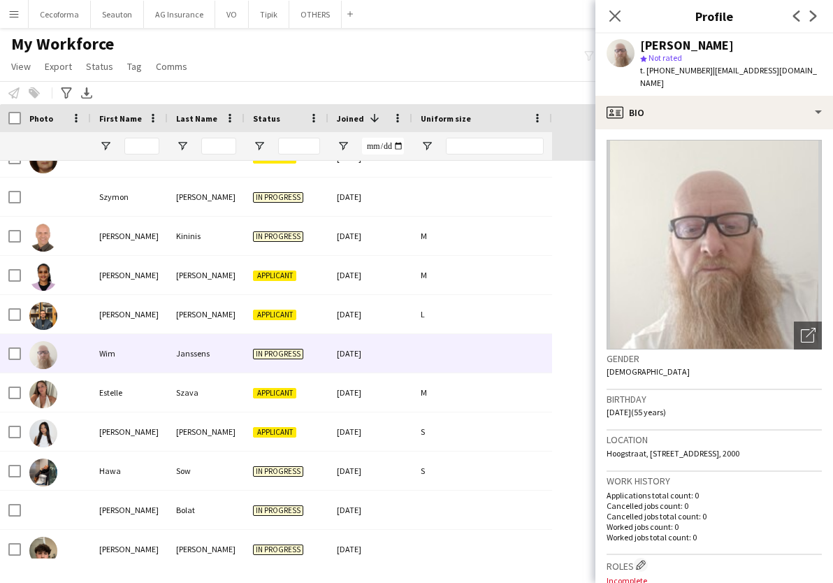
scroll to position [0, 0]
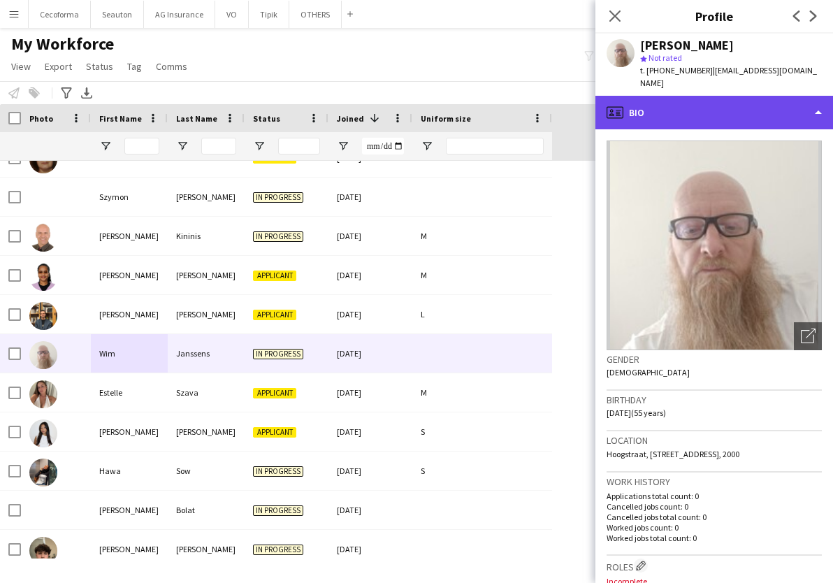
click at [658, 96] on div "profile Bio" at bounding box center [714, 113] width 238 height 34
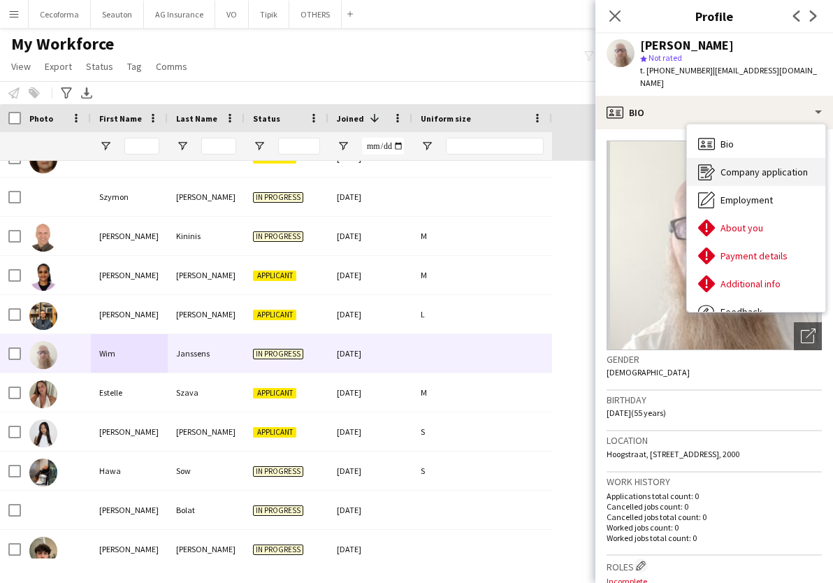
click at [732, 166] on span "Company application" at bounding box center [764, 172] width 87 height 13
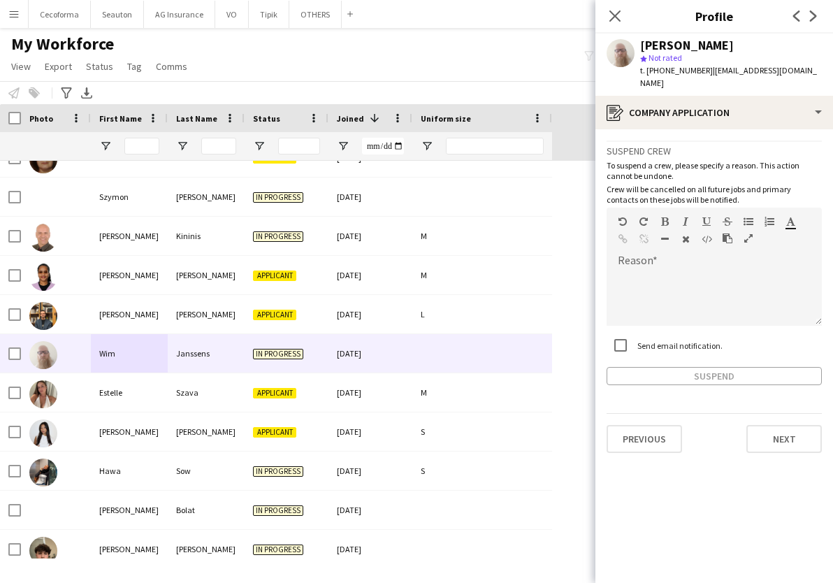
click at [671, 340] on label "Send email notification." at bounding box center [679, 345] width 88 height 10
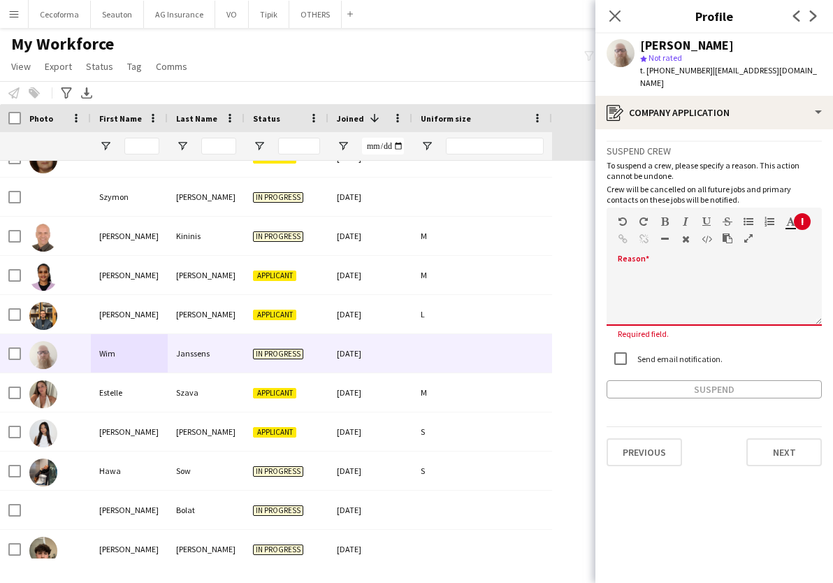
click at [663, 260] on div at bounding box center [714, 293] width 215 height 66
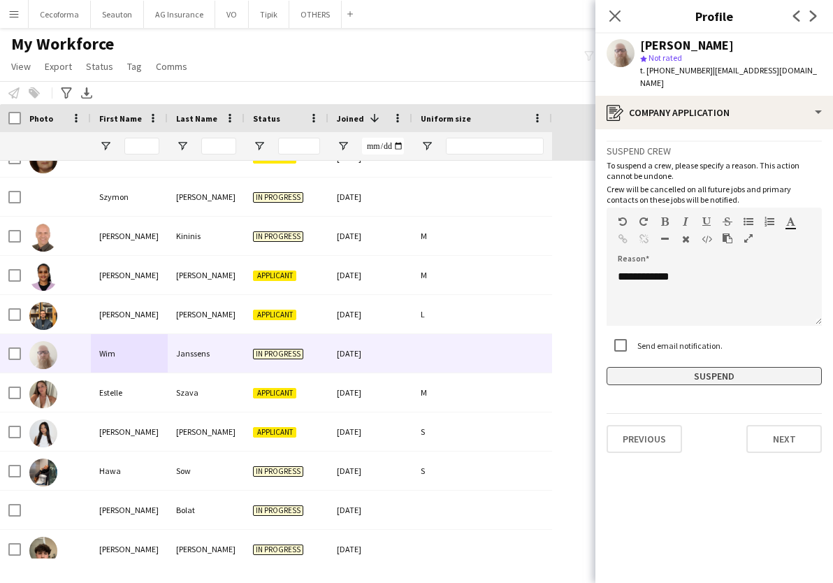
click at [684, 370] on button "Suspend" at bounding box center [714, 376] width 215 height 18
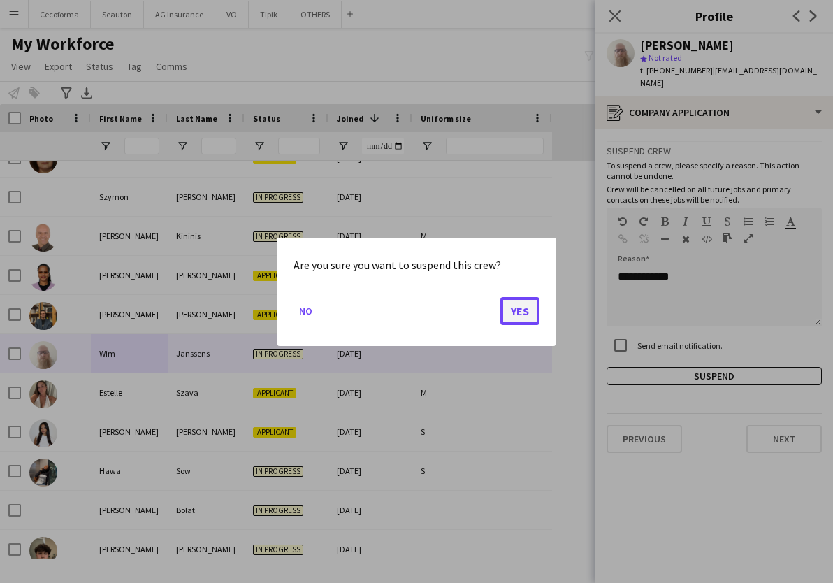
click at [518, 305] on button "Yes" at bounding box center [519, 310] width 39 height 28
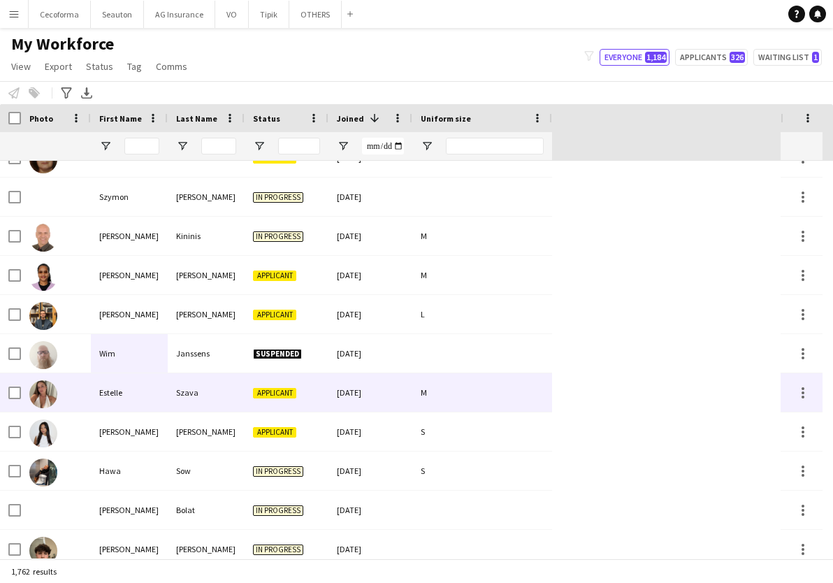
click at [108, 400] on div "Estelle" at bounding box center [129, 392] width 77 height 38
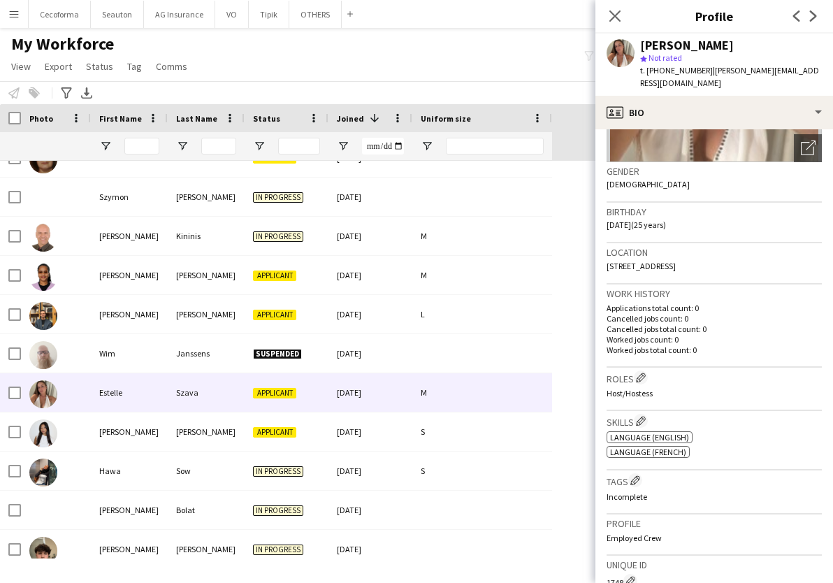
scroll to position [210, 0]
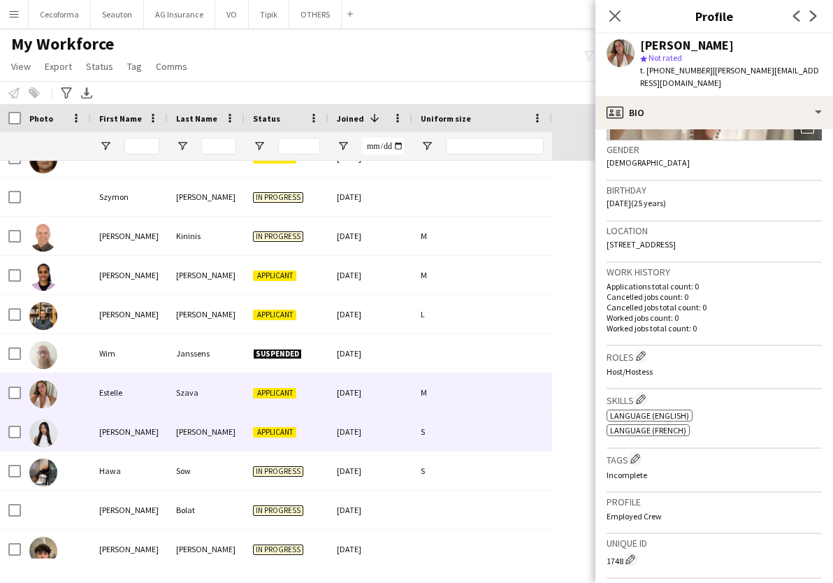
click at [172, 433] on div "Mathon" at bounding box center [206, 431] width 77 height 38
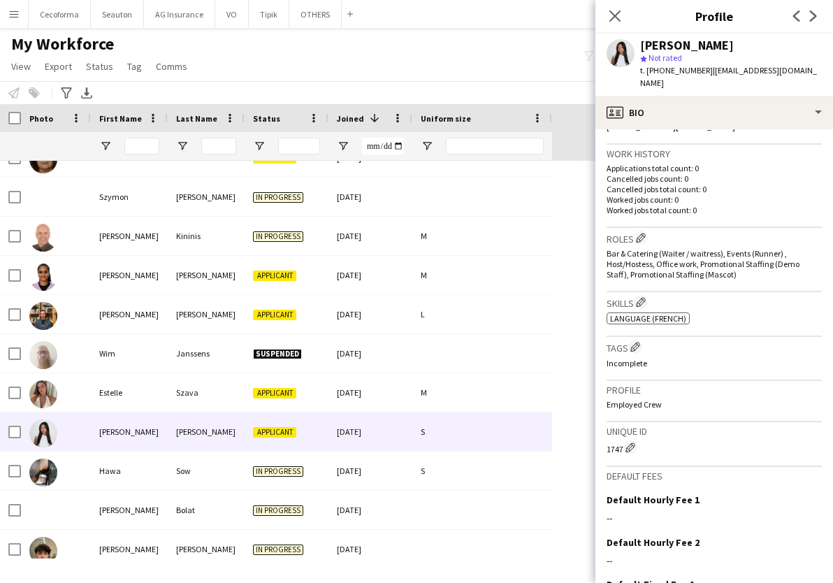
scroll to position [349, 0]
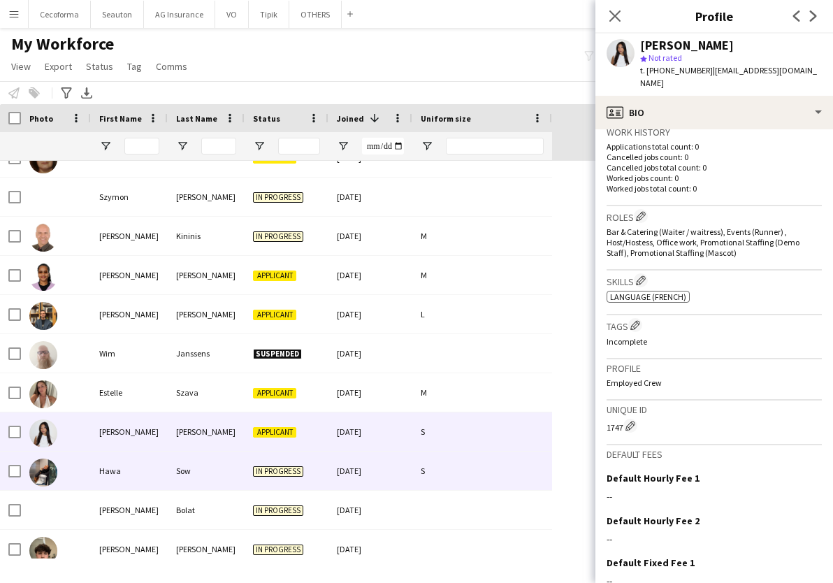
click at [133, 480] on div "Hawa" at bounding box center [129, 470] width 77 height 38
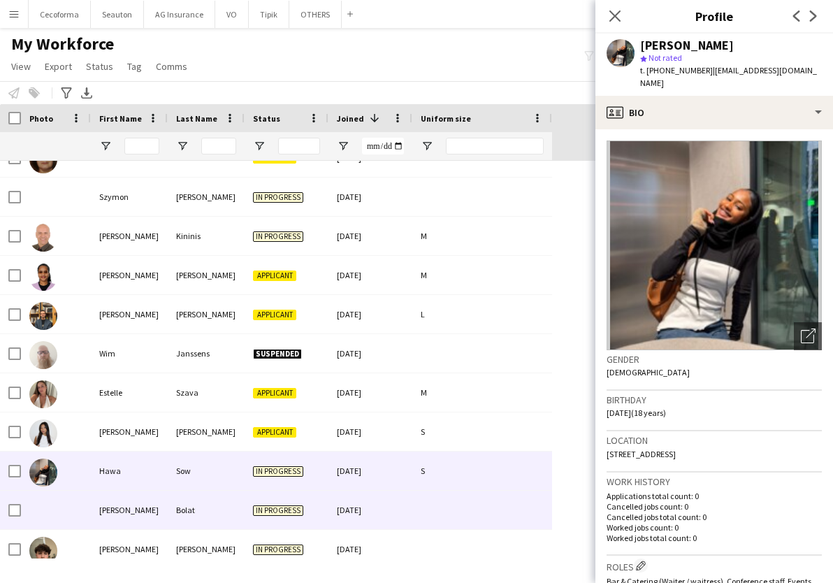
scroll to position [2167, 0]
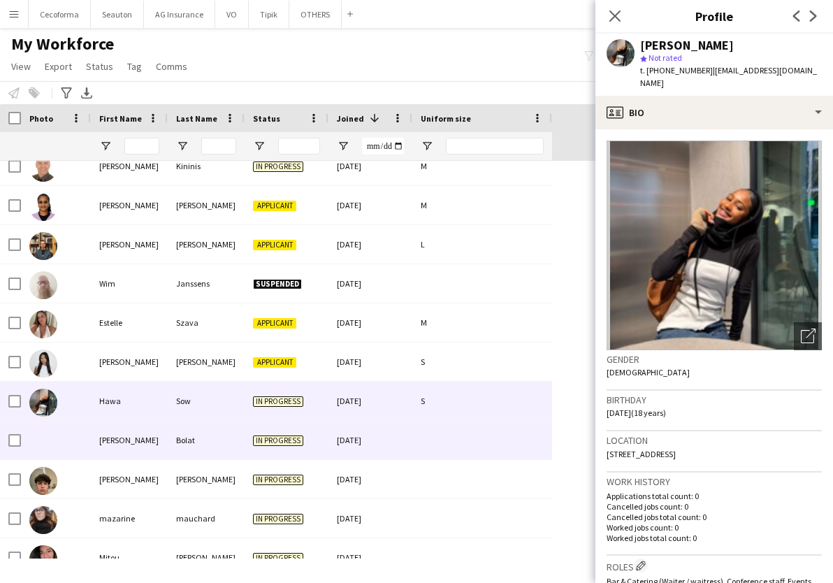
click at [124, 443] on div "Ayhan" at bounding box center [129, 440] width 77 height 38
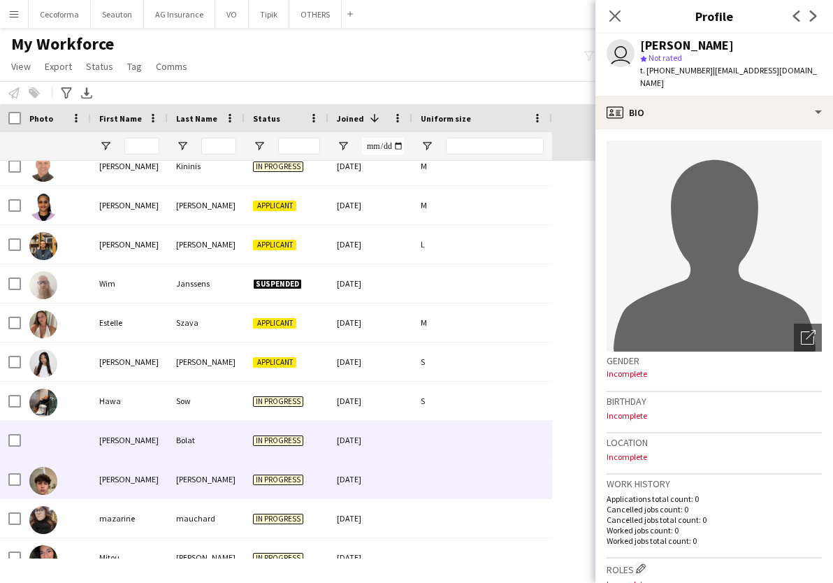
click at [127, 478] on div "Mateo" at bounding box center [129, 479] width 77 height 38
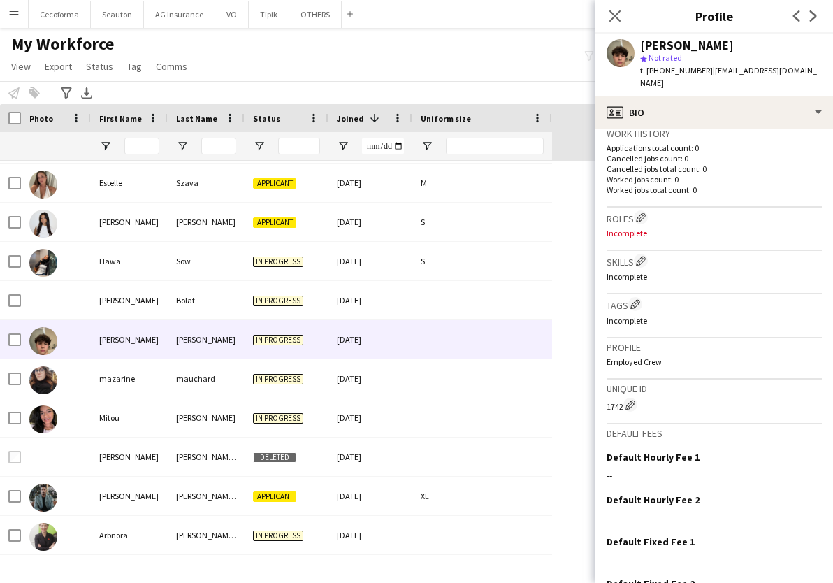
scroll to position [349, 0]
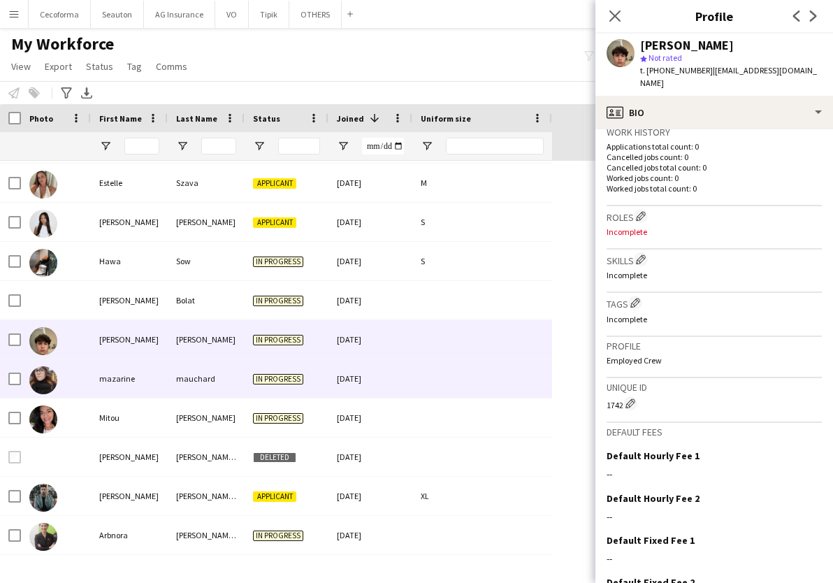
click at [142, 389] on div "mazarine" at bounding box center [129, 378] width 77 height 38
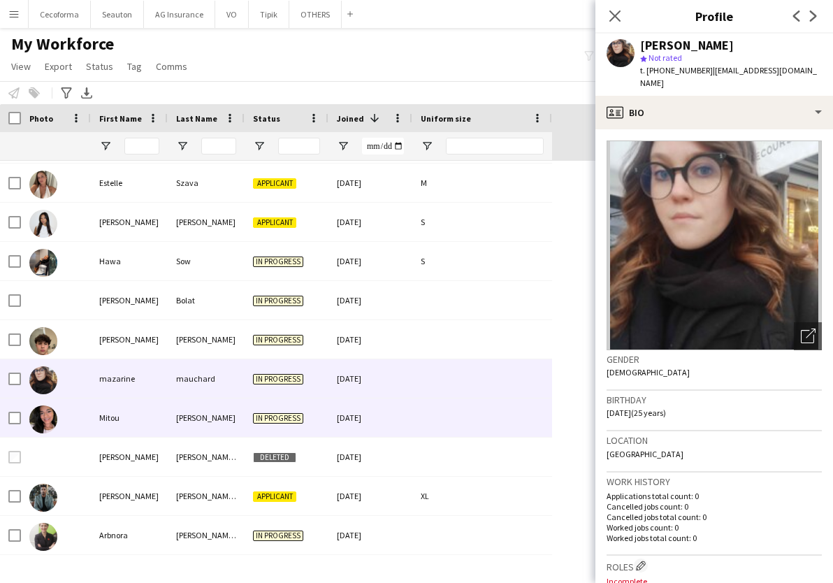
click at [145, 411] on div "Mitou" at bounding box center [129, 417] width 77 height 38
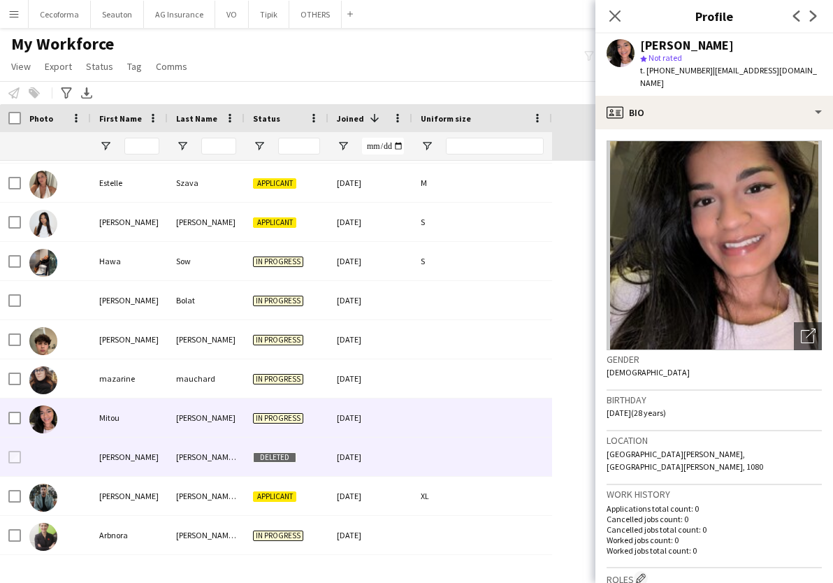
click at [146, 450] on div "Pedro" at bounding box center [129, 457] width 77 height 38
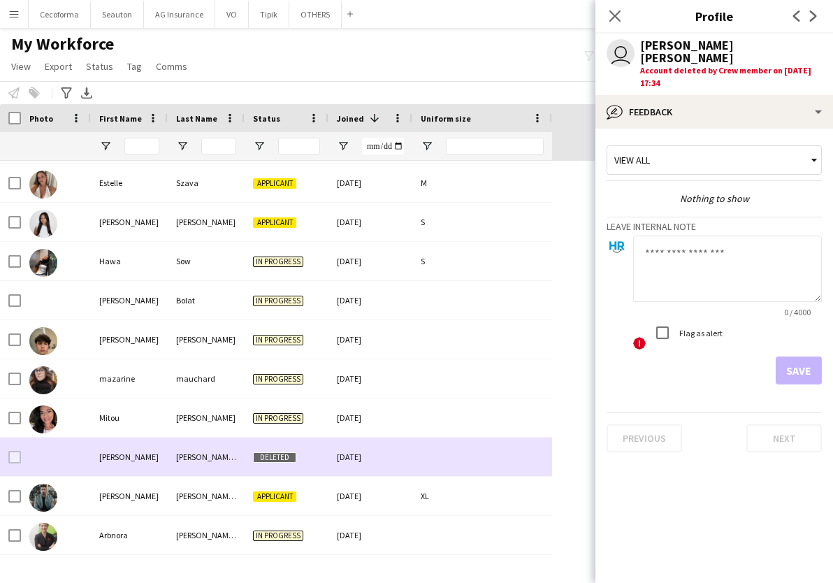
scroll to position [2376, 0]
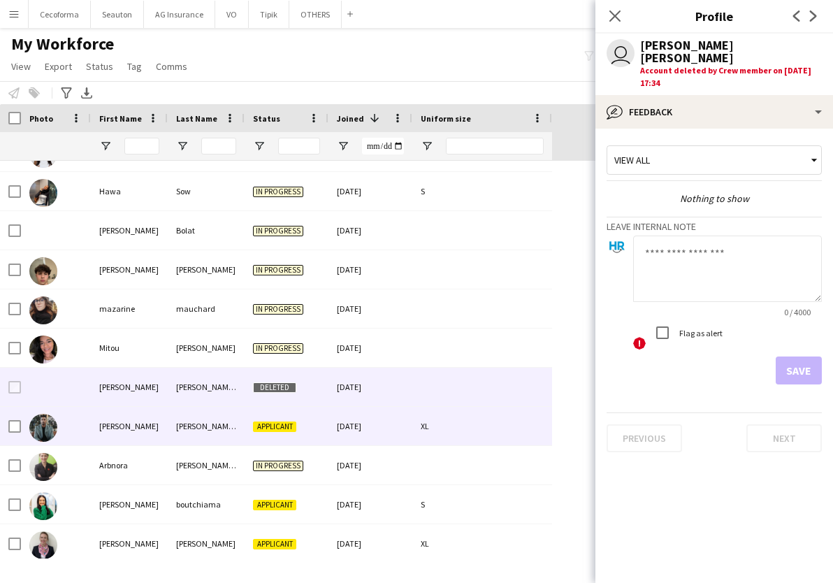
click at [141, 429] on div "Vitorino" at bounding box center [129, 426] width 77 height 38
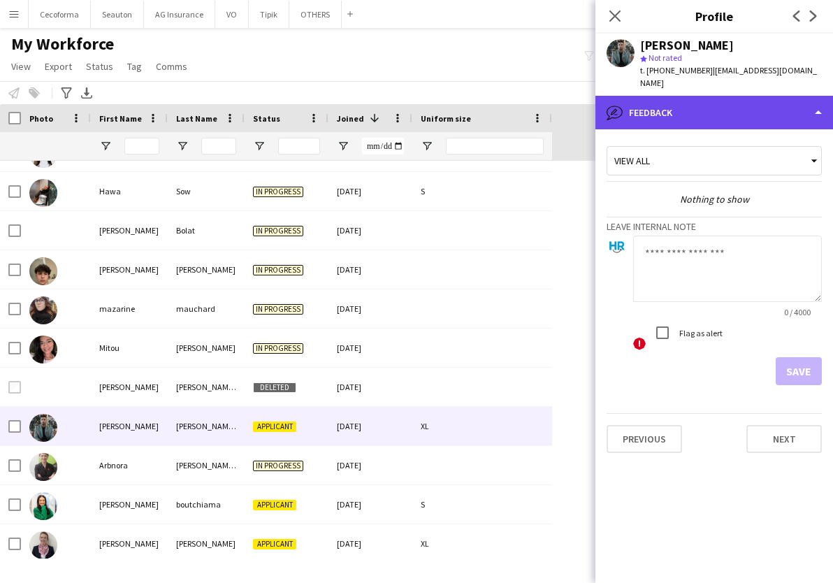
click at [693, 96] on div "bubble-pencil Feedback" at bounding box center [714, 113] width 238 height 34
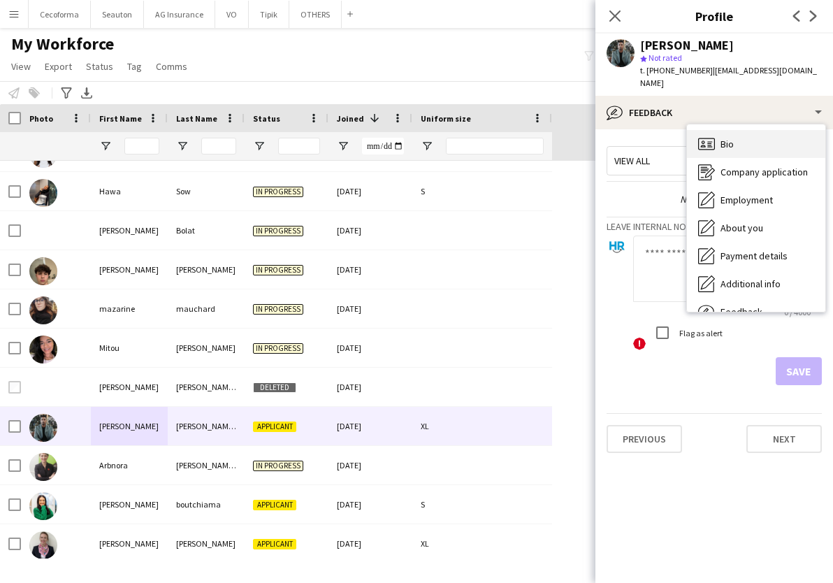
click at [741, 133] on div "Bio Bio" at bounding box center [756, 144] width 138 height 28
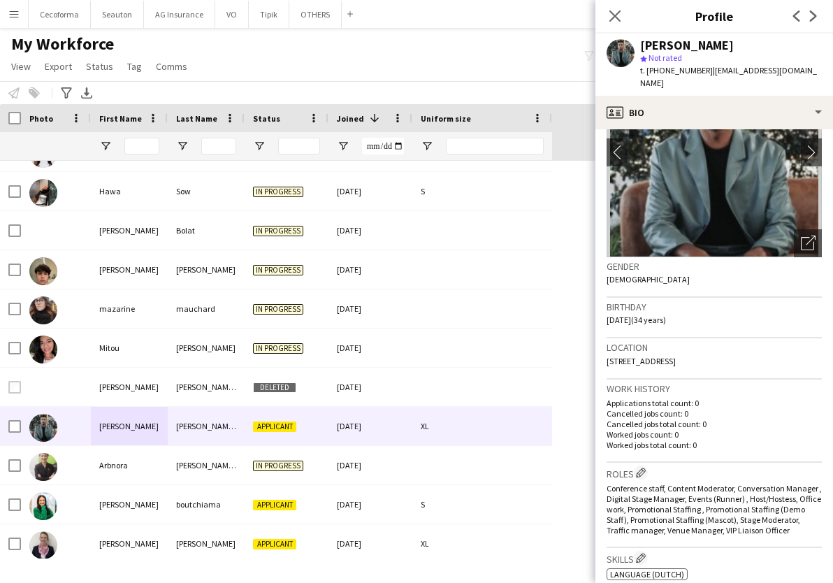
scroll to position [70, 0]
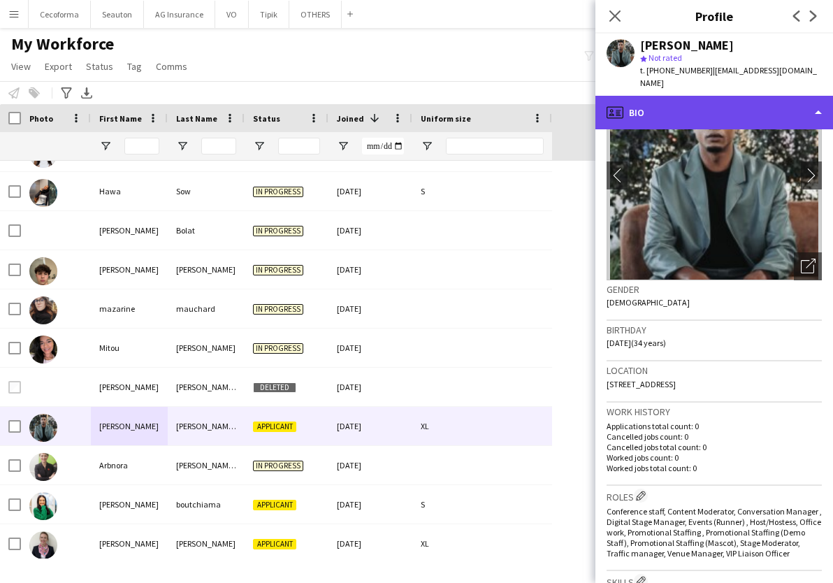
click at [689, 111] on div "profile Bio" at bounding box center [714, 113] width 238 height 34
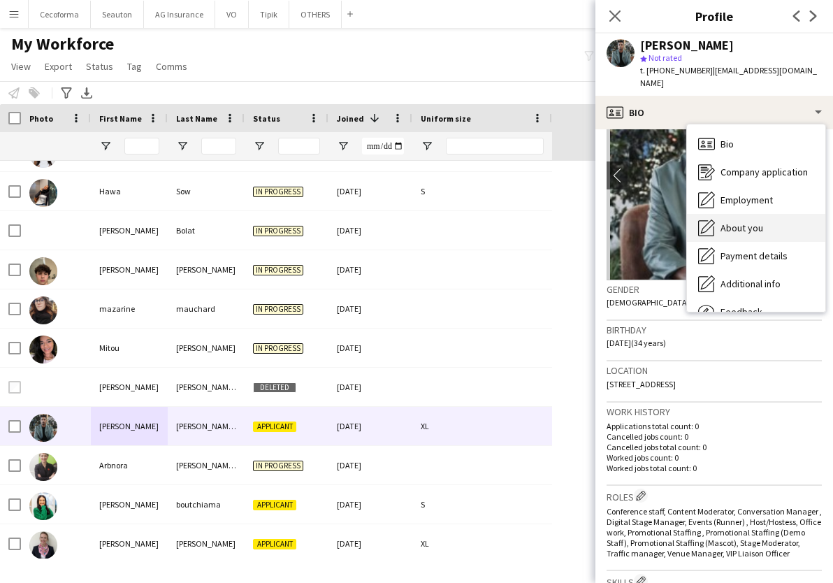
click at [748, 222] on span "About you" at bounding box center [742, 228] width 43 height 13
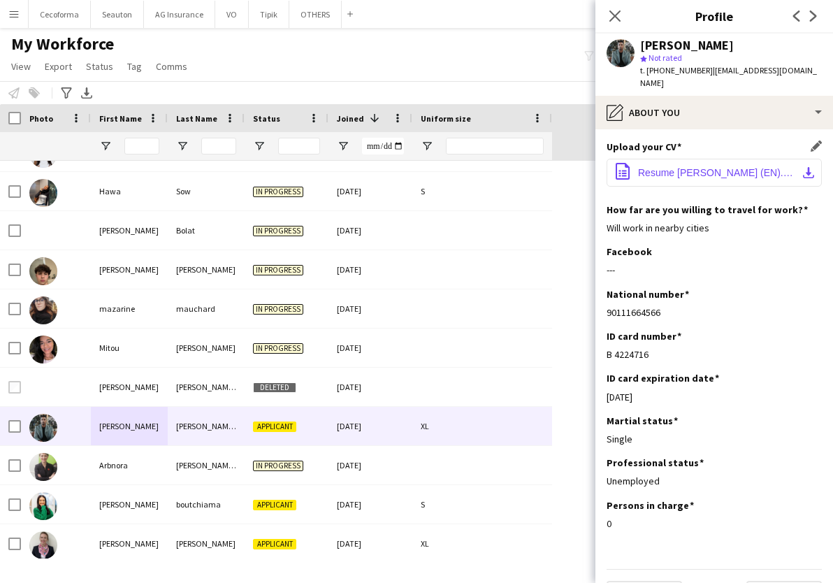
click at [701, 167] on span "Resume Vitorino Rocha (EN).pdf" at bounding box center [717, 172] width 158 height 11
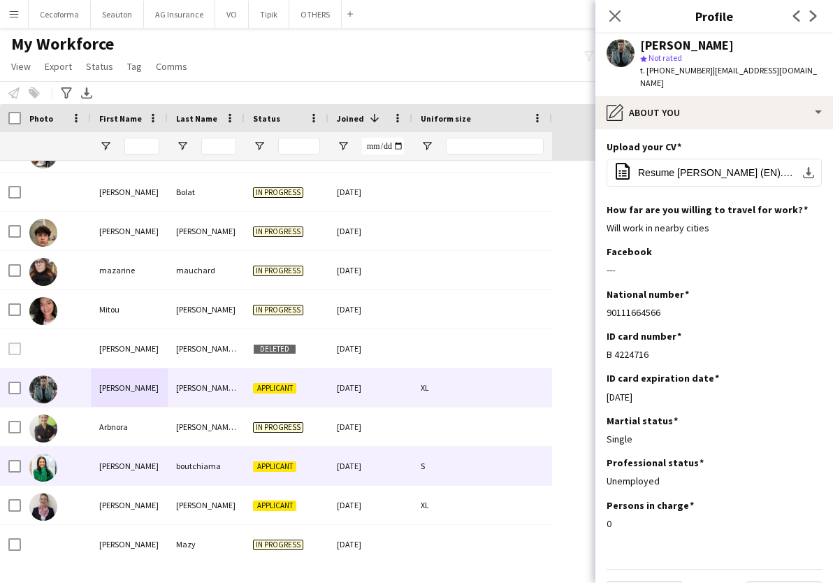
scroll to position [2446, 0]
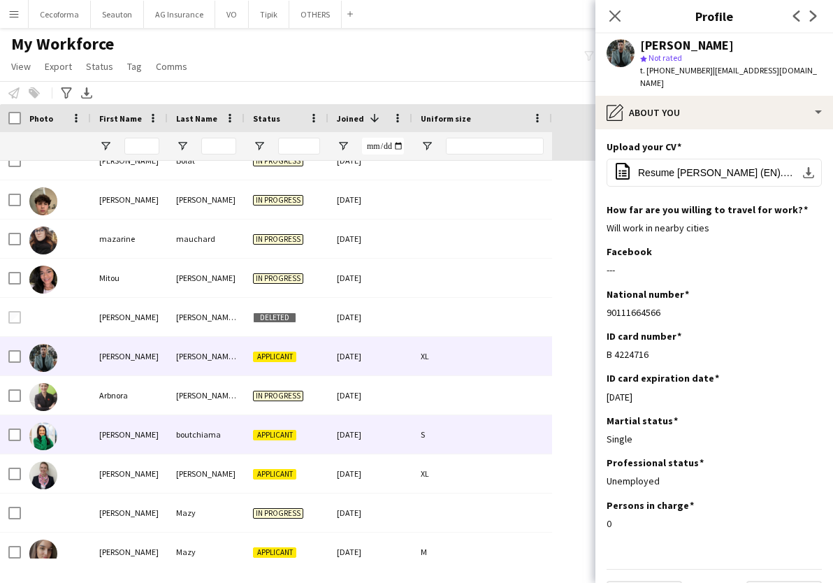
click at [113, 438] on div "Michelle" at bounding box center [129, 434] width 77 height 38
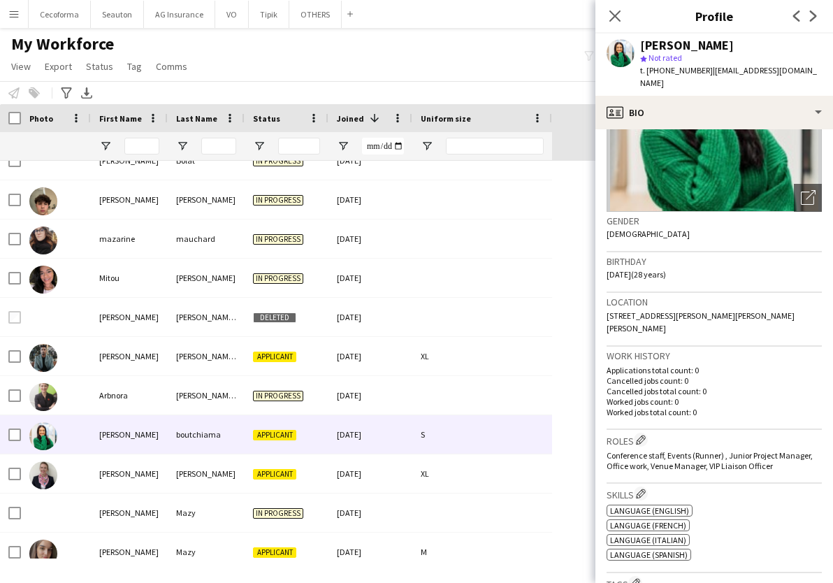
scroll to position [140, 0]
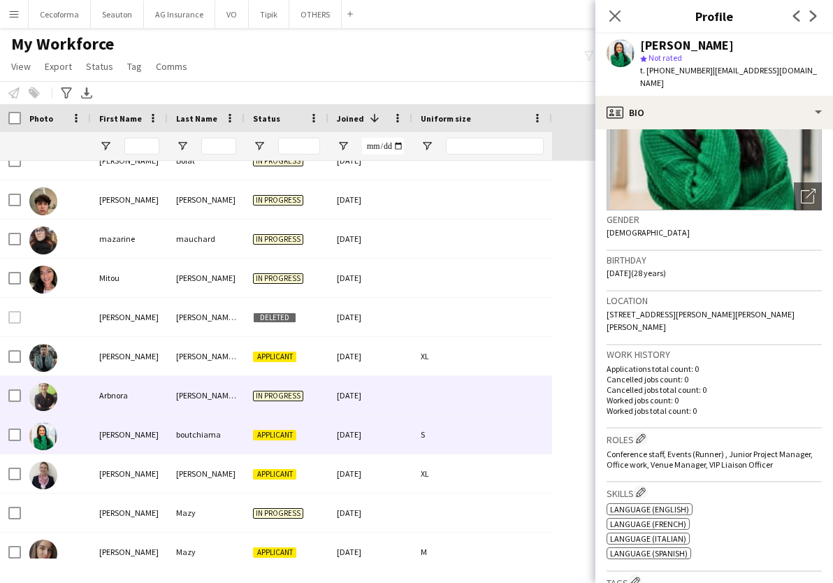
click at [109, 397] on div "Arbnora" at bounding box center [129, 395] width 77 height 38
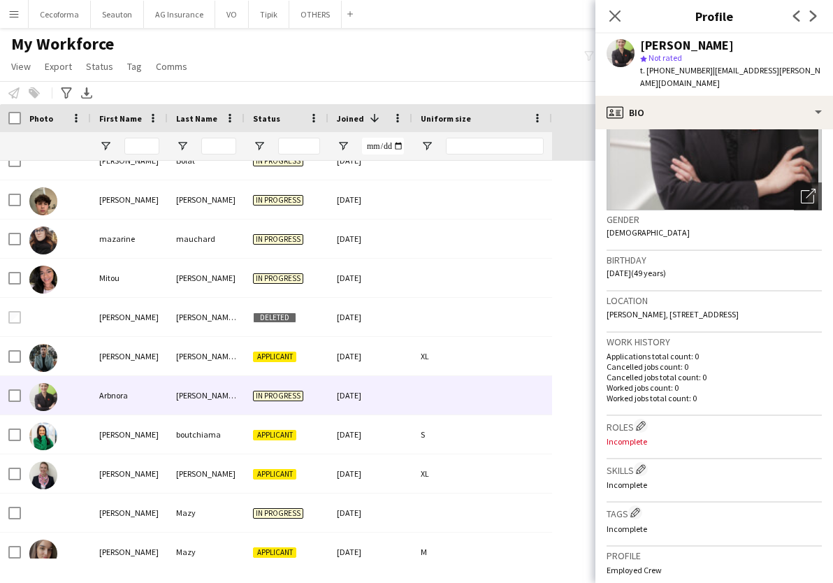
scroll to position [0, 0]
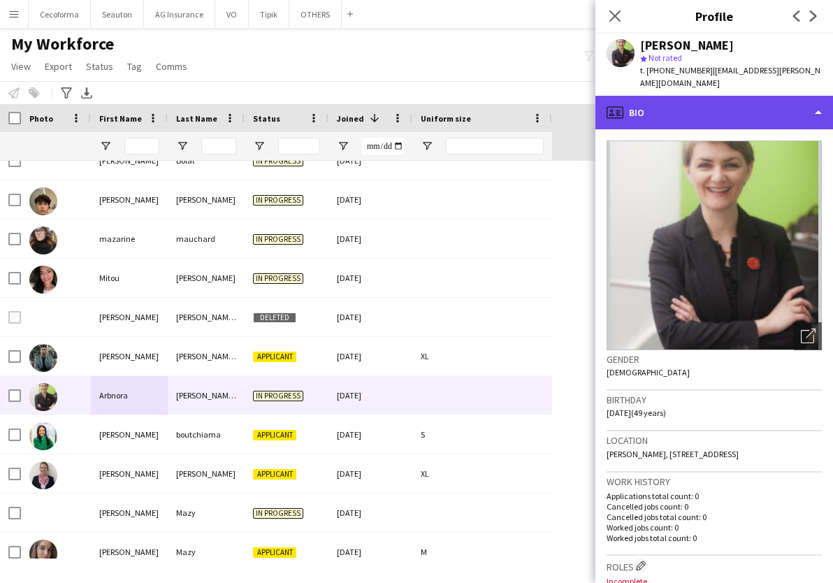
click at [658, 117] on div "profile Bio" at bounding box center [714, 113] width 238 height 34
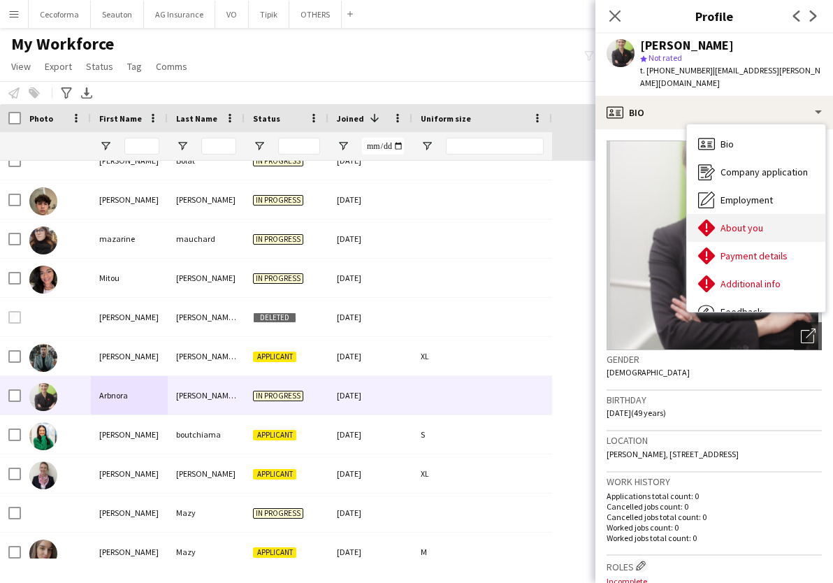
click at [735, 229] on span "About you" at bounding box center [742, 228] width 43 height 13
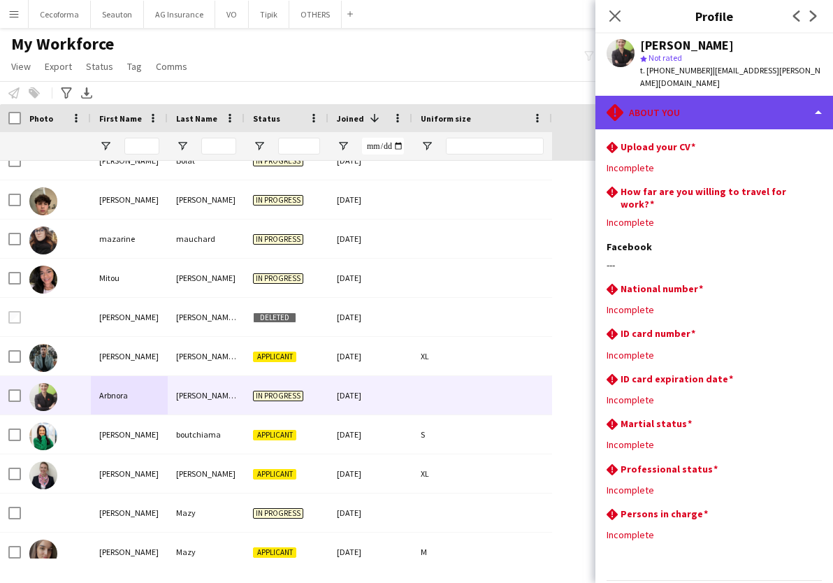
click at [651, 118] on div "rhombus-alert About you" at bounding box center [714, 113] width 238 height 34
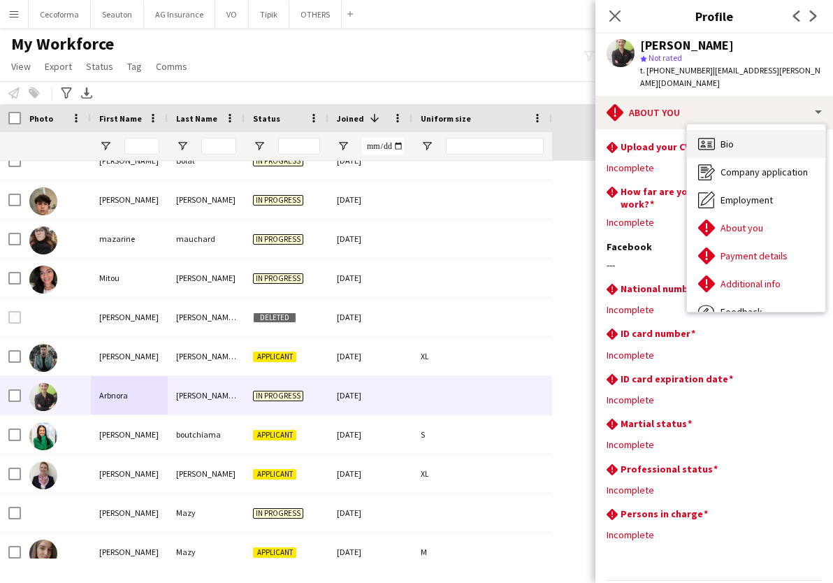
click at [723, 140] on span "Bio" at bounding box center [727, 144] width 13 height 13
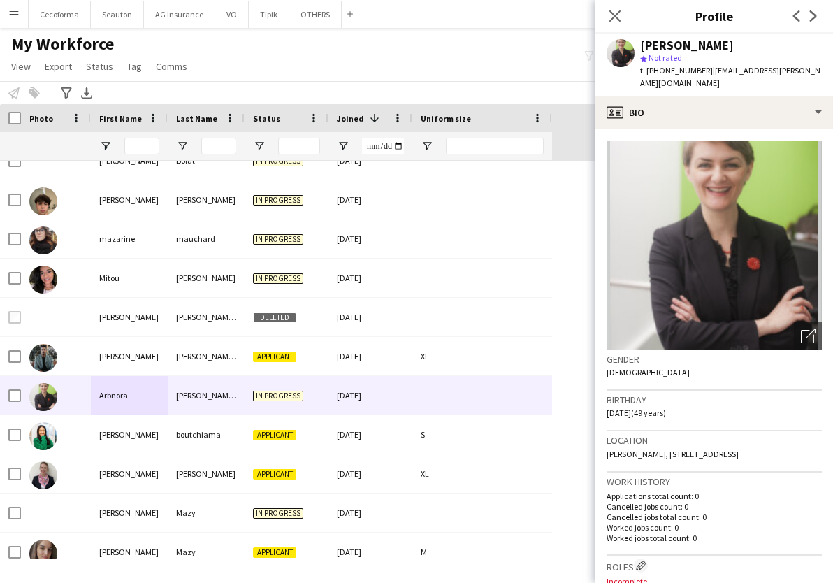
scroll to position [140, 0]
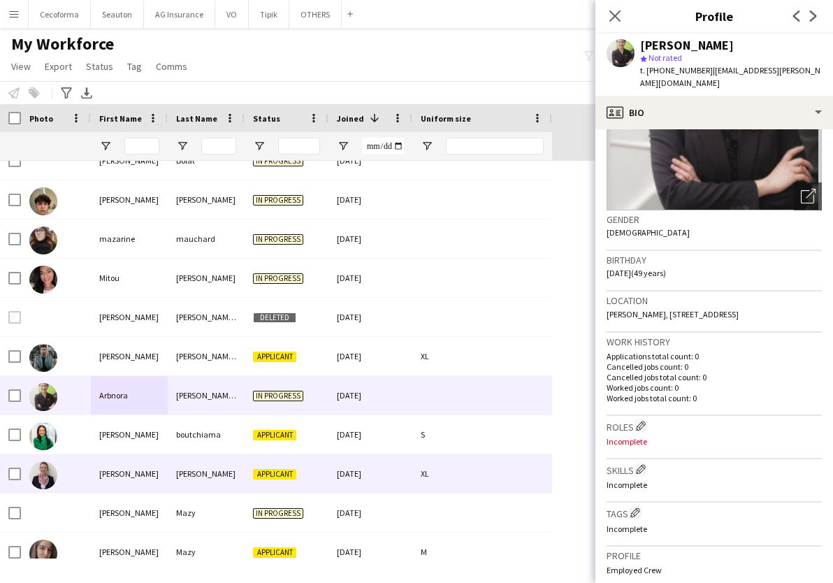
click at [140, 469] on div "Nicola" at bounding box center [129, 473] width 77 height 38
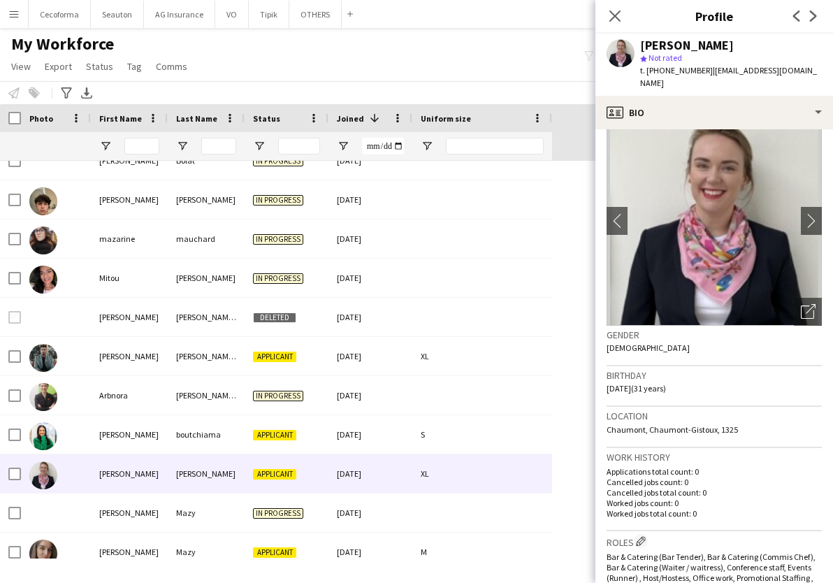
scroll to position [0, 0]
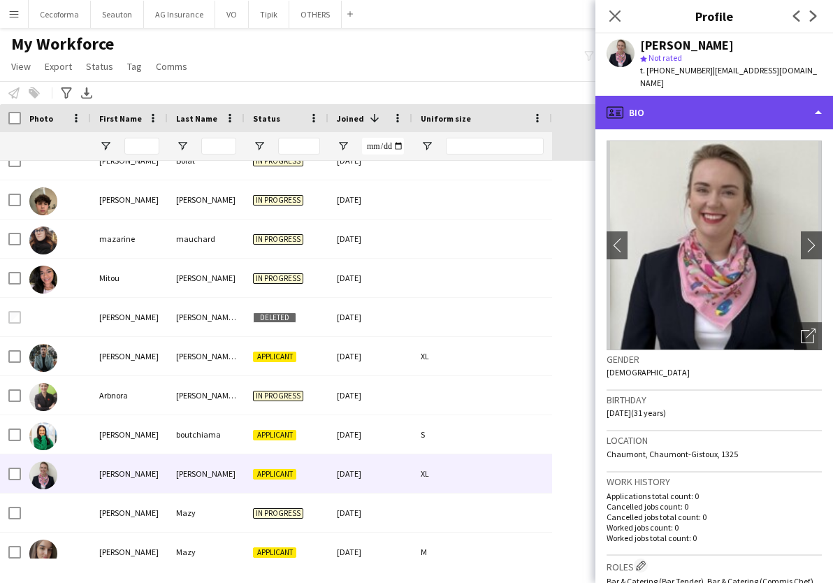
click at [688, 104] on div "profile Bio" at bounding box center [714, 113] width 238 height 34
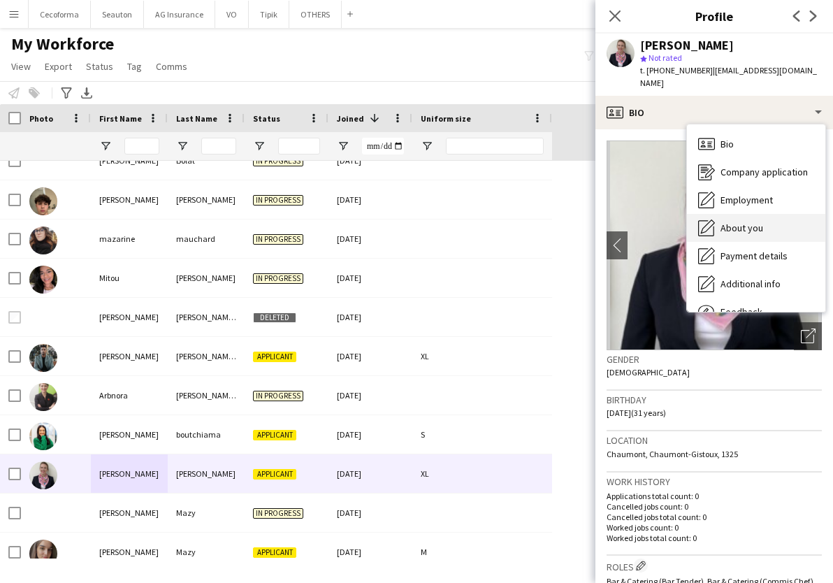
click at [766, 224] on div "About you About you" at bounding box center [756, 228] width 138 height 28
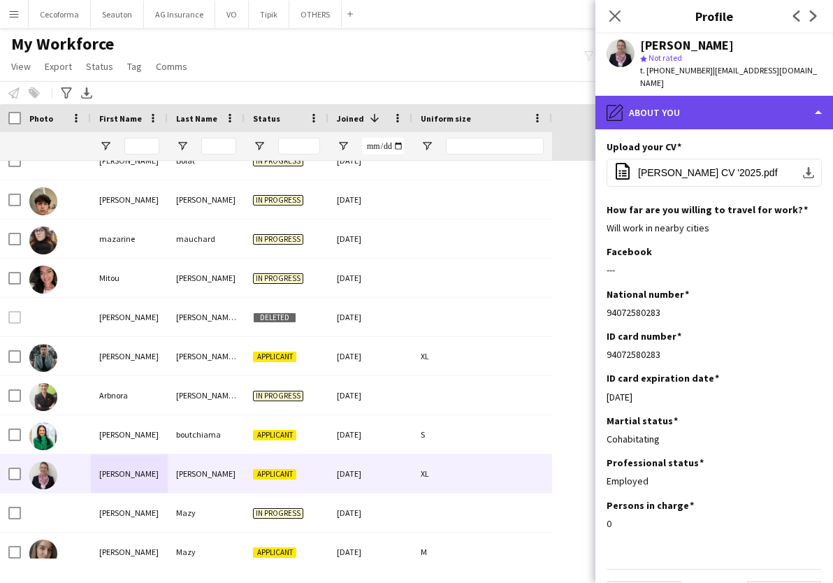
click at [705, 98] on div "pencil4 About you" at bounding box center [714, 113] width 238 height 34
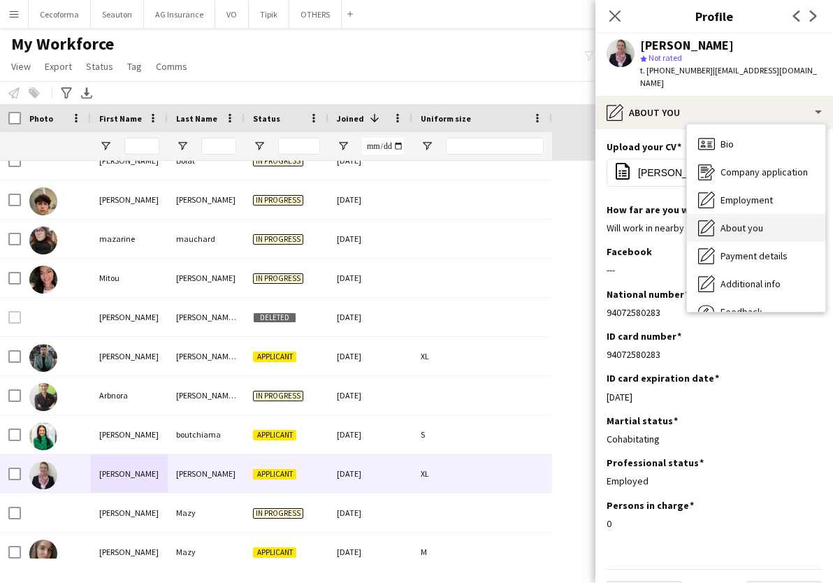
click at [757, 222] on span "About you" at bounding box center [742, 228] width 43 height 13
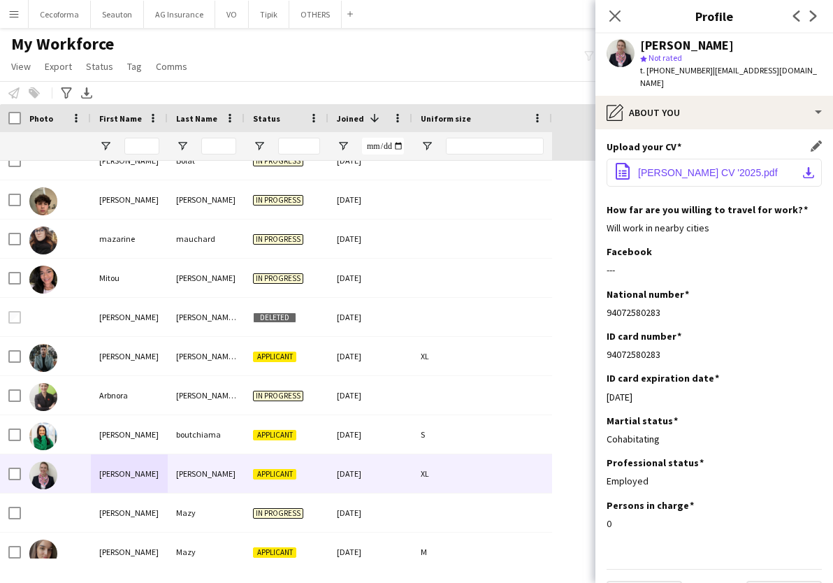
click at [667, 167] on span "Nicola Alberts CV '2025.pdf" at bounding box center [708, 172] width 140 height 11
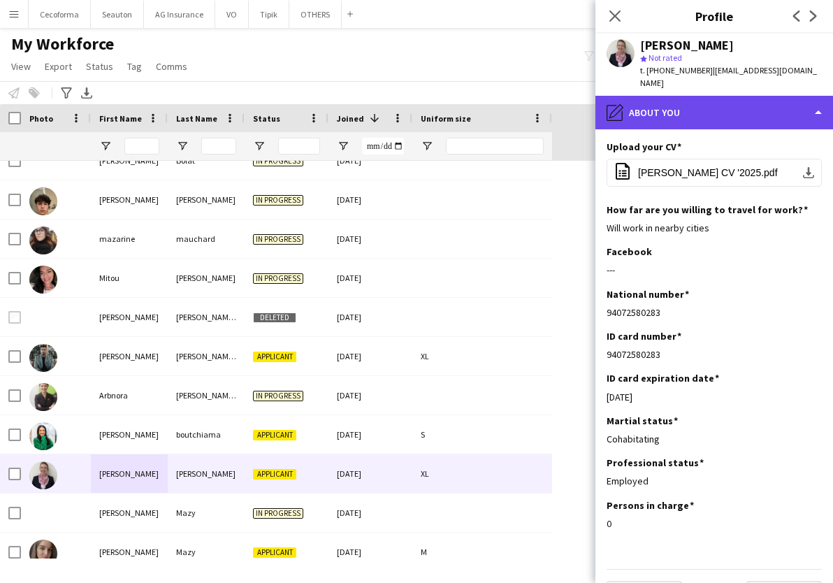
click at [664, 99] on div "pencil4 About you" at bounding box center [714, 113] width 238 height 34
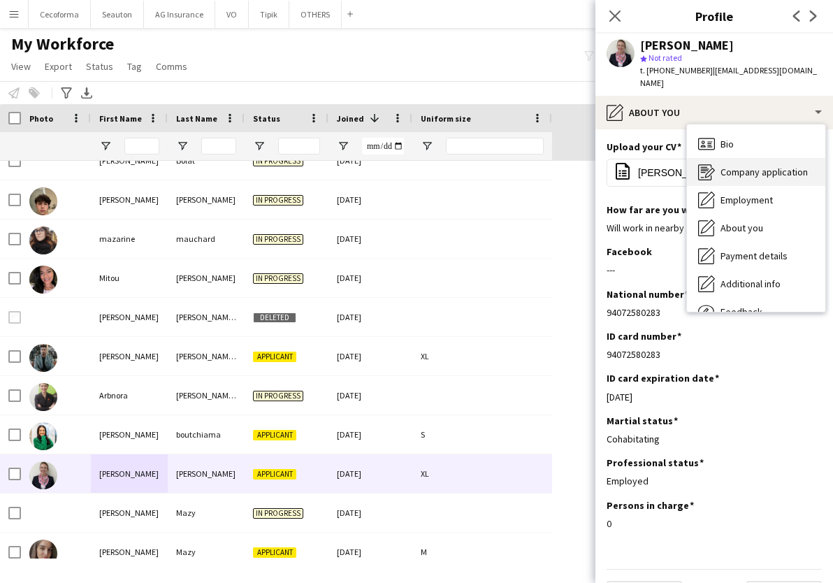
click at [746, 166] on span "Company application" at bounding box center [764, 172] width 87 height 13
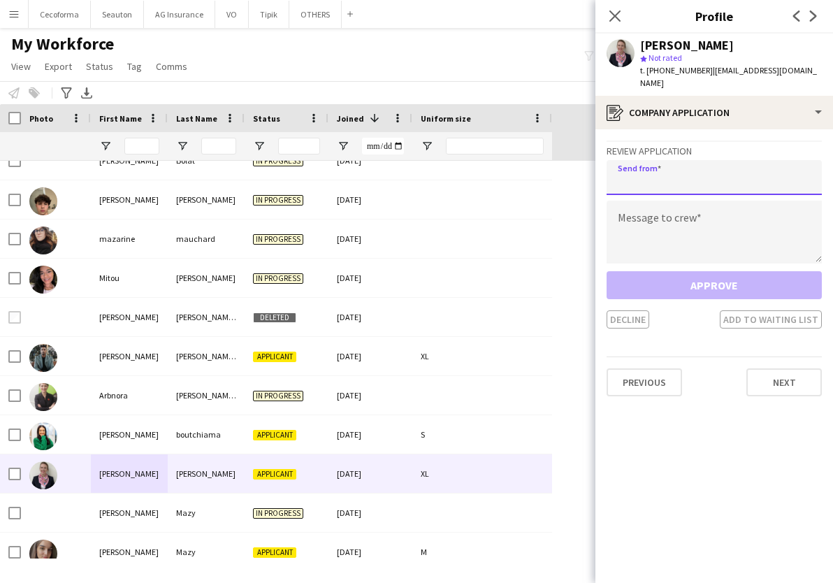
click at [709, 168] on input "email" at bounding box center [714, 177] width 215 height 35
type input "**********"
click at [698, 212] on textarea at bounding box center [714, 232] width 215 height 63
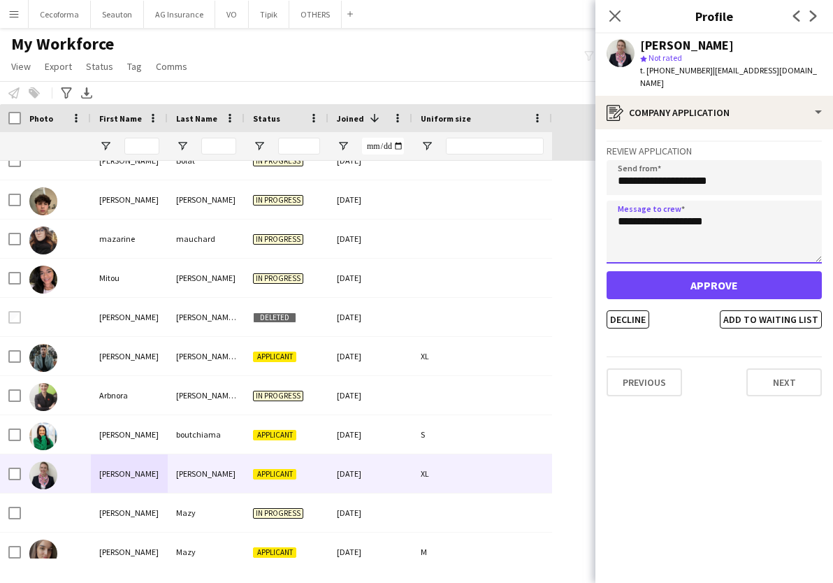
type textarea "**********"
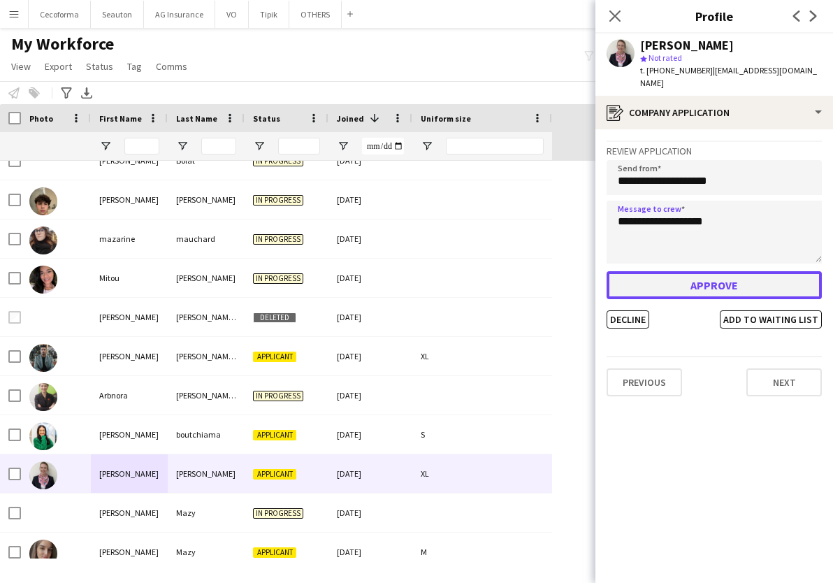
click at [723, 272] on button "Approve" at bounding box center [714, 285] width 215 height 28
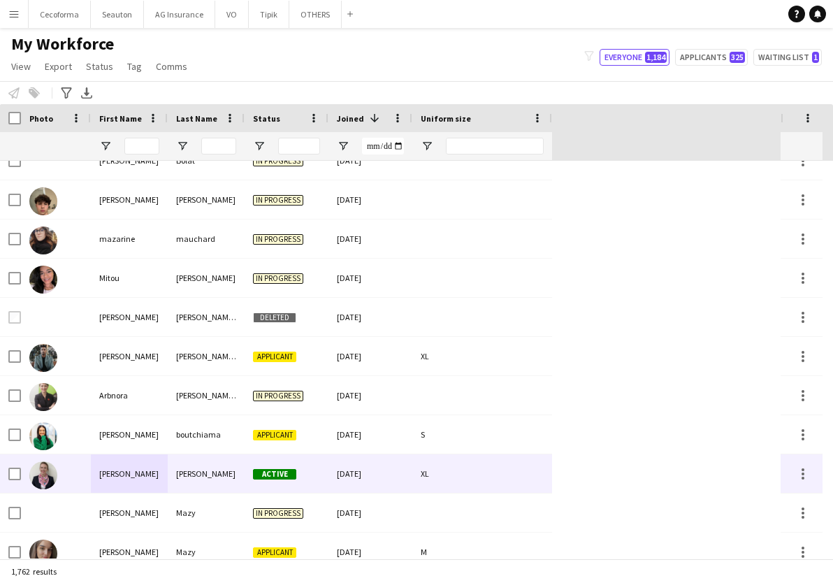
drag, startPoint x: 135, startPoint y: 485, endPoint x: 143, endPoint y: 489, distance: 8.8
click at [136, 485] on div "Nicola" at bounding box center [129, 473] width 77 height 38
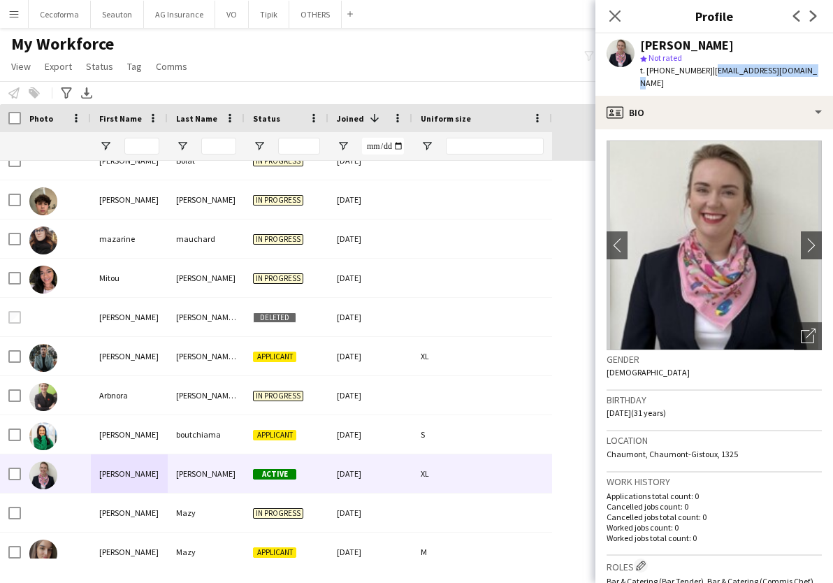
drag, startPoint x: 802, startPoint y: 73, endPoint x: 702, endPoint y: 75, distance: 100.0
click at [702, 75] on div "Nicola Alberts star Not rated t. +32477203059 | albertsnicola@gmail.com" at bounding box center [714, 65] width 238 height 62
copy span "albertsnicola@gmail.com"
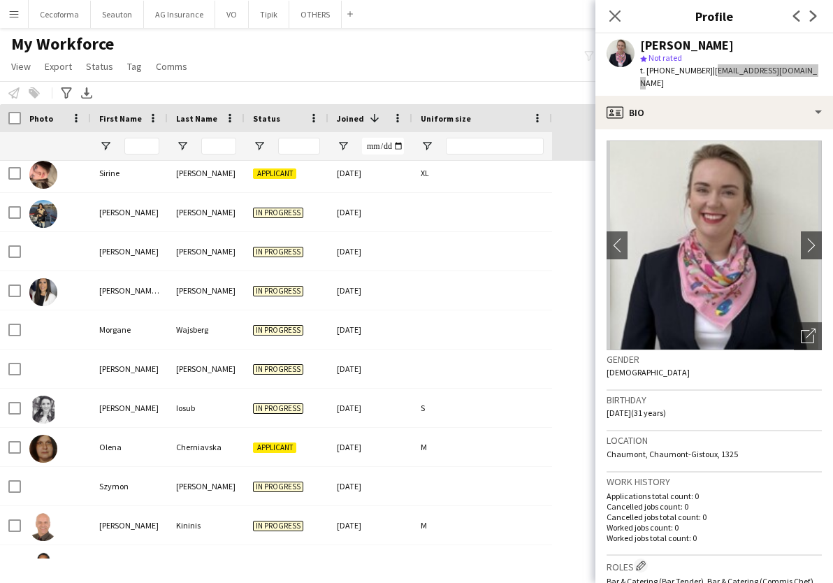
scroll to position [1677, 0]
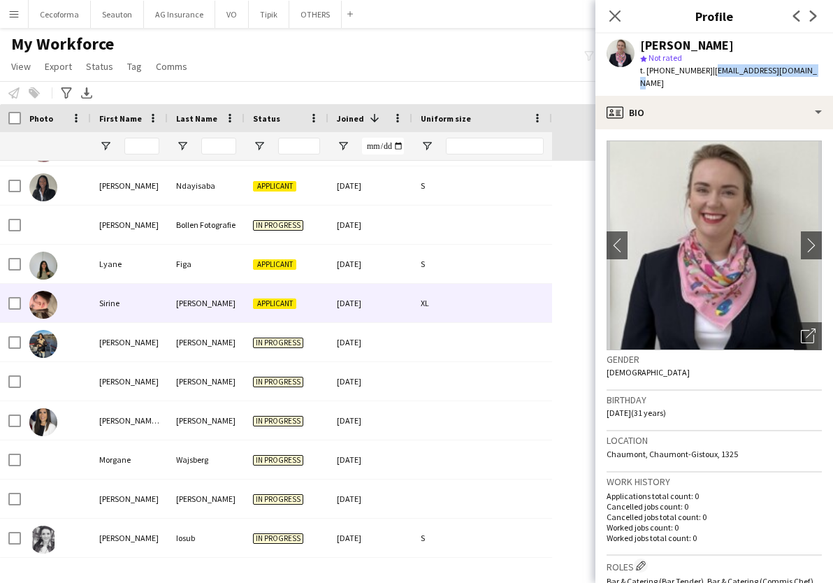
click at [122, 291] on div "Sirine" at bounding box center [129, 303] width 77 height 38
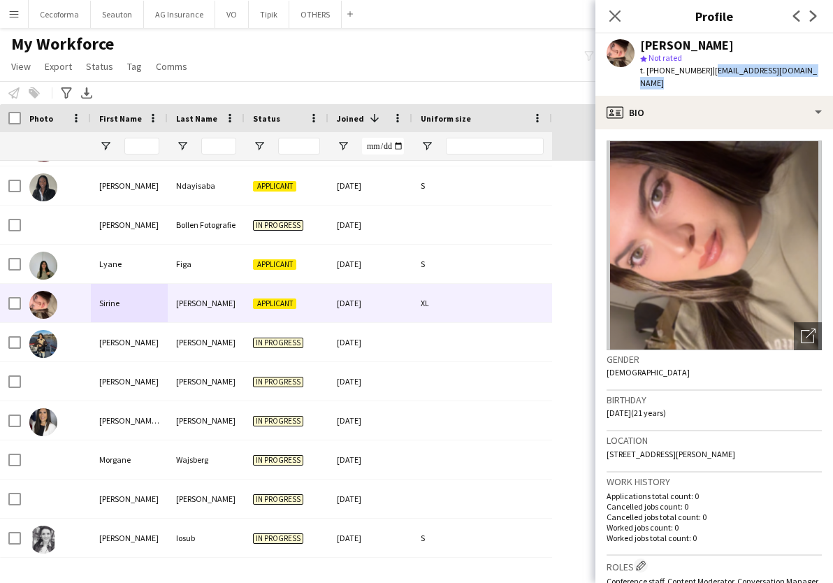
drag, startPoint x: 823, startPoint y: 73, endPoint x: 703, endPoint y: 71, distance: 120.2
click at [703, 71] on div "Sirine Ben Ammar star Not rated t. +32472854168 | cyrinebenammar019@gmail.com" at bounding box center [714, 65] width 238 height 62
copy span "cyrinebenammar019@gmail.com"
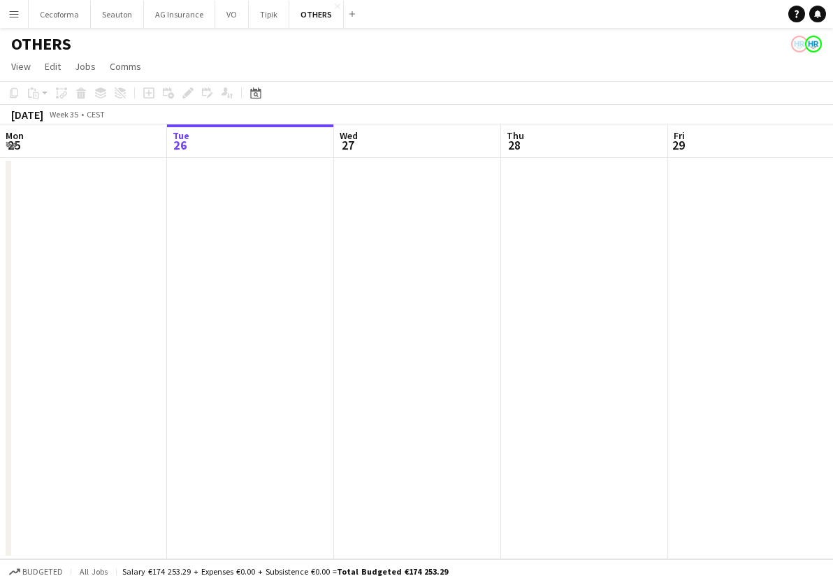
click at [11, 15] on app-icon "Menu" at bounding box center [13, 13] width 11 height 11
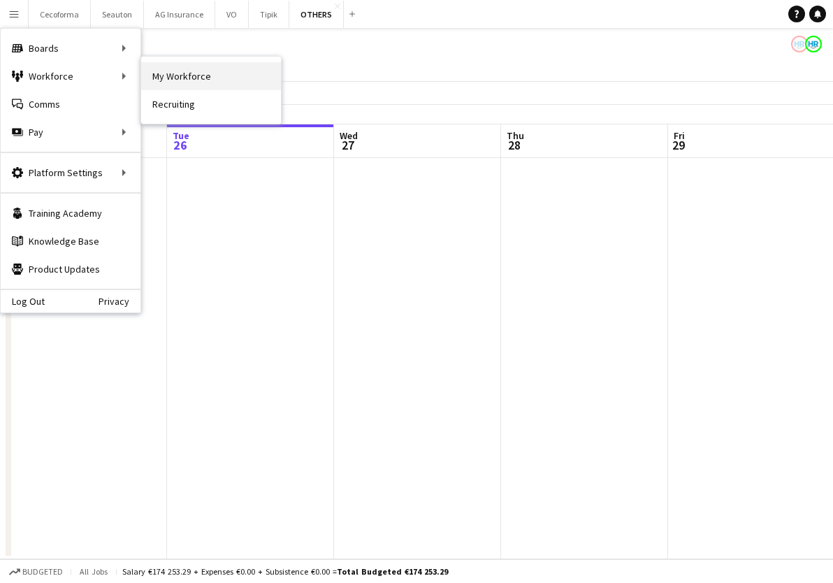
click at [178, 74] on link "My Workforce" at bounding box center [211, 76] width 140 height 28
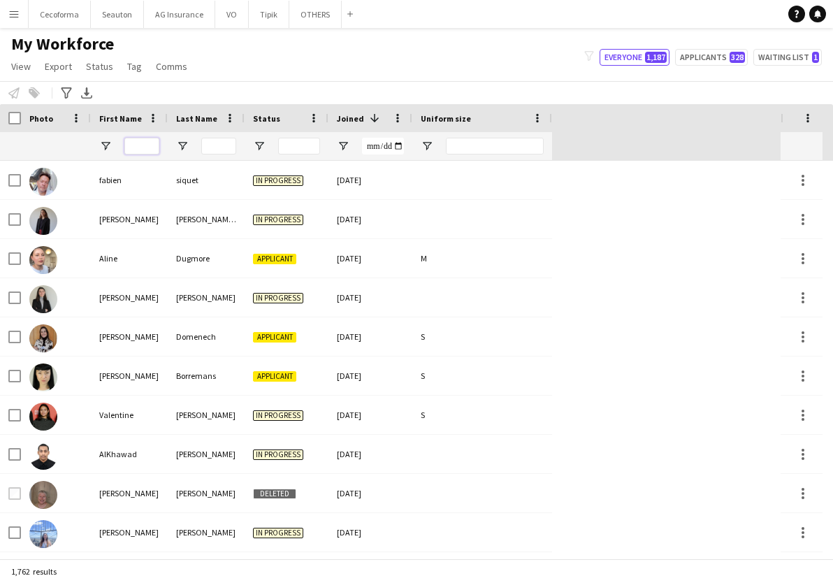
click at [147, 147] on input "First Name Filter Input" at bounding box center [141, 146] width 35 height 17
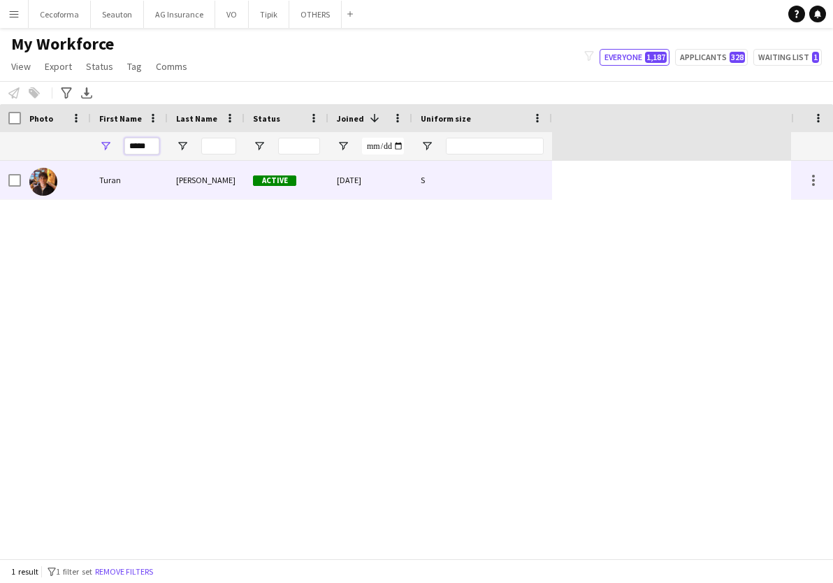
type input "*****"
click at [151, 194] on div "Turan" at bounding box center [129, 180] width 77 height 38
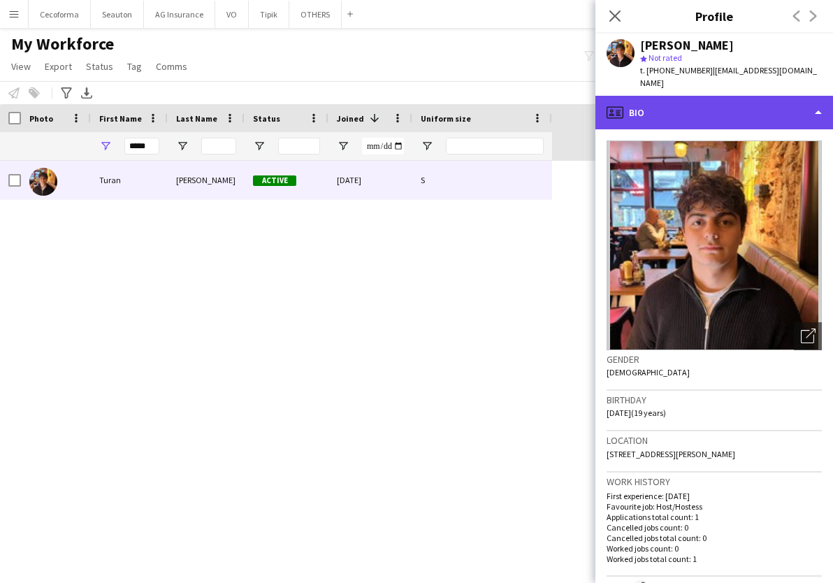
click at [738, 107] on div "profile Bio" at bounding box center [714, 113] width 238 height 34
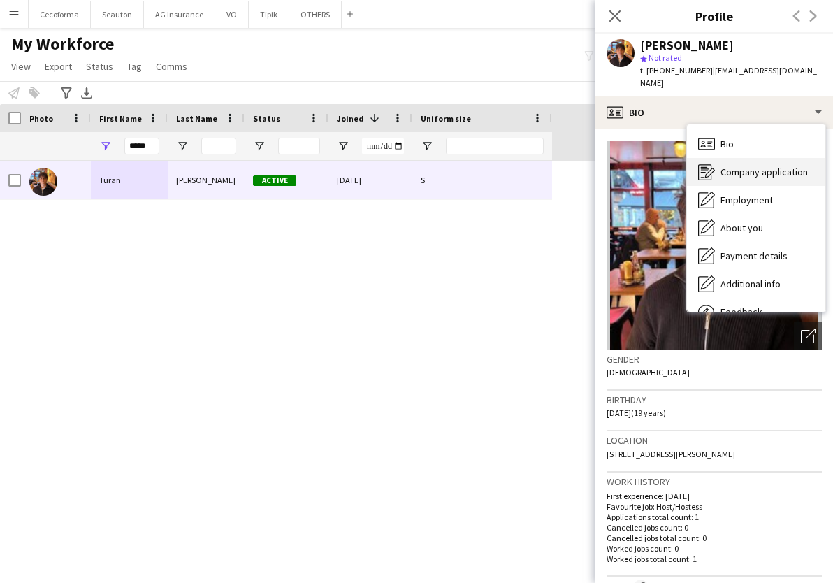
click at [746, 166] on span "Company application" at bounding box center [764, 172] width 87 height 13
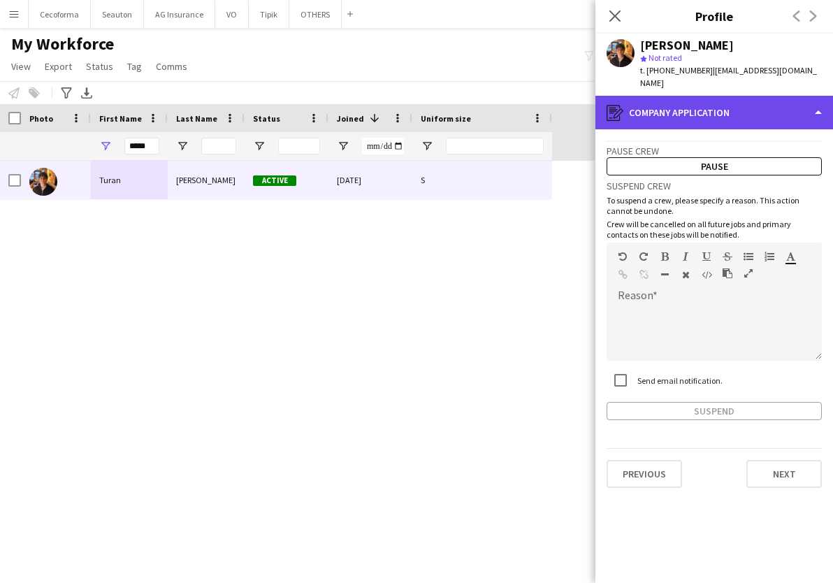
click at [689, 96] on div "register Company application" at bounding box center [714, 113] width 238 height 34
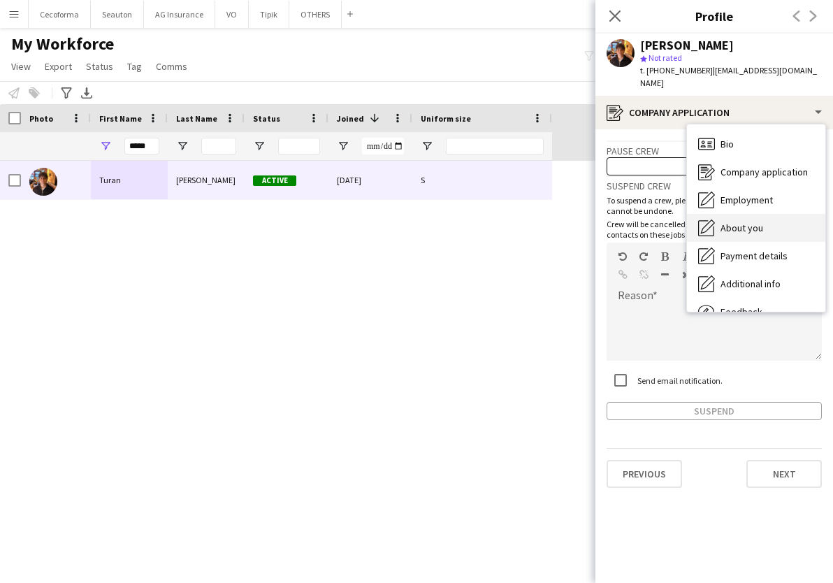
click at [746, 222] on span "About you" at bounding box center [742, 228] width 43 height 13
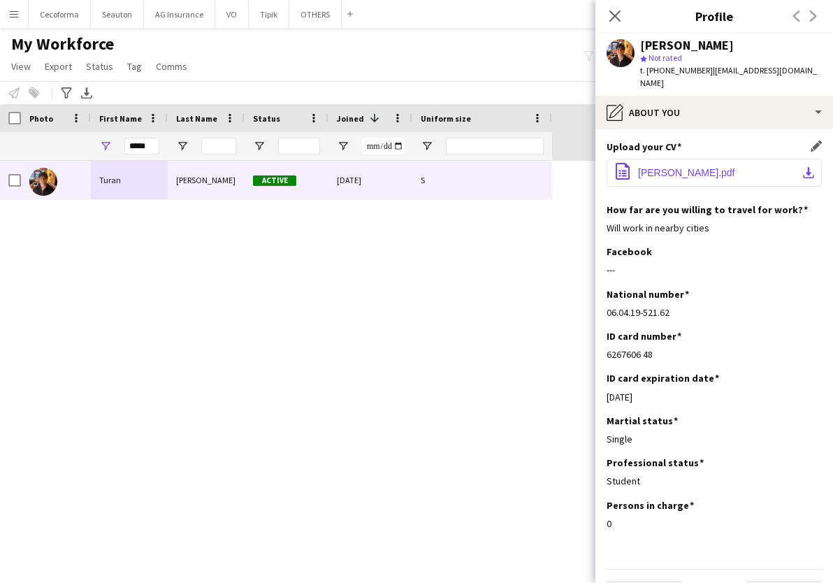
click at [660, 167] on span "Turan Mammadov_CV.pdf" at bounding box center [686, 172] width 97 height 11
click at [247, 252] on div "Turan Mammadov Active 10-12-2024 S" at bounding box center [395, 360] width 791 height 398
click at [486, 351] on div "Turan Mammadov Active 10-12-2024 S" at bounding box center [395, 360] width 791 height 398
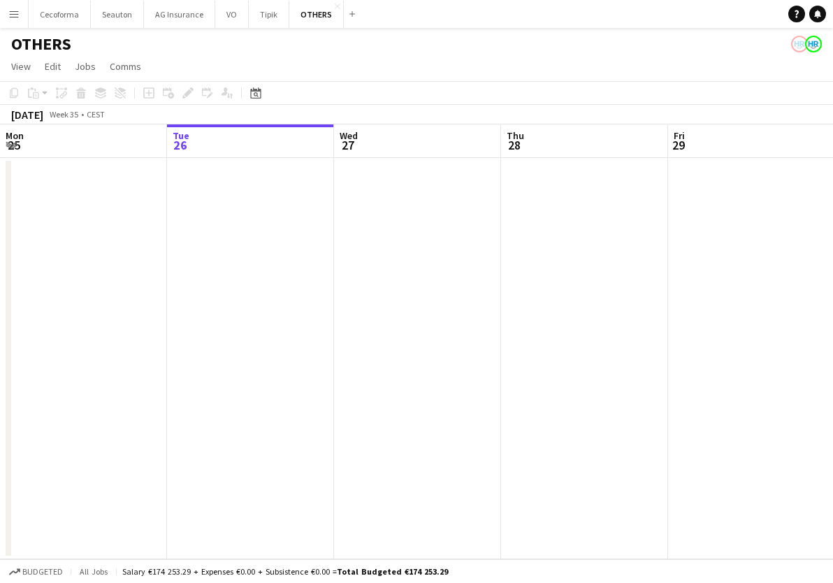
click at [22, 22] on button "Menu" at bounding box center [14, 14] width 28 height 28
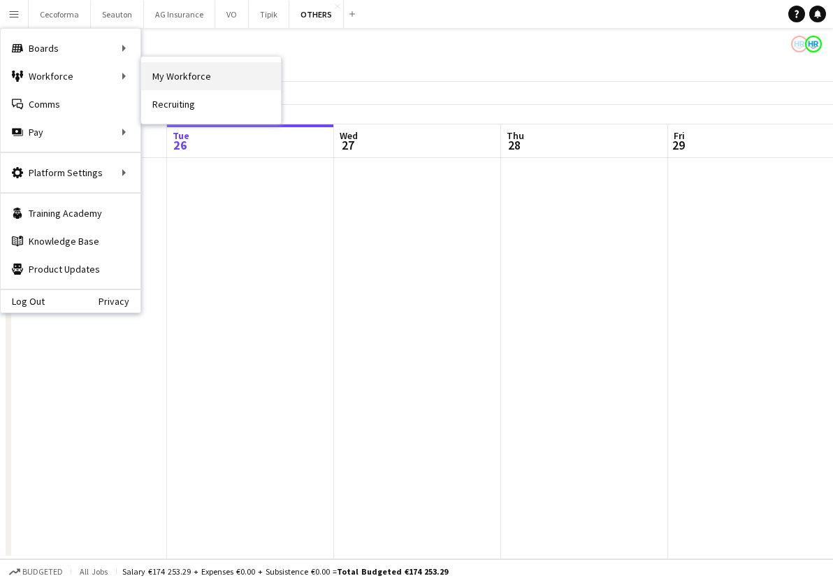
click at [171, 74] on link "My Workforce" at bounding box center [211, 76] width 140 height 28
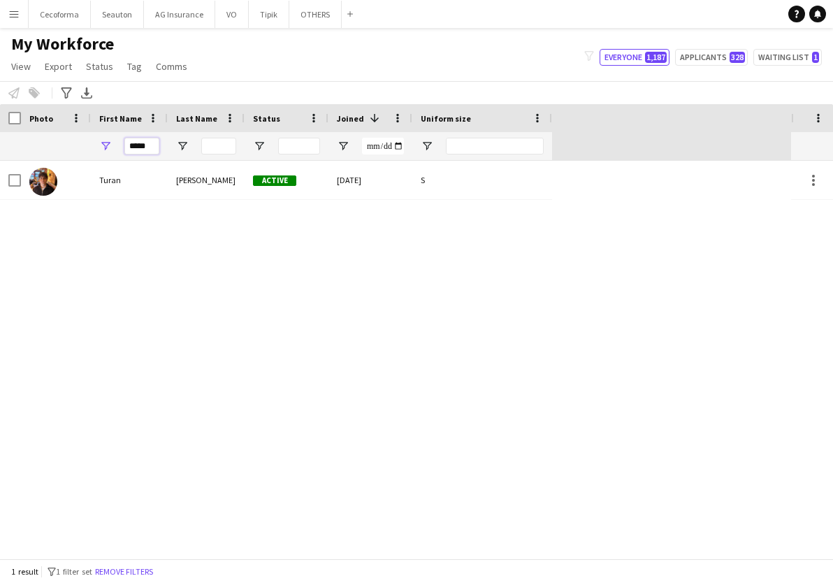
drag, startPoint x: 150, startPoint y: 145, endPoint x: 69, endPoint y: 143, distance: 80.4
click at [71, 143] on div "*****" at bounding box center [276, 146] width 552 height 28
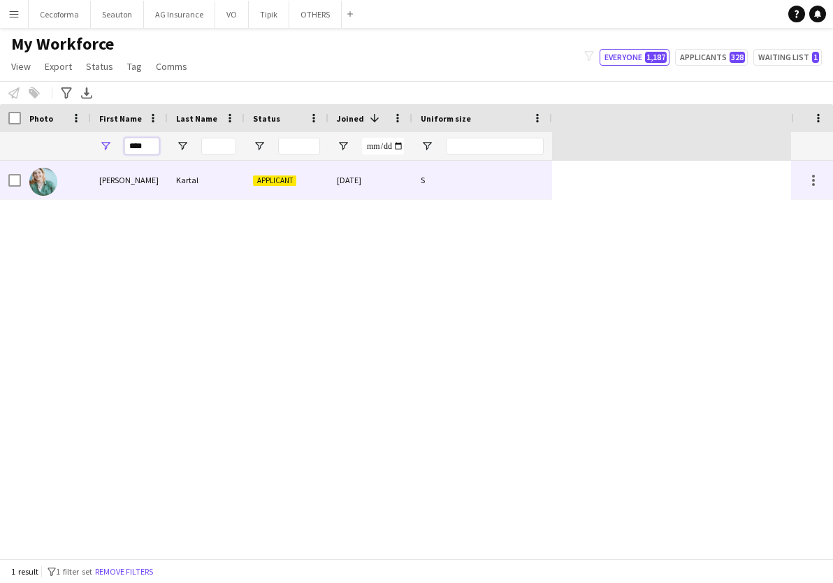
type input "****"
click at [151, 182] on div "Sila" at bounding box center [129, 180] width 77 height 38
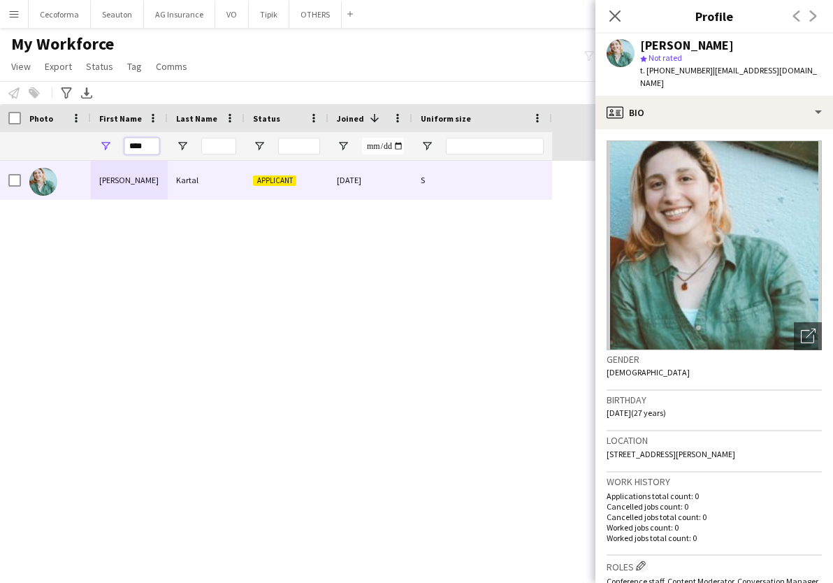
drag, startPoint x: 151, startPoint y: 146, endPoint x: 107, endPoint y: 154, distance: 44.7
click at [112, 153] on div "****" at bounding box center [129, 146] width 77 height 28
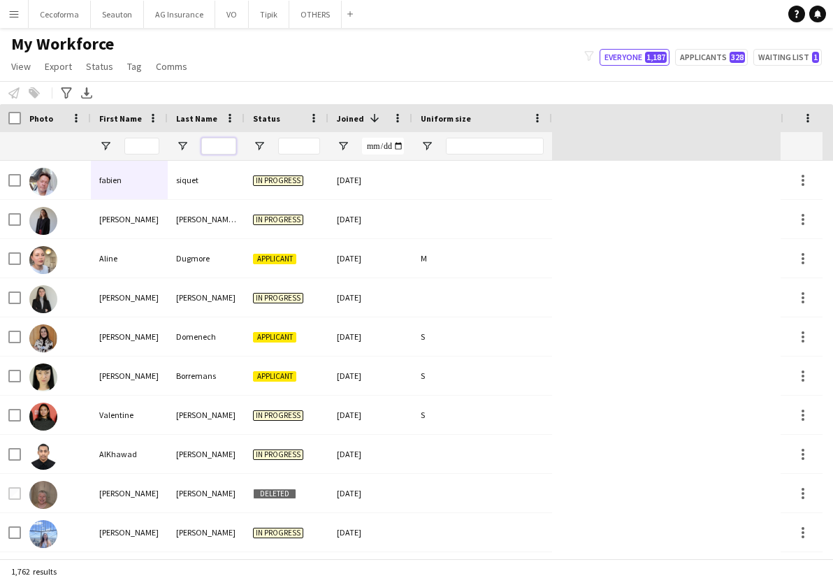
click at [222, 147] on input "Last Name Filter Input" at bounding box center [218, 146] width 35 height 17
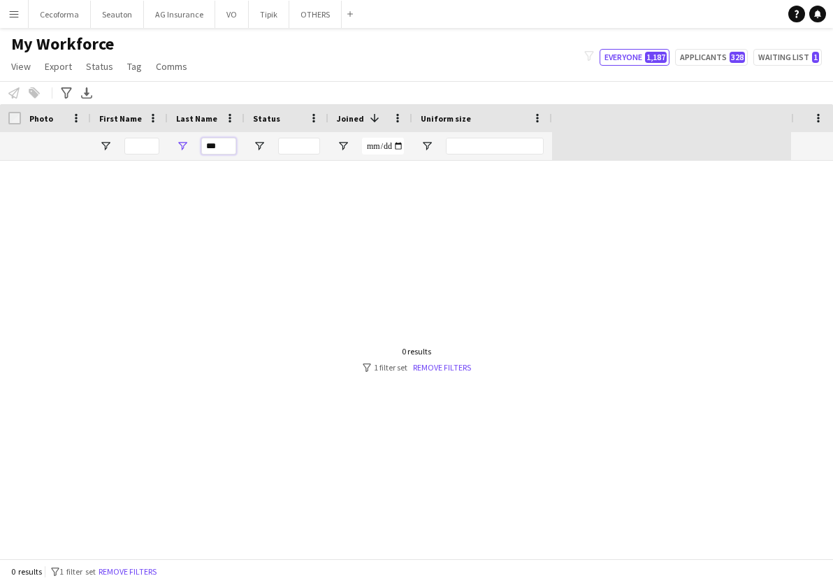
type input "***"
click at [431, 196] on div at bounding box center [395, 360] width 791 height 398
drag, startPoint x: 219, startPoint y: 144, endPoint x: 201, endPoint y: 145, distance: 18.9
click at [201, 145] on div "***" at bounding box center [206, 146] width 77 height 28
paste input "**********"
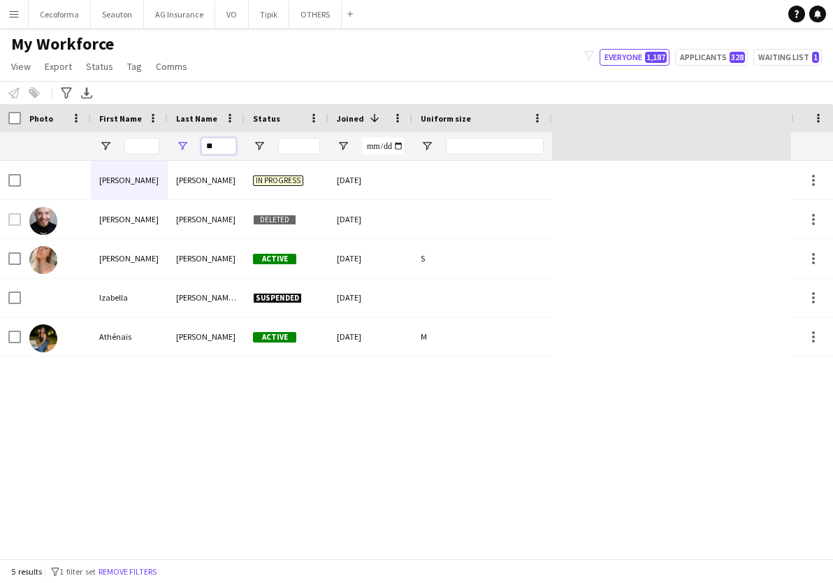
type input "*"
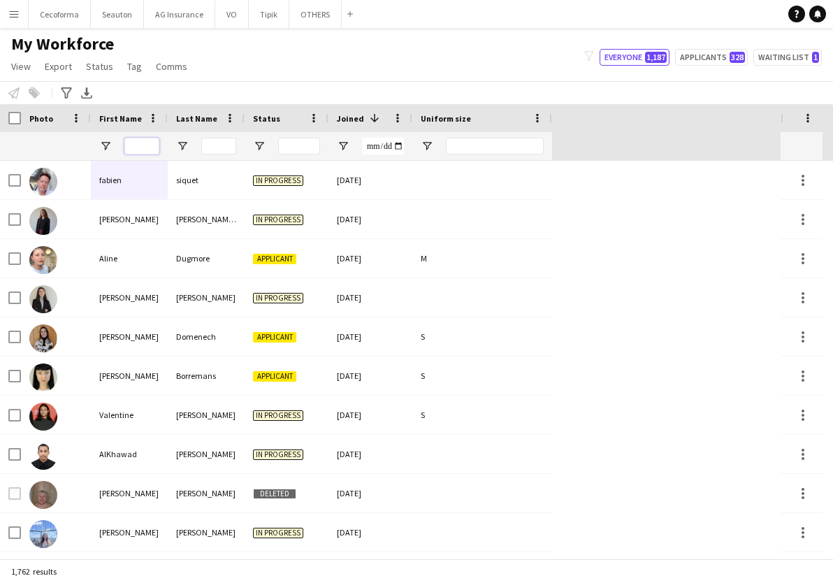
click at [147, 145] on input "First Name Filter Input" at bounding box center [141, 146] width 35 height 17
type input "****"
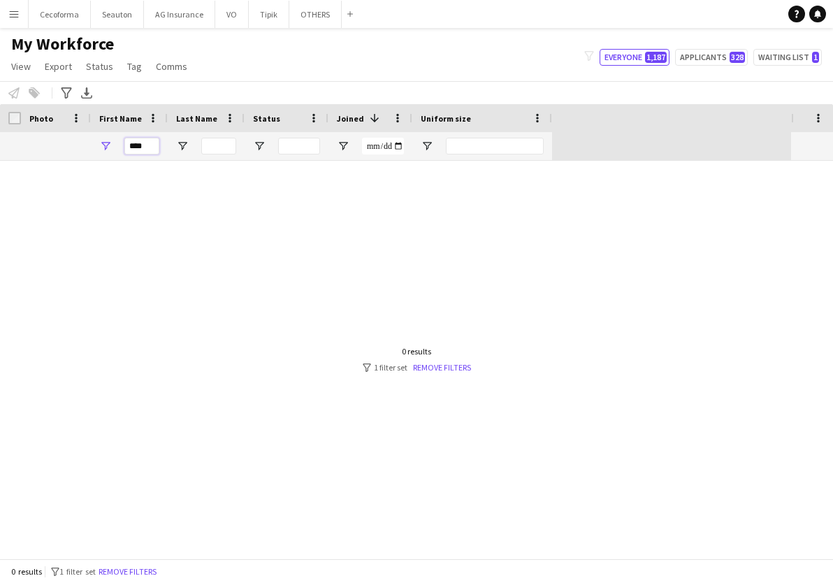
drag, startPoint x: 147, startPoint y: 145, endPoint x: 87, endPoint y: 140, distance: 60.4
click at [87, 140] on div "****" at bounding box center [276, 146] width 552 height 28
click at [218, 143] on input "Last Name Filter Input" at bounding box center [218, 146] width 35 height 17
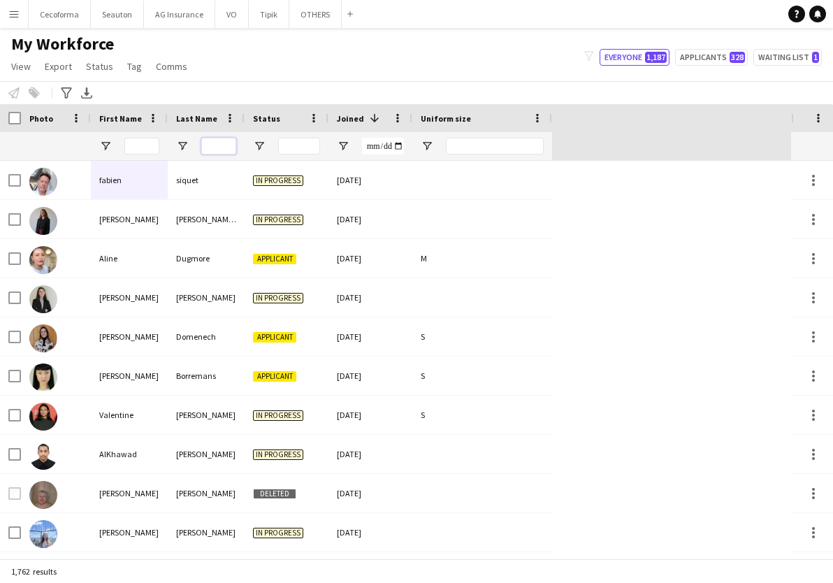
paste input "****"
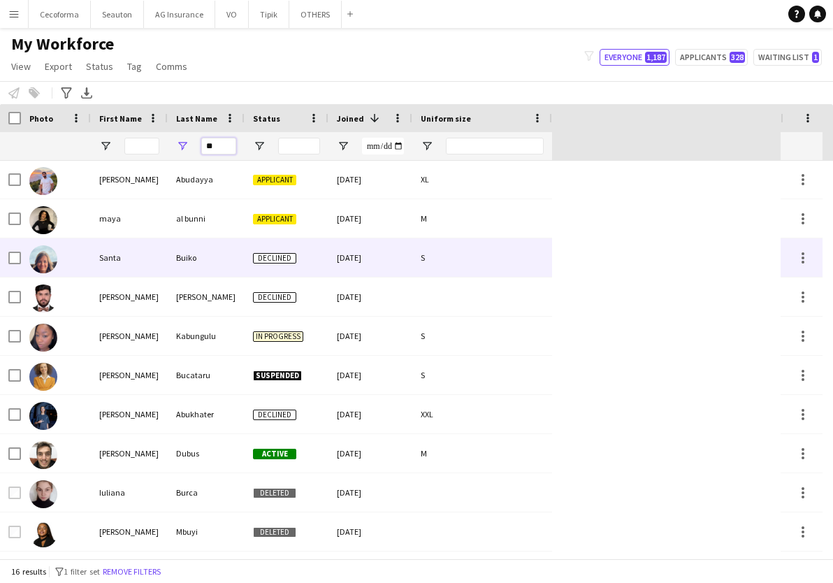
scroll to position [140, 0]
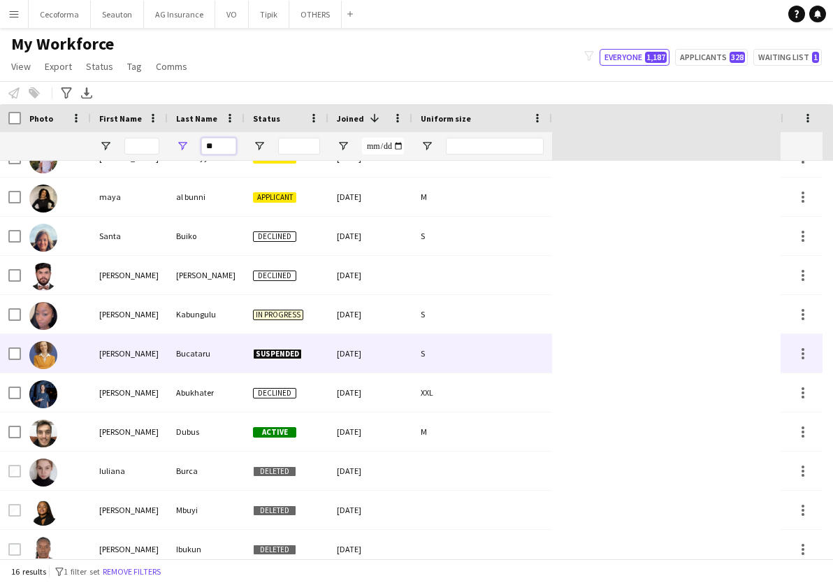
type input "**"
click at [116, 359] on div "Nina-Raluca" at bounding box center [129, 353] width 77 height 38
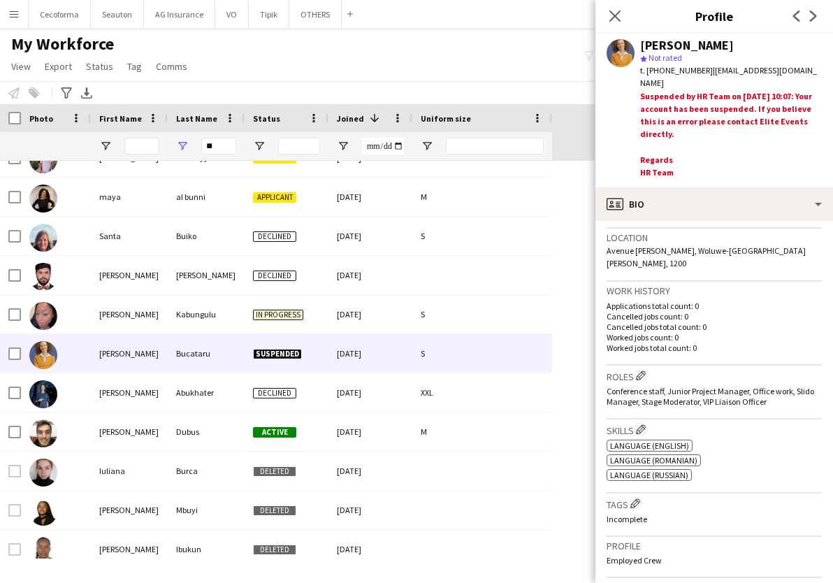
scroll to position [280, 0]
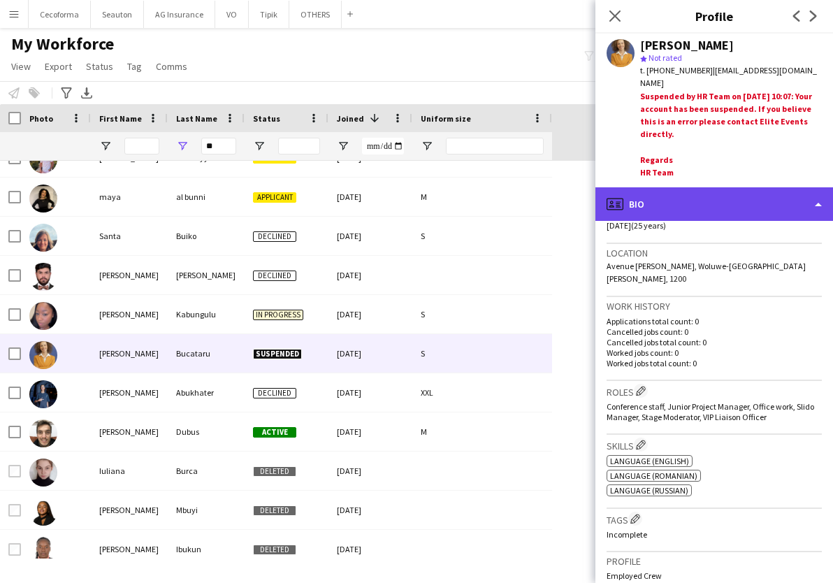
click at [744, 203] on div "profile Bio" at bounding box center [714, 204] width 238 height 34
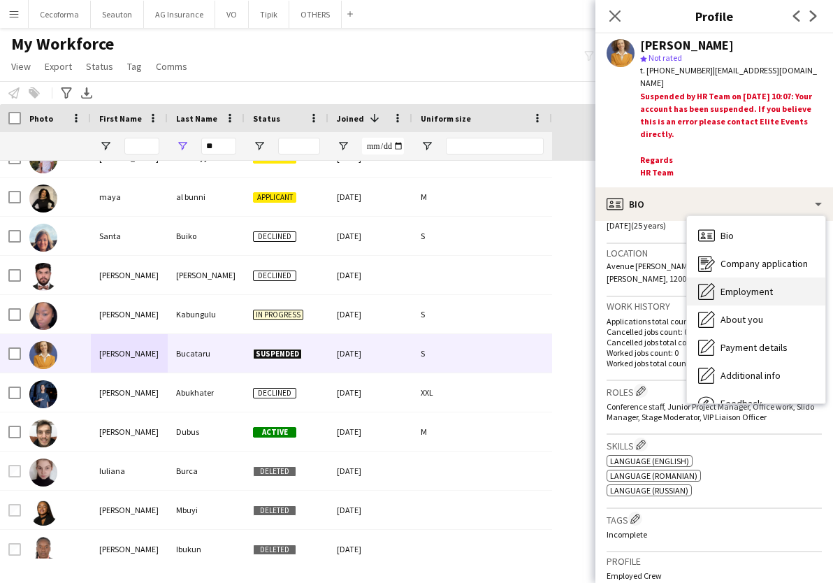
click at [763, 296] on div "Employment Employment" at bounding box center [756, 291] width 138 height 28
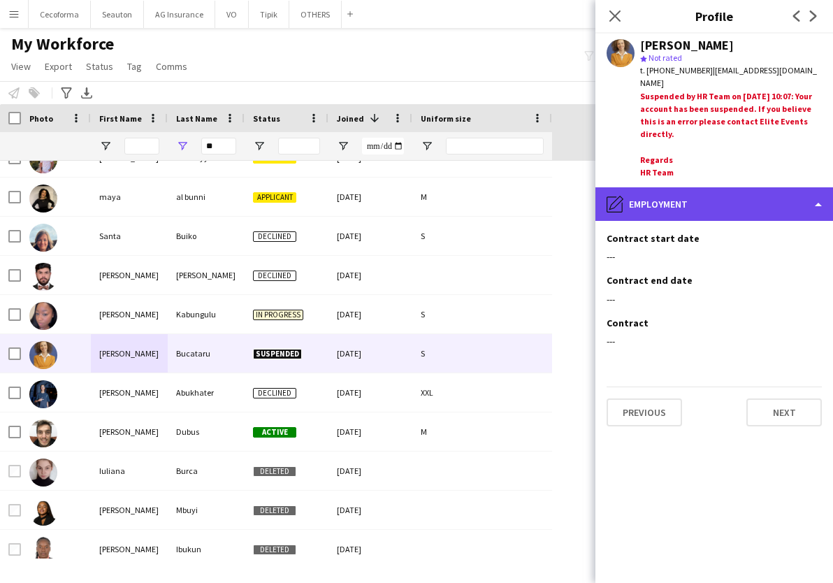
click at [737, 217] on div "pencil4 Employment" at bounding box center [714, 204] width 238 height 34
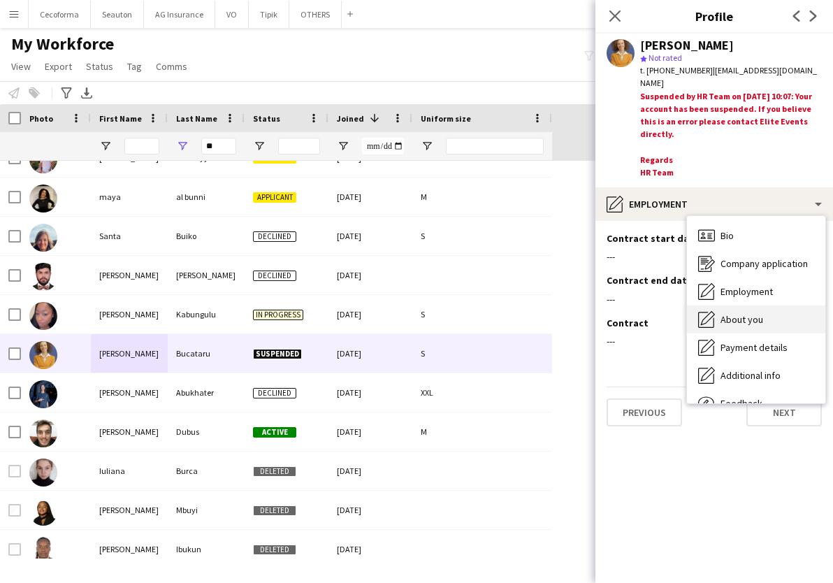
click at [758, 313] on span "About you" at bounding box center [742, 319] width 43 height 13
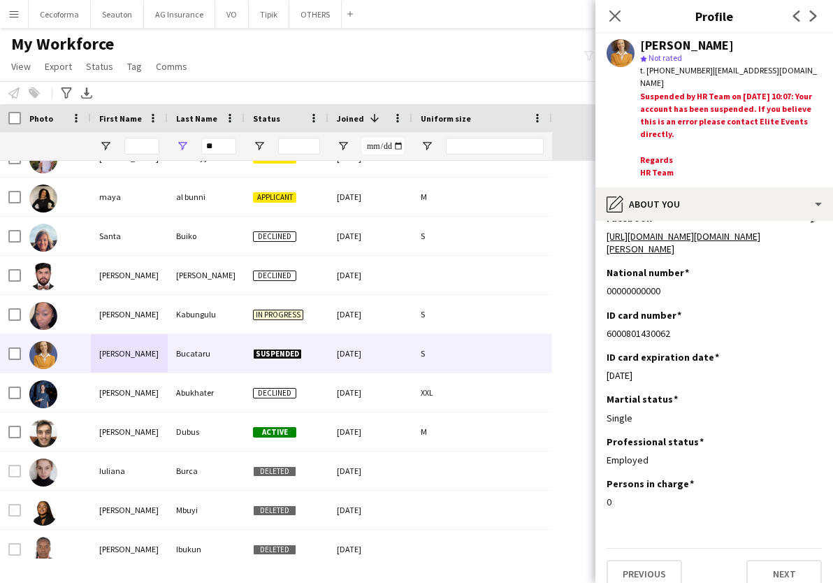
scroll to position [0, 0]
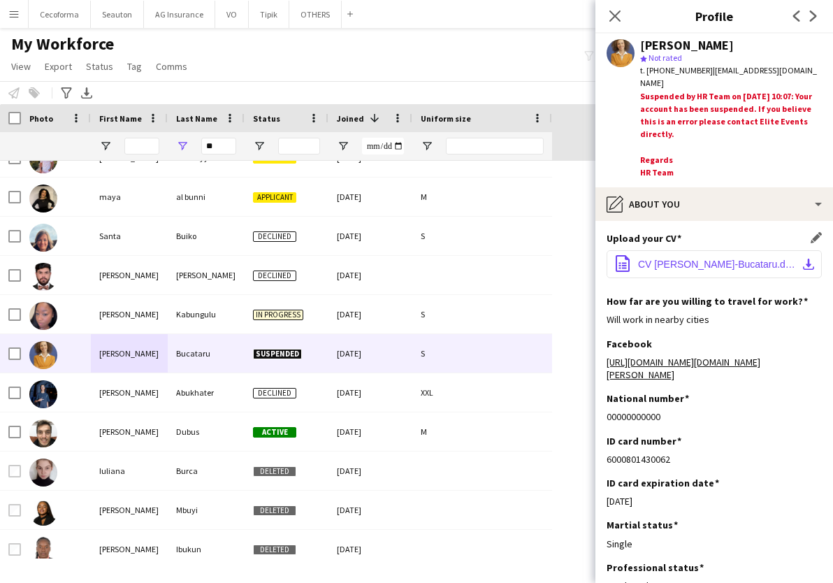
click at [706, 267] on span "CV Nina-Raluca-Bucataru.docx.pdf" at bounding box center [717, 264] width 158 height 11
drag, startPoint x: 701, startPoint y: 71, endPoint x: 820, endPoint y: 65, distance: 118.9
click at [820, 65] on div "t. +32472972310 | ninaraluca.bucataru@gmail.com" at bounding box center [731, 76] width 182 height 25
copy span "ninaraluca.bucataru@gmail.com"
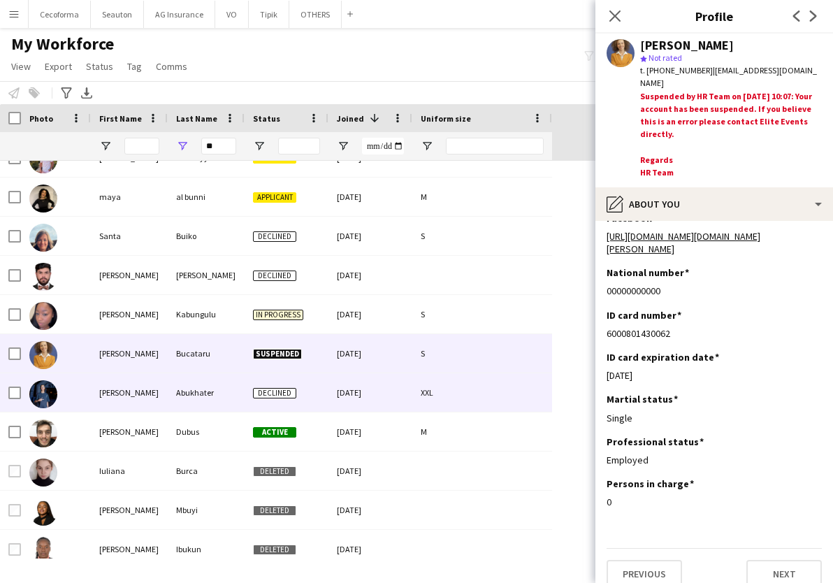
click at [134, 403] on div "[PERSON_NAME]" at bounding box center [129, 392] width 77 height 38
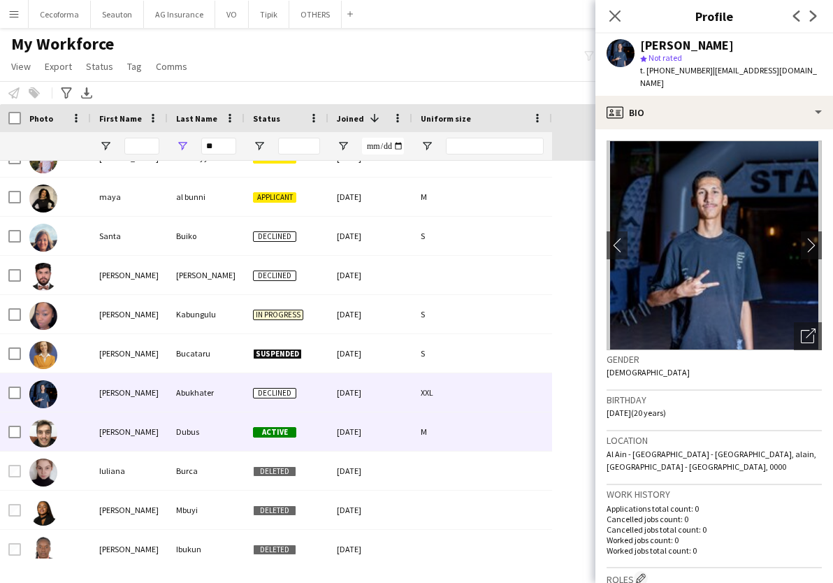
click at [132, 430] on div "Anthony" at bounding box center [129, 431] width 77 height 38
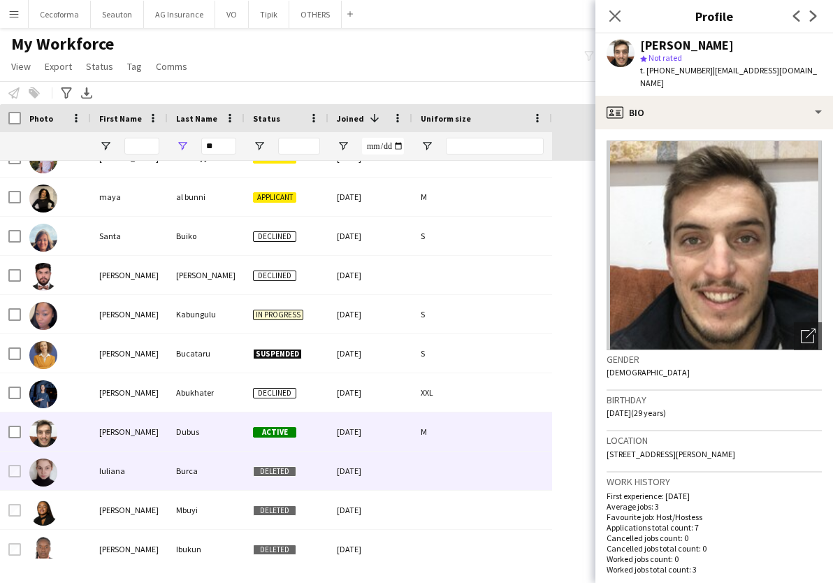
click at [137, 461] on div "Iuliana" at bounding box center [129, 470] width 77 height 38
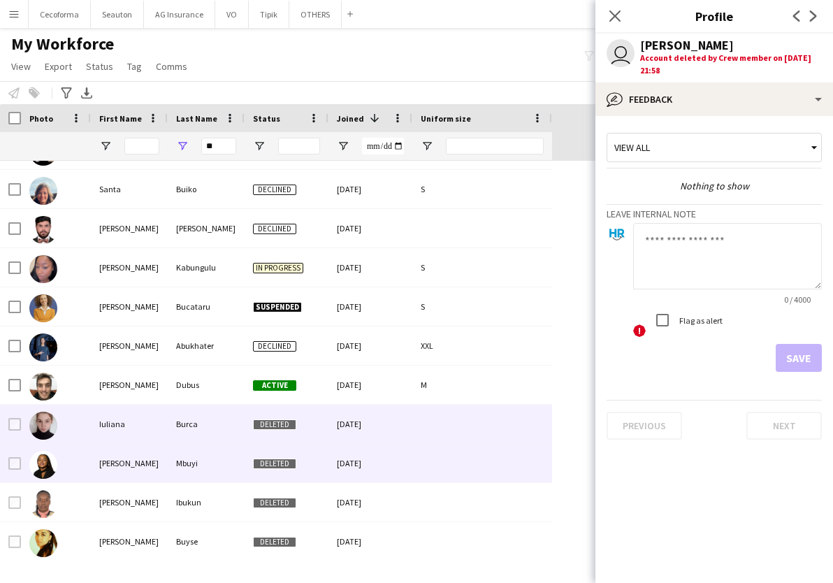
scroll to position [210, 0]
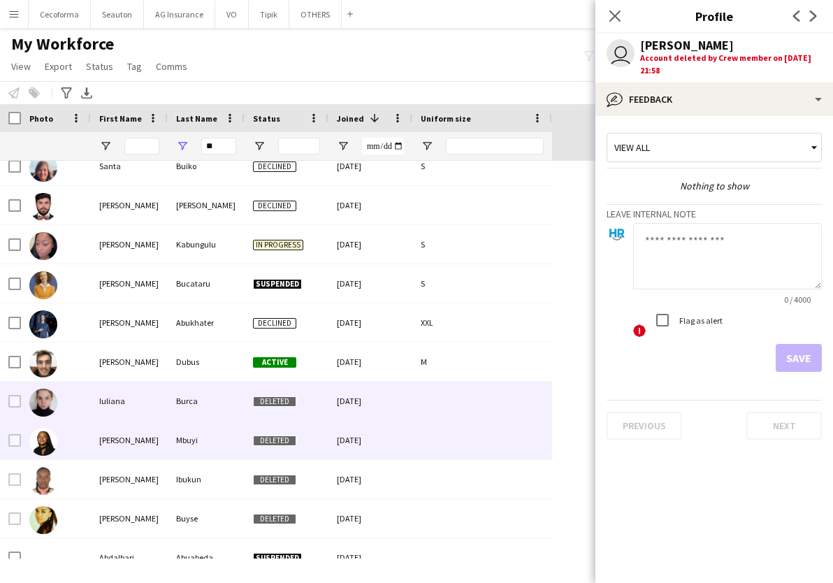
click at [130, 437] on div "Genade Jessica" at bounding box center [129, 440] width 77 height 38
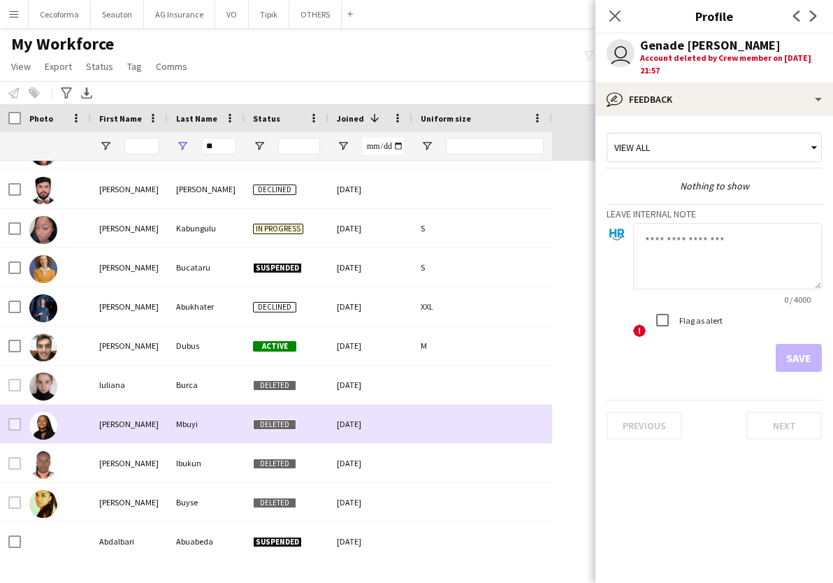
scroll to position [229, 0]
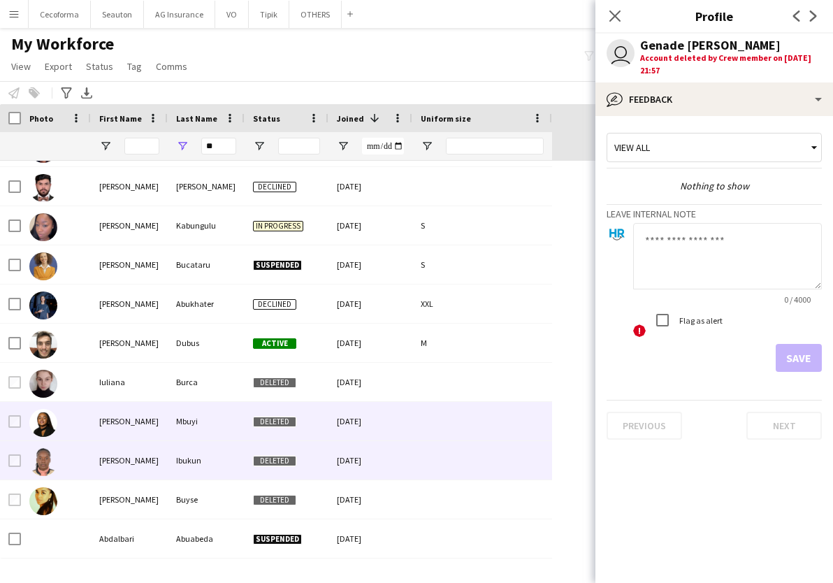
click at [129, 467] on div "Stephan" at bounding box center [129, 460] width 77 height 38
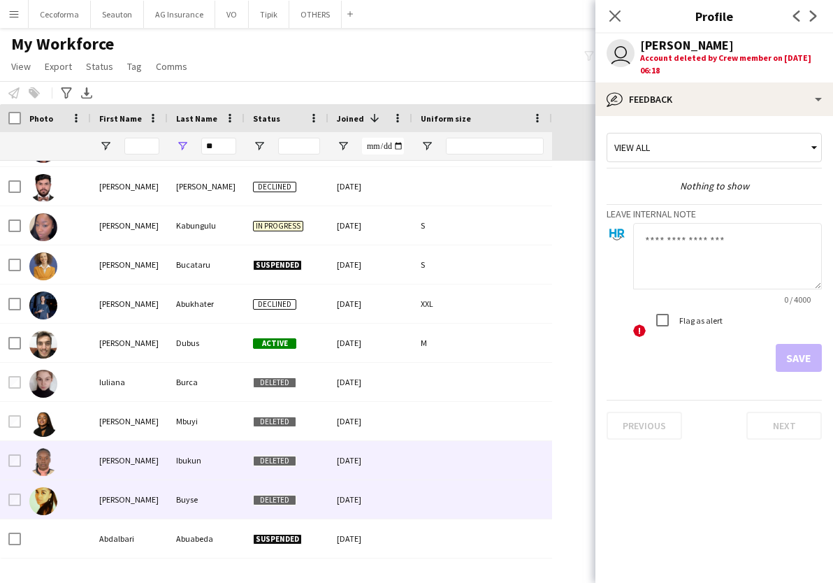
click at [131, 490] on div "Rachel" at bounding box center [129, 499] width 77 height 38
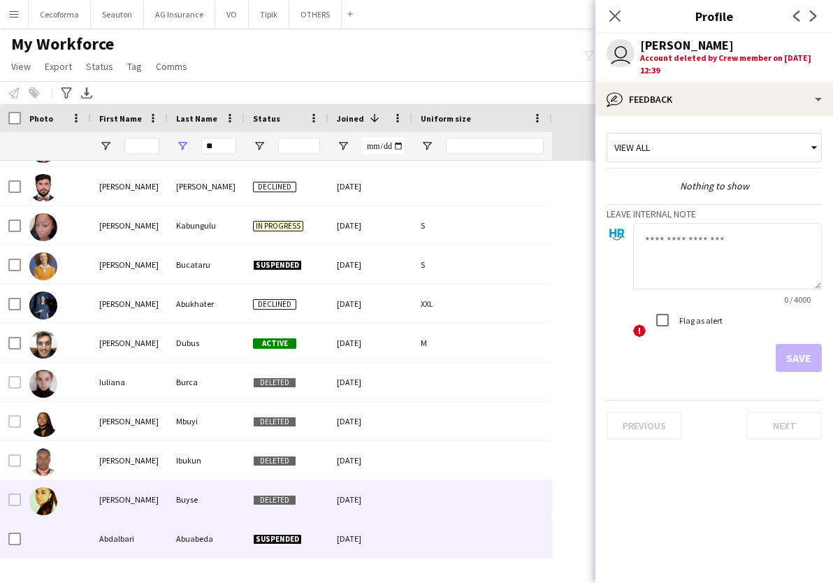
click at [145, 554] on div "Abdalbari" at bounding box center [129, 538] width 77 height 38
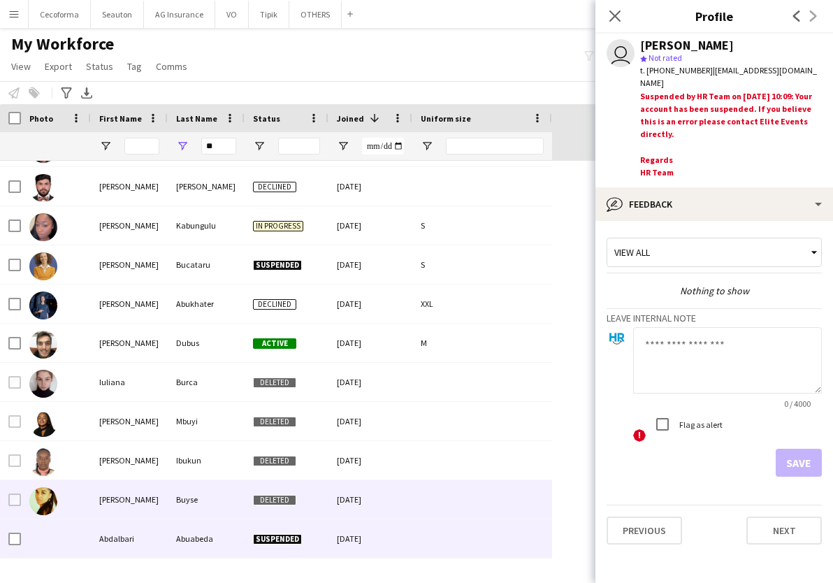
scroll to position [0, 0]
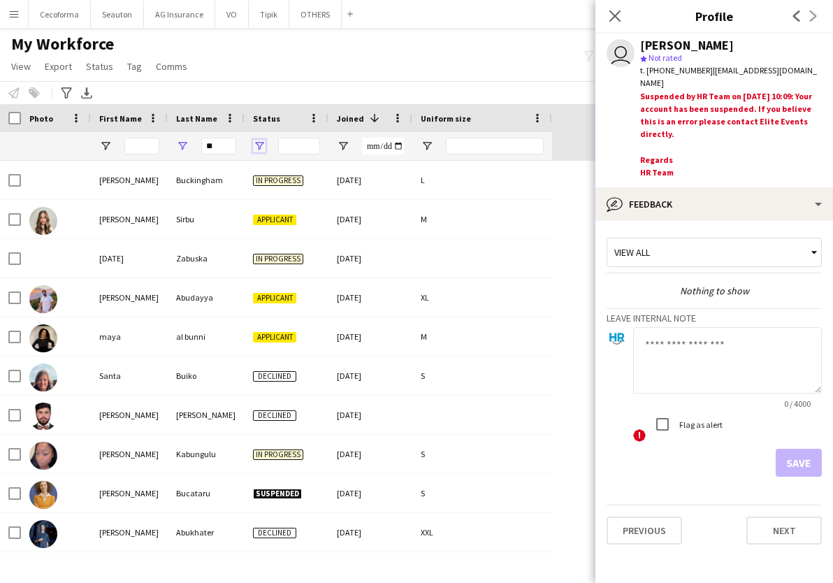
click at [260, 152] on span "Open Filter Menu" at bounding box center [259, 146] width 13 height 13
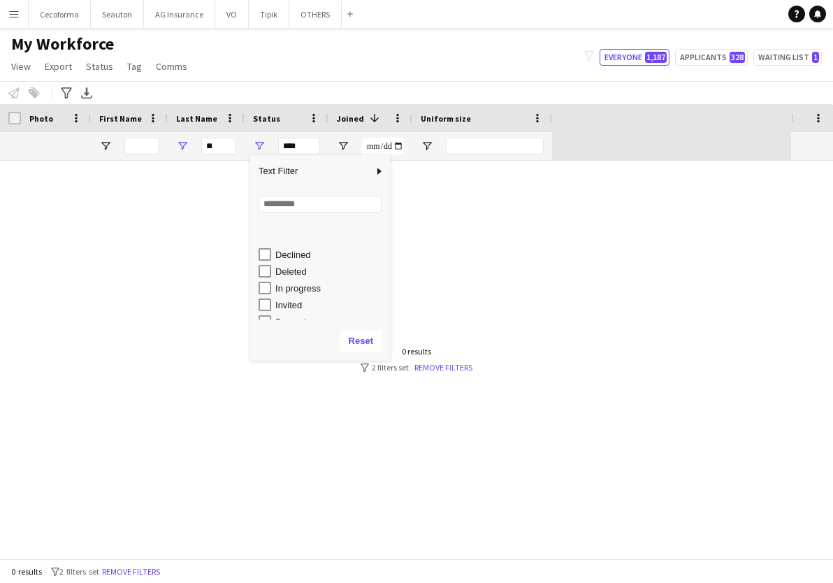
scroll to position [88, 0]
click at [294, 296] on div "Suspended" at bounding box center [330, 294] width 110 height 10
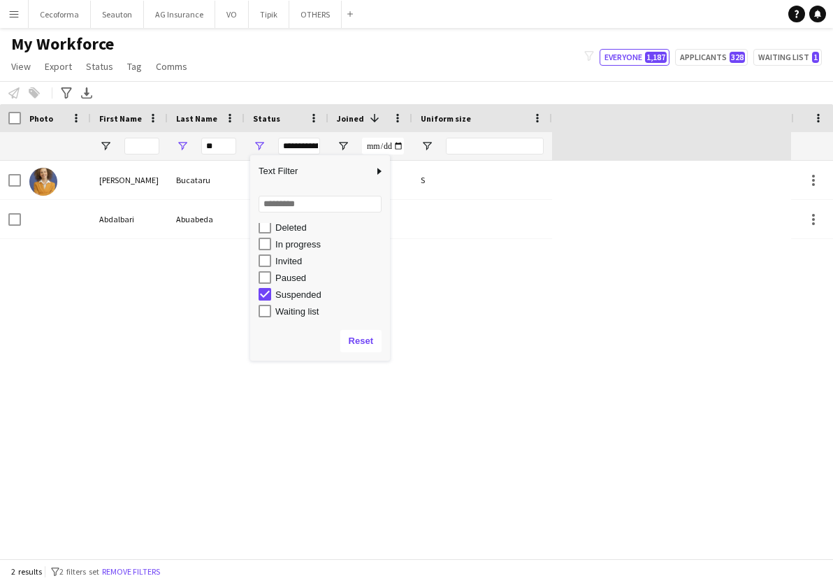
scroll to position [18, 0]
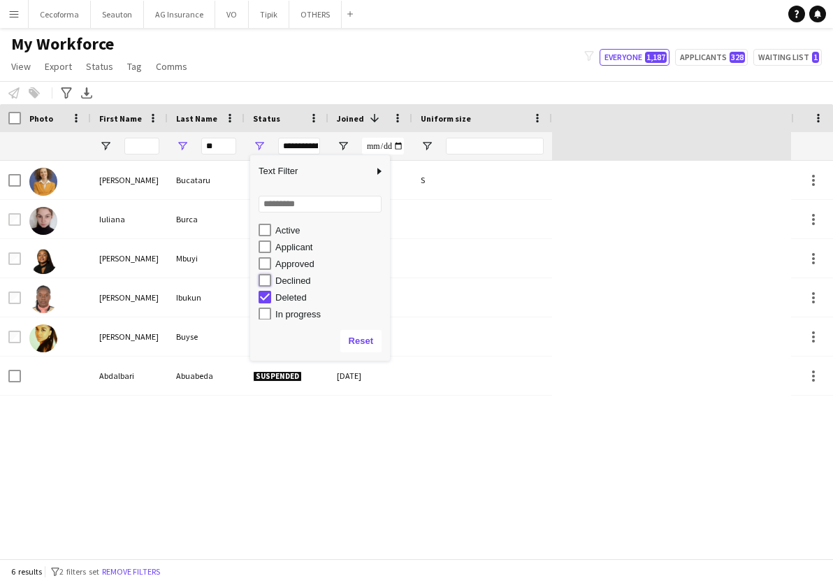
type input "**********"
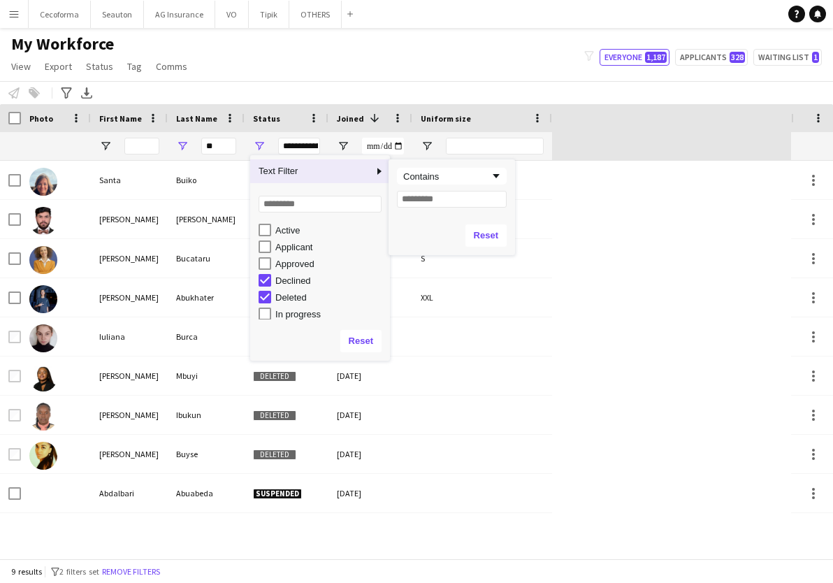
click at [619, 123] on div "Workforce Details Profile Data Photo 1" at bounding box center [395, 132] width 791 height 57
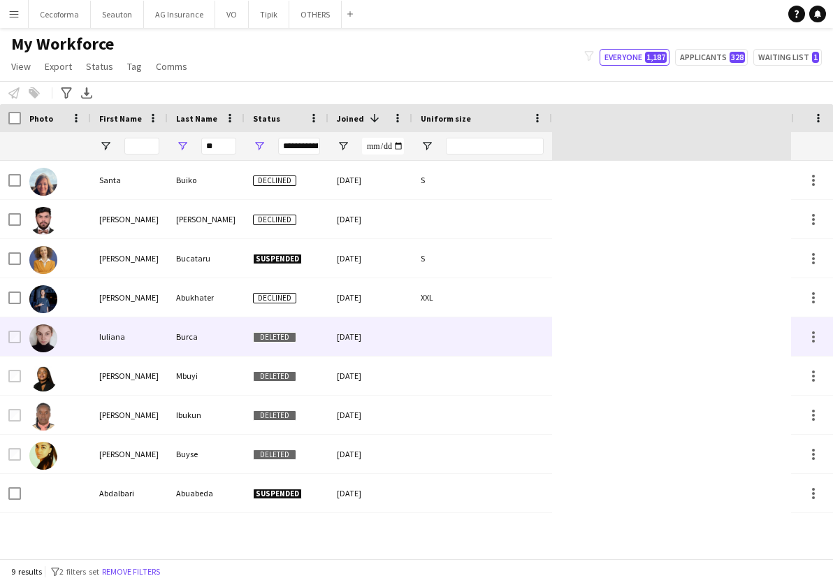
click at [211, 331] on div "Burca" at bounding box center [206, 336] width 77 height 38
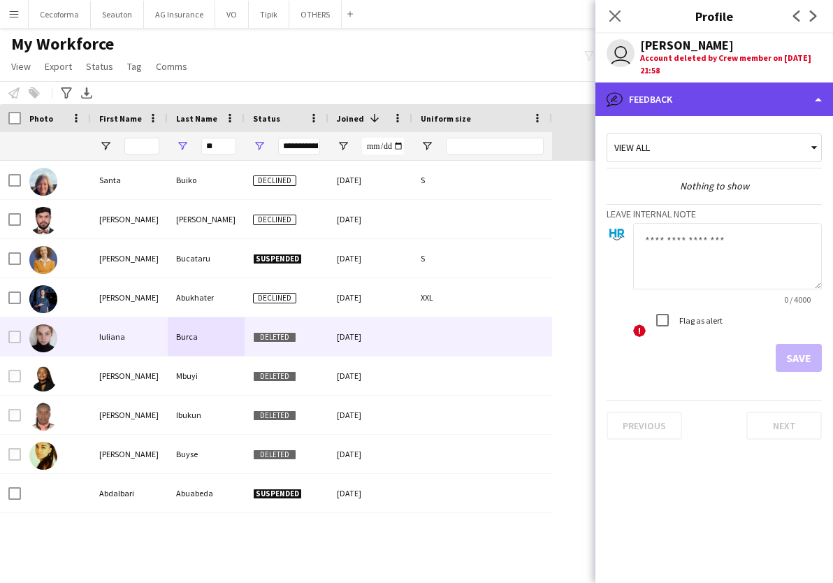
click at [667, 101] on div "bubble-pencil Feedback" at bounding box center [714, 99] width 238 height 34
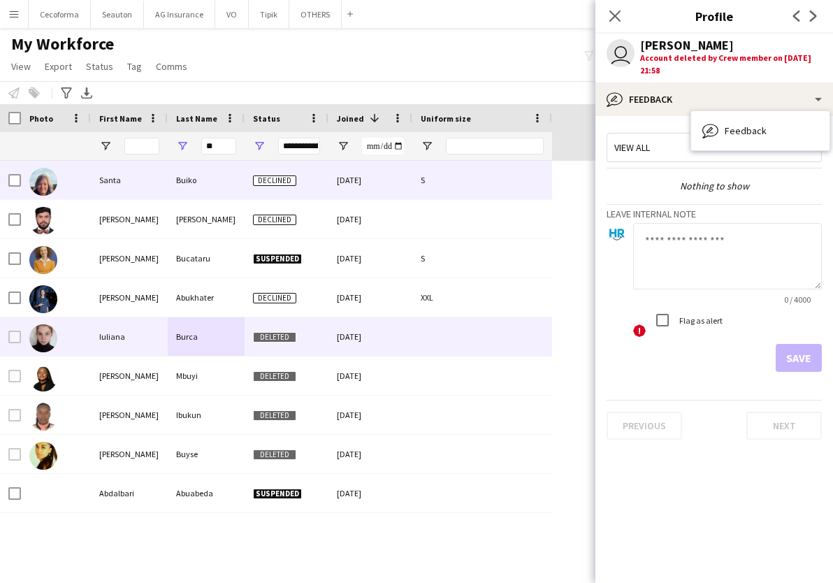
click at [222, 186] on div "Buiko" at bounding box center [206, 180] width 77 height 38
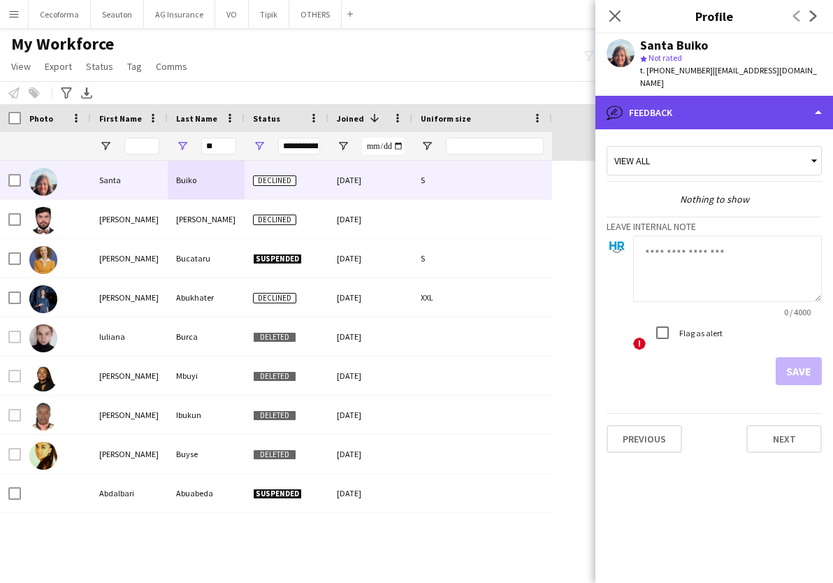
click at [656, 102] on div "bubble-pencil Feedback" at bounding box center [714, 113] width 238 height 34
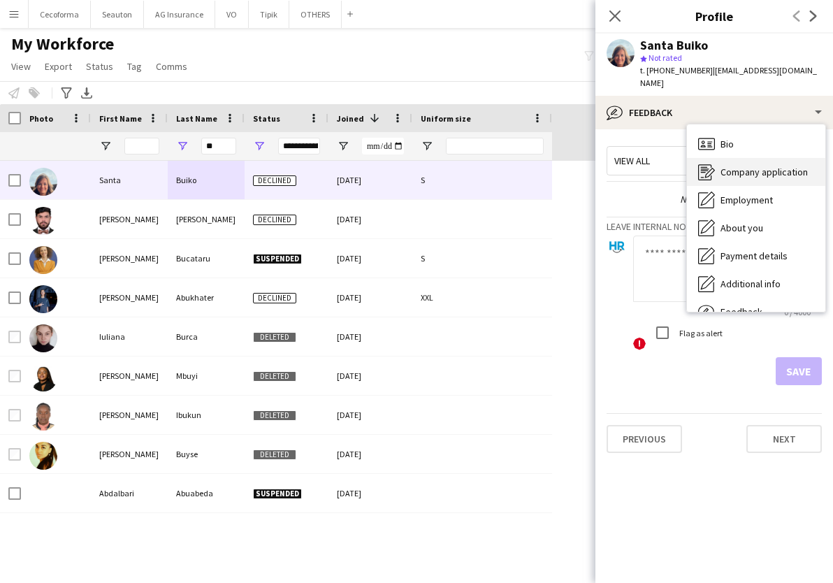
click at [786, 166] on span "Company application" at bounding box center [764, 172] width 87 height 13
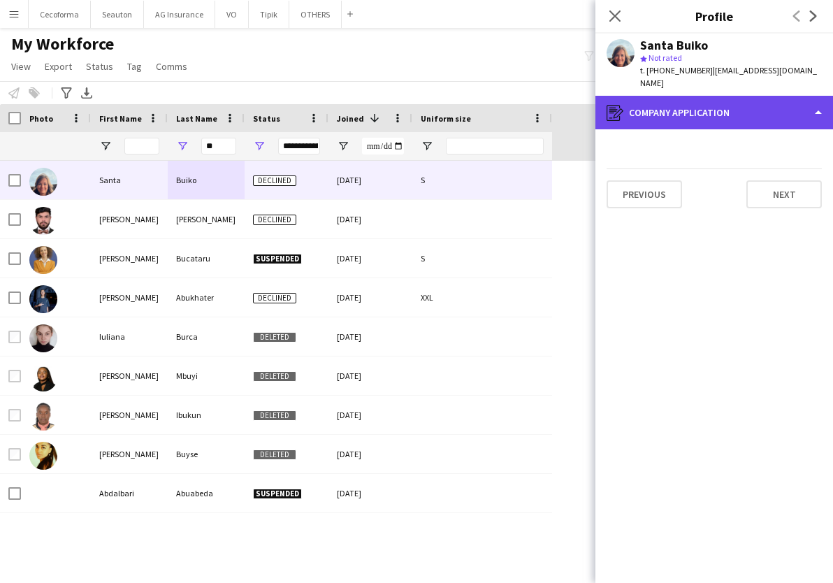
click at [686, 103] on div "register Company application" at bounding box center [714, 113] width 238 height 34
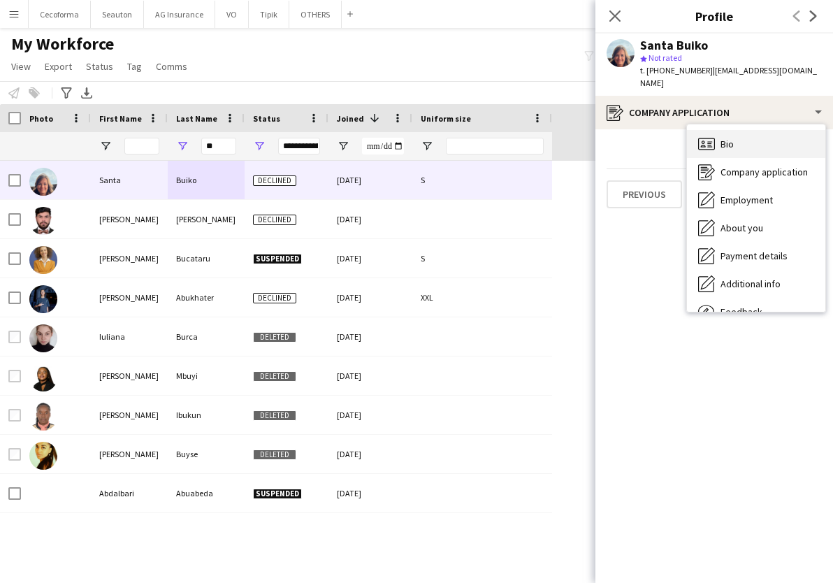
click at [731, 138] on span "Bio" at bounding box center [727, 144] width 13 height 13
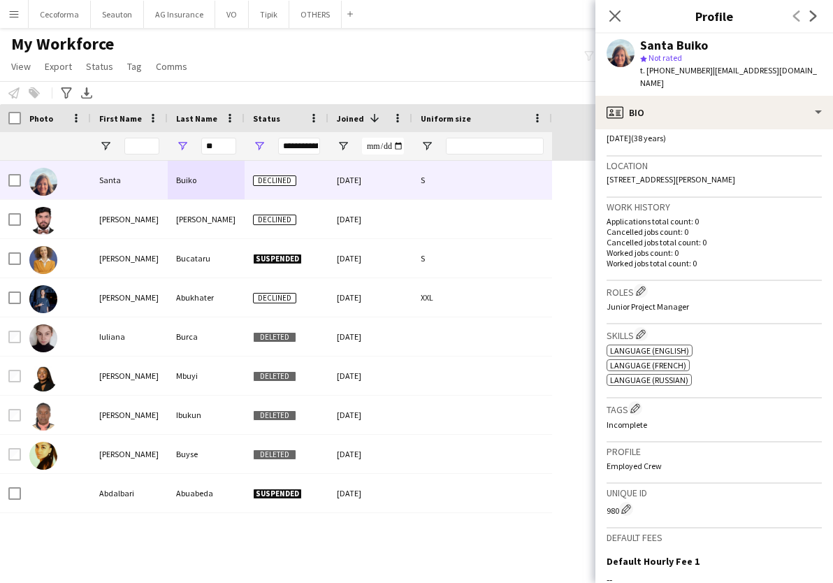
scroll to position [175, 0]
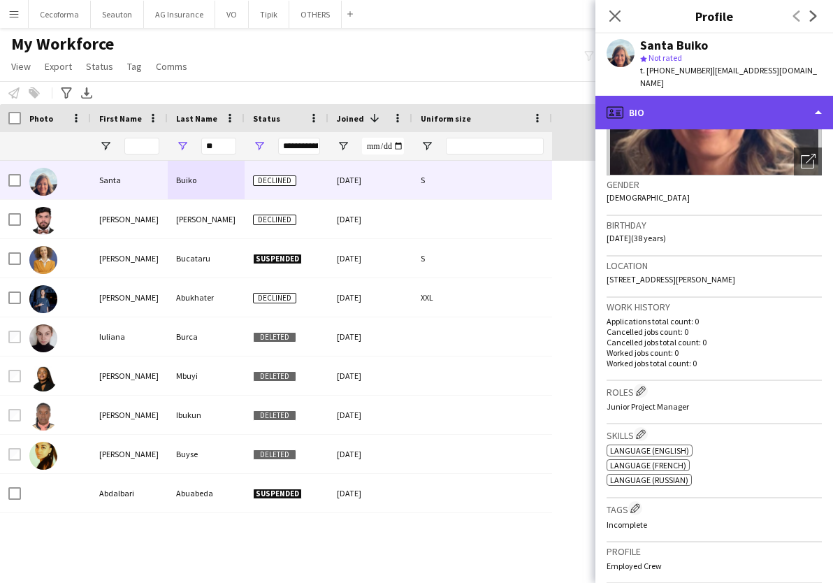
click at [689, 96] on div "profile Bio" at bounding box center [714, 113] width 238 height 34
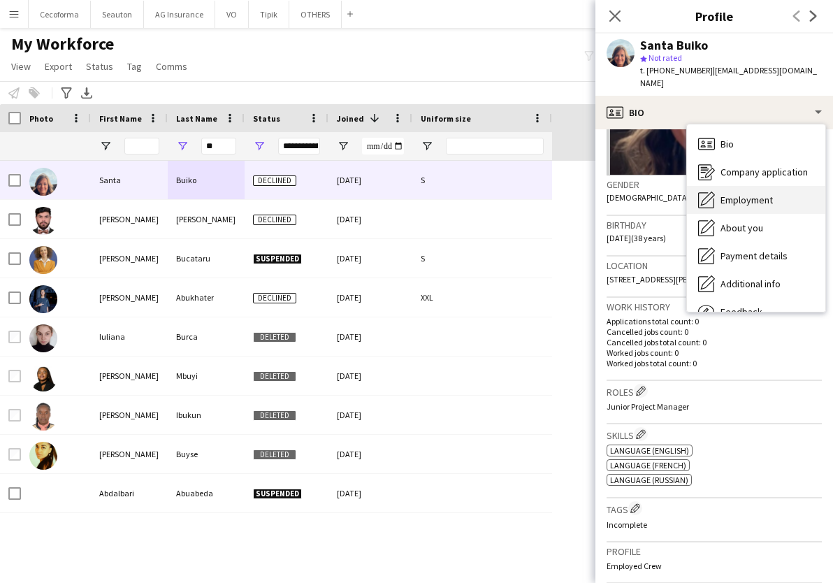
click at [751, 194] on span "Employment" at bounding box center [747, 200] width 52 height 13
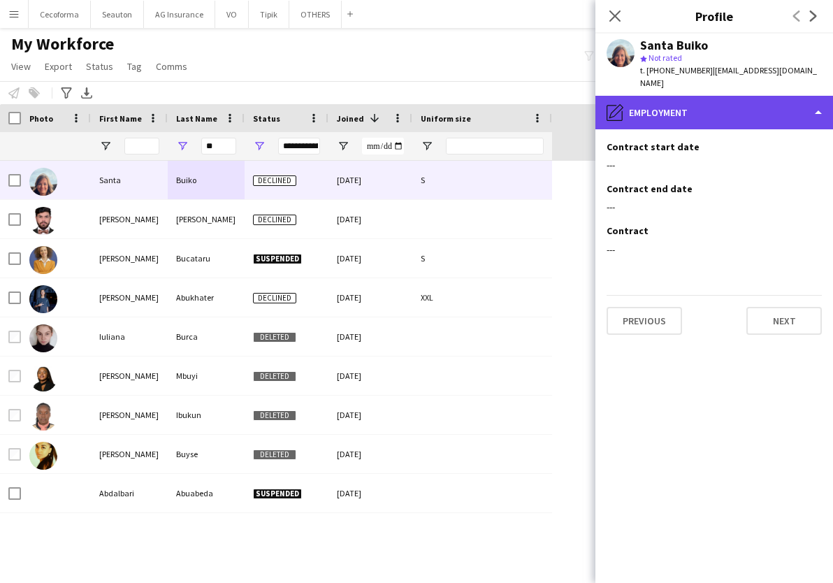
click at [676, 96] on div "pencil4 Employment" at bounding box center [714, 113] width 238 height 34
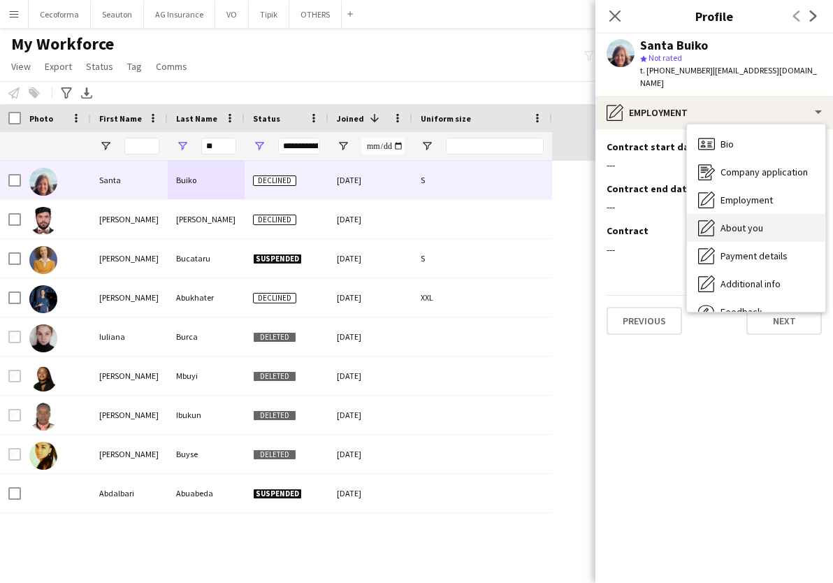
click at [743, 222] on span "About you" at bounding box center [742, 228] width 43 height 13
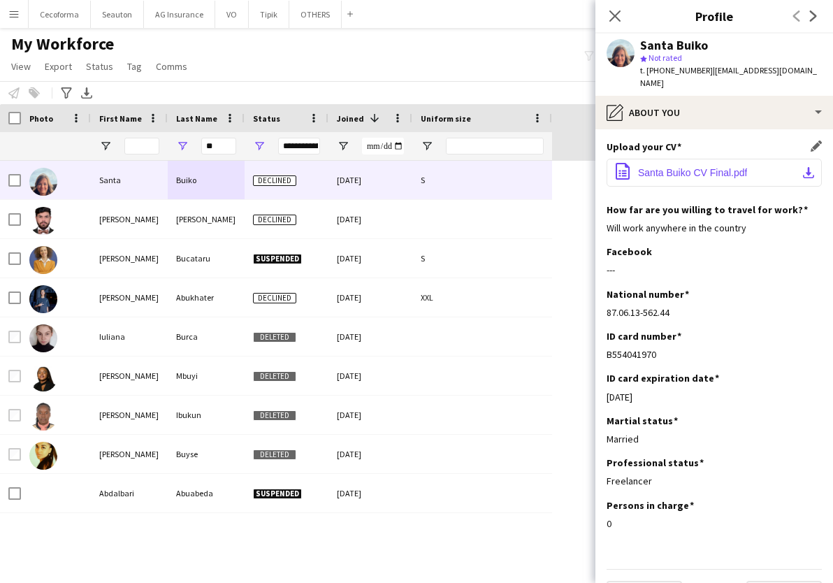
click at [691, 166] on button "office-file-sheet Santa Buiko CV Final.pdf download-bottom" at bounding box center [714, 173] width 215 height 28
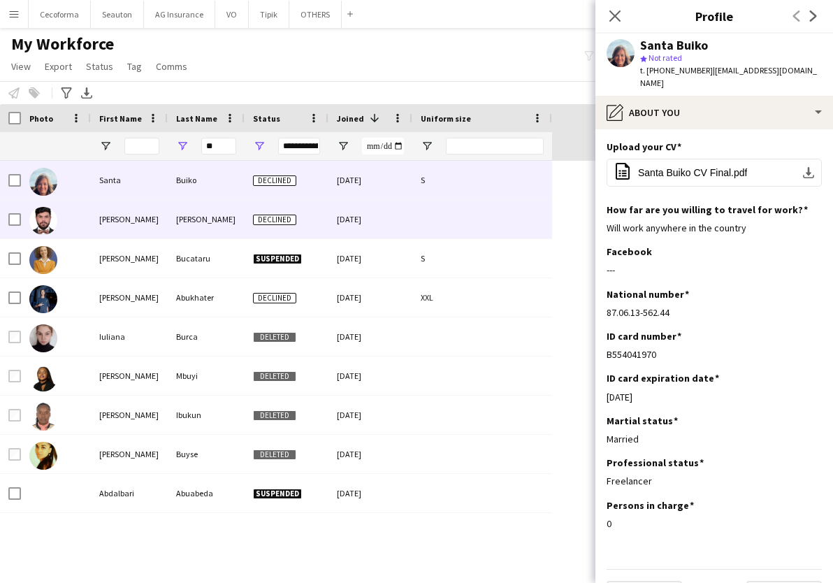
click at [188, 227] on div "[PERSON_NAME]" at bounding box center [206, 219] width 77 height 38
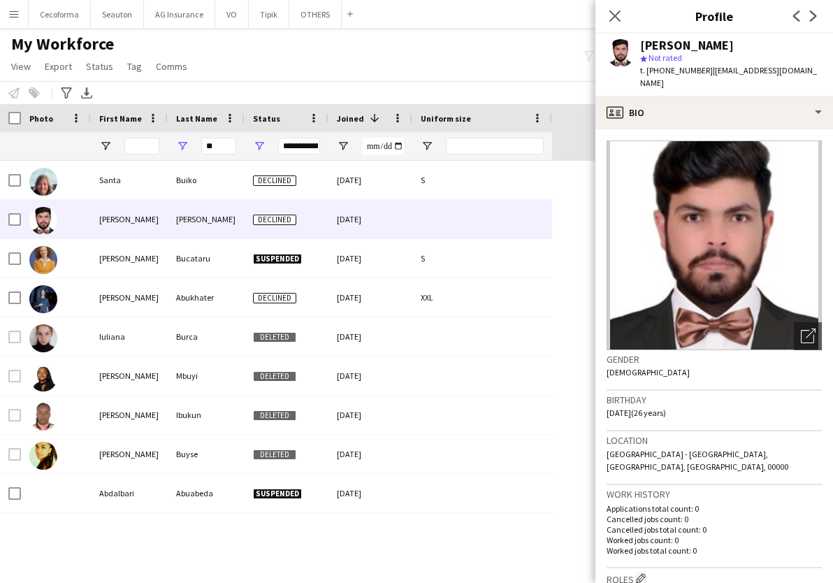
scroll to position [140, 0]
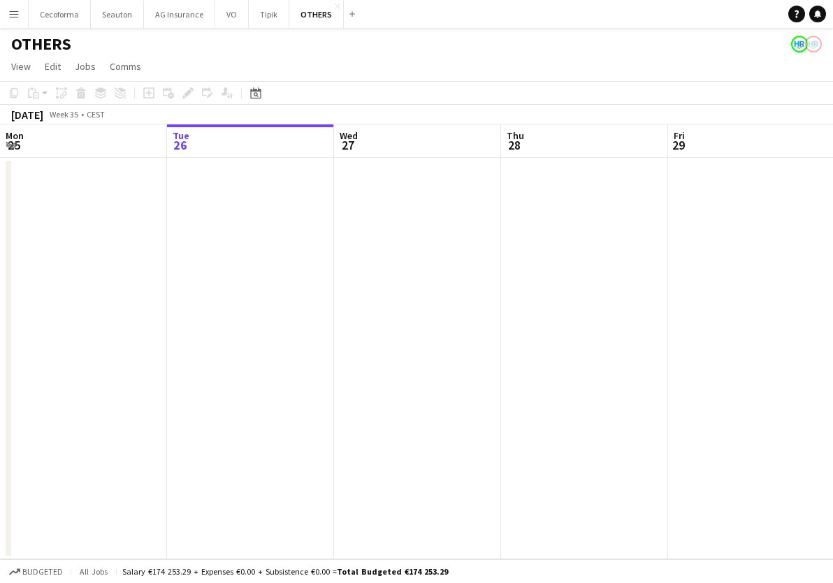
click at [19, 10] on app-icon "Menu" at bounding box center [13, 13] width 11 height 11
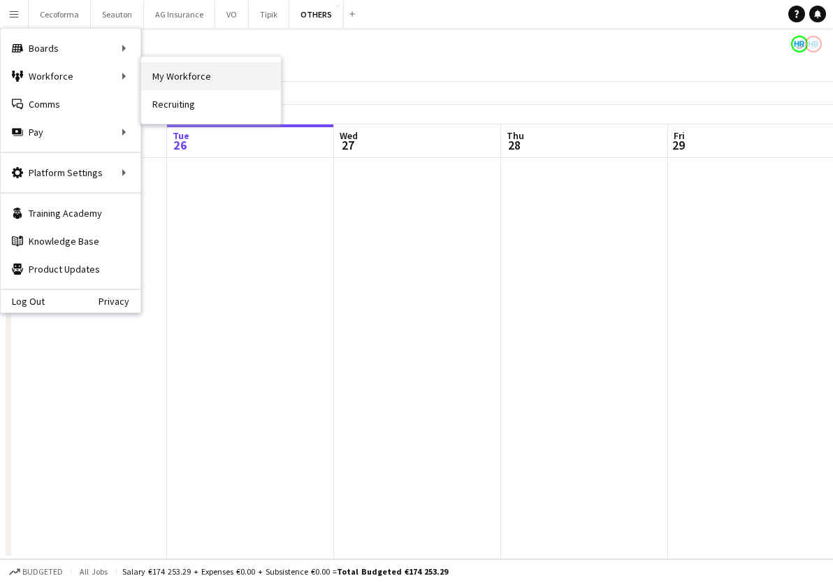
click at [182, 78] on link "My Workforce" at bounding box center [211, 76] width 140 height 28
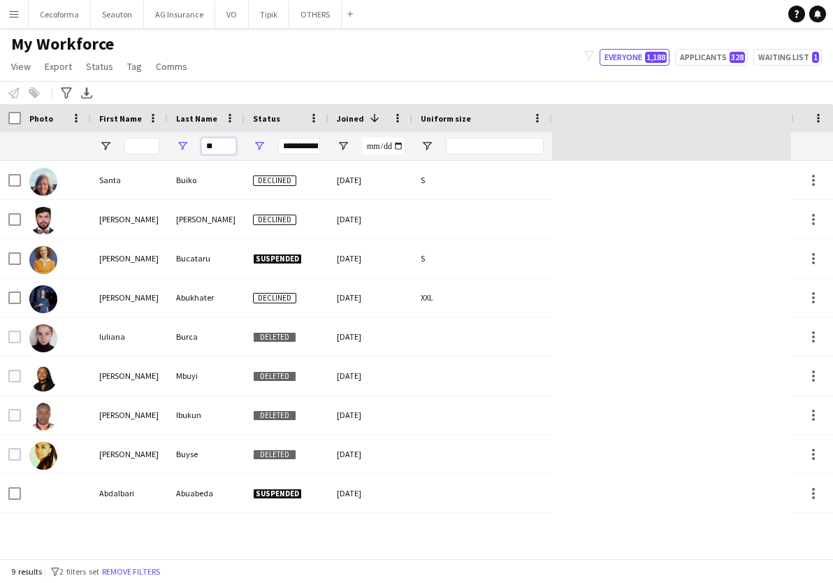
drag, startPoint x: 223, startPoint y: 144, endPoint x: 161, endPoint y: 150, distance: 61.8
click at [161, 150] on div "**********" at bounding box center [276, 146] width 552 height 28
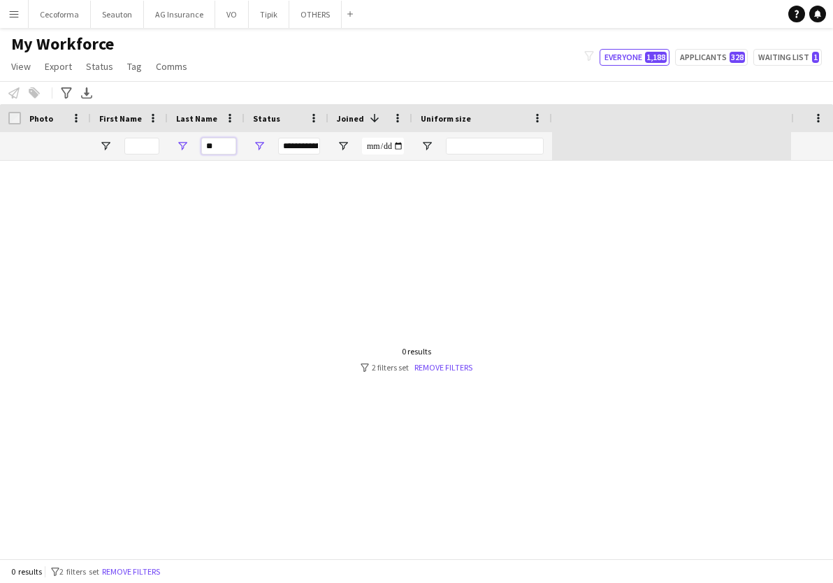
type input "*"
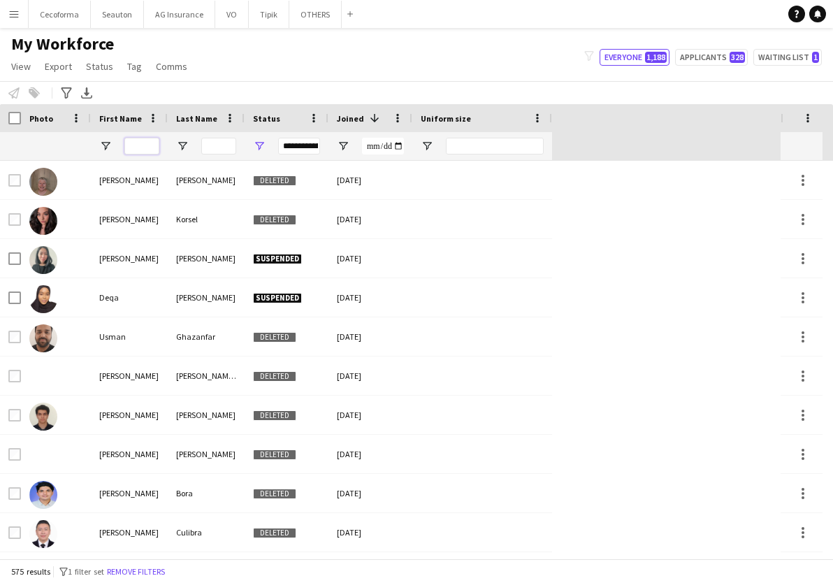
click at [152, 152] on input "First Name Filter Input" at bounding box center [141, 146] width 35 height 17
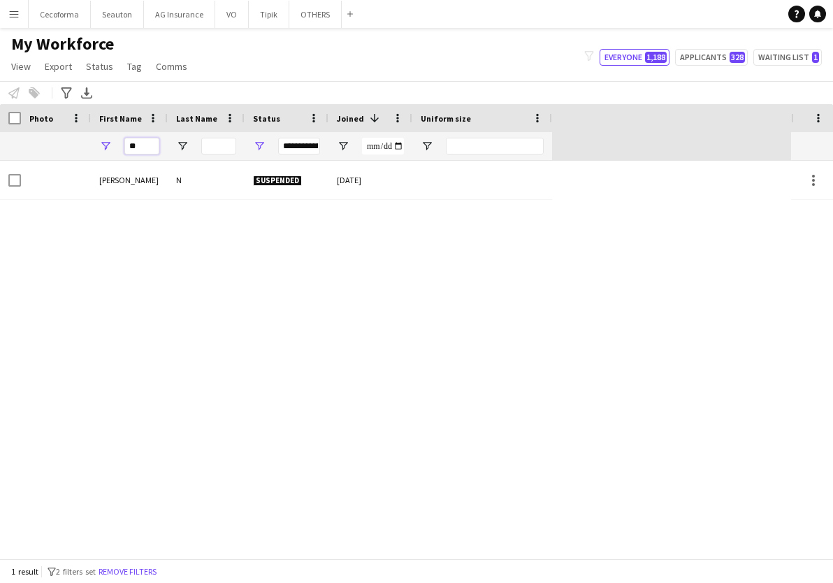
type input "*"
click at [290, 145] on div "**********" at bounding box center [299, 146] width 42 height 17
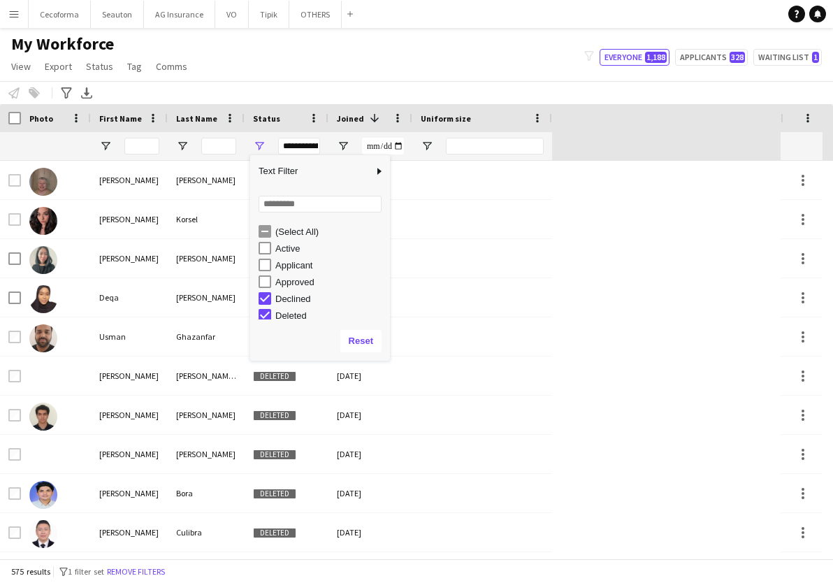
click at [276, 236] on div "(Select All)" at bounding box center [330, 231] width 110 height 10
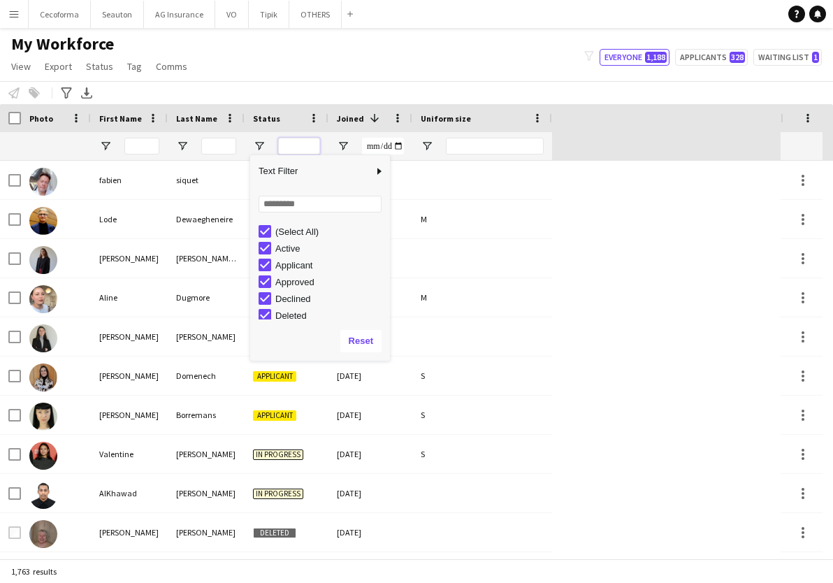
click at [296, 143] on input "Status Filter Input" at bounding box center [299, 146] width 42 height 17
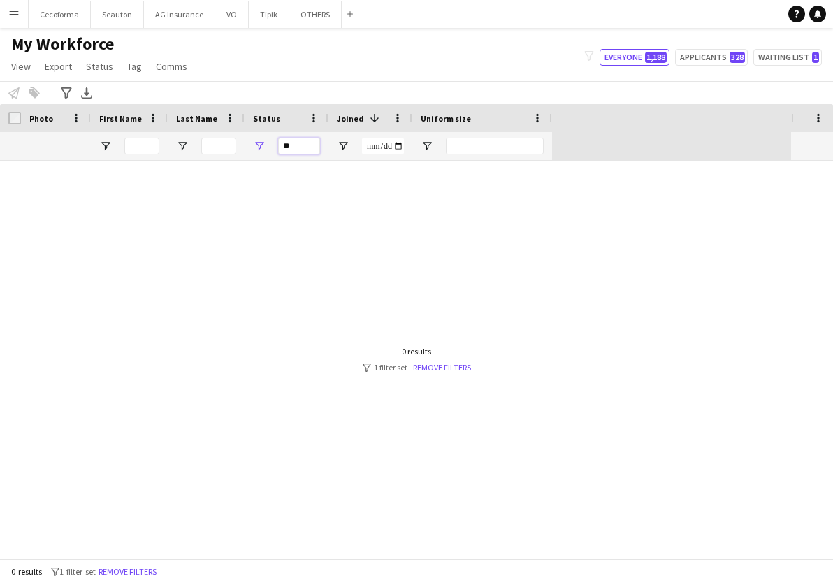
type input "*"
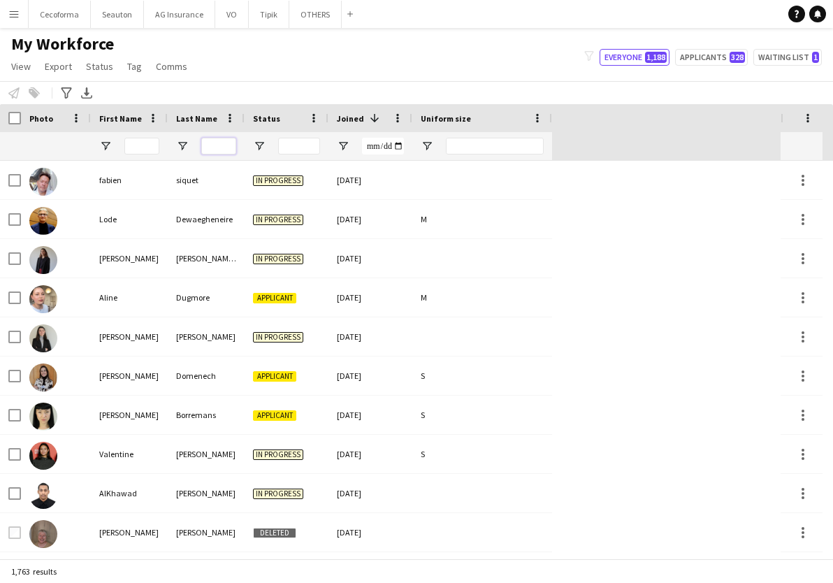
click at [212, 146] on input "Last Name Filter Input" at bounding box center [218, 146] width 35 height 17
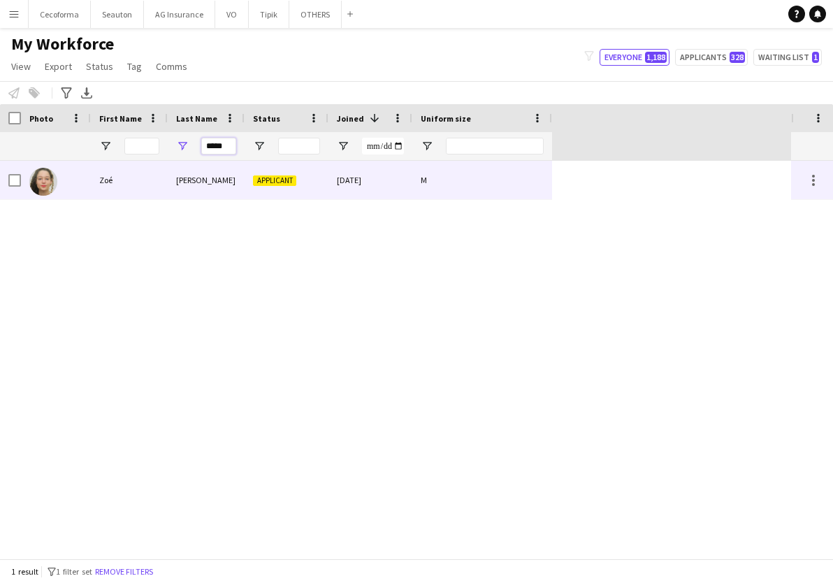
type input "*****"
click at [194, 184] on div "Ira-Flynn" at bounding box center [206, 180] width 77 height 38
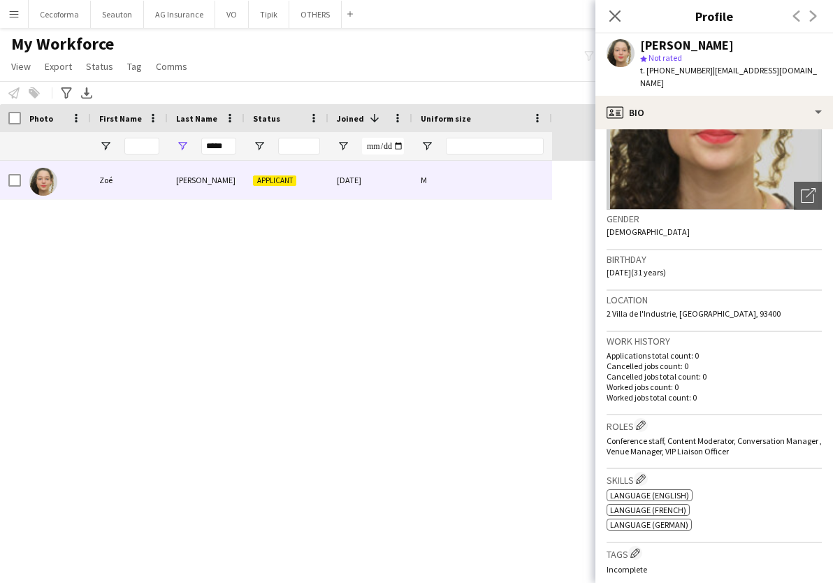
scroll to position [210, 0]
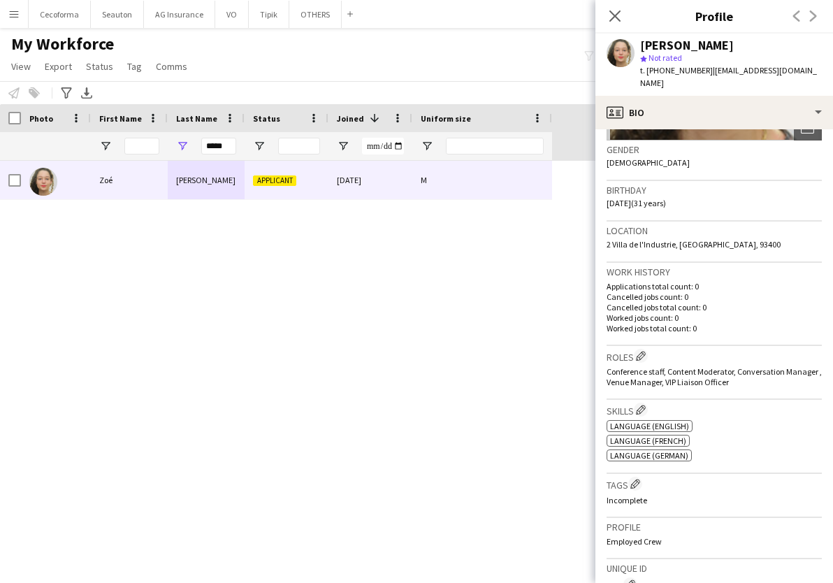
drag, startPoint x: 642, startPoint y: 43, endPoint x: 745, endPoint y: 50, distance: 103.7
click at [745, 50] on div "Zoé Ira-Flynn" at bounding box center [731, 45] width 182 height 13
copy div "Zoé Ira-Flynn"
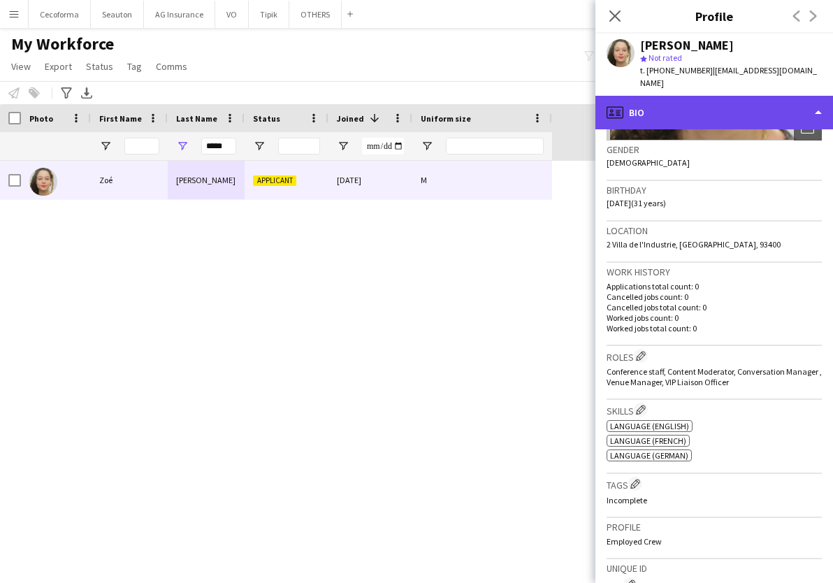
click at [698, 103] on div "profile Bio" at bounding box center [714, 113] width 238 height 34
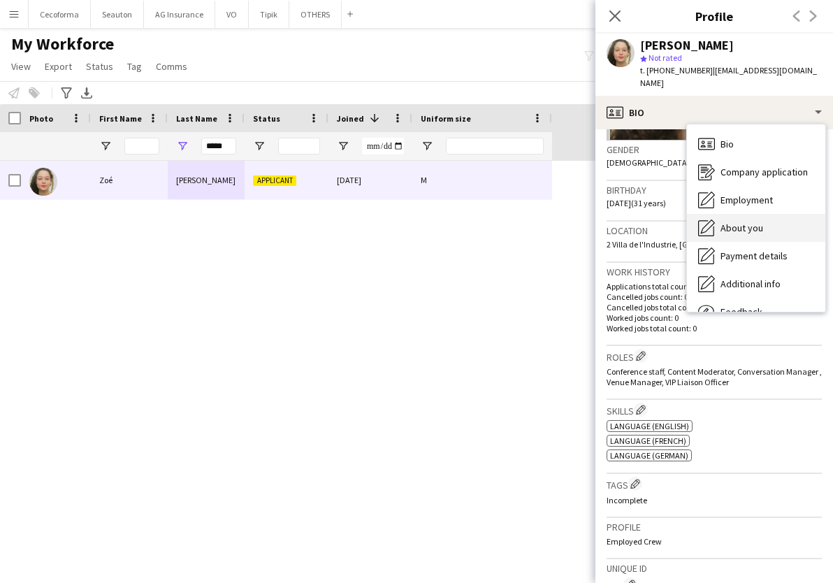
click at [751, 214] on div "About you About you" at bounding box center [756, 228] width 138 height 28
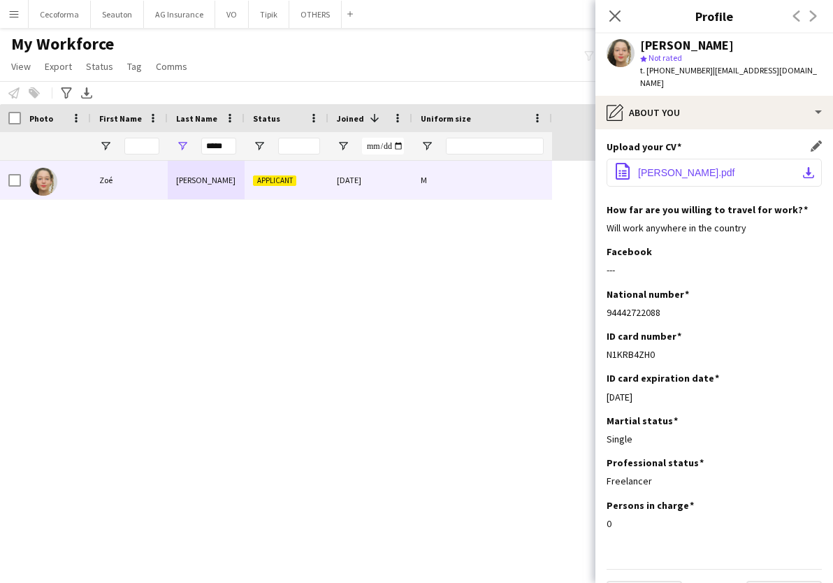
click at [691, 167] on span "Ira-Flynn_CV_EN.pdf" at bounding box center [686, 172] width 97 height 11
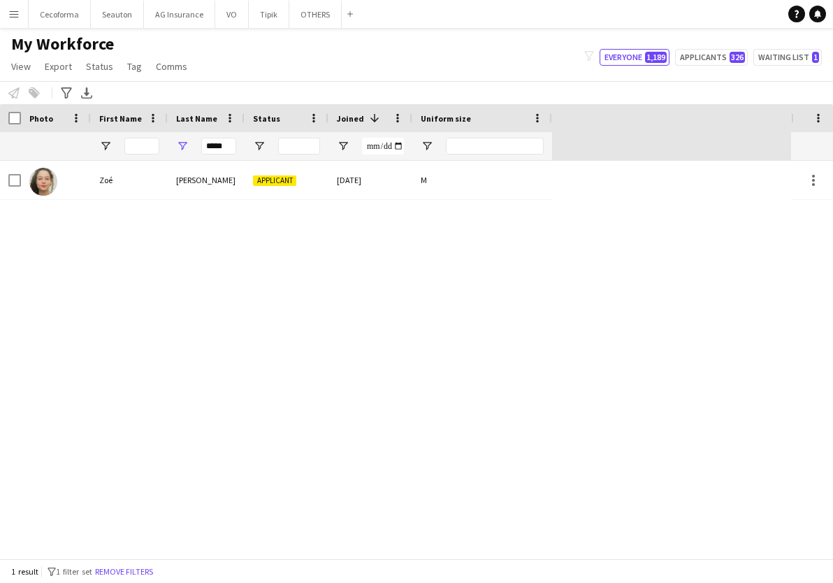
click at [400, 414] on div "[PERSON_NAME] Applicant [DATE] M" at bounding box center [395, 360] width 791 height 398
